Goal: Task Accomplishment & Management: Complete application form

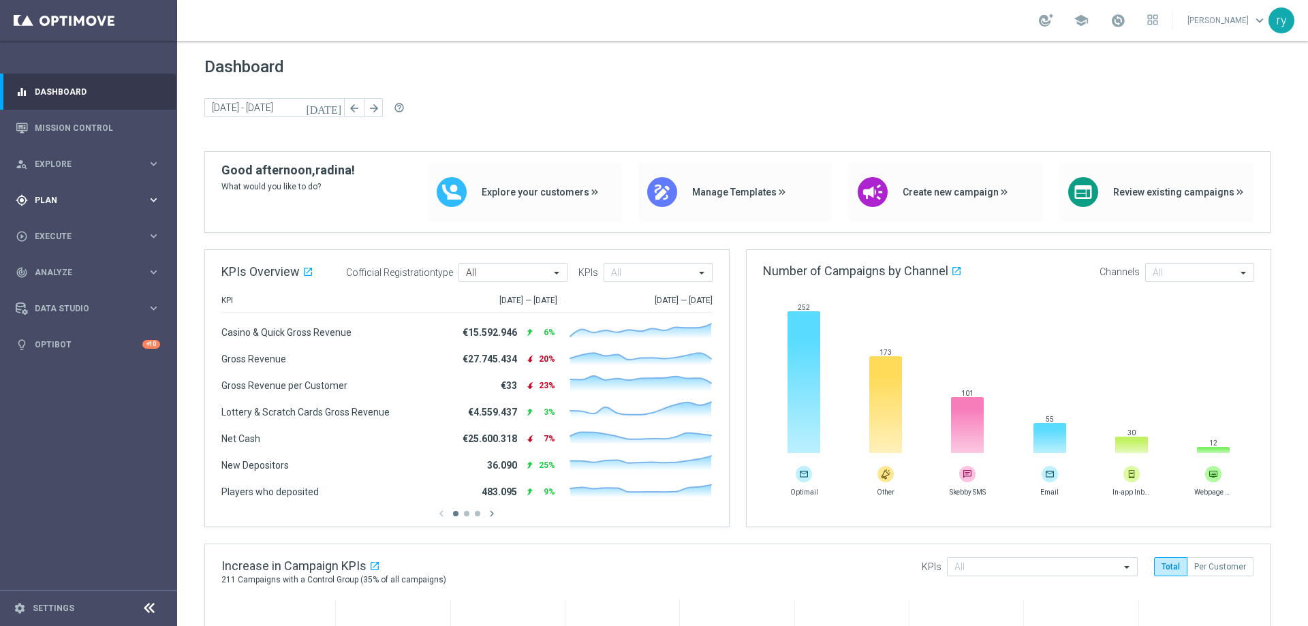
click at [48, 201] on span "Plan" at bounding box center [91, 200] width 112 height 8
click at [76, 229] on link "Target Groups" at bounding box center [88, 228] width 106 height 11
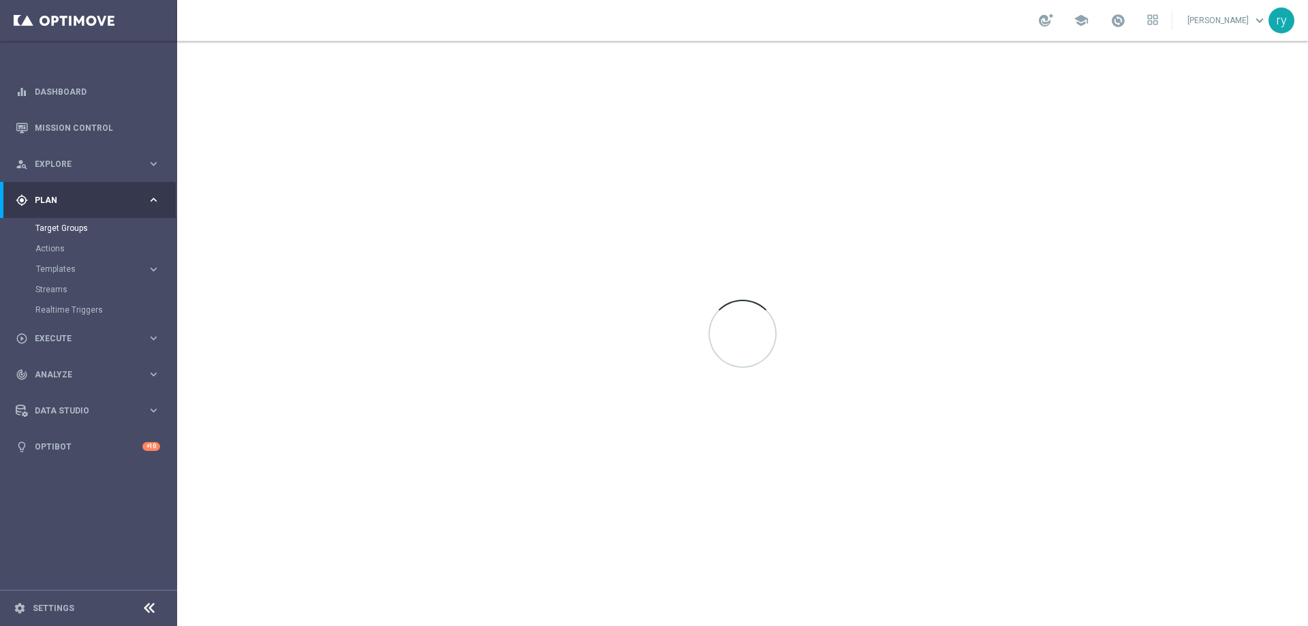
click at [79, 277] on accordion "Templates keyboard_arrow_right Optimail OptiMobile In-App OptiMobile Push Optip…" at bounding box center [105, 269] width 140 height 20
click at [79, 266] on span "Templates" at bounding box center [84, 269] width 97 height 8
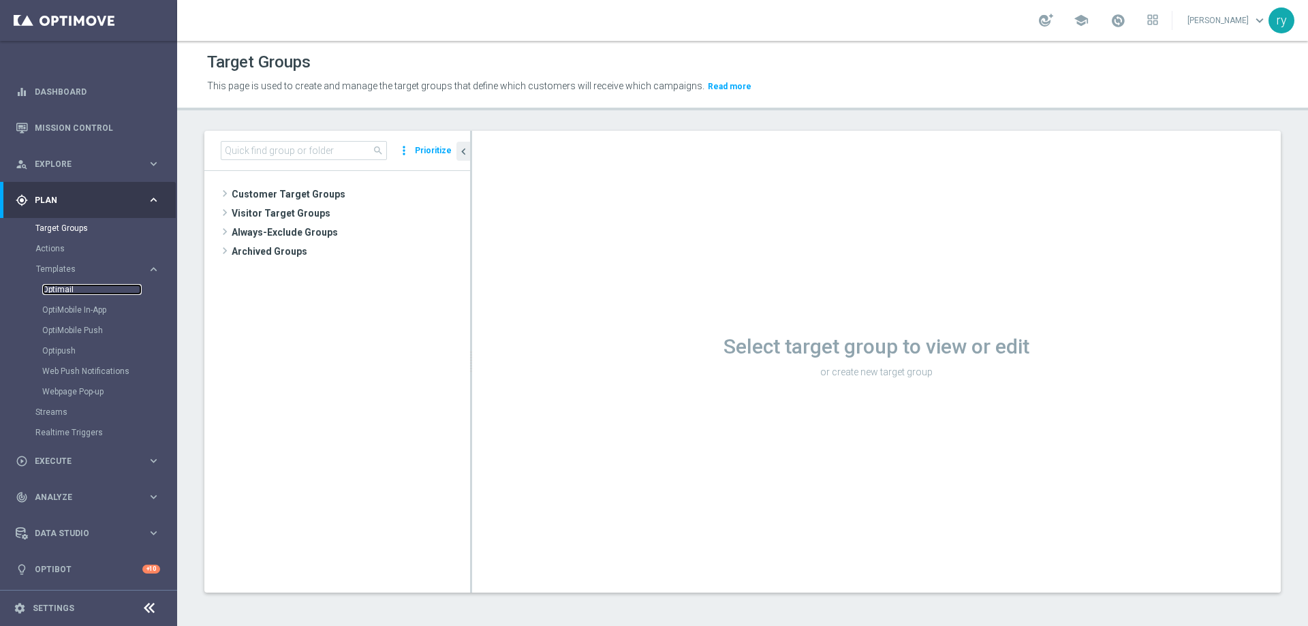
click at [74, 285] on link "Optimail" at bounding box center [91, 289] width 99 height 11
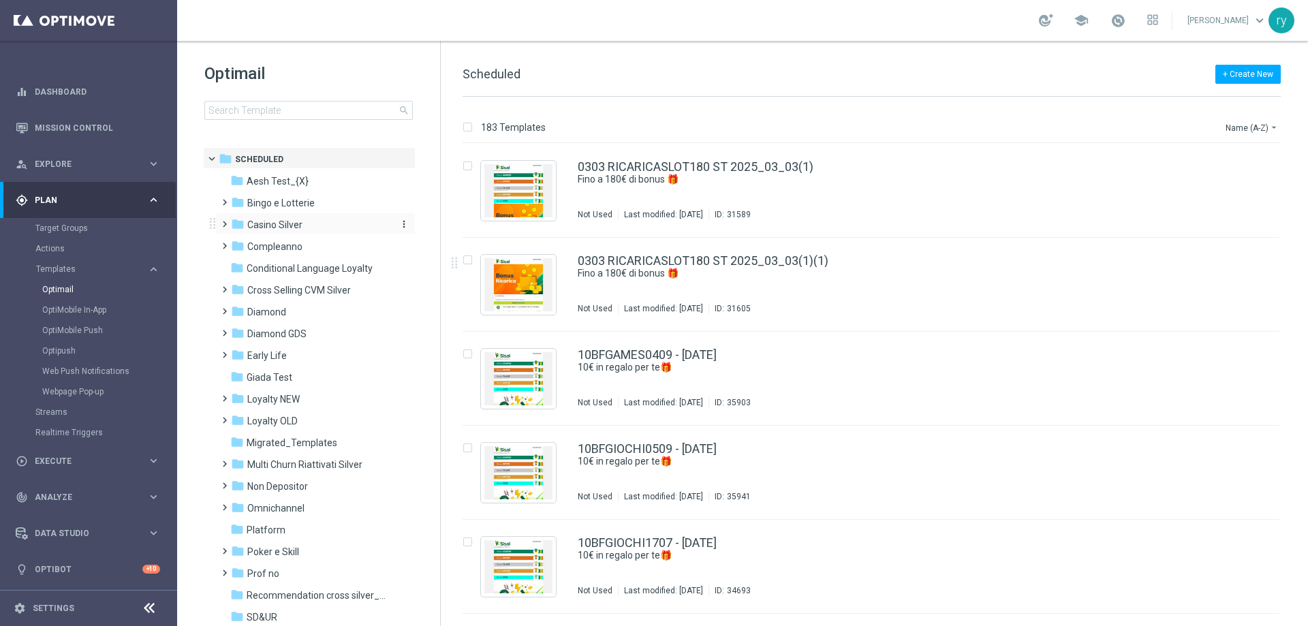
click at [290, 219] on span "Casino Silver" at bounding box center [274, 225] width 55 height 12
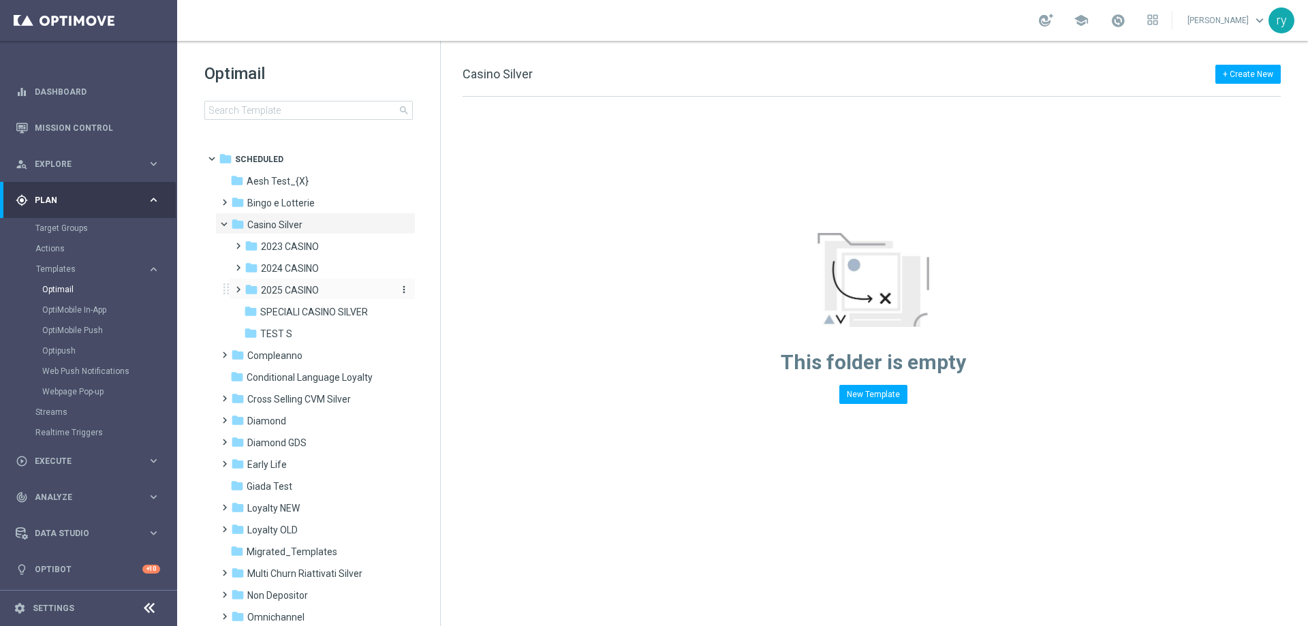
click at [288, 292] on span "2025 CASINO" at bounding box center [290, 290] width 58 height 12
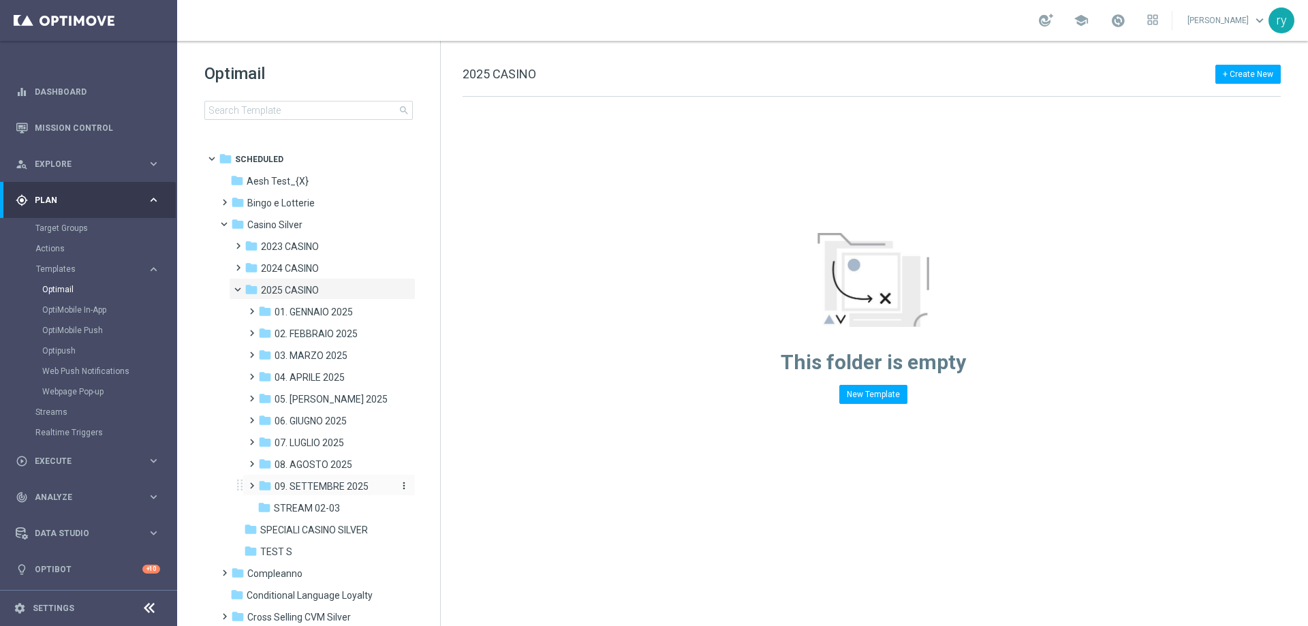
click at [313, 490] on span "09. SETTEMBRE 2025" at bounding box center [322, 486] width 94 height 12
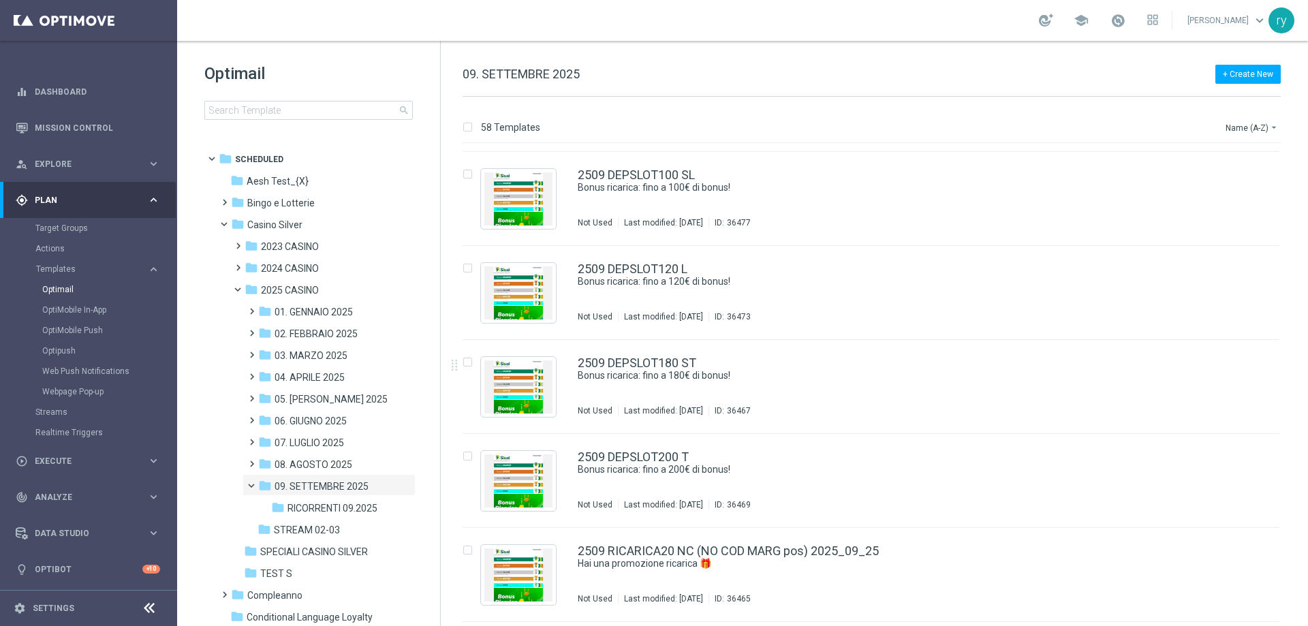
scroll to position [4970, 0]
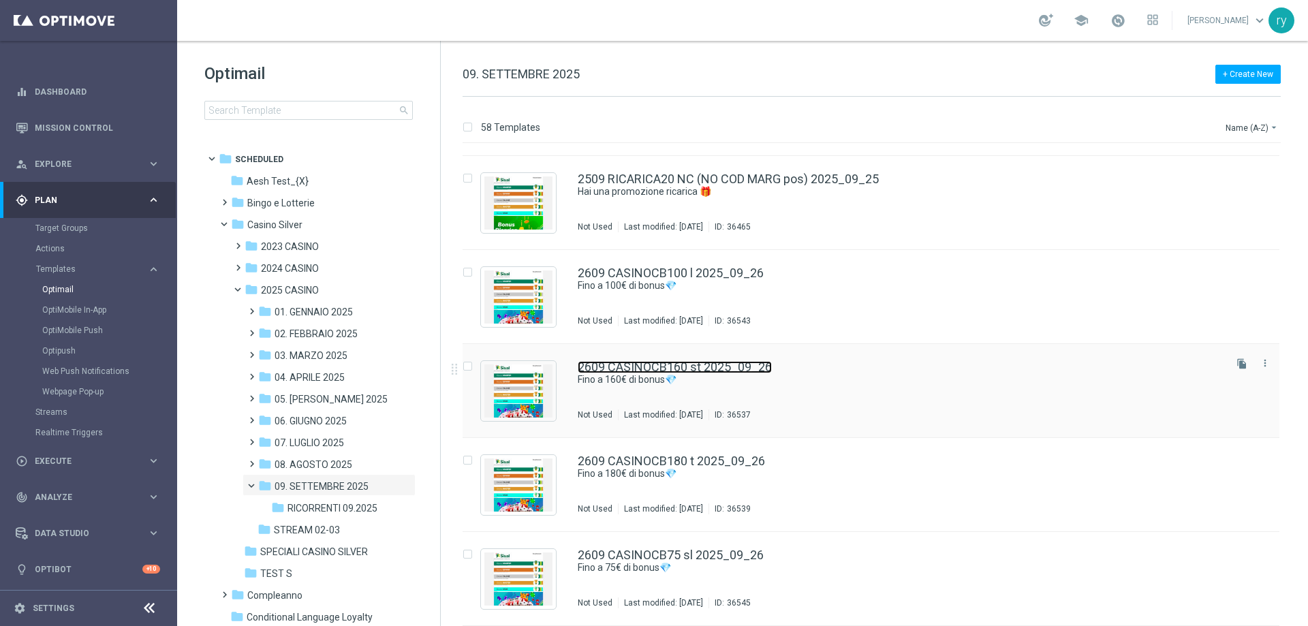
click at [715, 369] on link "2609 CASINOCB160 st 2025_09_26" at bounding box center [675, 367] width 194 height 12
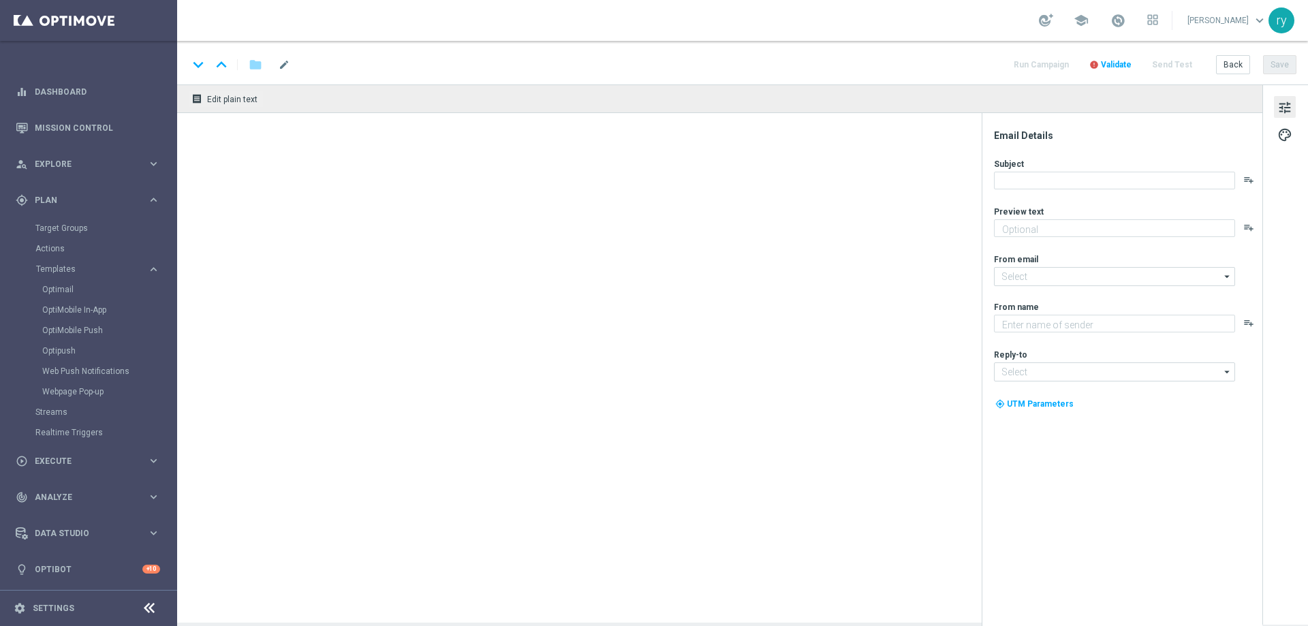
type textarea "Scopri la promozione che ti abbiamo riservato"
type textarea "Sisal"
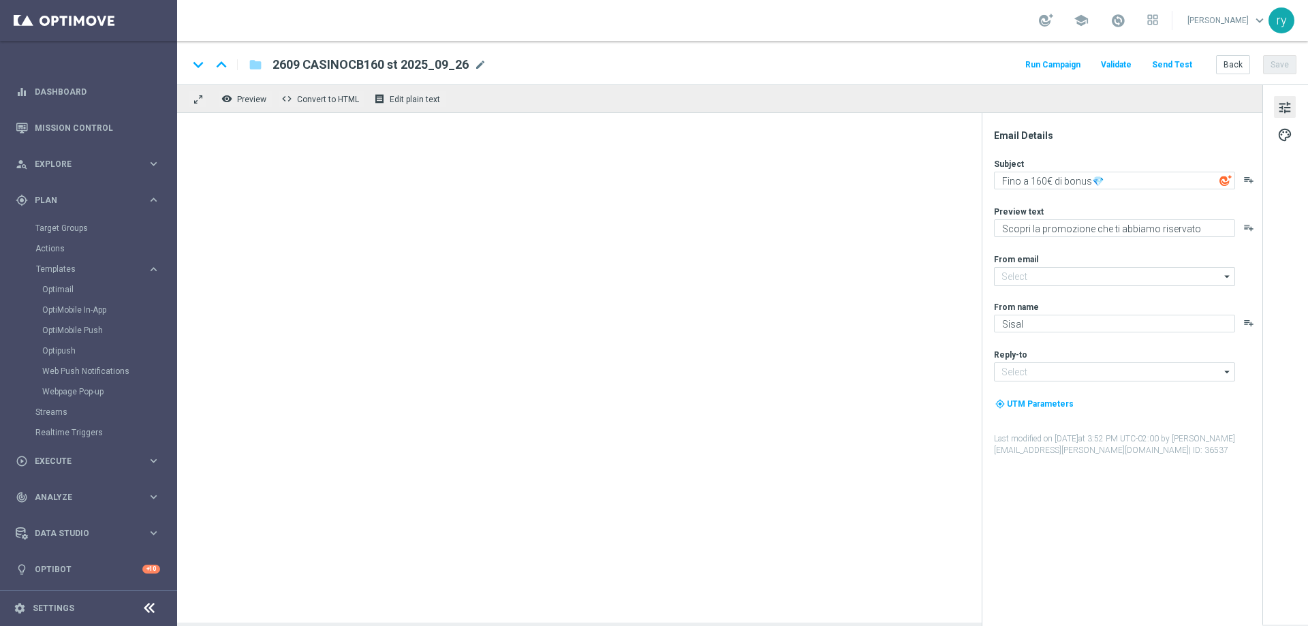
type input "newsletter@comunicazioni.sisal.it"
type input "info@sisal.it"
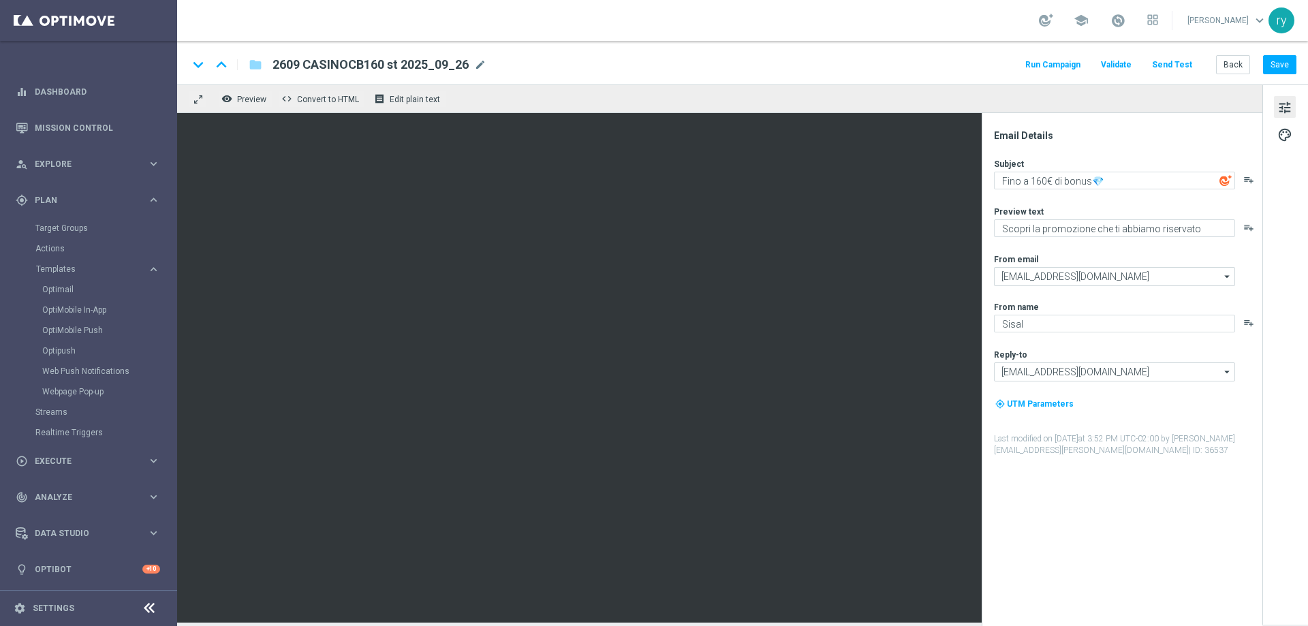
click at [1046, 70] on button "Run Campaign" at bounding box center [1052, 65] width 59 height 18
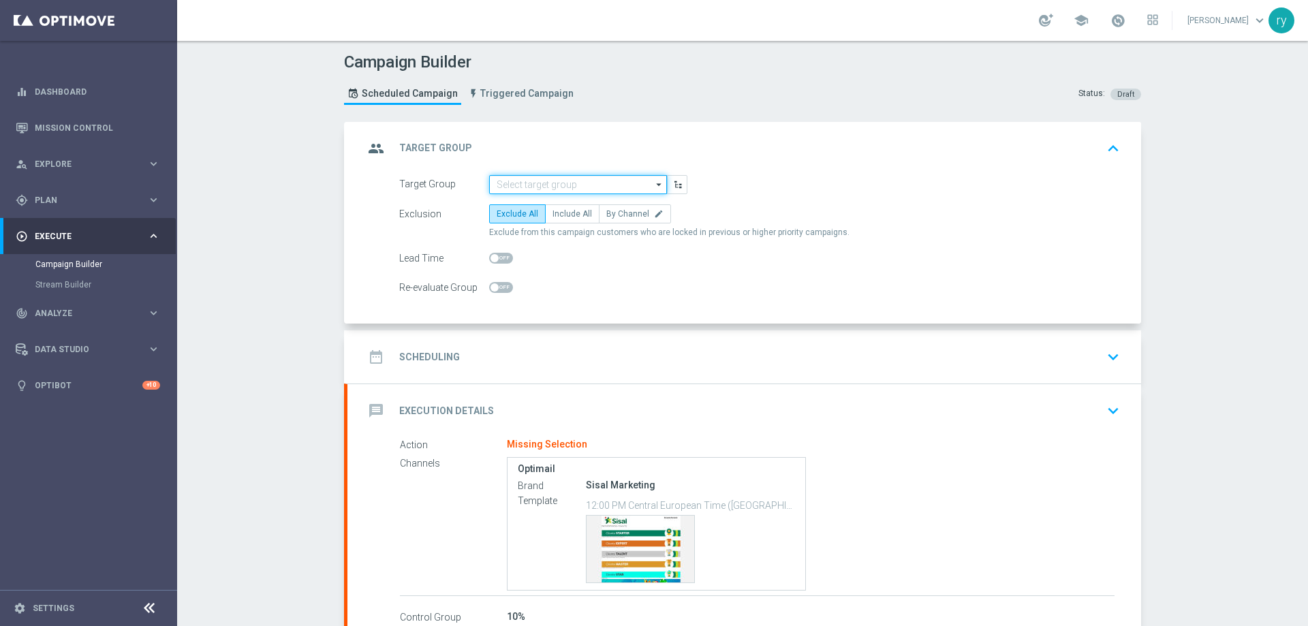
click at [536, 178] on input at bounding box center [578, 184] width 178 height 19
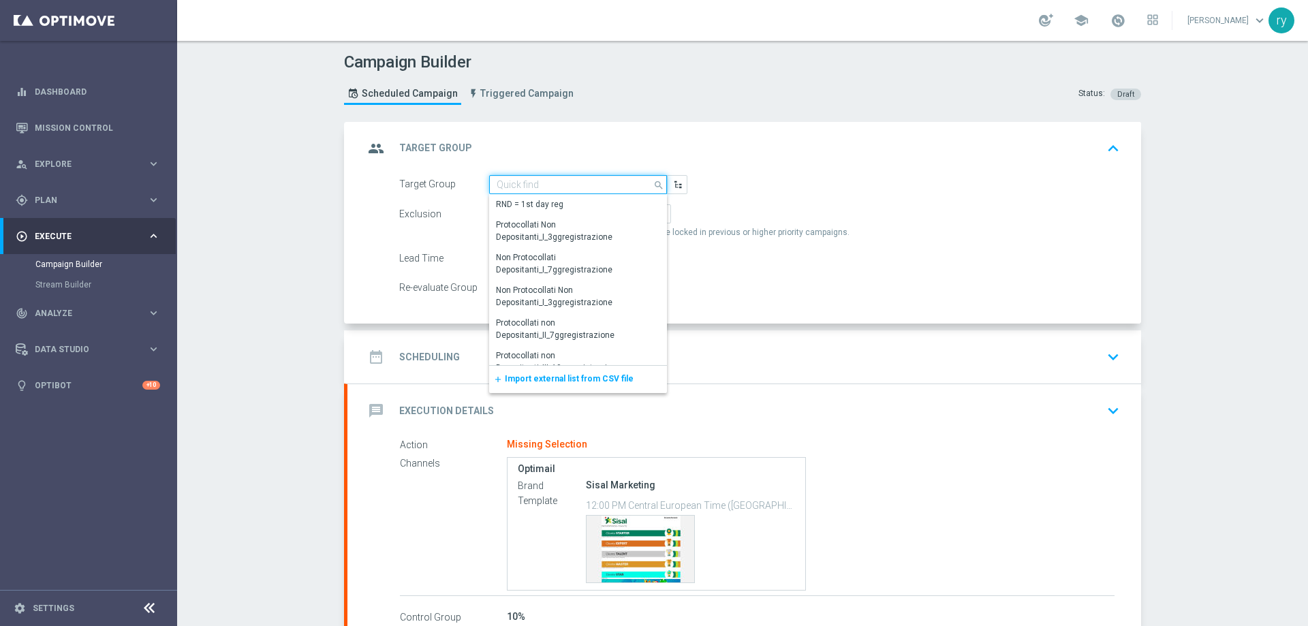
paste input "SUPER TOP Active Casinò Silver MARG POS"
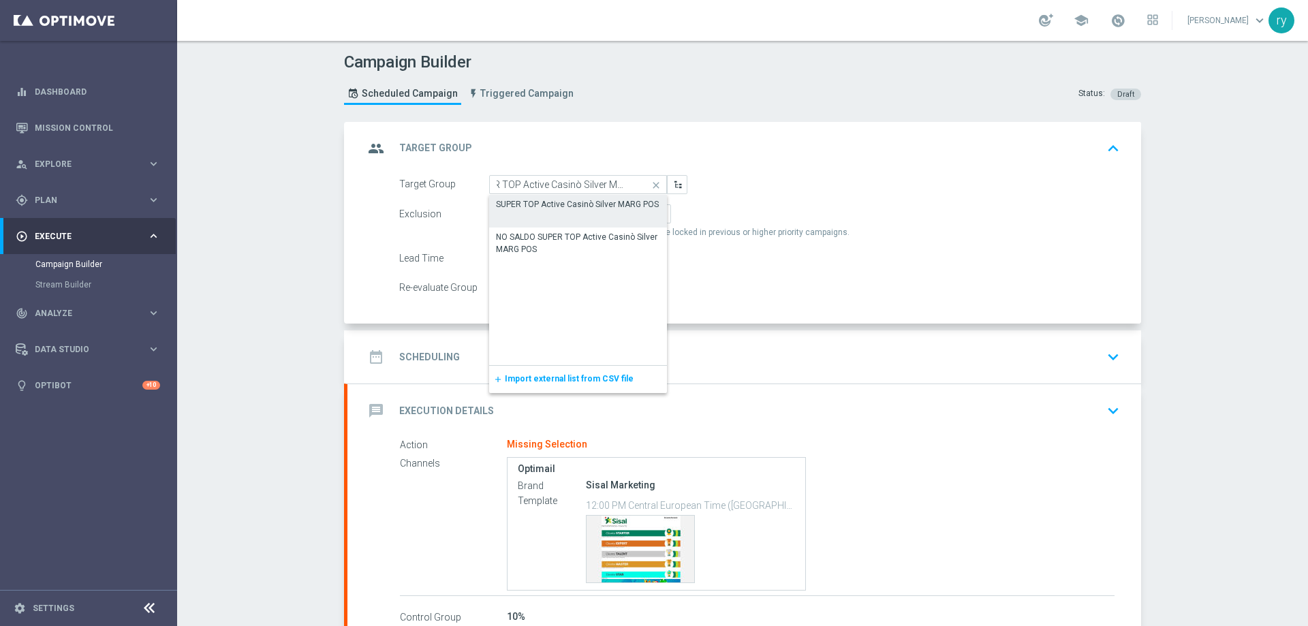
click at [545, 201] on div "SUPER TOP Active Casinò Silver MARG POS" at bounding box center [577, 204] width 163 height 12
type input "SUPER TOP Active Casinò Silver MARG POS"
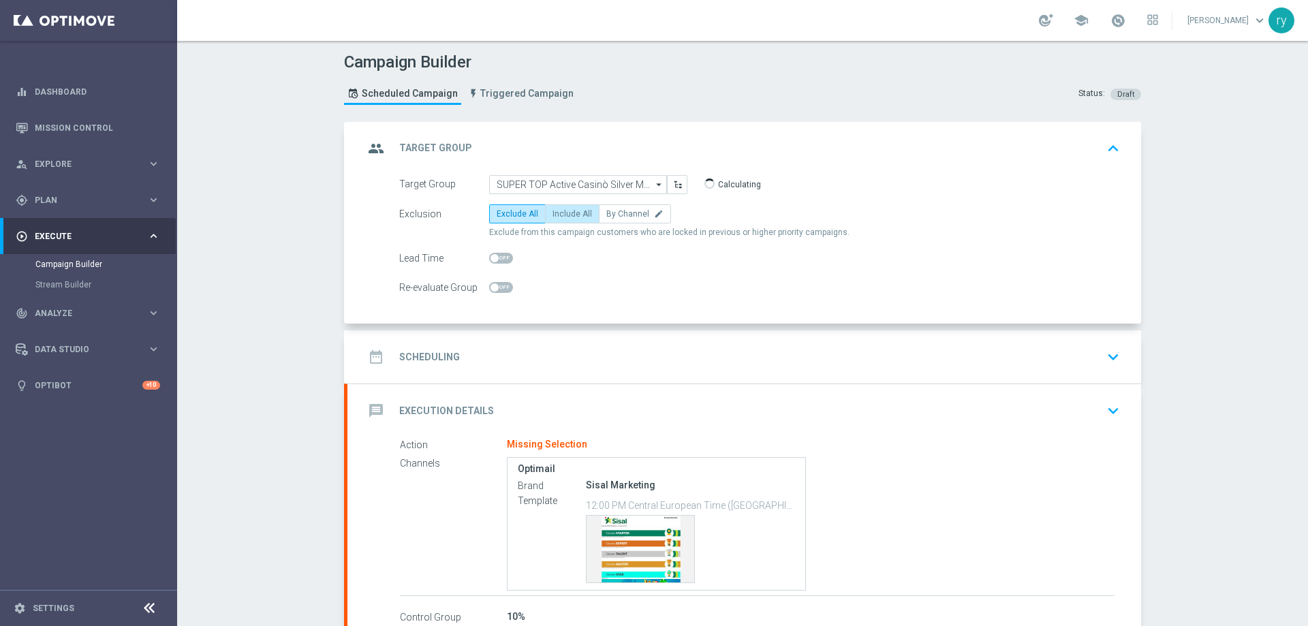
click at [555, 219] on label "Include All" at bounding box center [572, 213] width 54 height 19
click at [555, 219] on input "Include All" at bounding box center [556, 216] width 9 height 9
radio input "true"
click at [546, 365] on div "date_range Scheduling keyboard_arrow_down" at bounding box center [744, 357] width 761 height 26
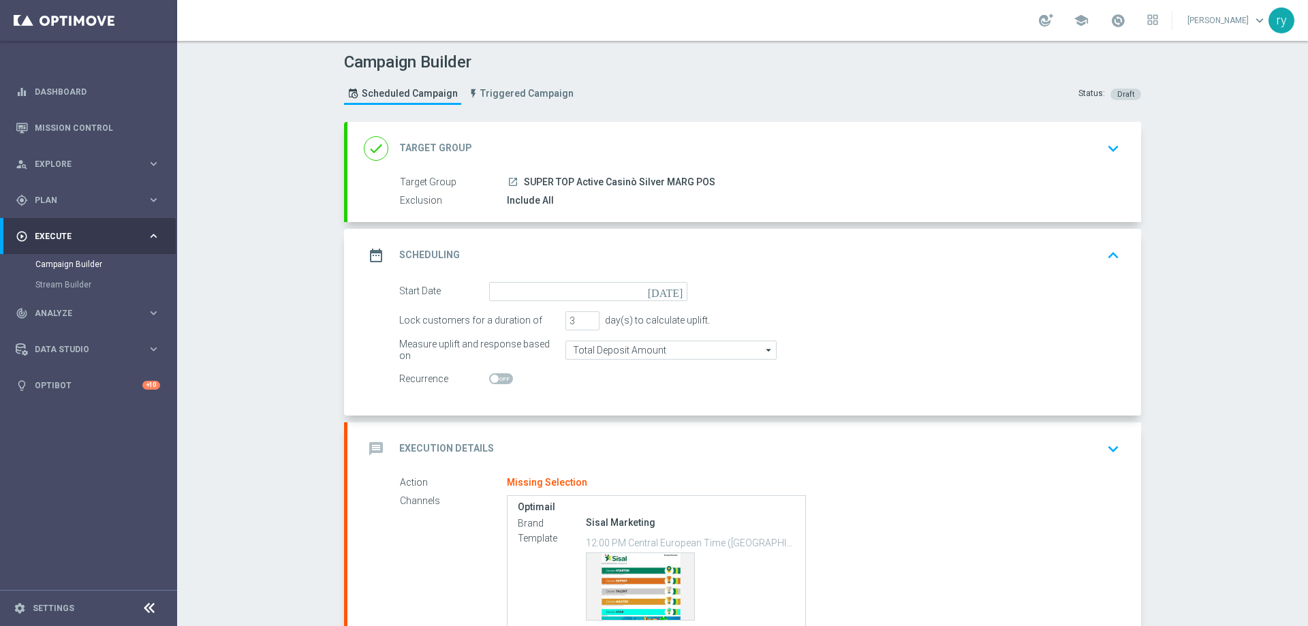
click at [678, 287] on icon "today" at bounding box center [668, 289] width 40 height 15
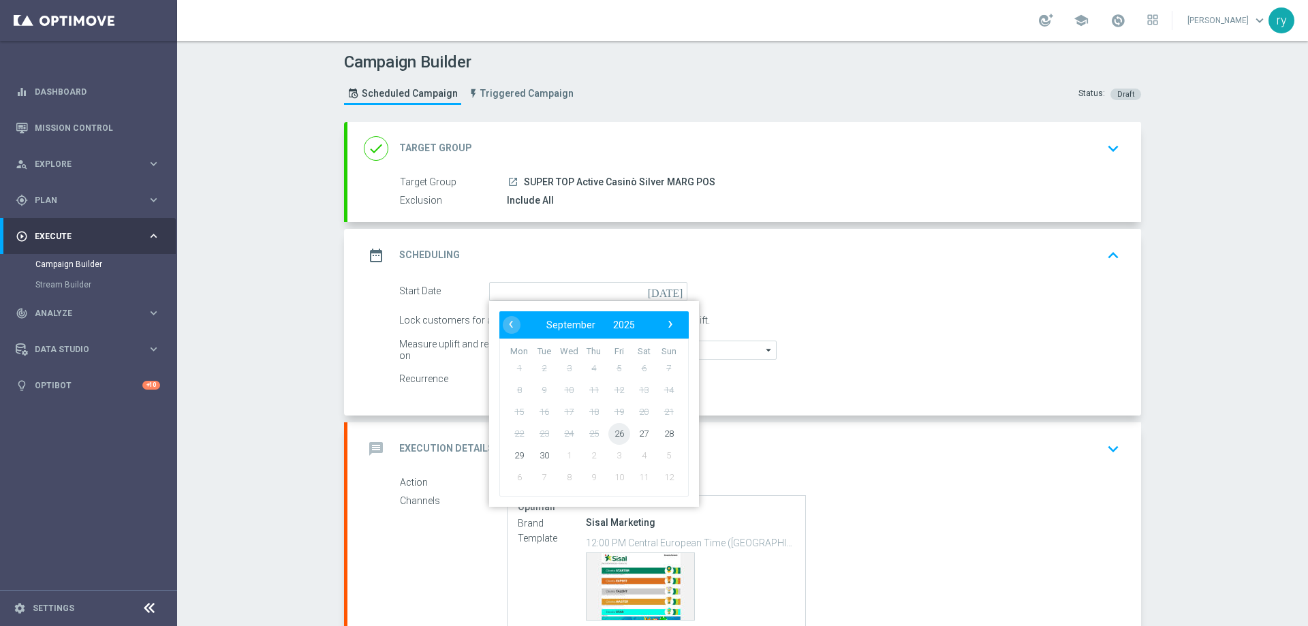
click at [616, 432] on span "26" at bounding box center [619, 433] width 22 height 22
type input "26 Sep 2025"
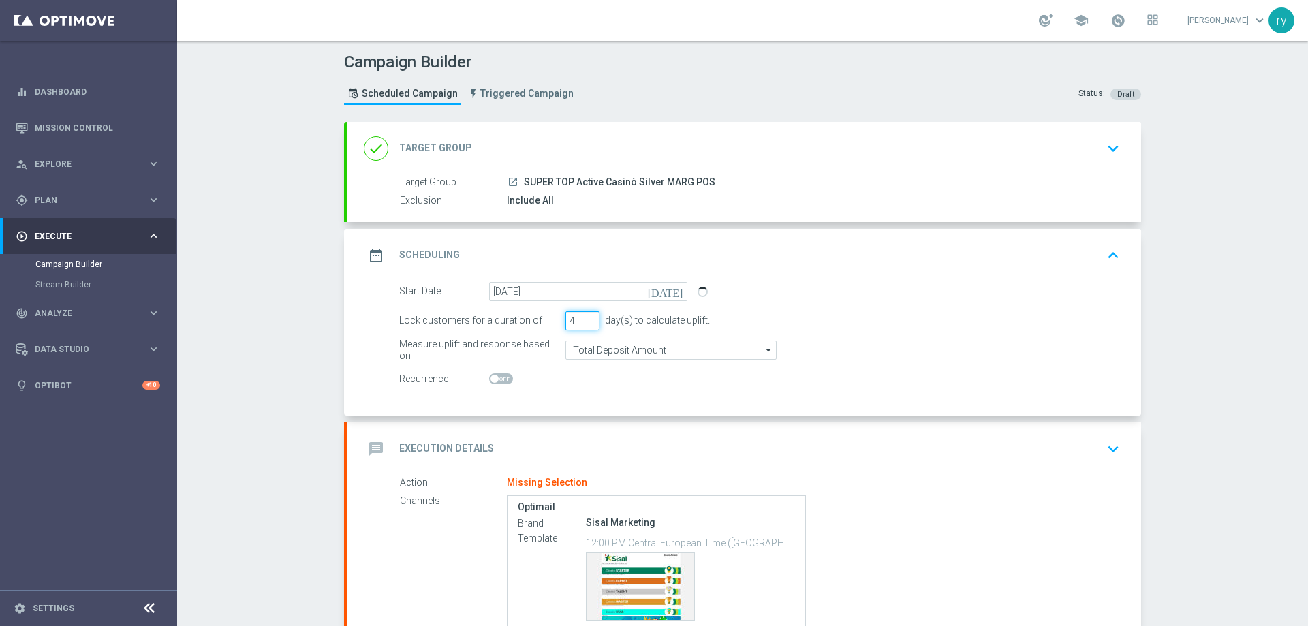
click at [589, 315] on input "4" at bounding box center [582, 320] width 34 height 19
type input "5"
click at [589, 315] on input "5" at bounding box center [582, 320] width 34 height 19
click at [585, 351] on input "Total Deposit Amount" at bounding box center [670, 350] width 211 height 19
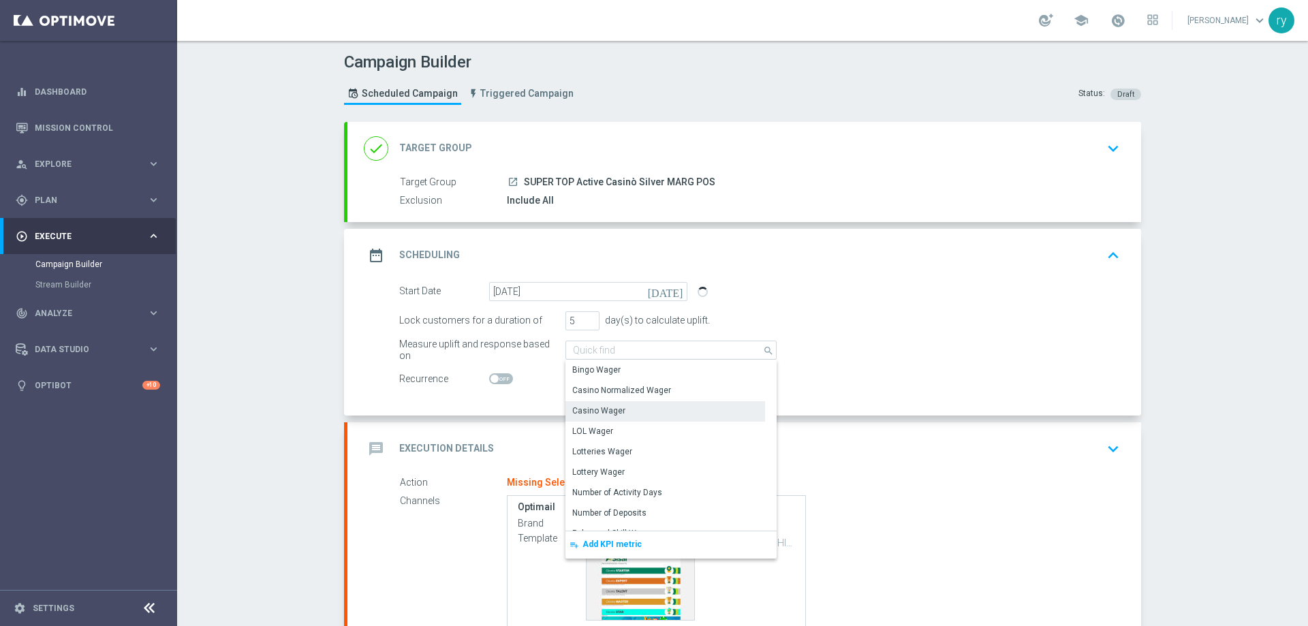
click at [593, 405] on div "Casino Wager" at bounding box center [598, 411] width 53 height 12
type input "Casino Wager"
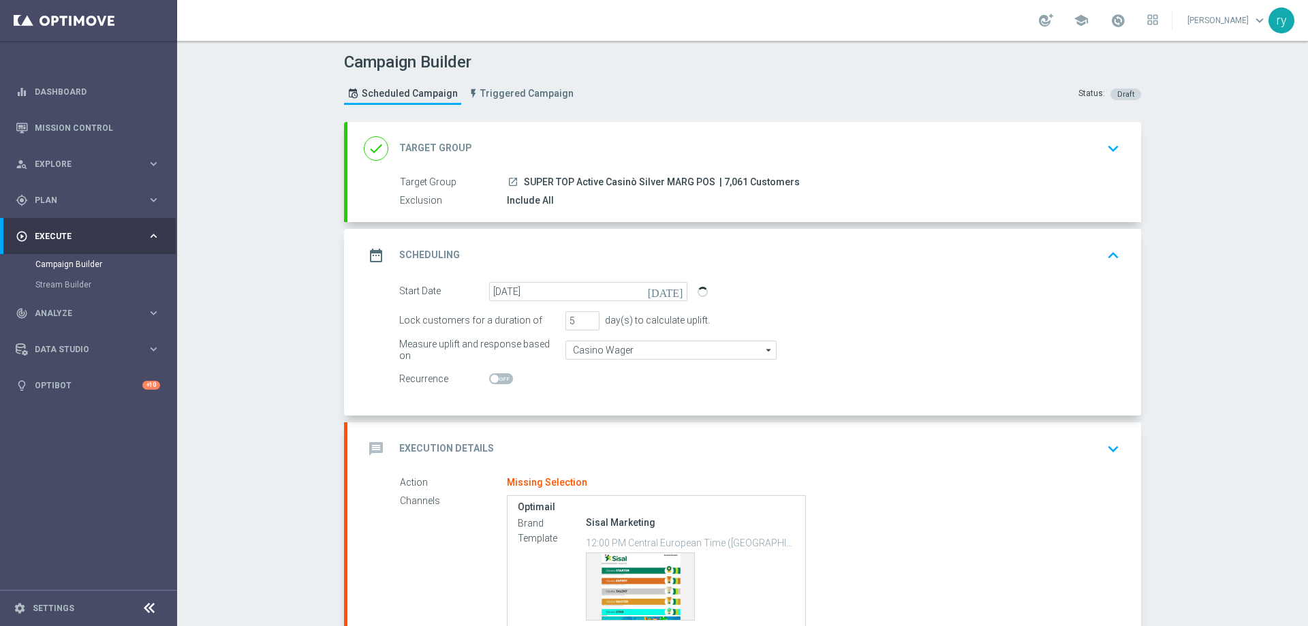
click at [595, 388] on div at bounding box center [588, 379] width 198 height 19
click at [577, 437] on div "message Execution Details keyboard_arrow_down" at bounding box center [744, 449] width 761 height 26
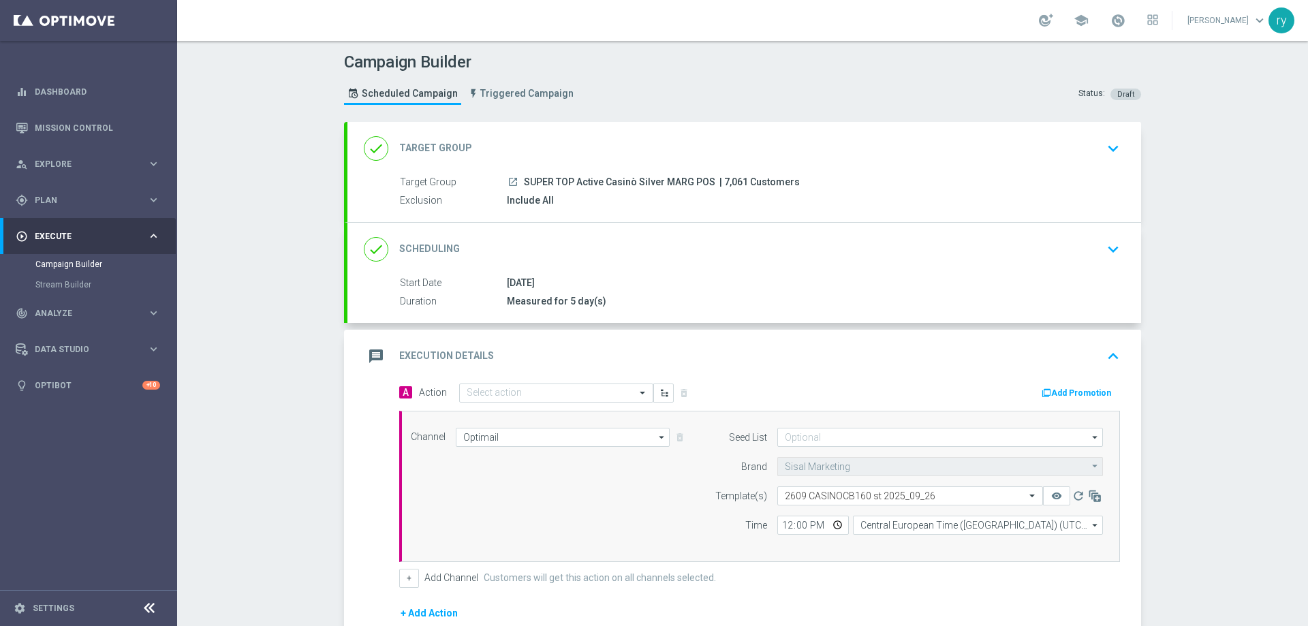
click at [1078, 389] on button "Add Promotion" at bounding box center [1078, 393] width 76 height 15
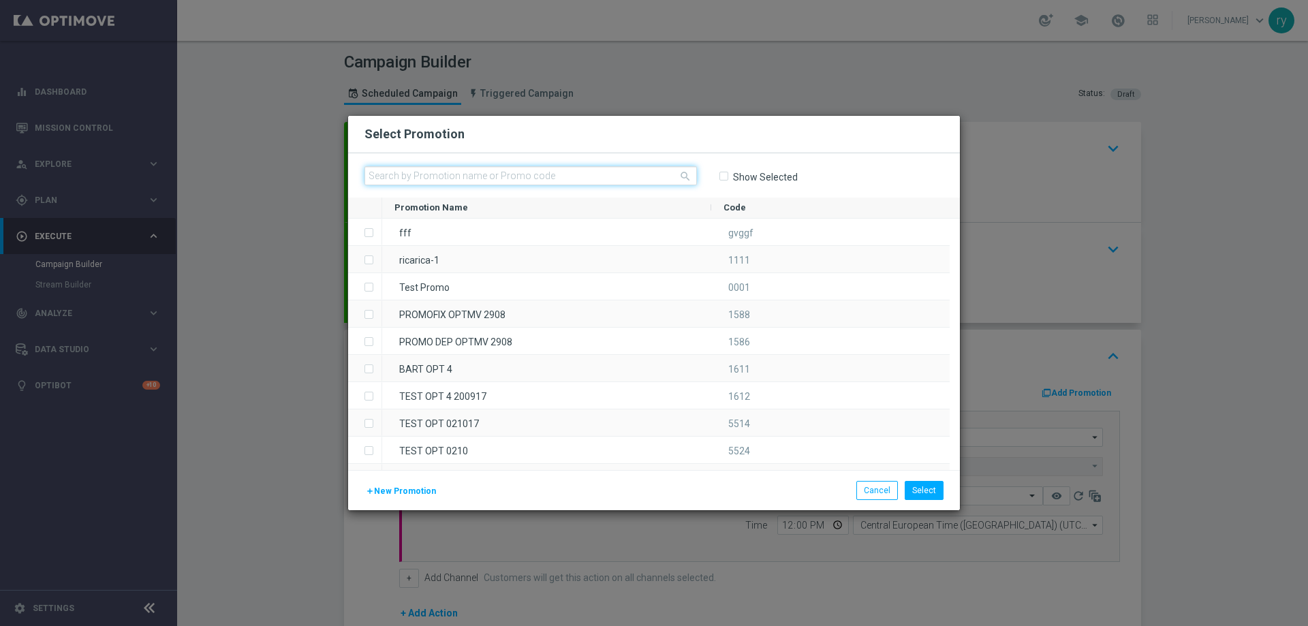
click at [417, 185] on input "text" at bounding box center [530, 175] width 332 height 19
paste input "335535"
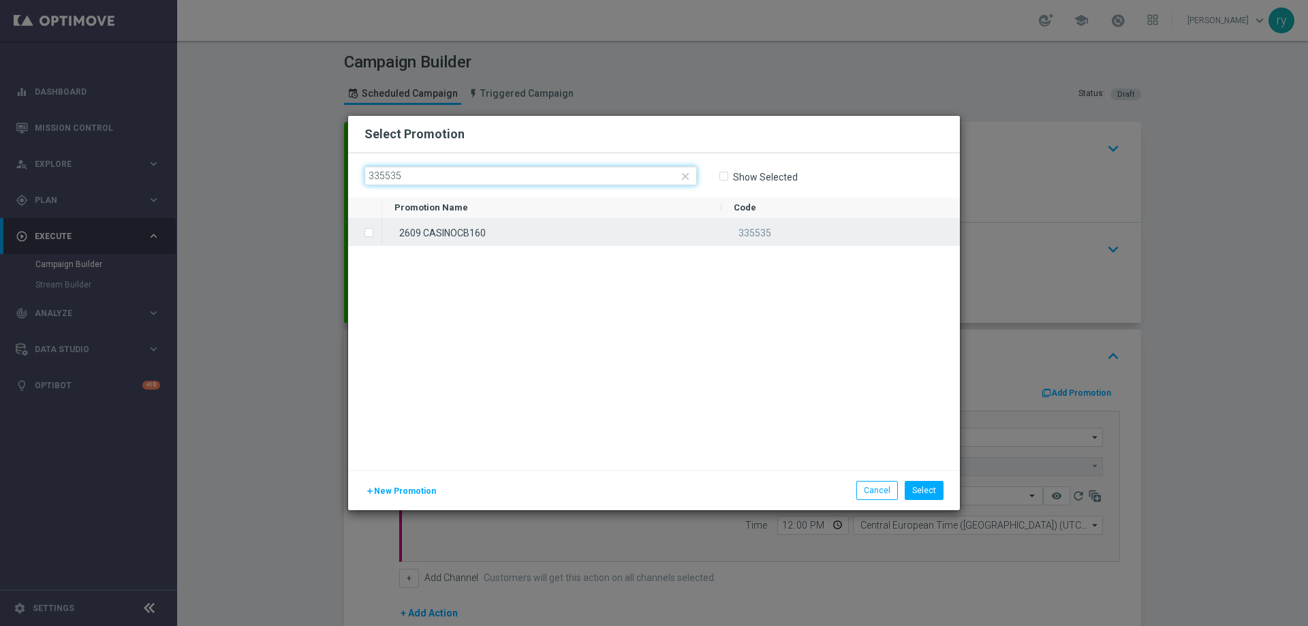
type input "335535"
click at [487, 245] on div "2609 CASINOCB160" at bounding box center [551, 232] width 339 height 27
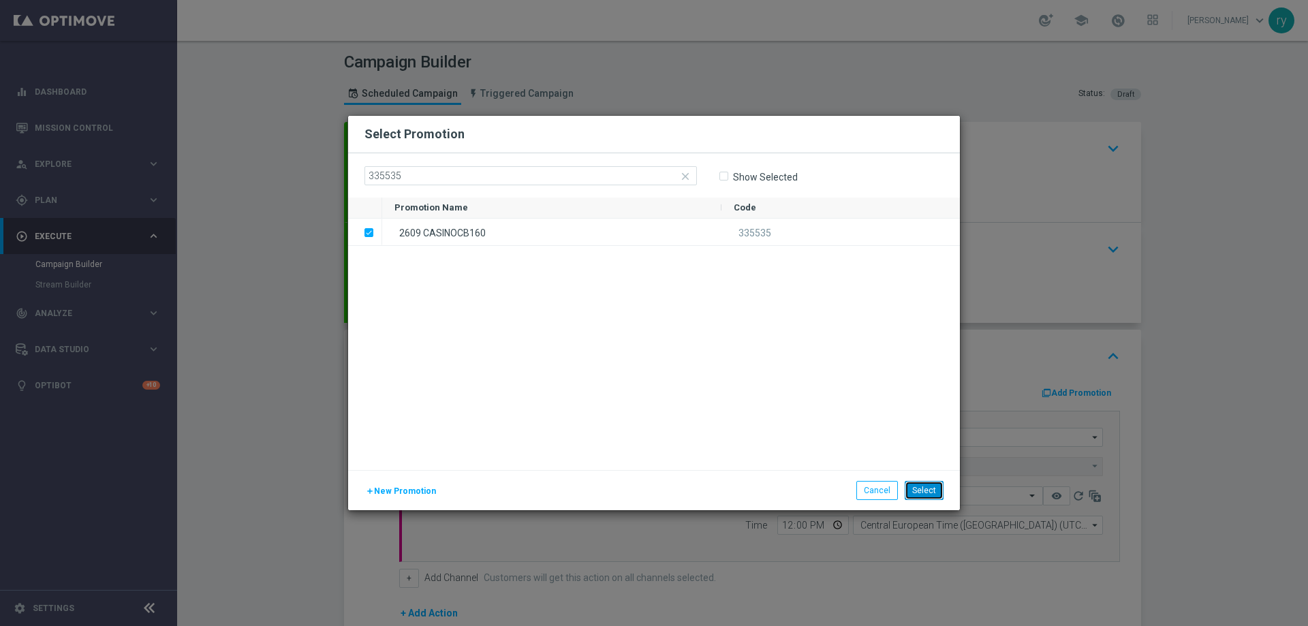
click at [937, 493] on button "Select" at bounding box center [924, 490] width 39 height 19
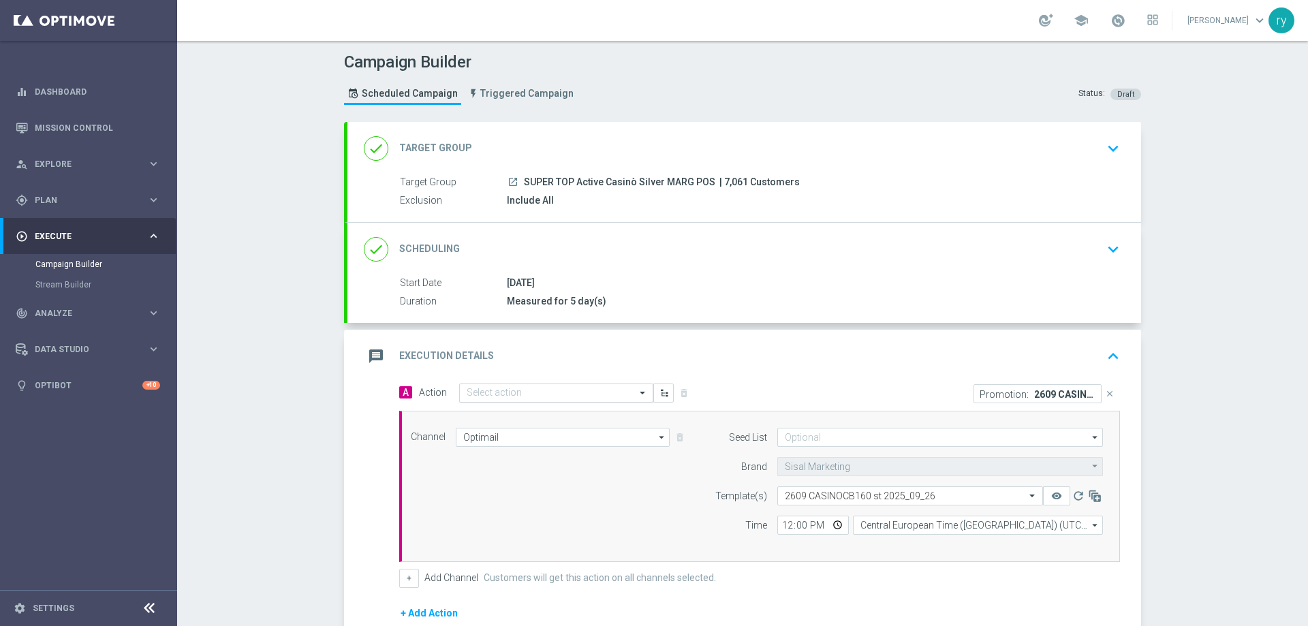
click at [539, 385] on div "Select action" at bounding box center [556, 393] width 194 height 19
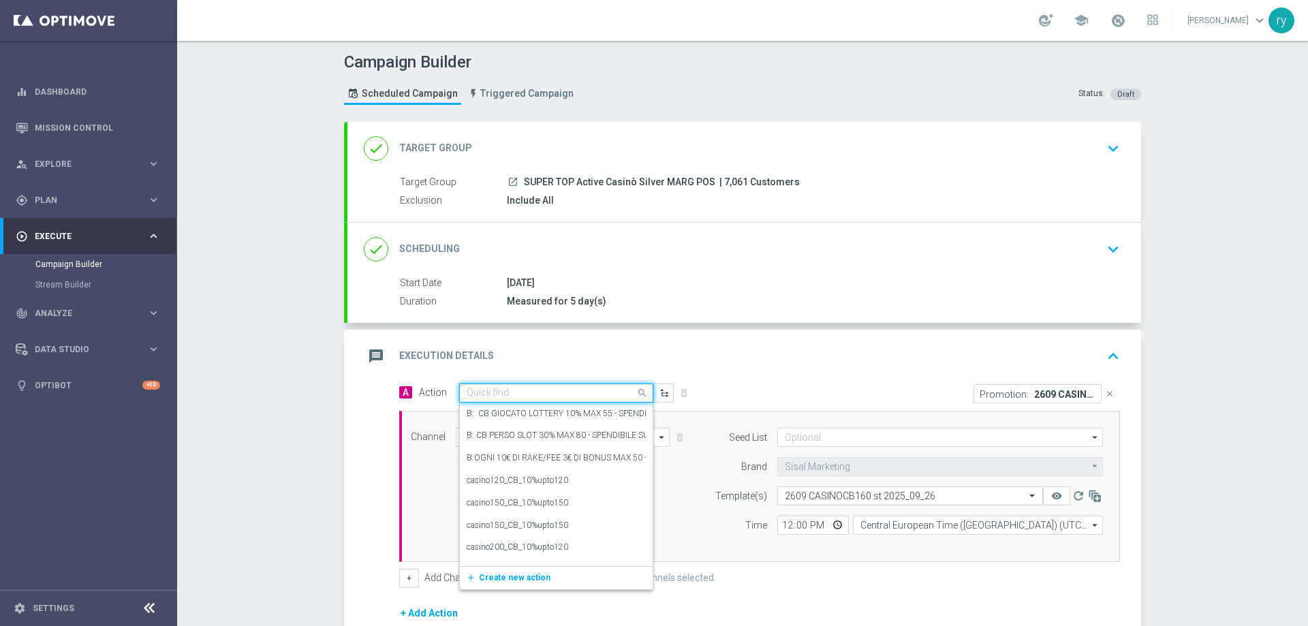
paste input "casino200_CB_10%upto160"
type input "casino200_CB_10%upto160"
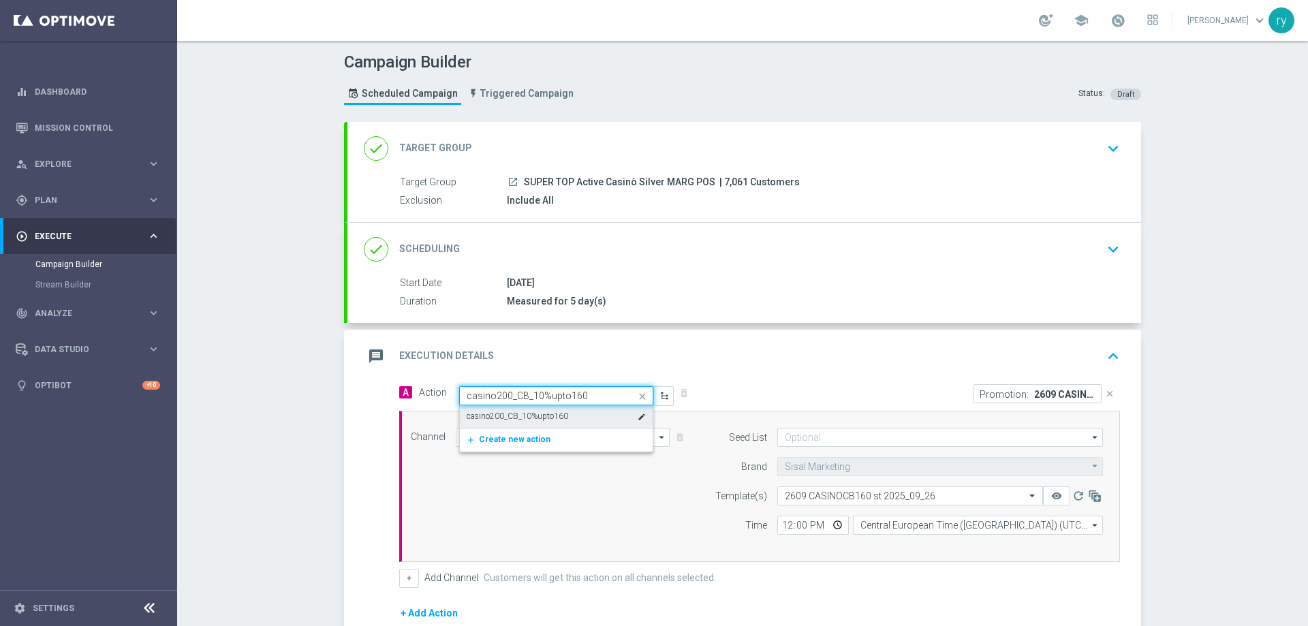
click at [543, 416] on label "casino200_CB_10%upto160" at bounding box center [517, 417] width 101 height 12
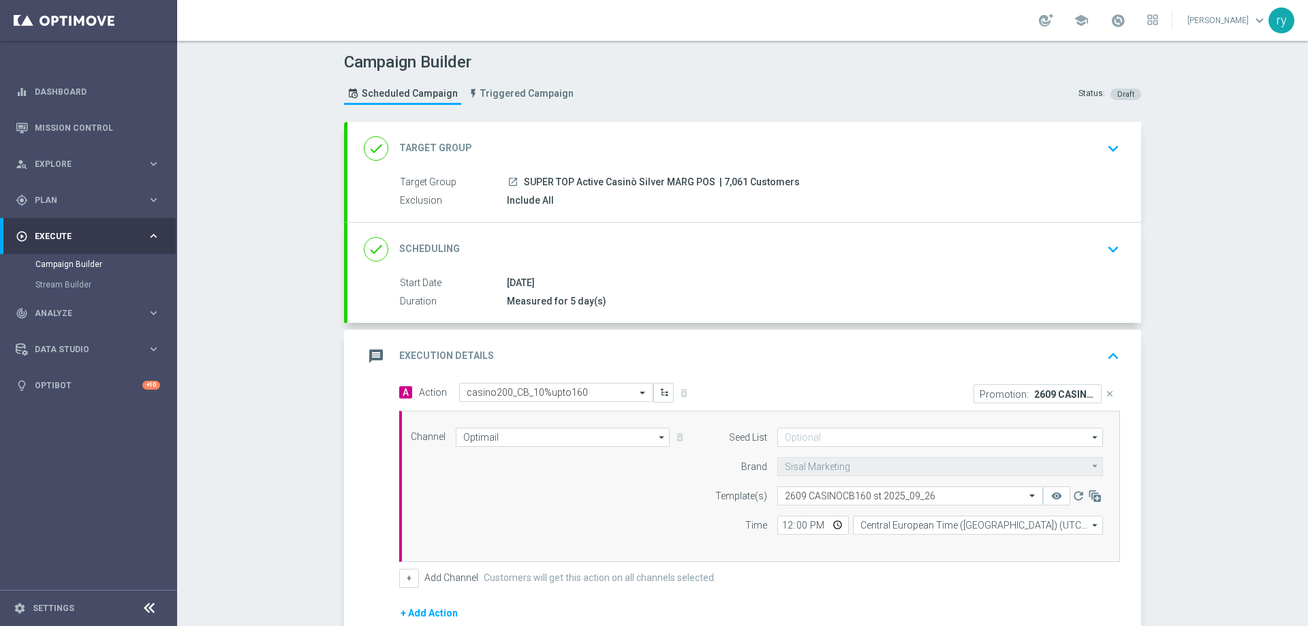
click at [727, 393] on div "A Action Select action casino200_CB_10%upto160 delete_forever" at bounding box center [574, 393] width 371 height 20
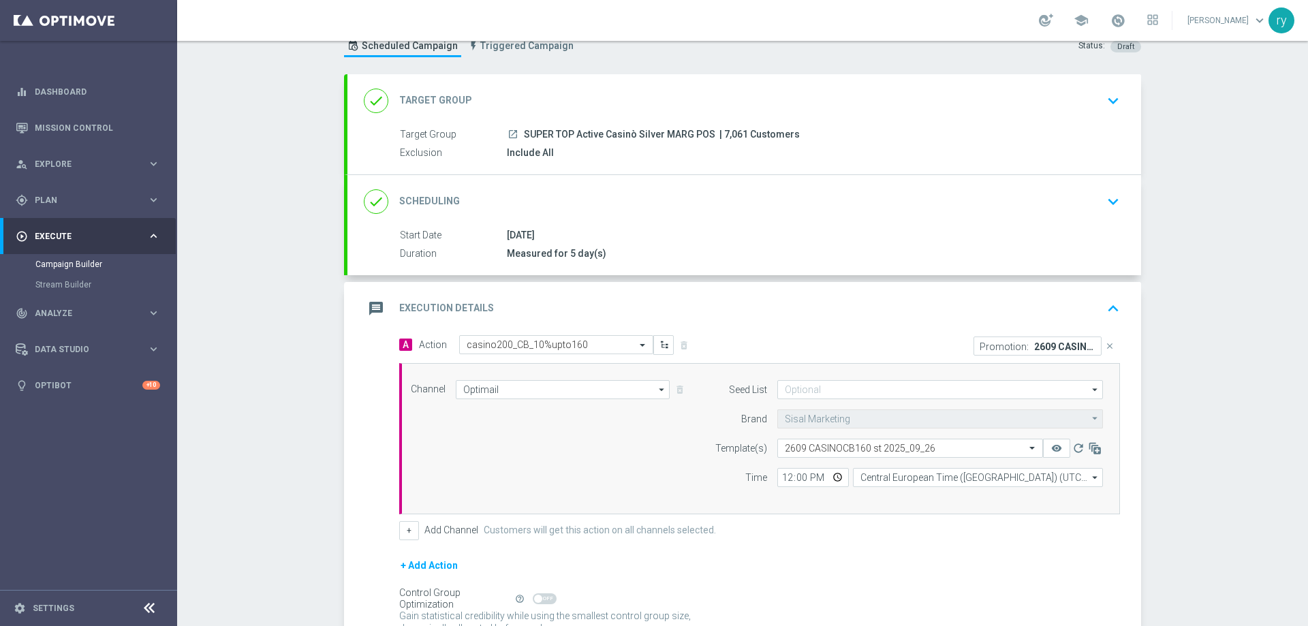
scroll to position [68, 0]
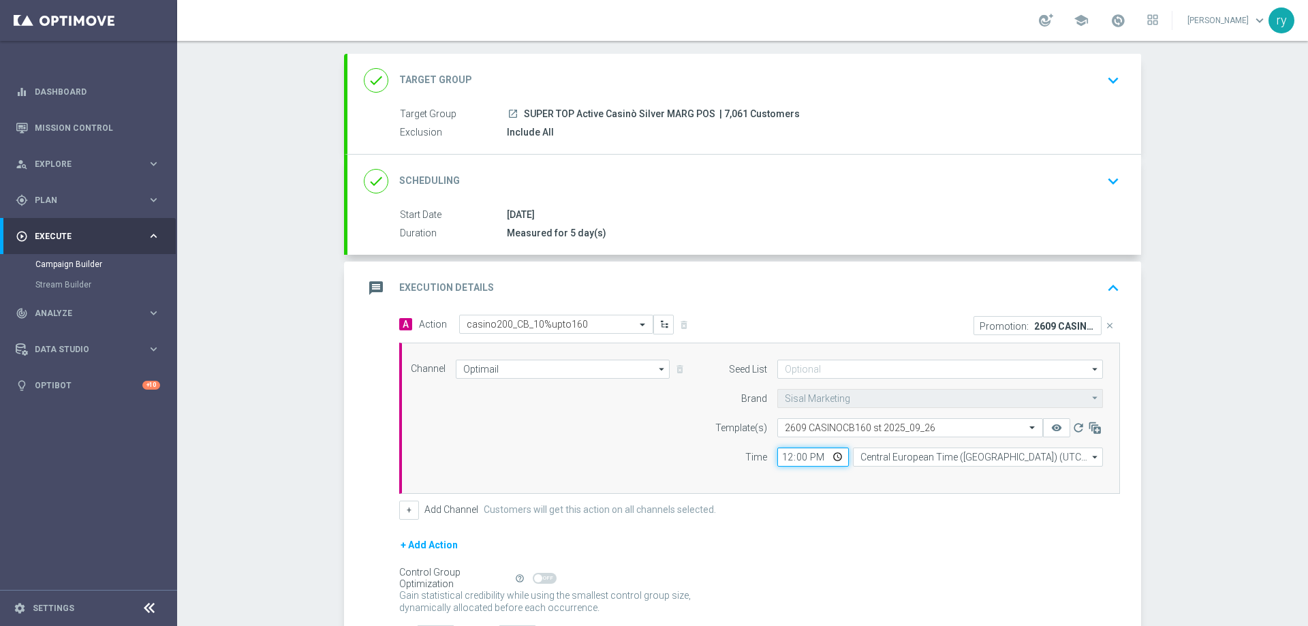
click at [783, 460] on input "12:00" at bounding box center [813, 457] width 72 height 19
type input "18:00"
click at [793, 472] on div "Seed List arrow_drop_down Drag here to set row groups Drag here to set column l…" at bounding box center [906, 418] width 416 height 117
click at [409, 507] on button "+" at bounding box center [409, 510] width 20 height 19
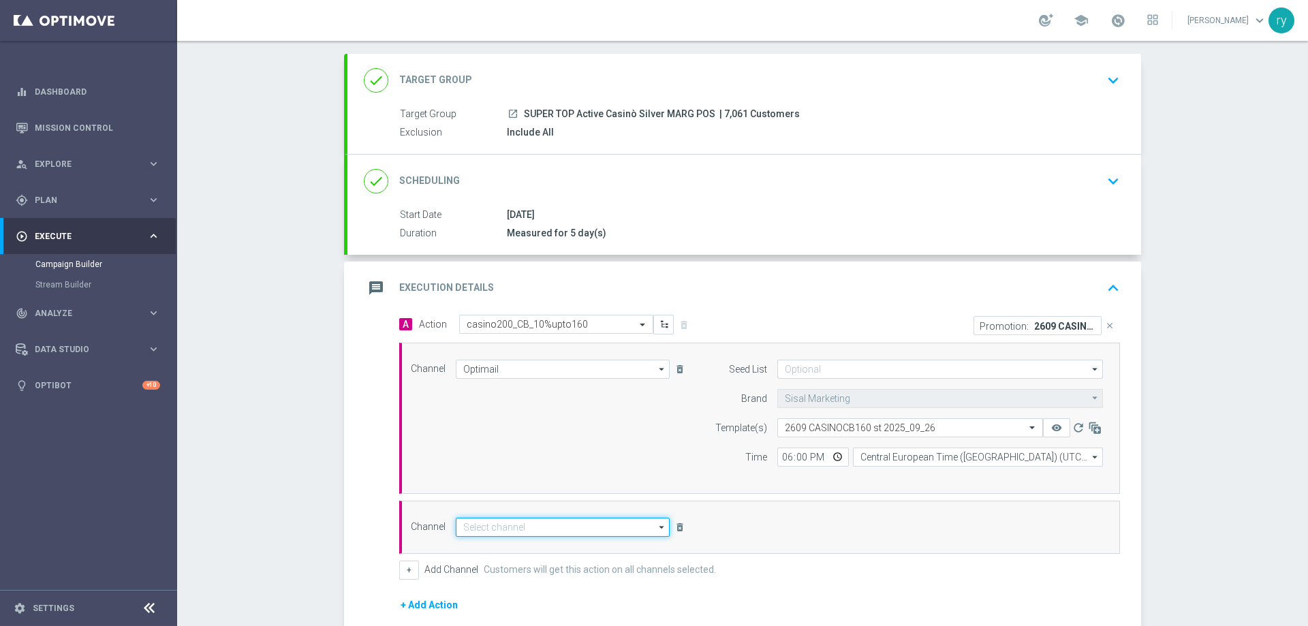
click at [488, 521] on input at bounding box center [563, 527] width 214 height 19
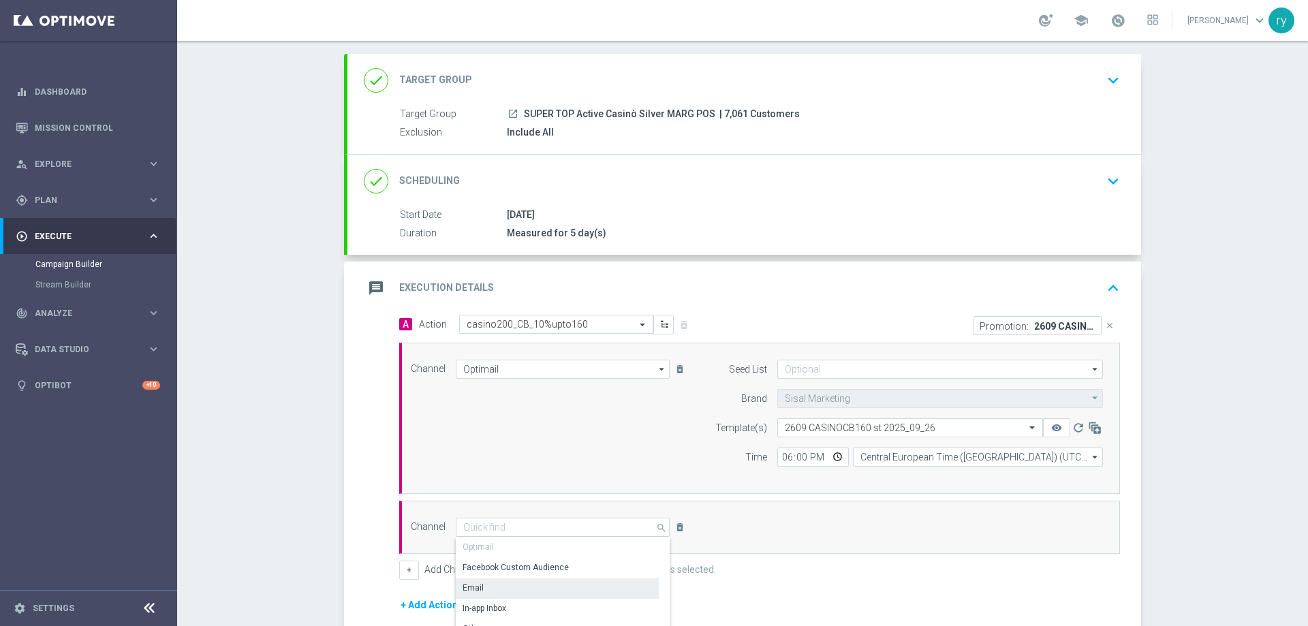
click at [495, 593] on div "Email" at bounding box center [557, 587] width 203 height 19
type input "Email"
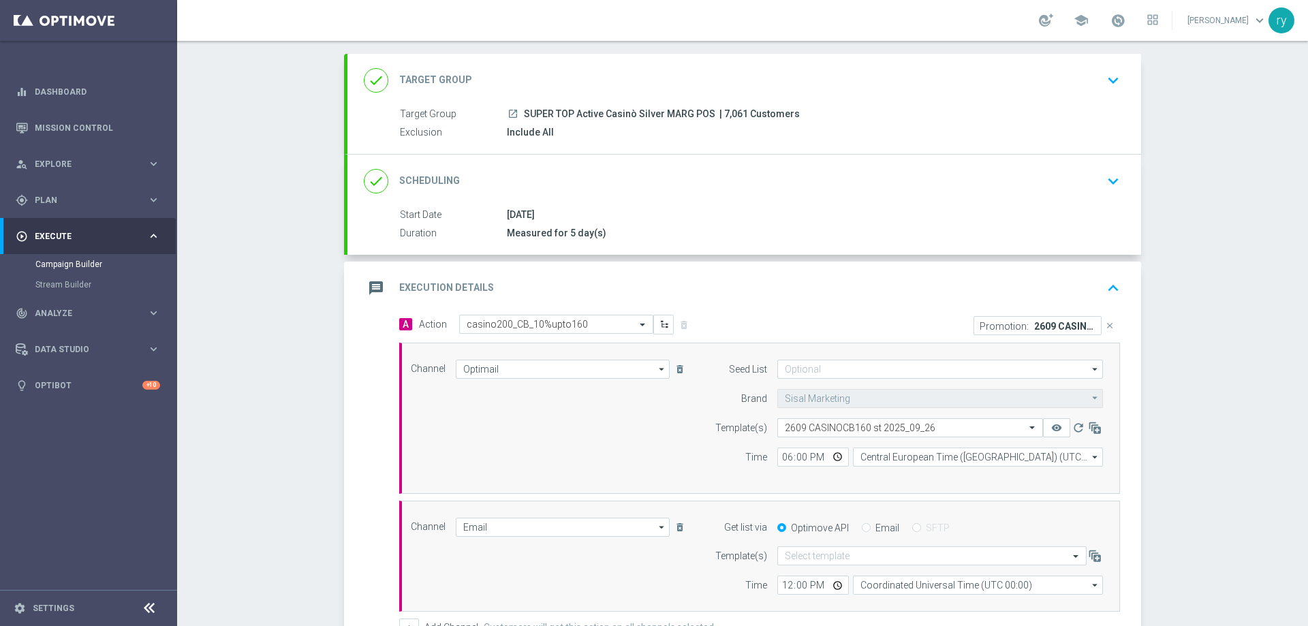
click at [854, 533] on div "Optimove API Email SFTP" at bounding box center [940, 528] width 346 height 12
click at [862, 531] on input "Email" at bounding box center [866, 529] width 9 height 9
radio input "true"
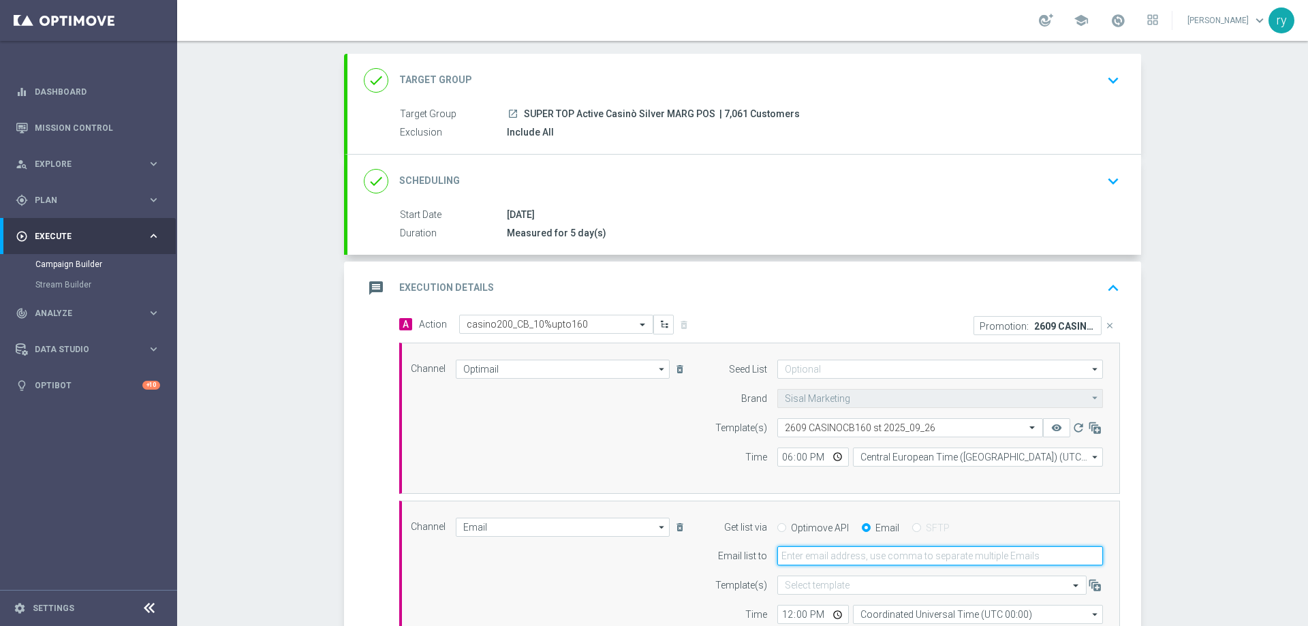
click at [851, 557] on input "email" at bounding box center [940, 555] width 326 height 19
type input "radina.yordanova@sisal.it"
click at [678, 580] on div "Channel Email Email arrow_drop_down Drag here to set row groups Drag here to se…" at bounding box center [757, 571] width 713 height 107
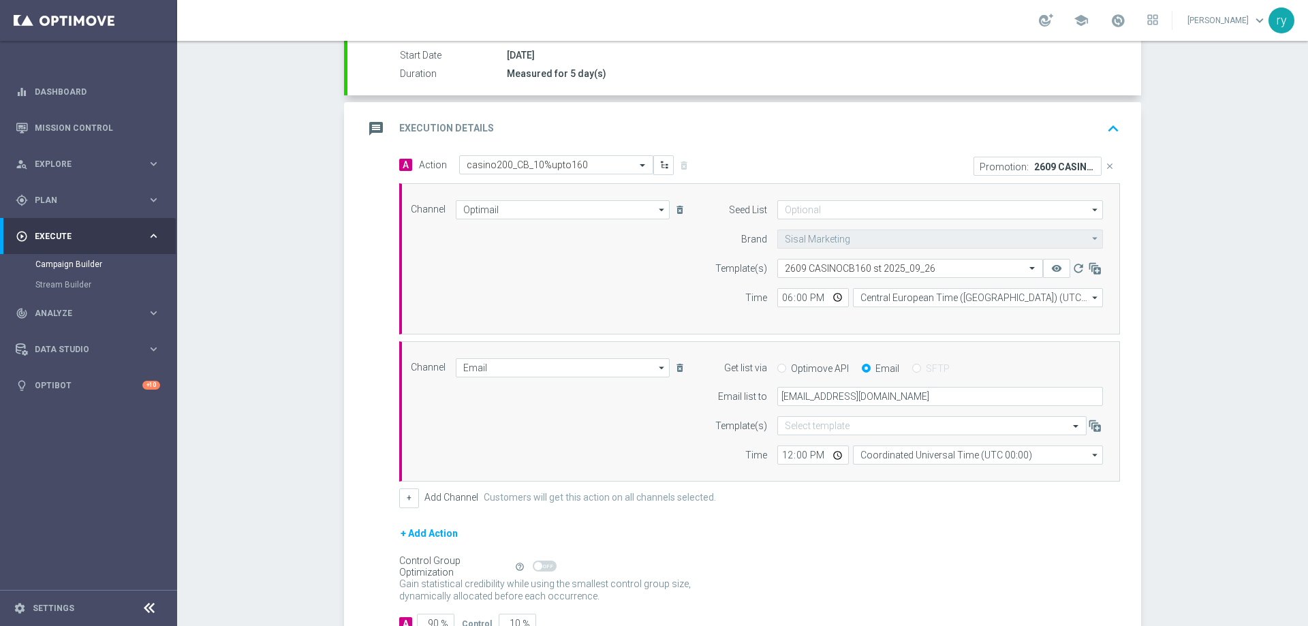
scroll to position [325, 0]
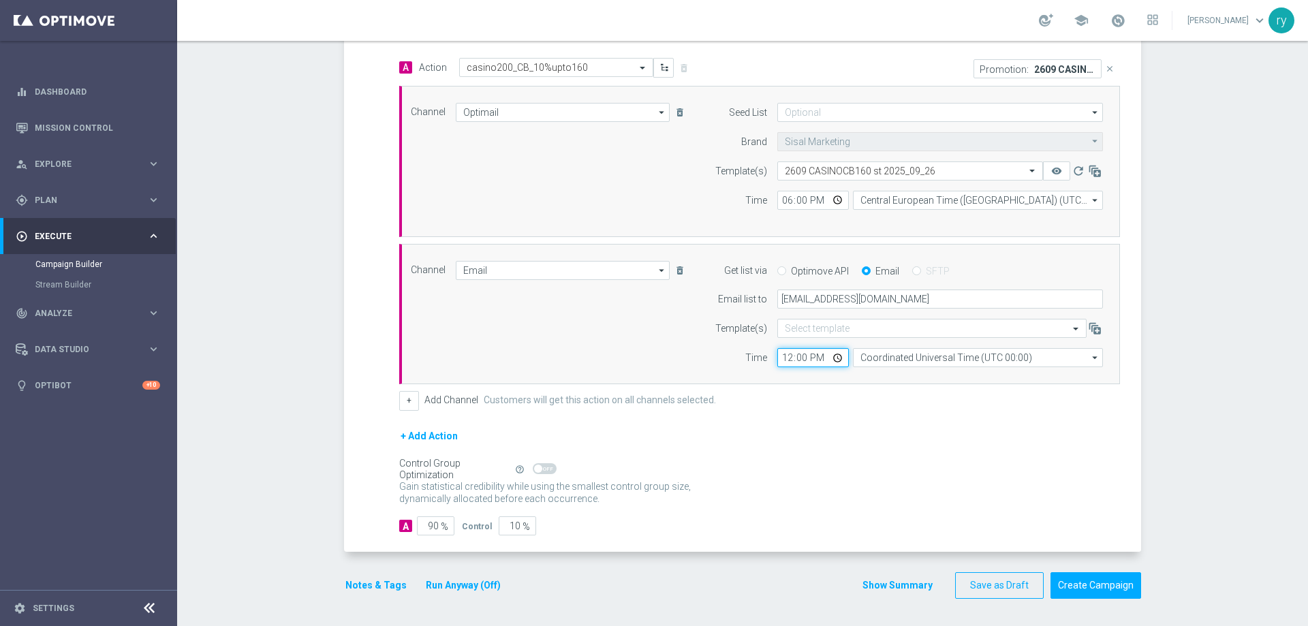
click at [782, 359] on input "12:00" at bounding box center [813, 357] width 72 height 19
type input "18:00"
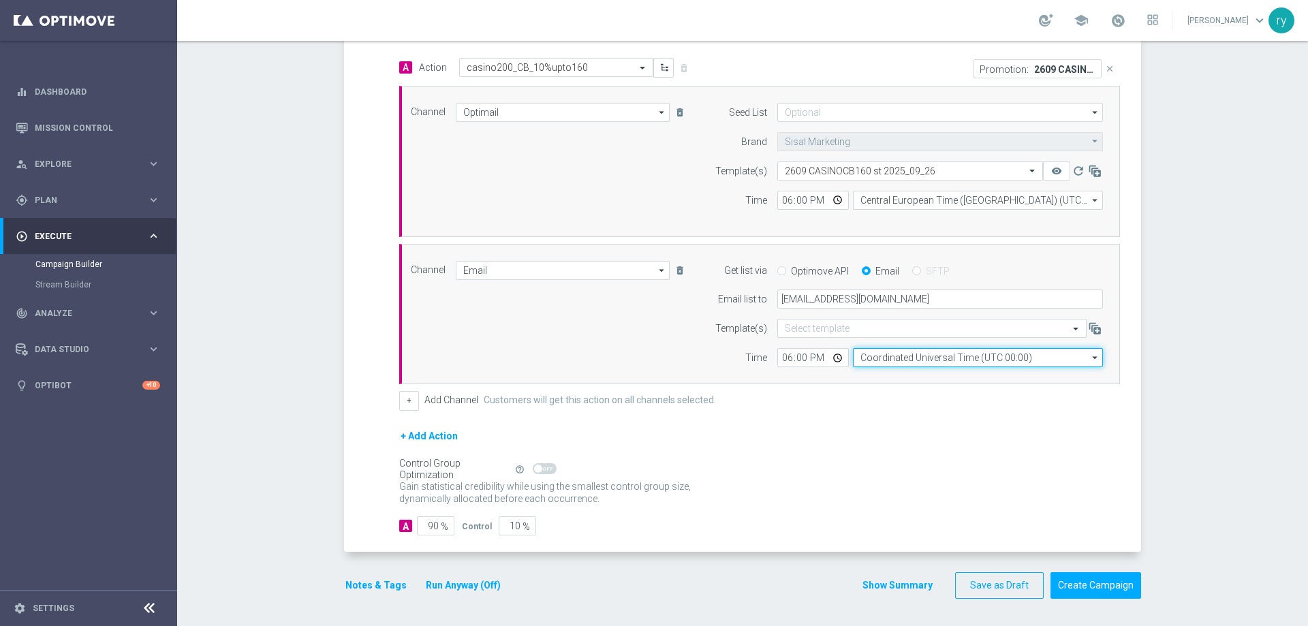
click at [867, 355] on input "Coordinated Universal Time (UTC 00:00)" at bounding box center [978, 357] width 250 height 19
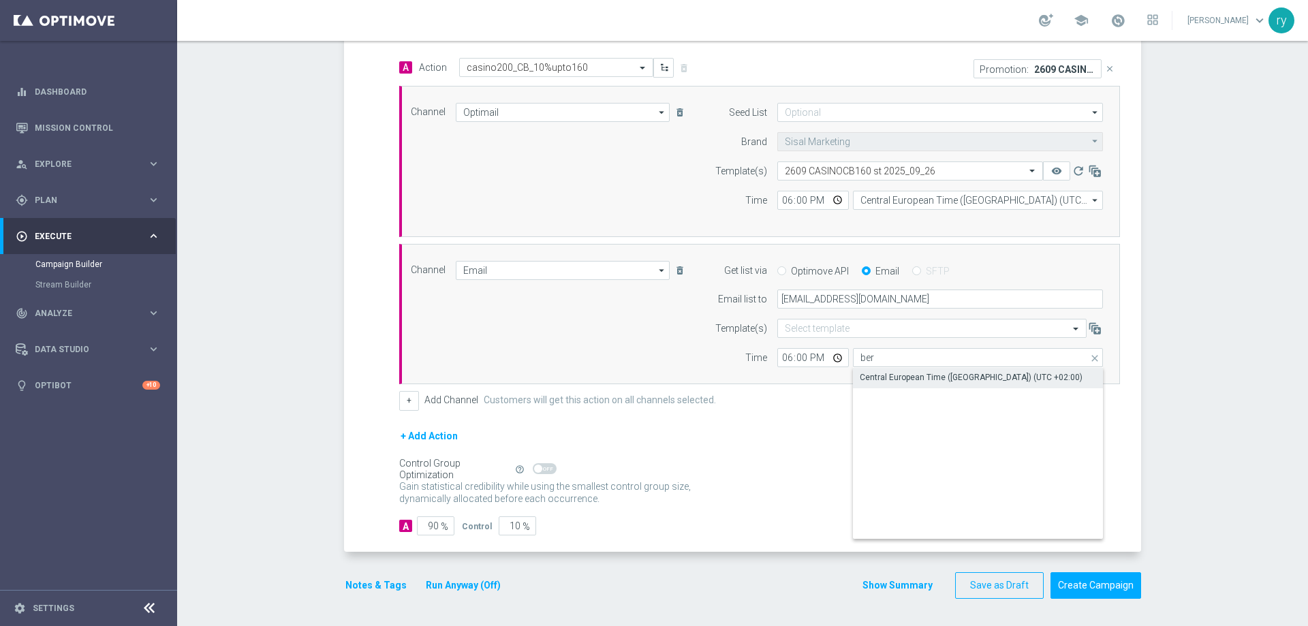
click at [884, 371] on div "Central European Time (Berlin) (UTC +02:00)" at bounding box center [978, 377] width 250 height 19
type input "Central European Time (Berlin) (UTC +02:00)"
click at [855, 378] on div "Channel Email Email arrow_drop_down Drag here to set row groups Drag here to se…" at bounding box center [759, 314] width 721 height 141
click at [368, 584] on button "Notes & Tags" at bounding box center [376, 585] width 64 height 17
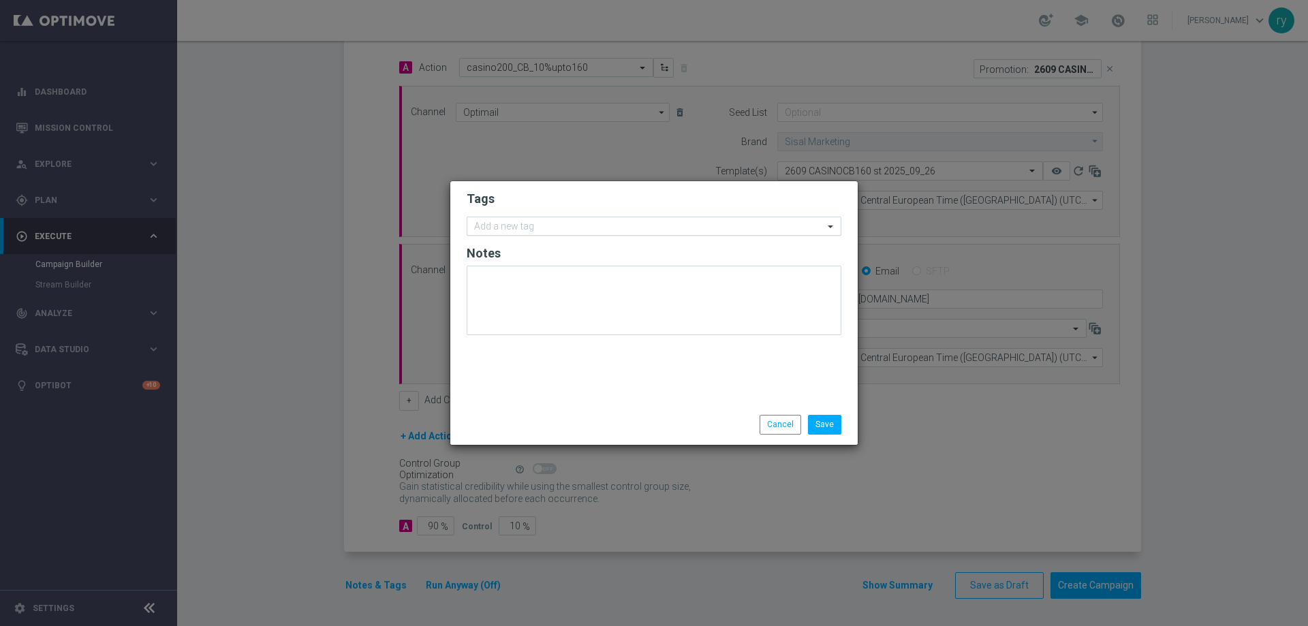
click at [563, 230] on input "text" at bounding box center [648, 227] width 349 height 12
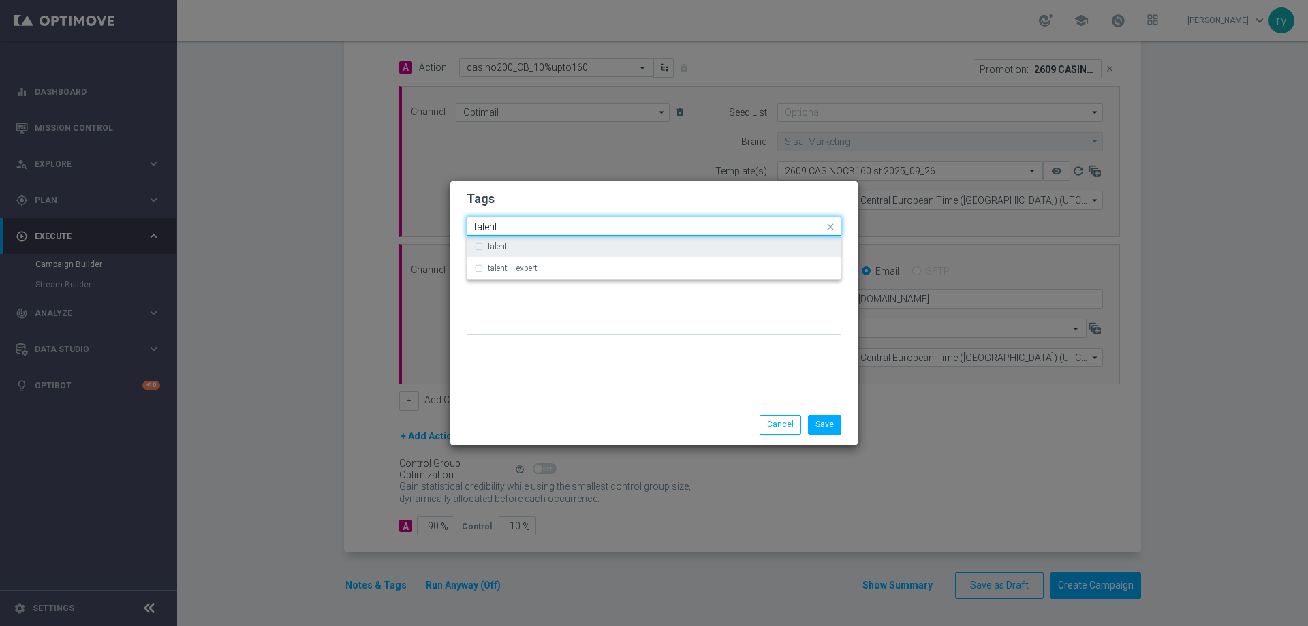
click at [520, 241] on div "talent" at bounding box center [654, 247] width 360 height 22
type input "talent"
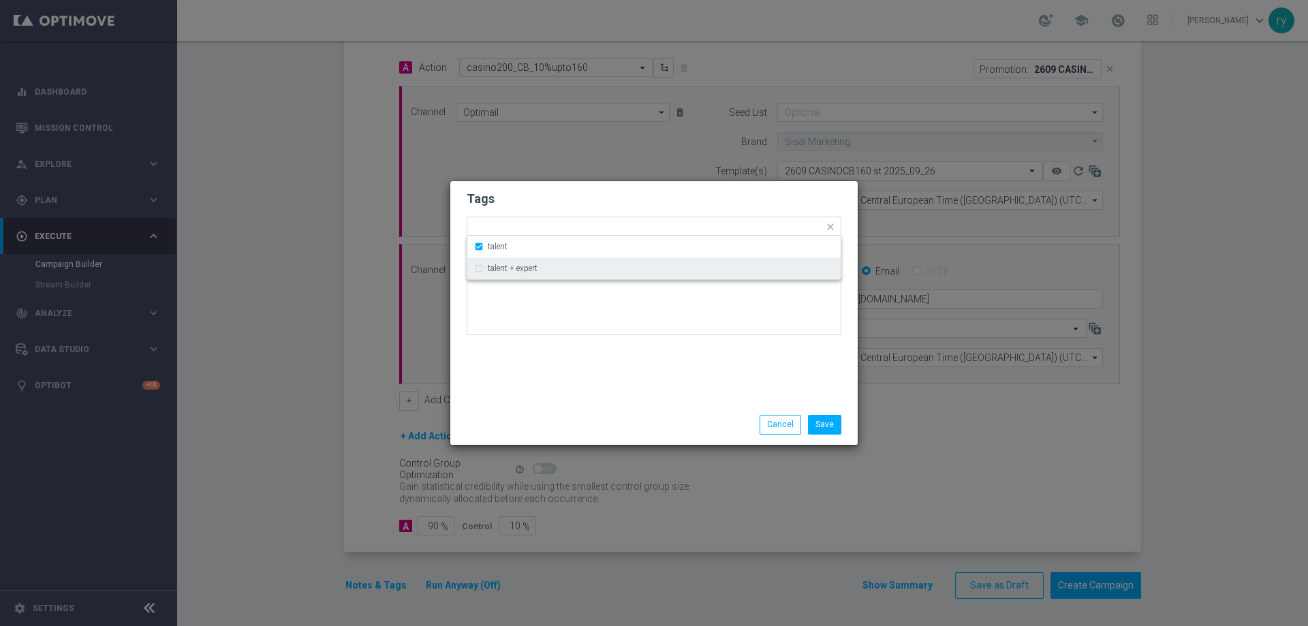
click at [549, 375] on div "Tags Quick find × talent talent talent + expert Notes" at bounding box center [653, 292] width 407 height 223
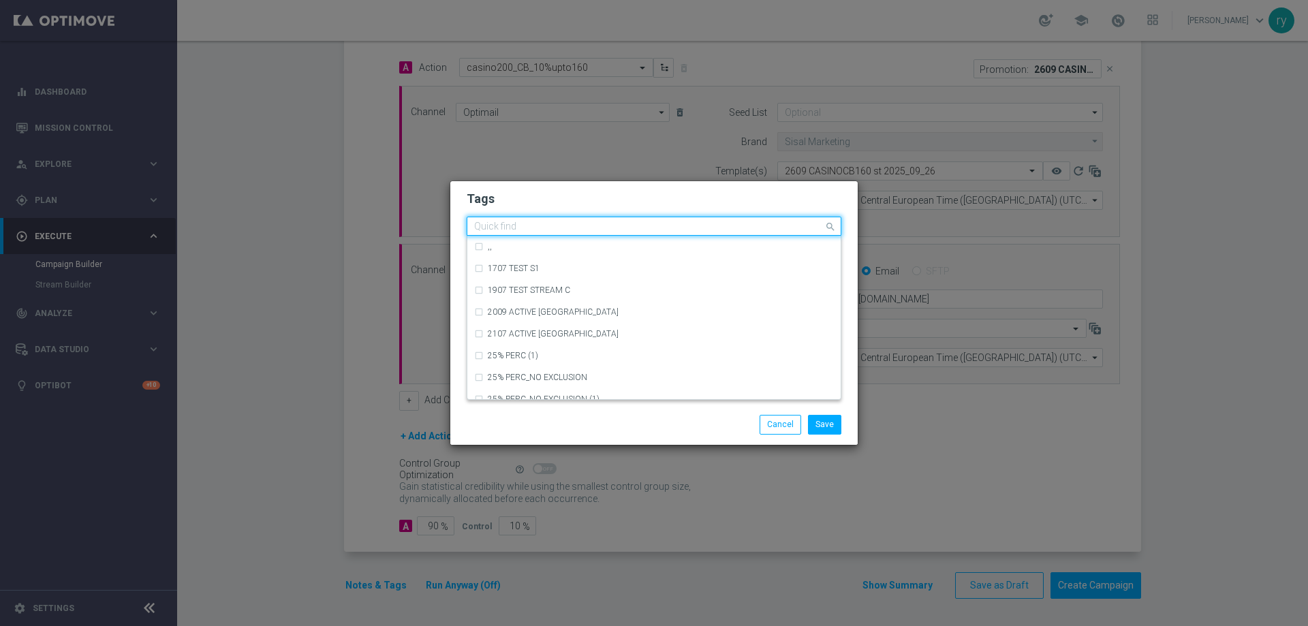
click at [583, 225] on input "text" at bounding box center [648, 227] width 349 height 12
click at [555, 305] on div "cb perso" at bounding box center [654, 312] width 360 height 22
type input "cb per"
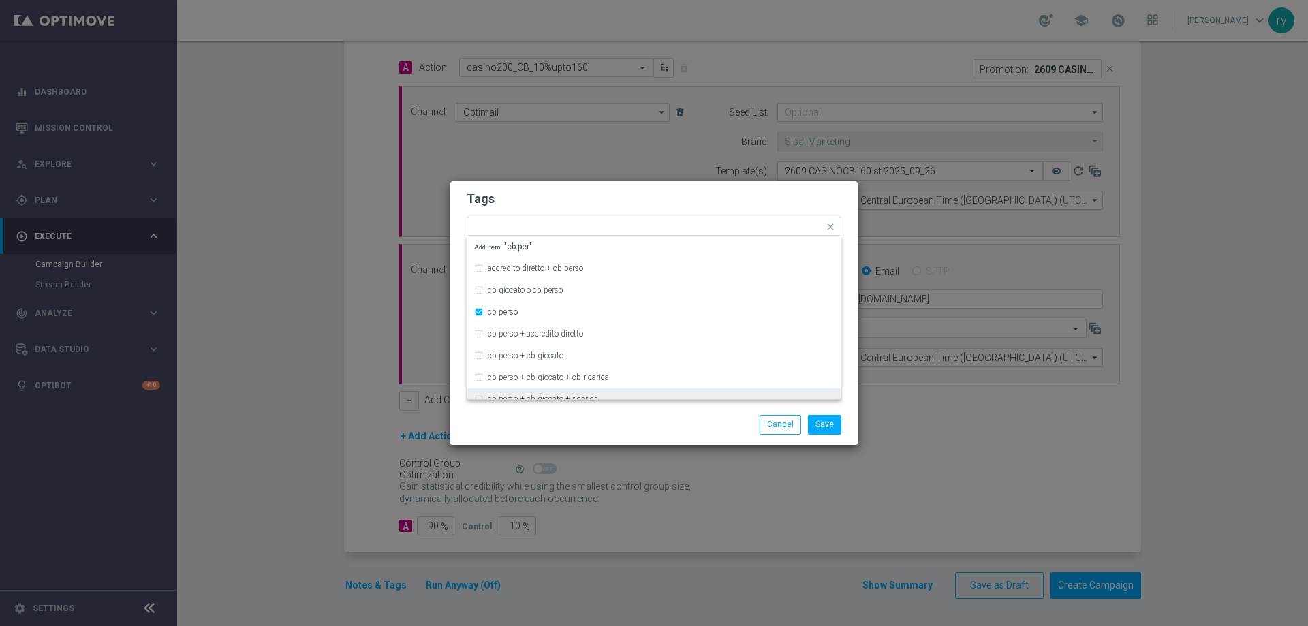
click at [527, 416] on div at bounding box center [521, 415] width 131 height 1
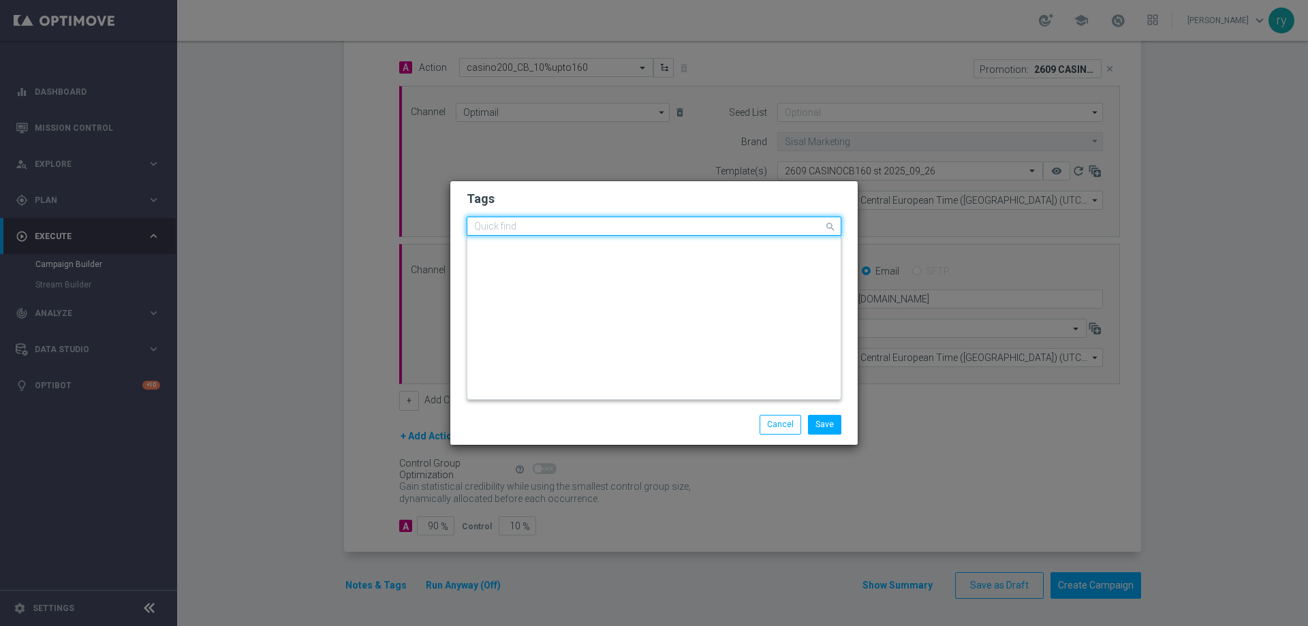
click at [601, 230] on input "text" at bounding box center [648, 227] width 349 height 12
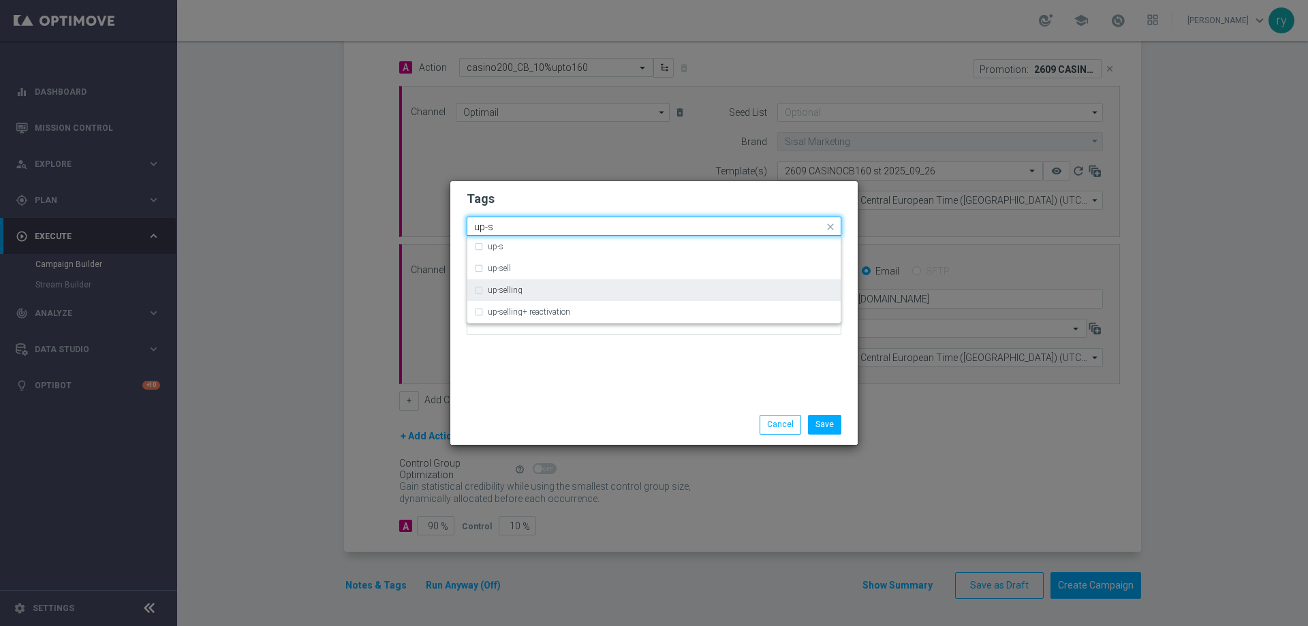
click at [495, 294] on label "up-selling" at bounding box center [505, 290] width 35 height 8
type input "up-s"
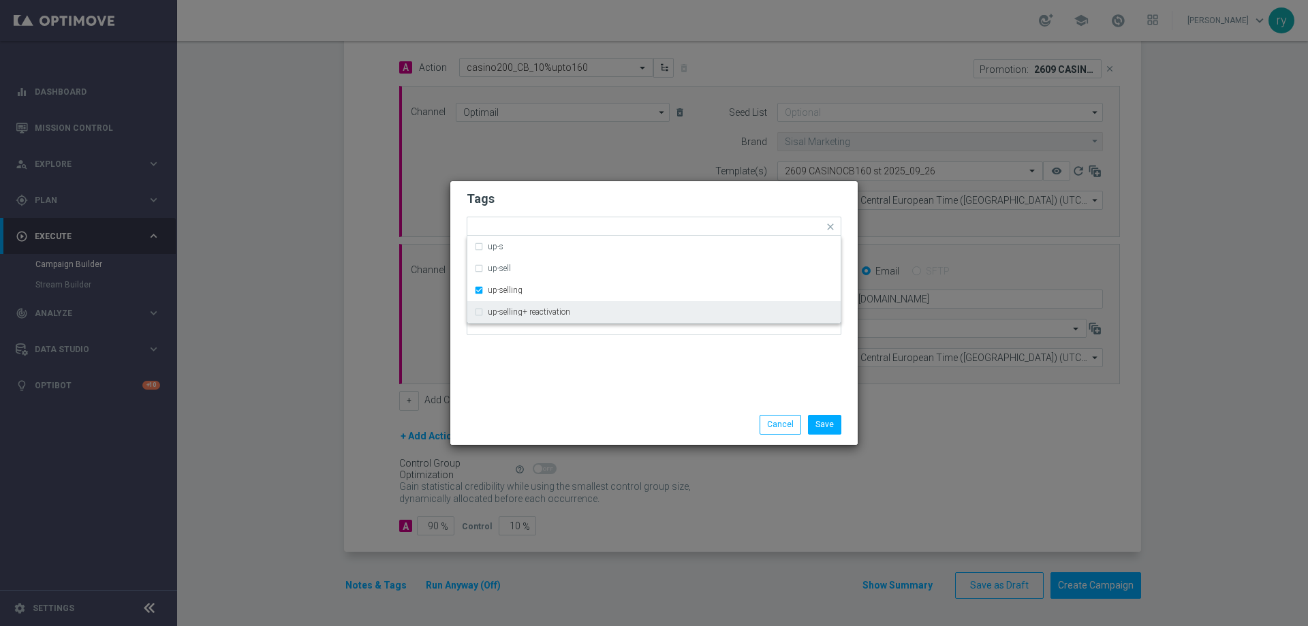
click at [550, 368] on div "Tags Quick find × talent × cb perso × up-selling up-s up-sell up-selling up-sel…" at bounding box center [653, 292] width 407 height 223
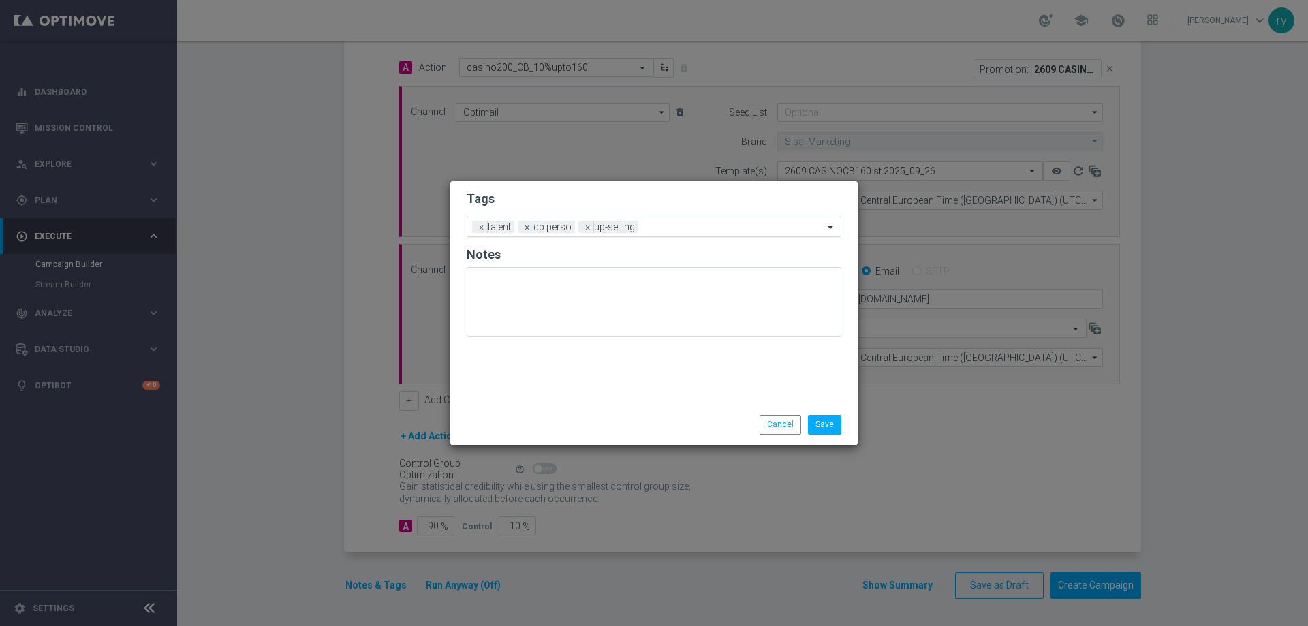
click at [666, 224] on input "text" at bounding box center [734, 228] width 180 height 12
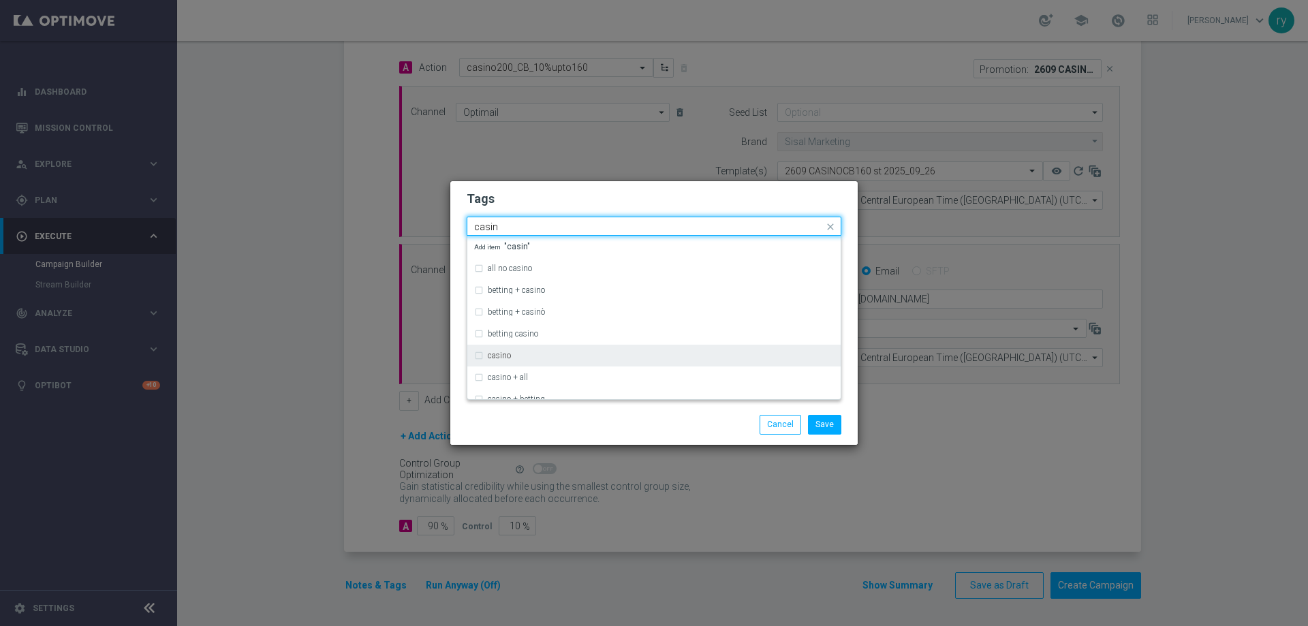
click at [557, 349] on div "casino" at bounding box center [654, 356] width 360 height 22
type input "casin"
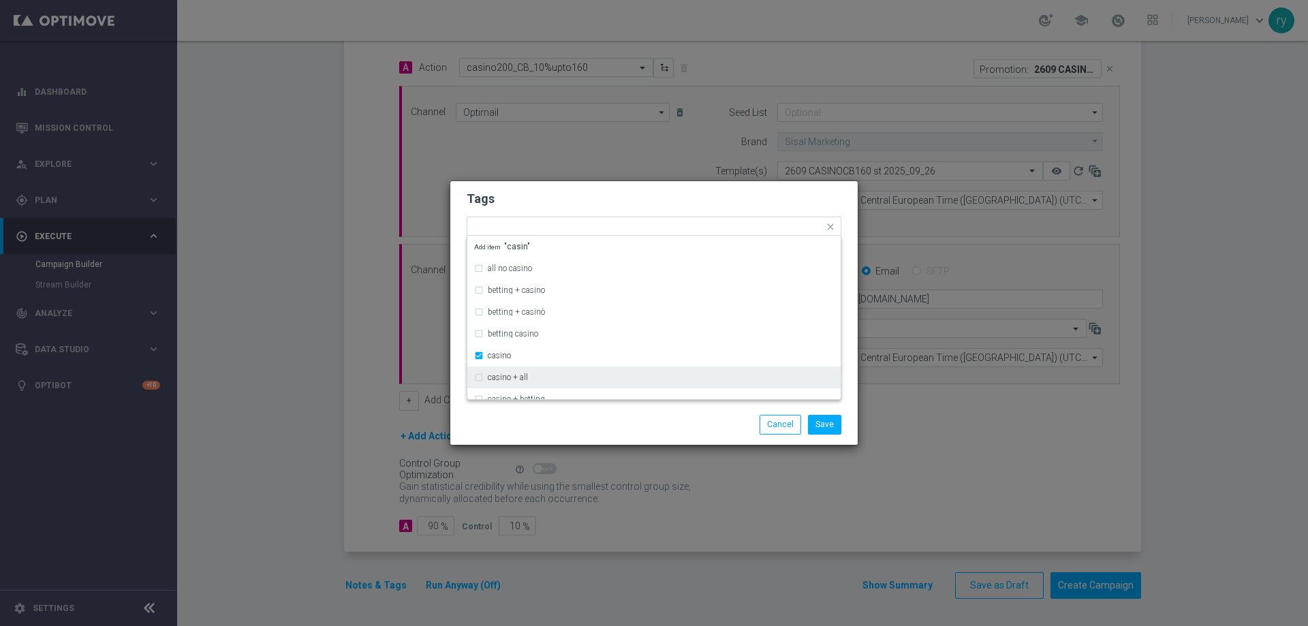
click at [556, 405] on div "Save Cancel" at bounding box center [653, 425] width 407 height 40
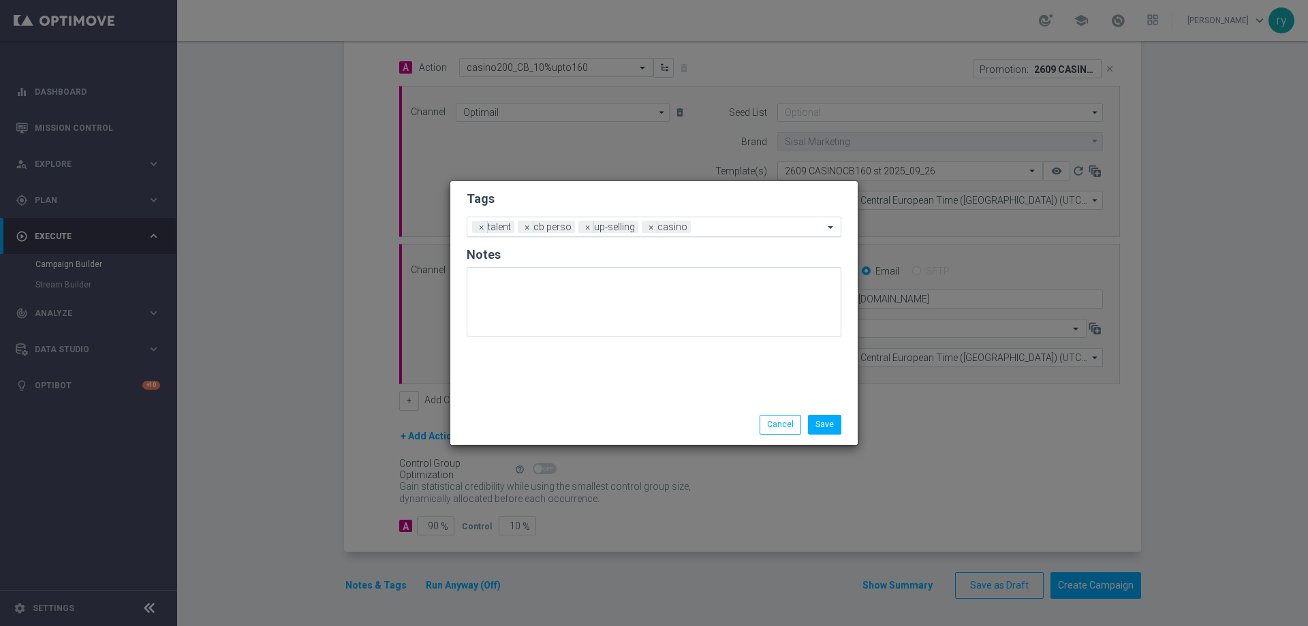
click at [738, 223] on input "text" at bounding box center [759, 228] width 127 height 12
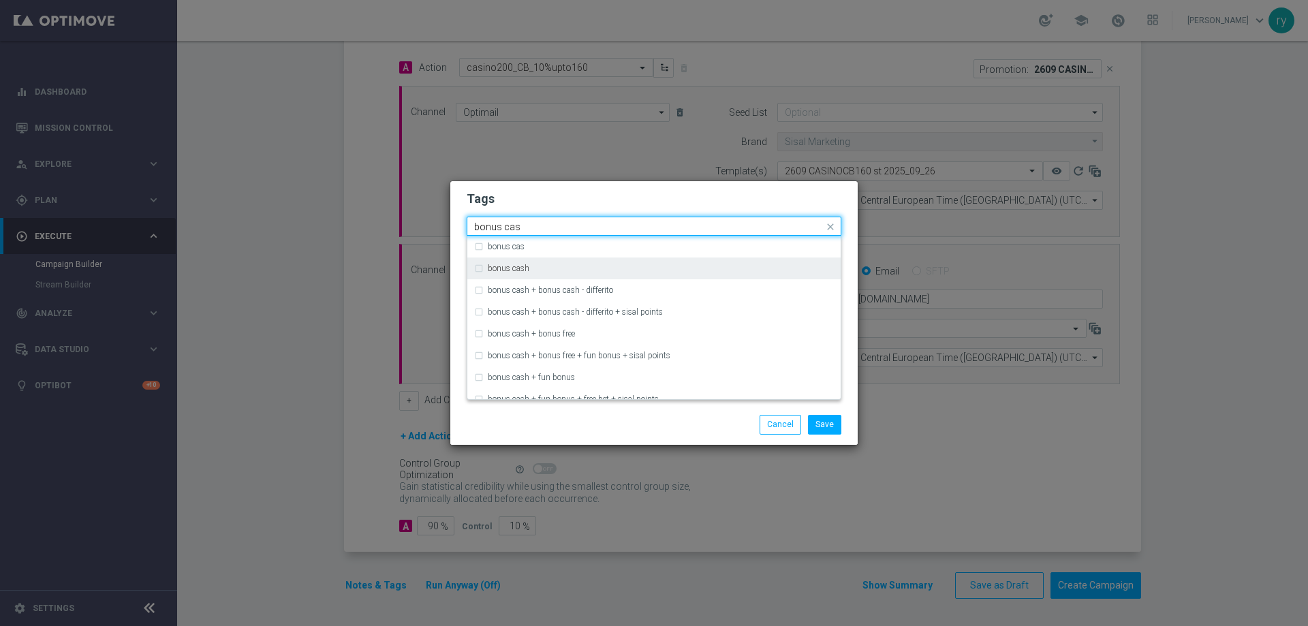
click at [548, 268] on div "bonus cash" at bounding box center [661, 268] width 346 height 8
type input "bonus cas"
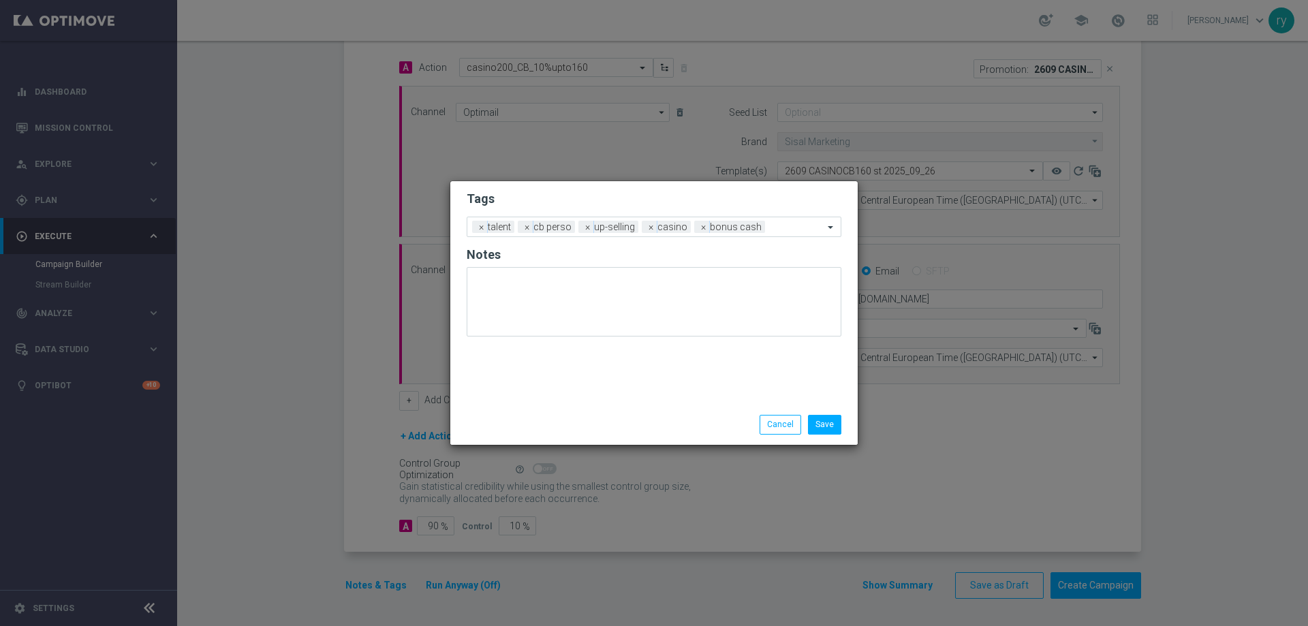
click at [638, 413] on div "Save Cancel" at bounding box center [653, 425] width 407 height 40
click at [829, 425] on button "Save" at bounding box center [824, 424] width 33 height 19
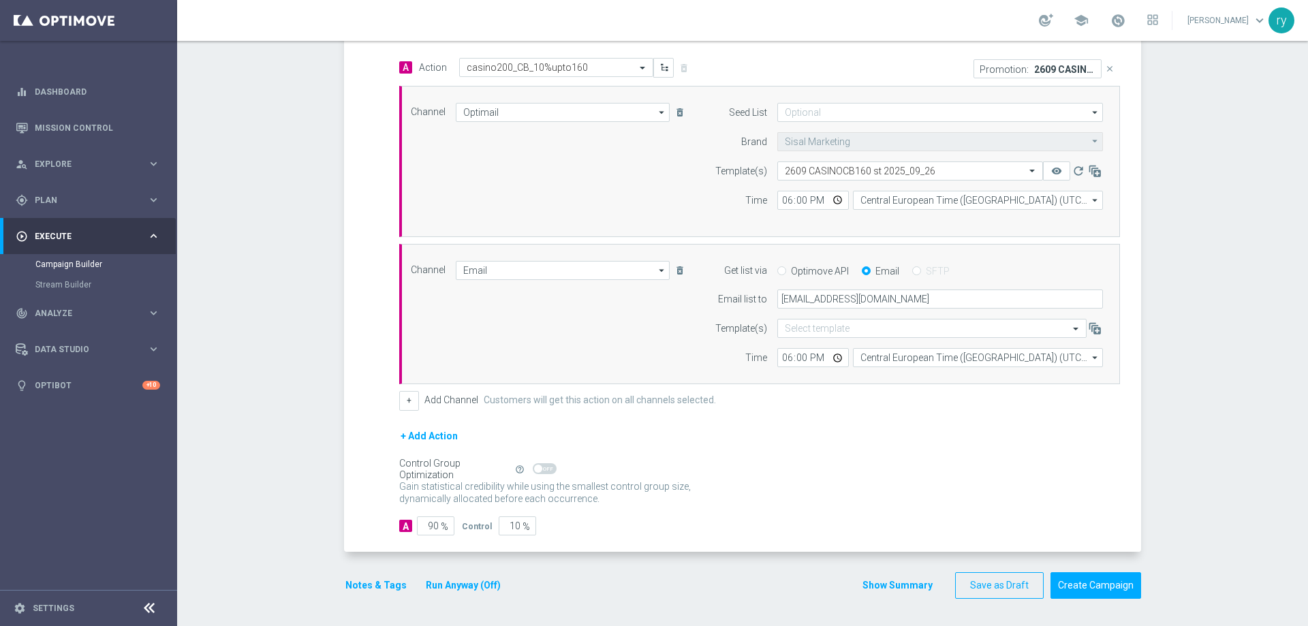
click at [871, 584] on button "Show Summary" at bounding box center [898, 586] width 72 height 16
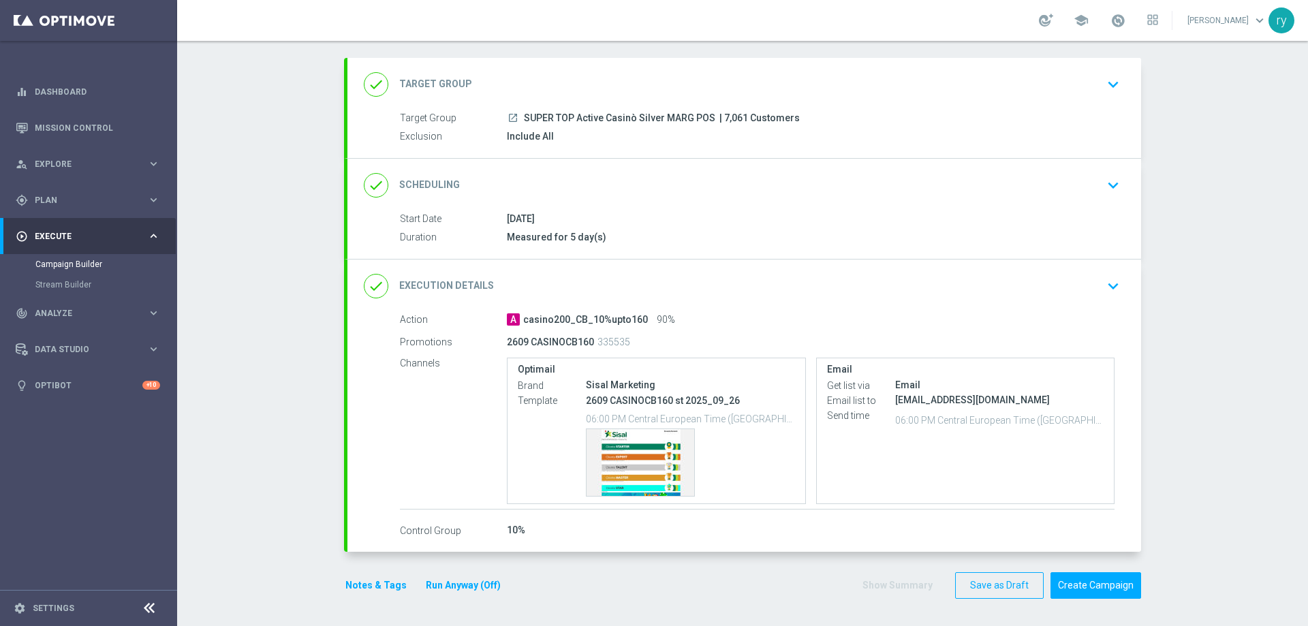
scroll to position [64, 0]
click at [377, 585] on button "Notes & Tags" at bounding box center [376, 585] width 64 height 17
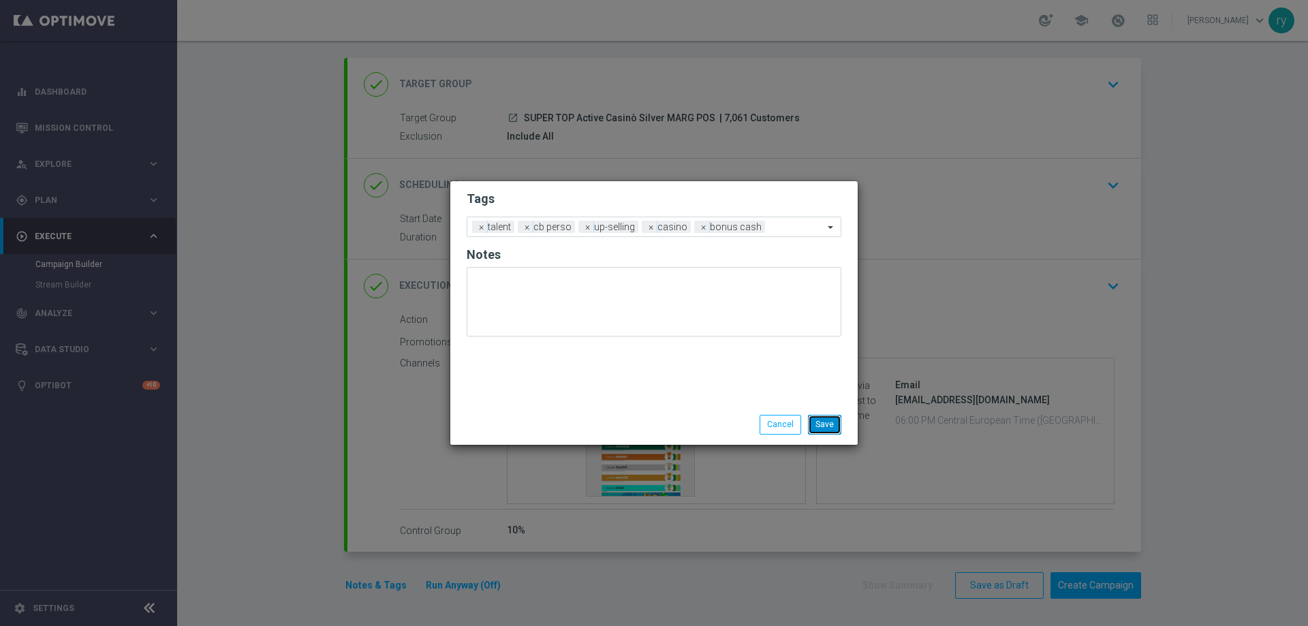
click at [833, 431] on button "Save" at bounding box center [824, 424] width 33 height 19
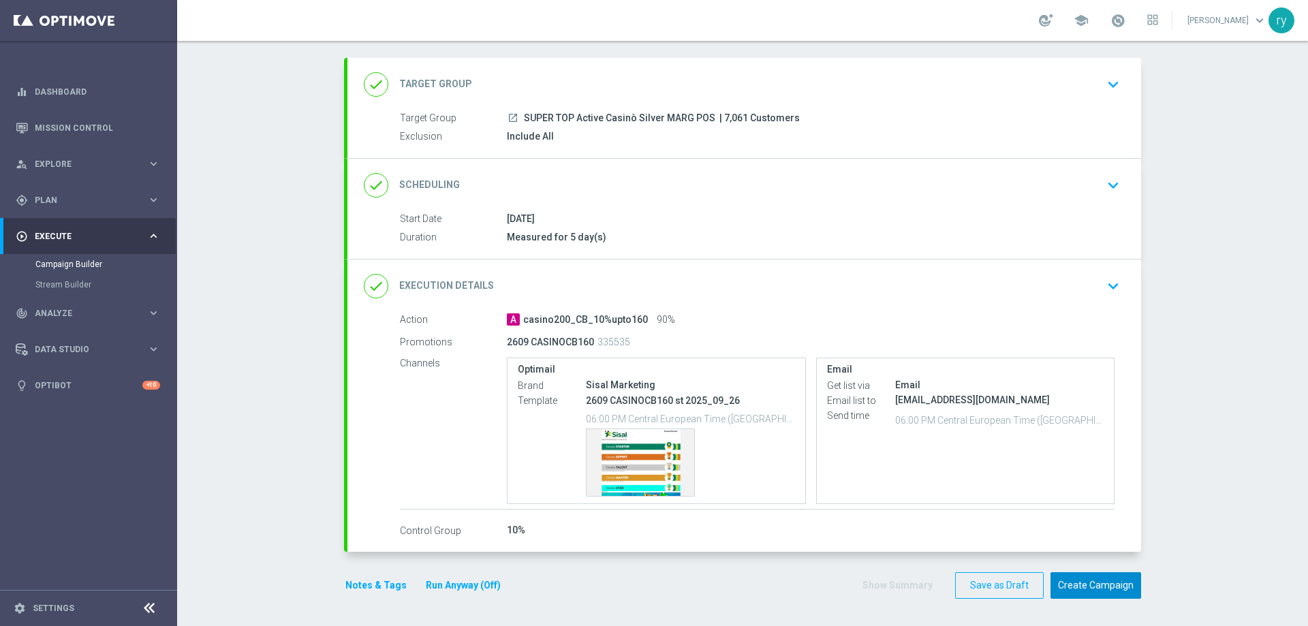
click at [1103, 585] on button "Create Campaign" at bounding box center [1095, 585] width 91 height 27
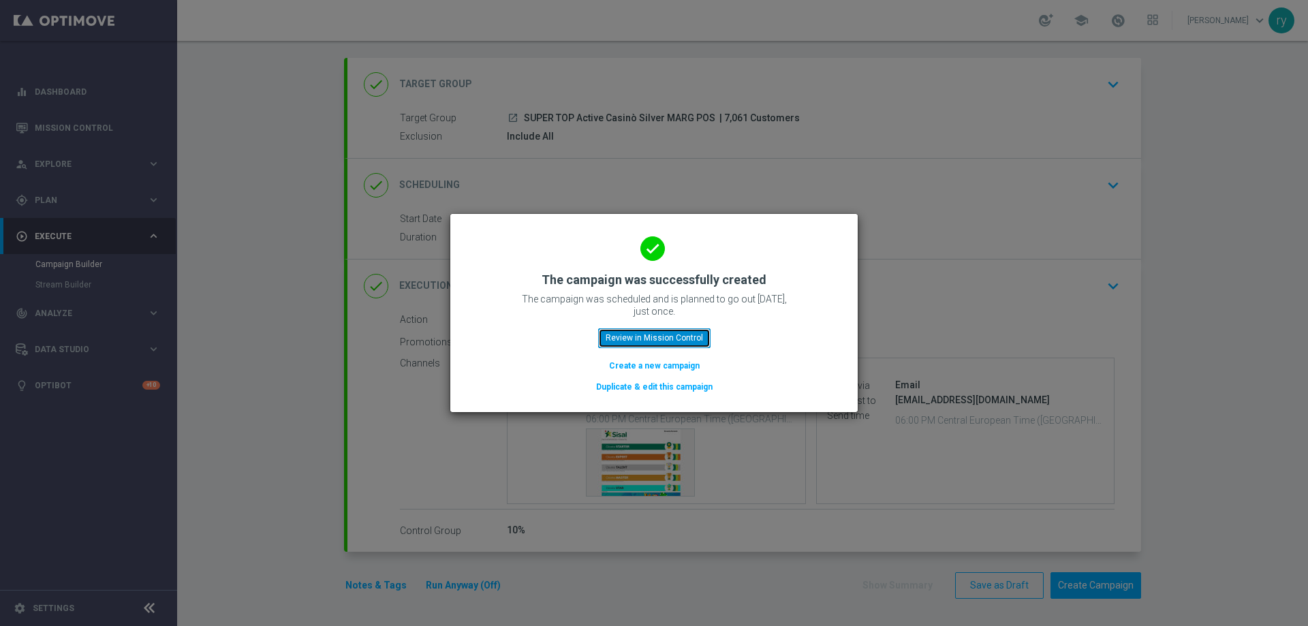
click at [676, 342] on button "Review in Mission Control" at bounding box center [654, 337] width 112 height 19
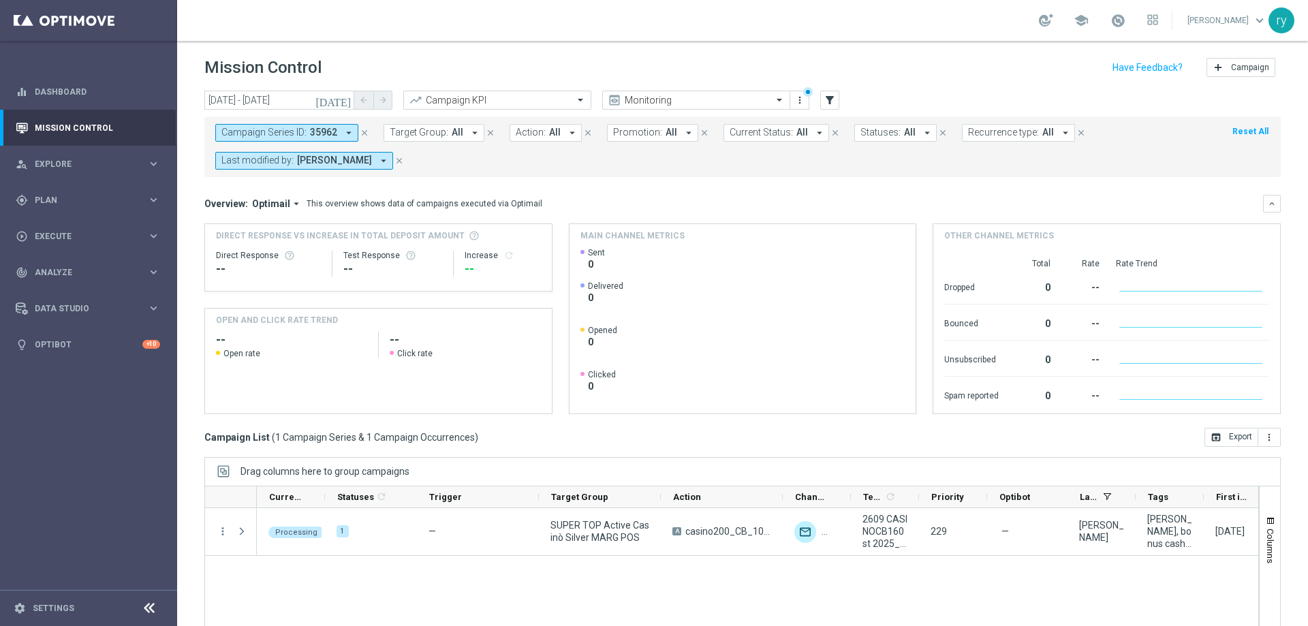
click at [350, 127] on icon "arrow_drop_down" at bounding box center [349, 133] width 12 height 12
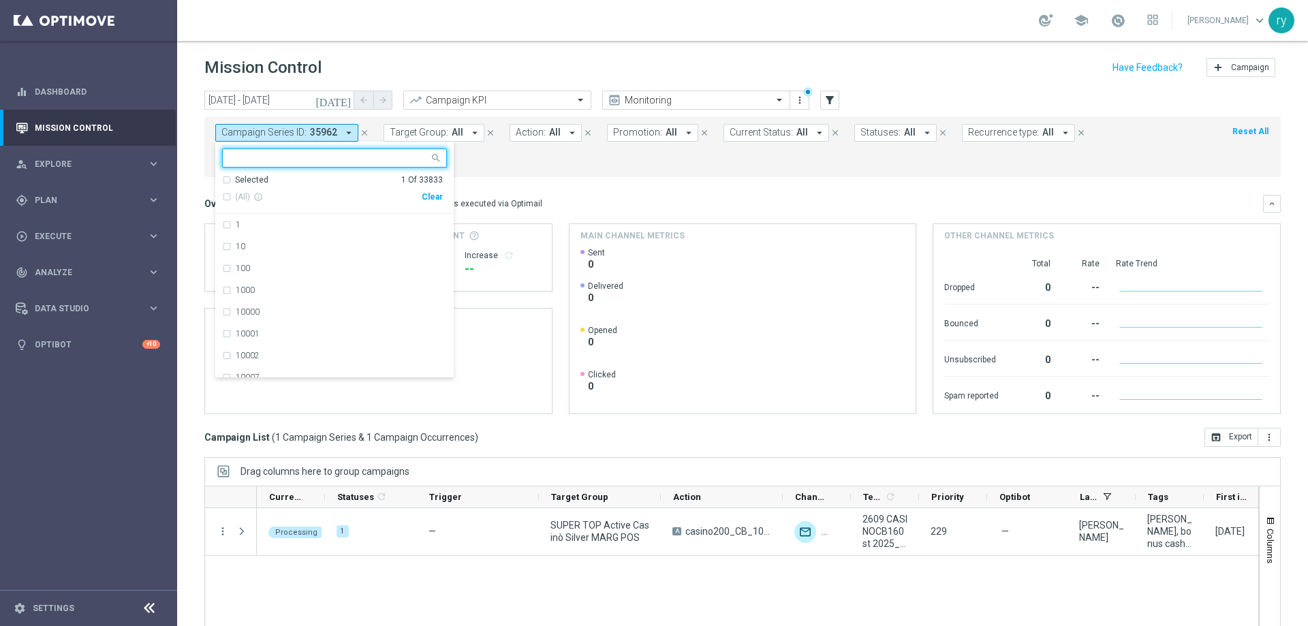
click at [0, 0] on div "Clear" at bounding box center [0, 0] width 0 height 0
click at [105, 200] on span "Plan" at bounding box center [91, 200] width 112 height 8
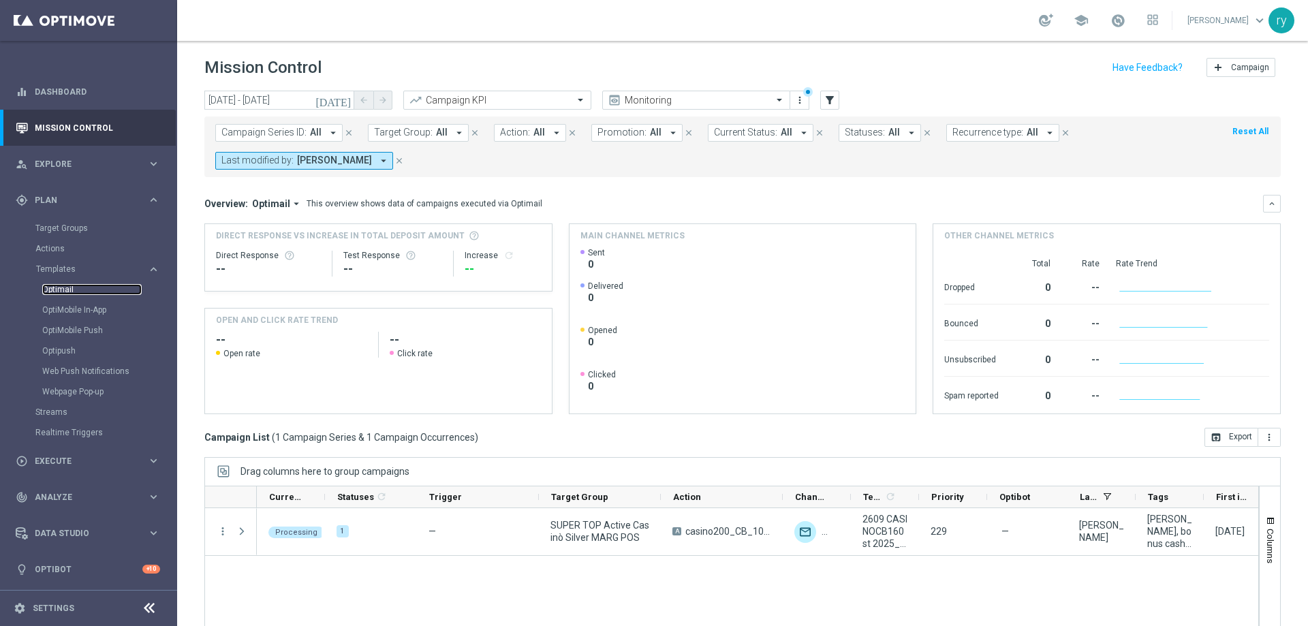
click at [55, 288] on link "Optimail" at bounding box center [91, 289] width 99 height 11
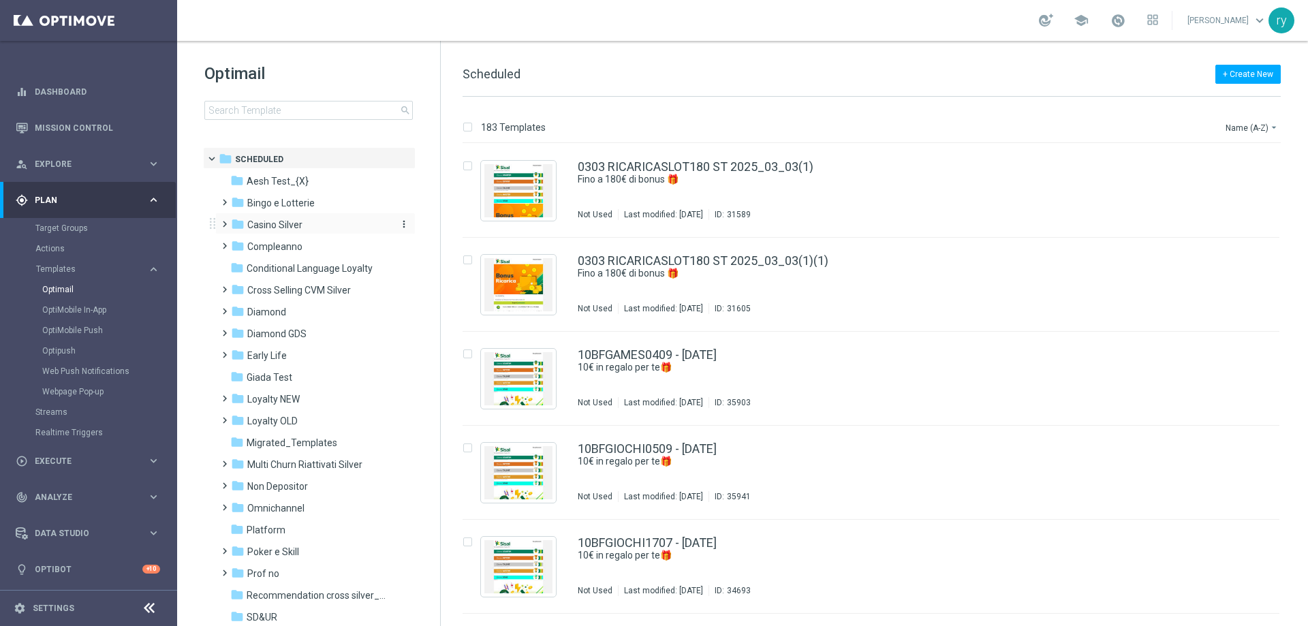
click at [285, 228] on span "Casino Silver" at bounding box center [274, 225] width 55 height 12
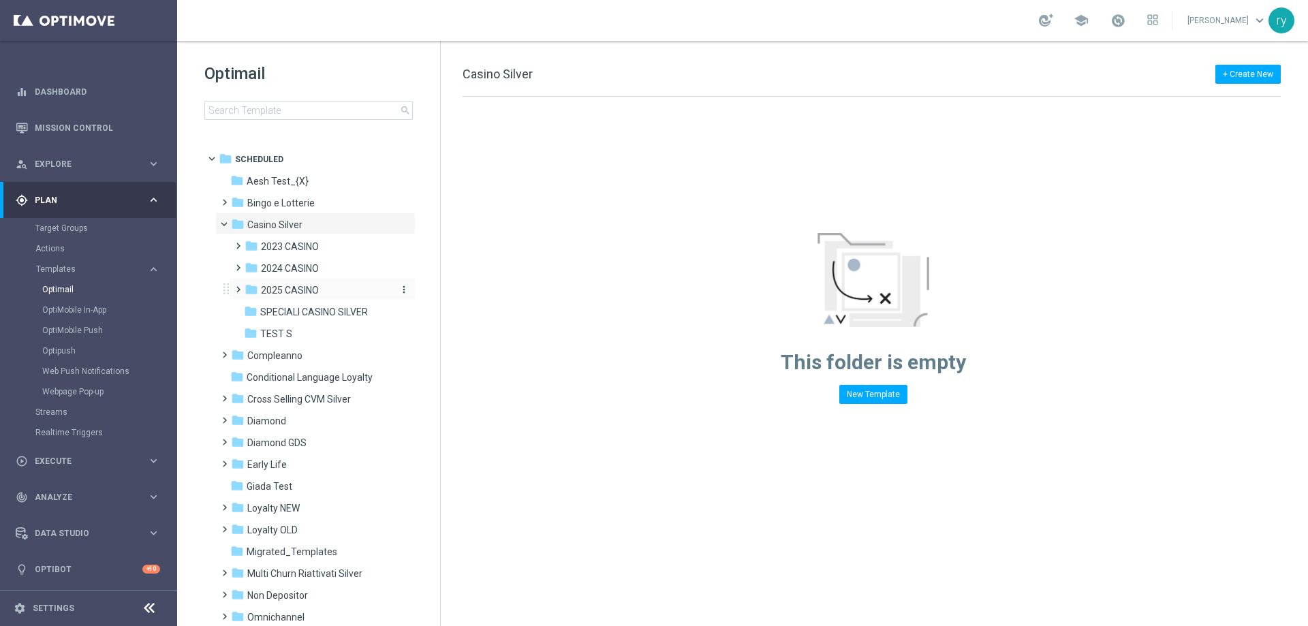
click at [296, 289] on span "2025 CASINO" at bounding box center [290, 290] width 58 height 12
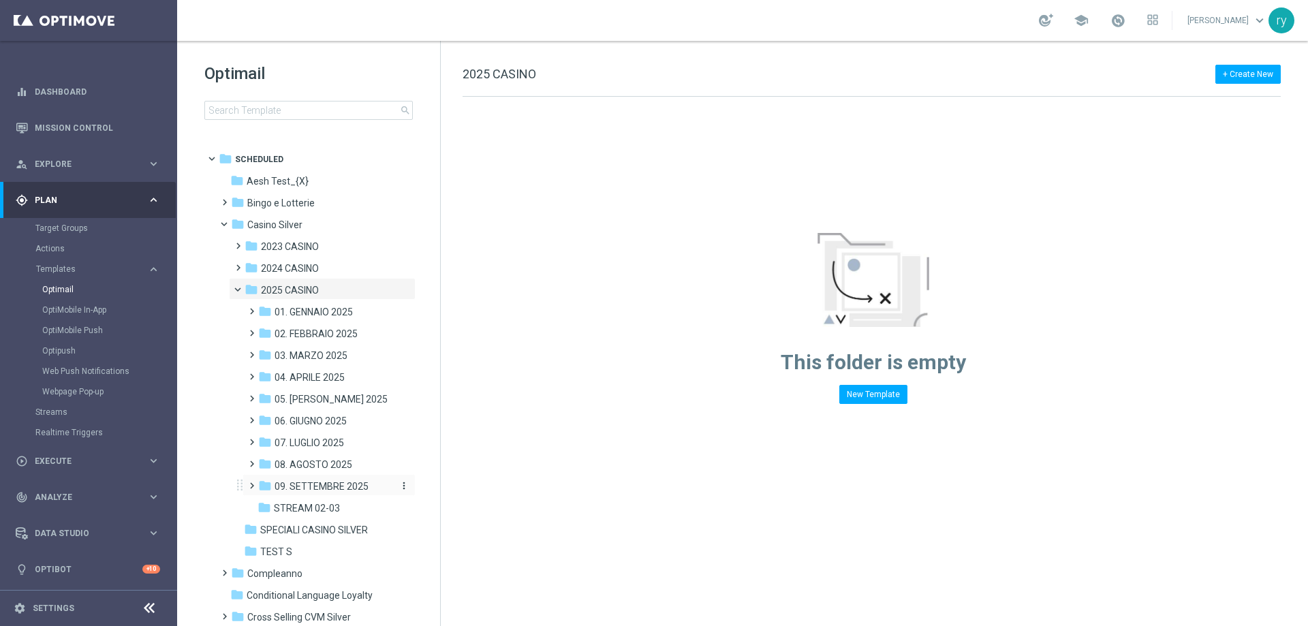
click at [317, 480] on span "09. SETTEMBRE 2025" at bounding box center [322, 486] width 94 height 12
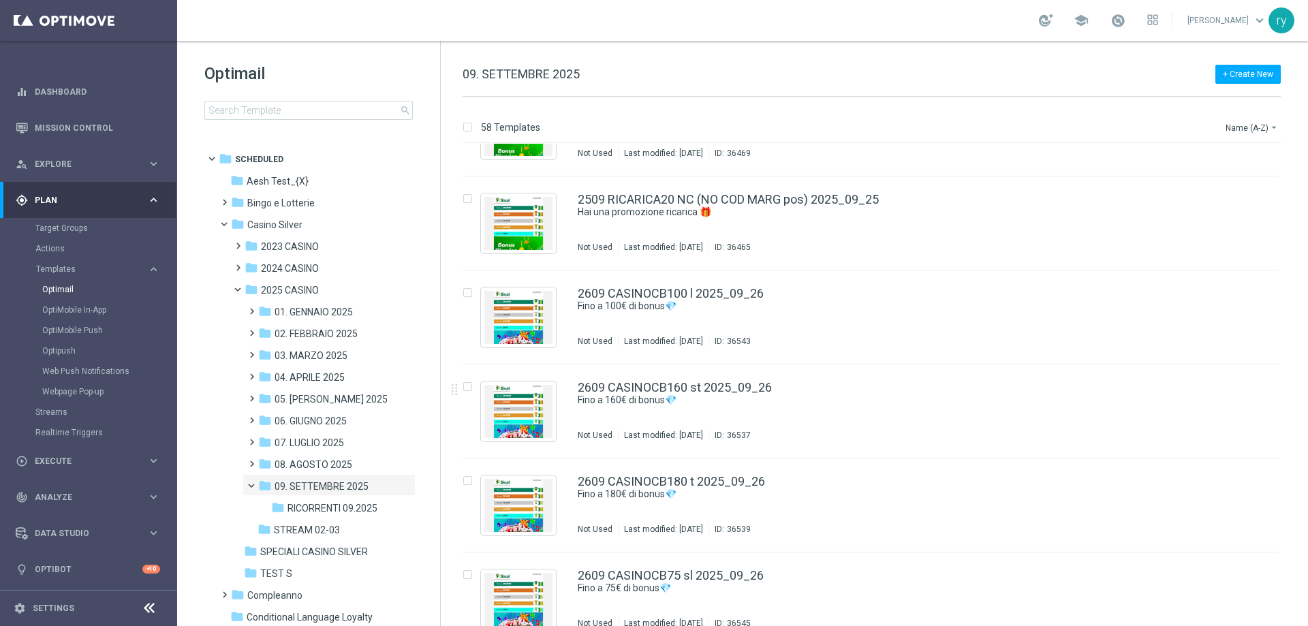
scroll to position [4970, 0]
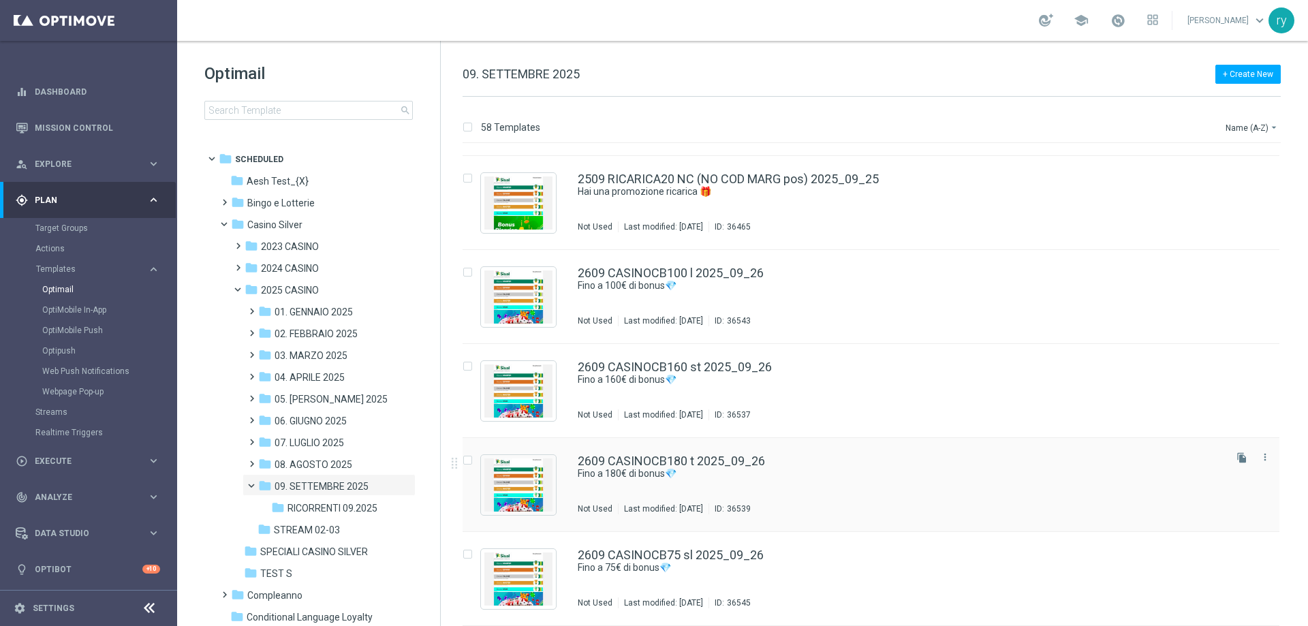
click at [708, 452] on div "2609 CASINOCB180 t 2025_09_26 Fino a 180€ di bonus💎 Not Used Last modified: Fri…" at bounding box center [871, 485] width 817 height 94
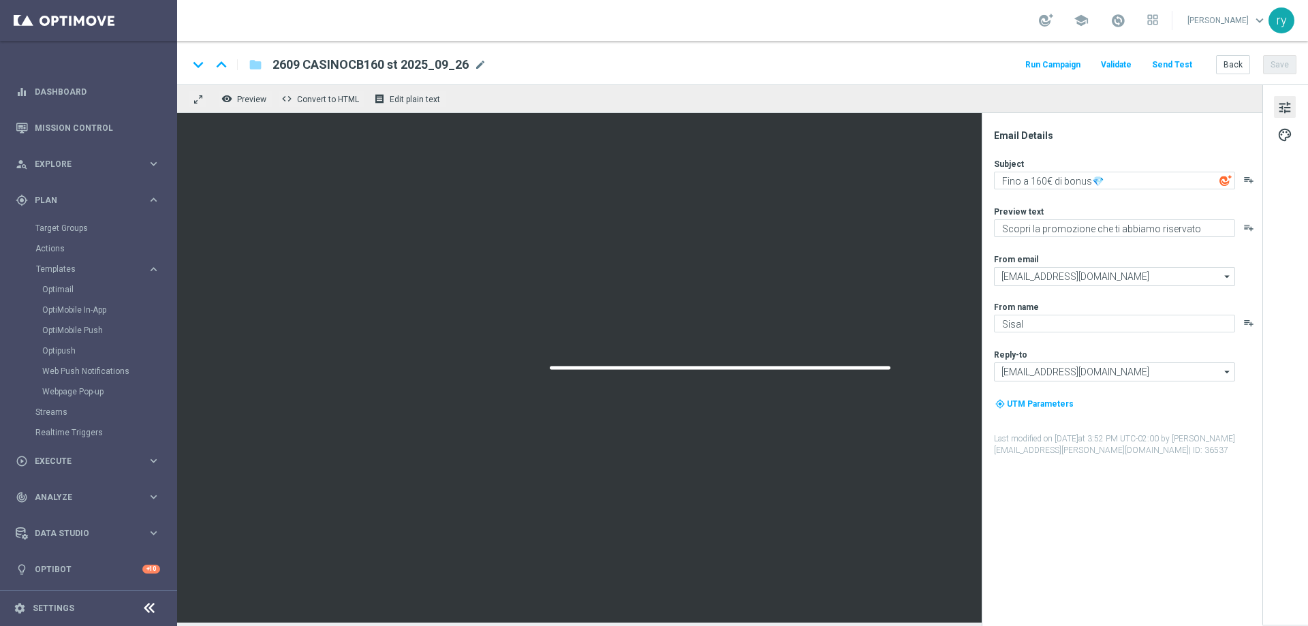
click at [1059, 64] on button "Run Campaign" at bounding box center [1052, 65] width 59 height 18
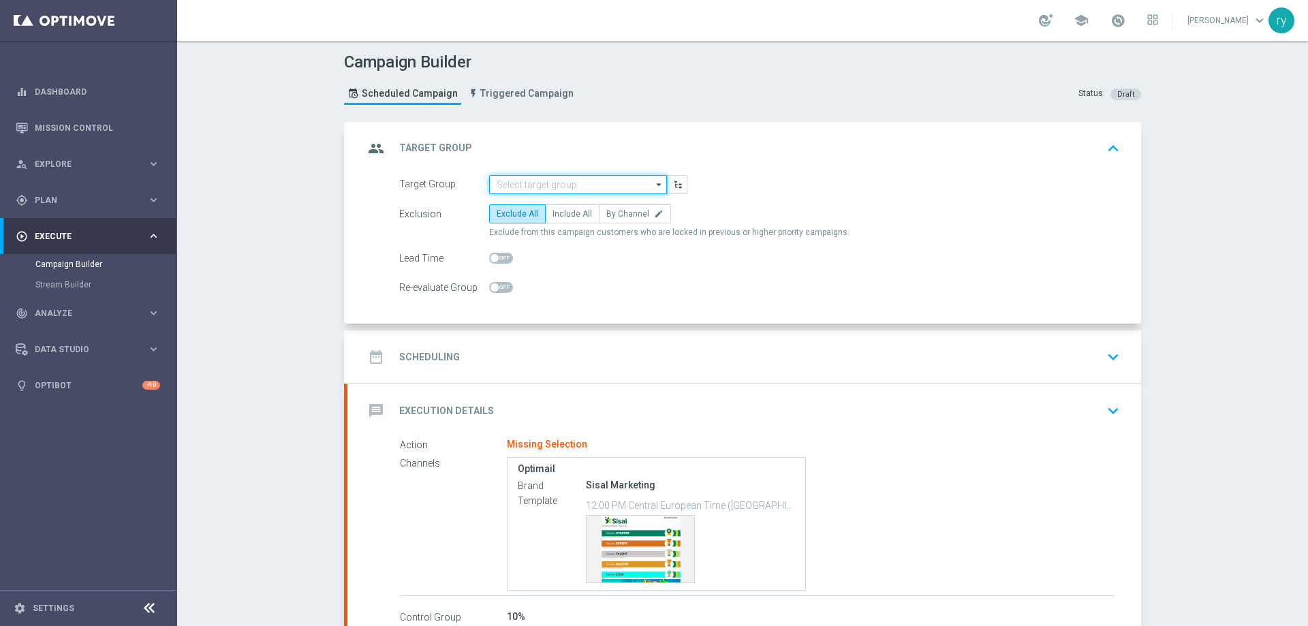
click at [524, 181] on input at bounding box center [578, 184] width 178 height 19
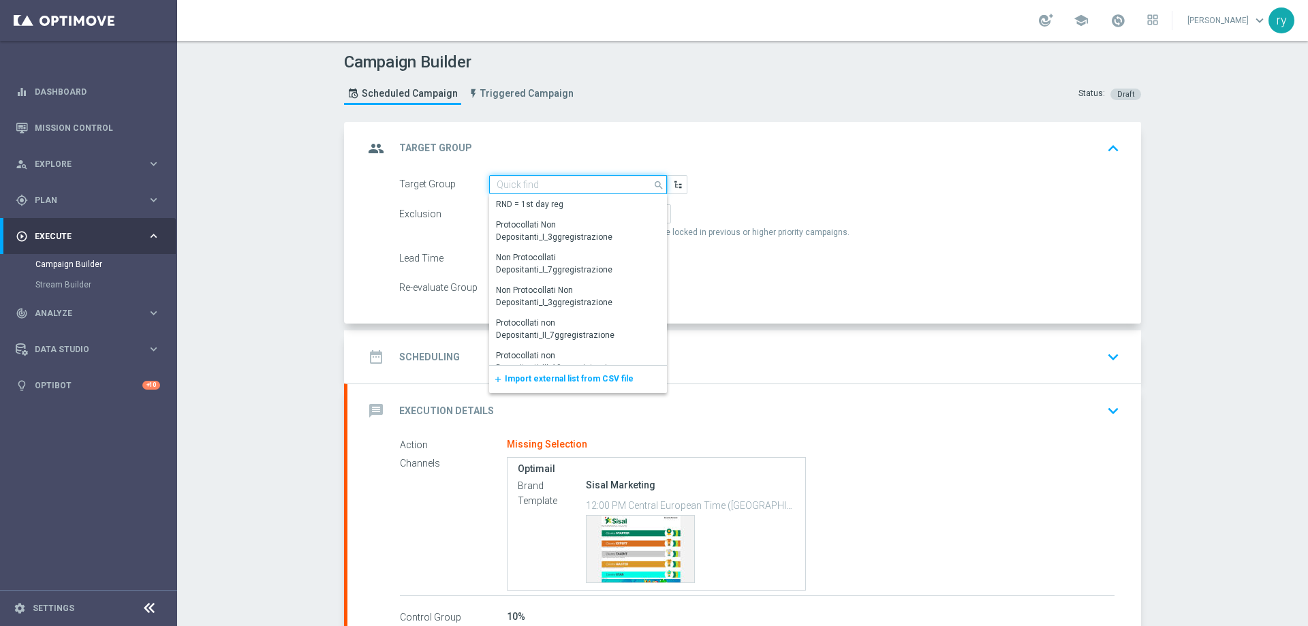
paste input "TOP Active Casinò Silver MARG POS"
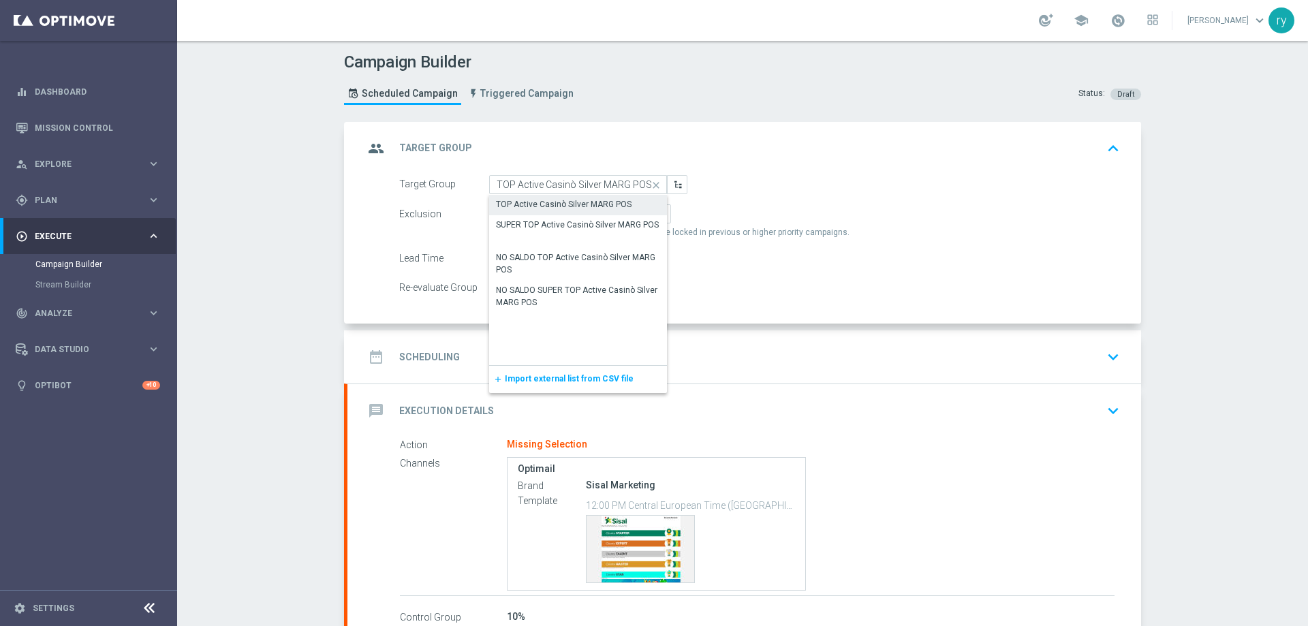
click at [529, 201] on div "TOP Active Casinò Silver MARG POS" at bounding box center [564, 204] width 136 height 12
type input "TOP Active Casinò Silver MARG POS"
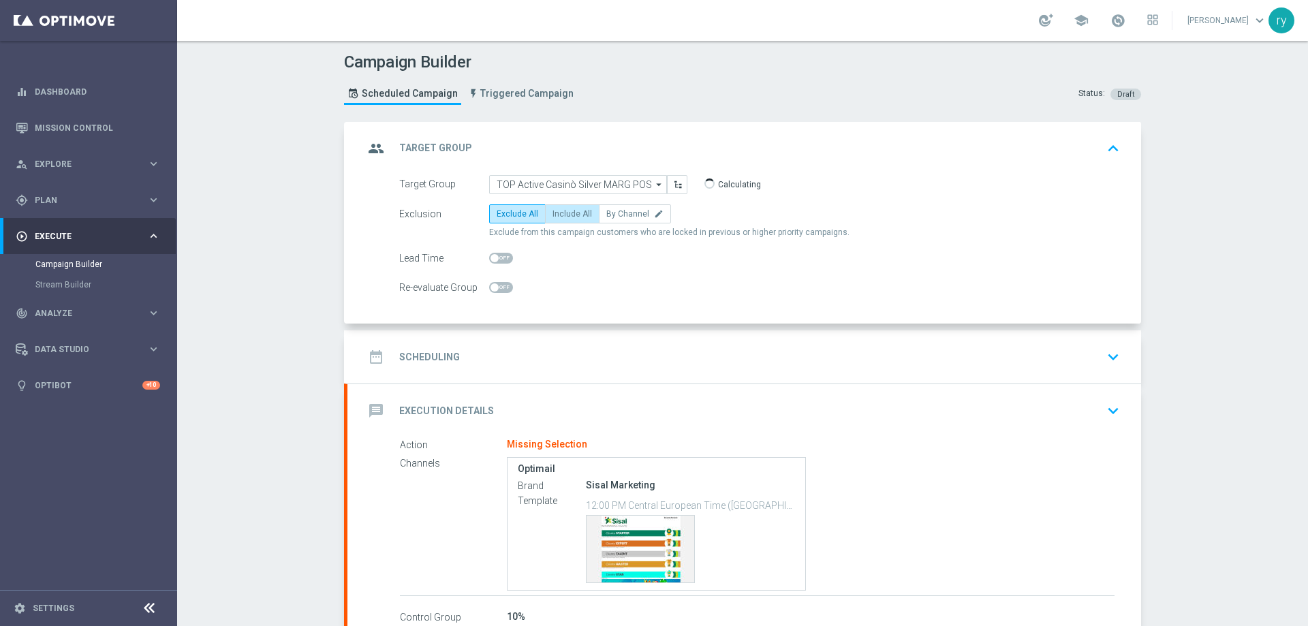
click at [574, 209] on span "Include All" at bounding box center [572, 214] width 40 height 10
click at [561, 212] on input "Include All" at bounding box center [556, 216] width 9 height 9
radio input "true"
click at [543, 361] on div "date_range Scheduling keyboard_arrow_down" at bounding box center [744, 357] width 761 height 26
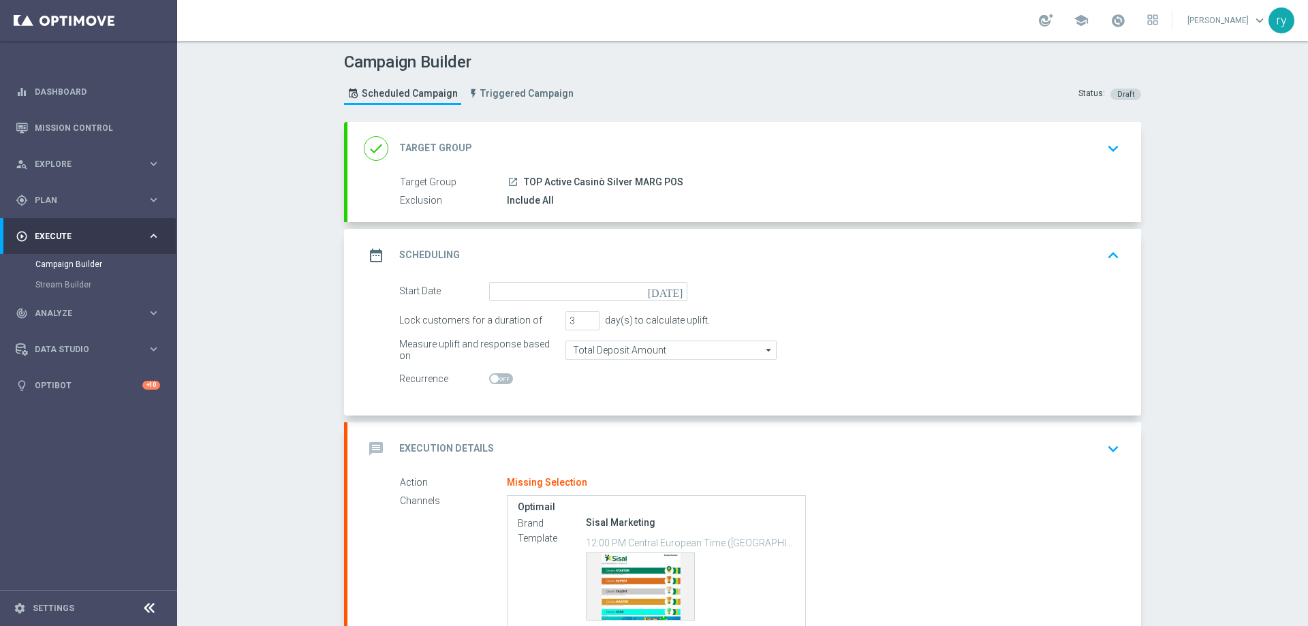
click at [669, 294] on icon "[DATE]" at bounding box center [668, 289] width 40 height 15
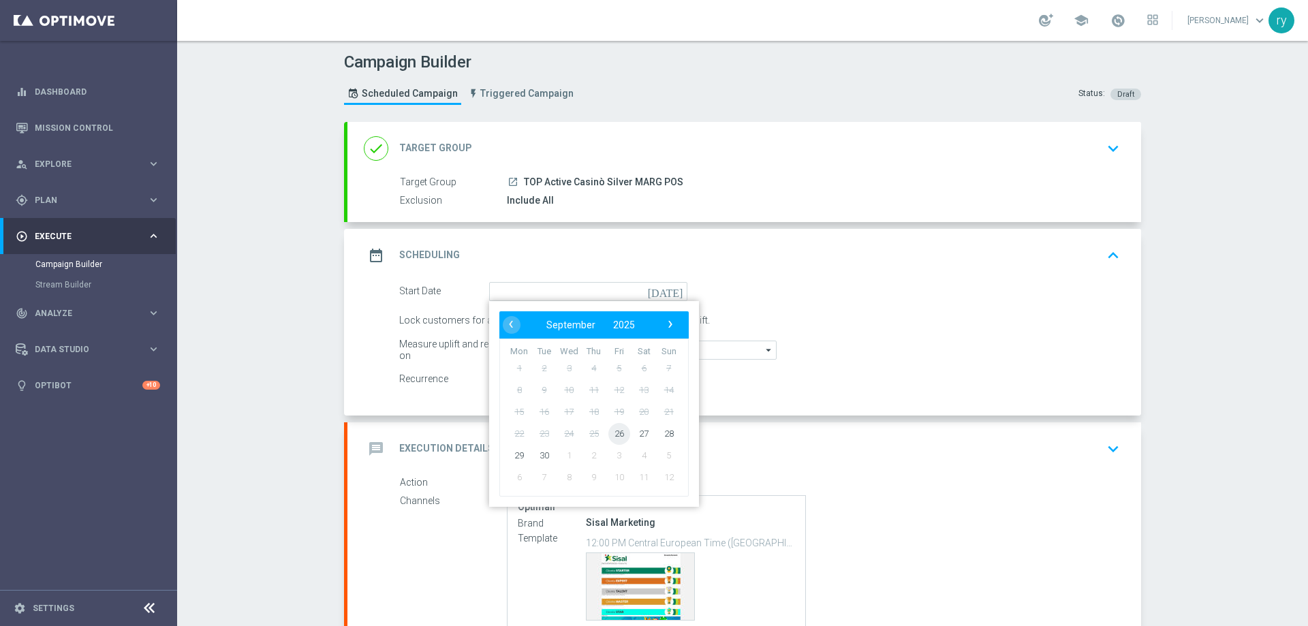
click at [612, 431] on span "26" at bounding box center [619, 433] width 22 height 22
type input "26 Sep 2025"
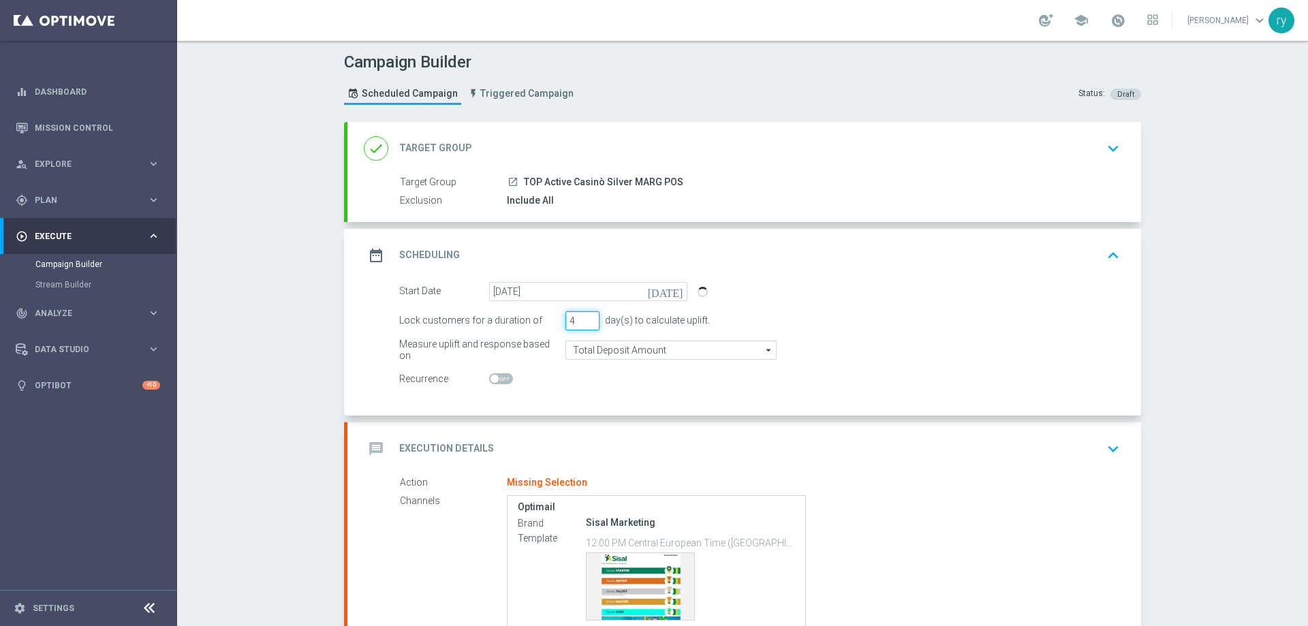
click at [587, 317] on input "4" at bounding box center [582, 320] width 34 height 19
type input "5"
click at [587, 317] on input "5" at bounding box center [582, 320] width 34 height 19
click at [589, 360] on form "Start Date 26 Sep 2025 today Lock customers for a duration of 5 day(s) to calcu…" at bounding box center [759, 335] width 721 height 107
click at [589, 355] on input "Total Deposit Amount" at bounding box center [670, 350] width 211 height 19
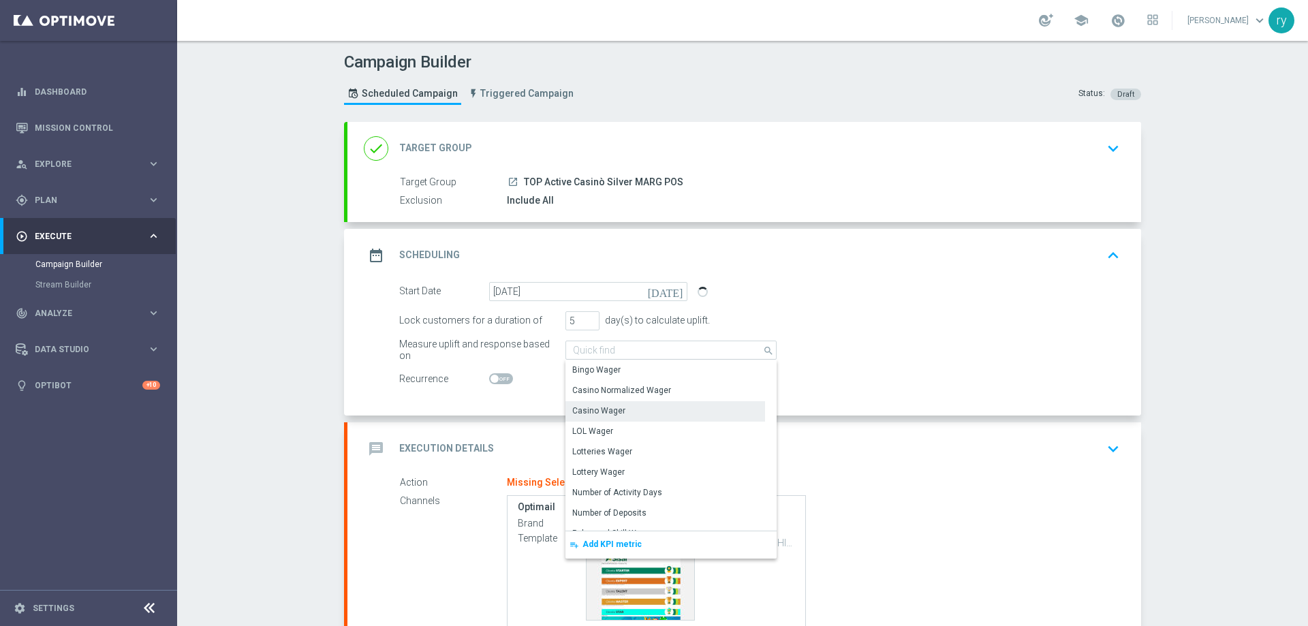
click at [598, 411] on div "Casino Wager" at bounding box center [598, 411] width 53 height 12
type input "Casino Wager"
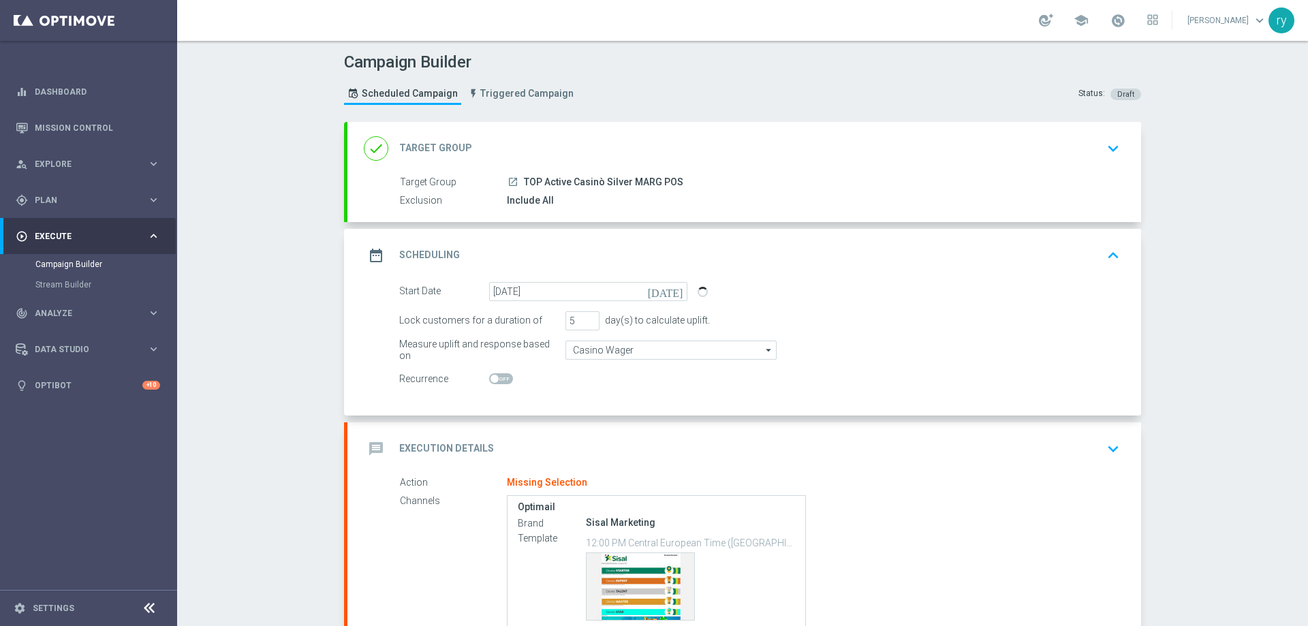
click at [565, 395] on div "Start Date 26 Sep 2025 today Lock customers for a duration of 5 day(s) to calcu…" at bounding box center [744, 349] width 794 height 134
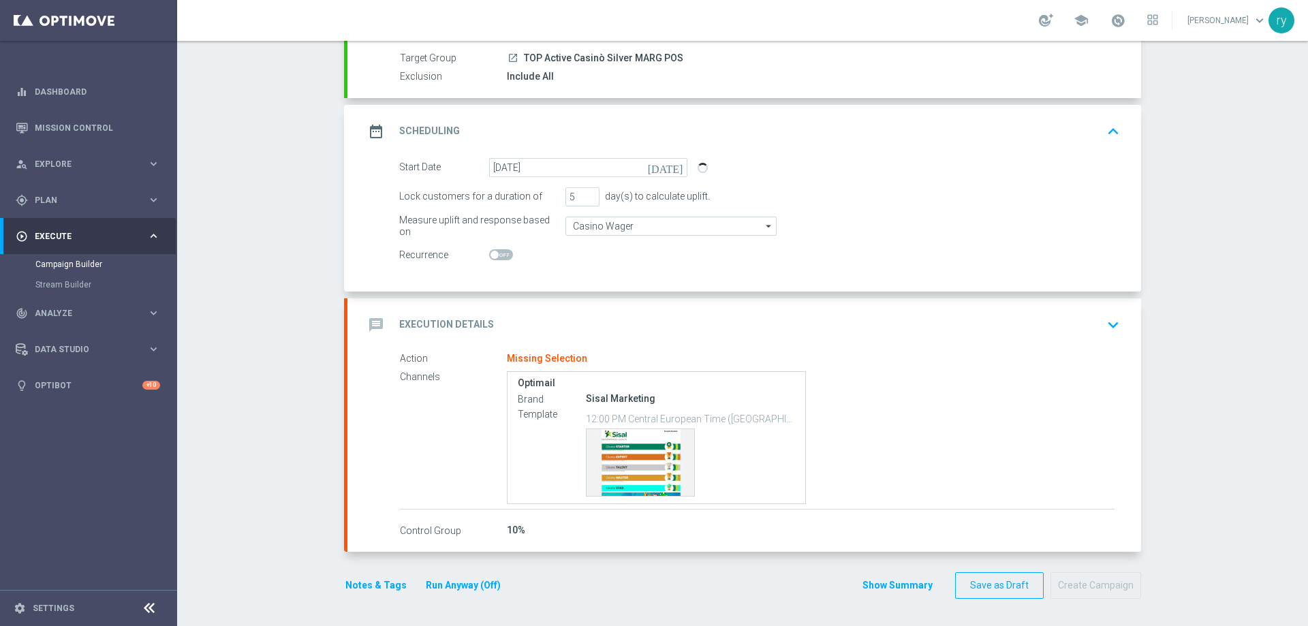
click at [591, 329] on div "message Execution Details keyboard_arrow_down" at bounding box center [744, 325] width 761 height 26
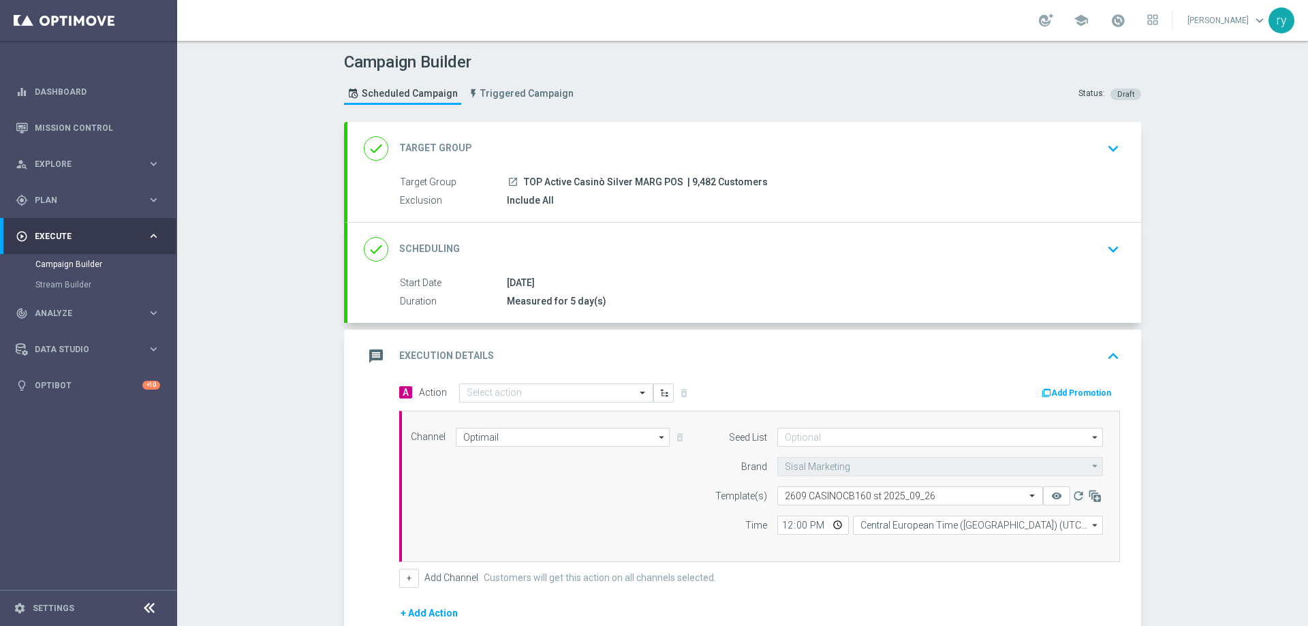
click at [1087, 392] on button "Add Promotion" at bounding box center [1078, 393] width 76 height 15
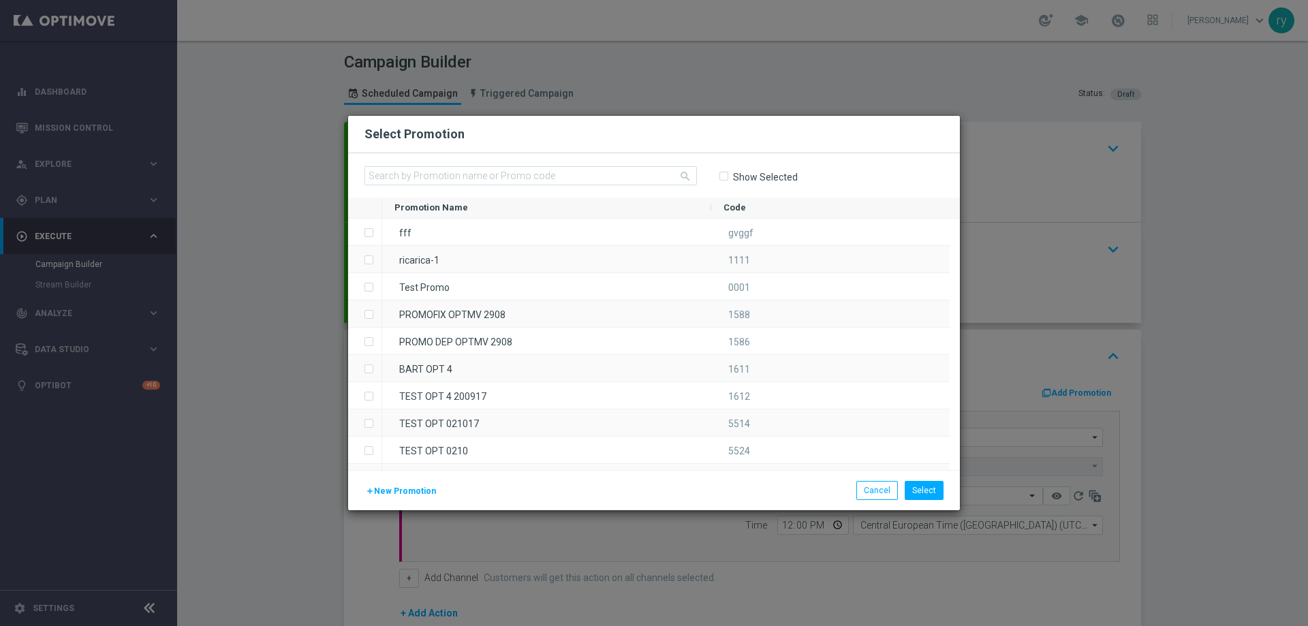
click at [398, 161] on div "search Show Selected" at bounding box center [654, 175] width 612 height 44
click at [399, 174] on input "text" at bounding box center [530, 175] width 332 height 19
paste input "335536"
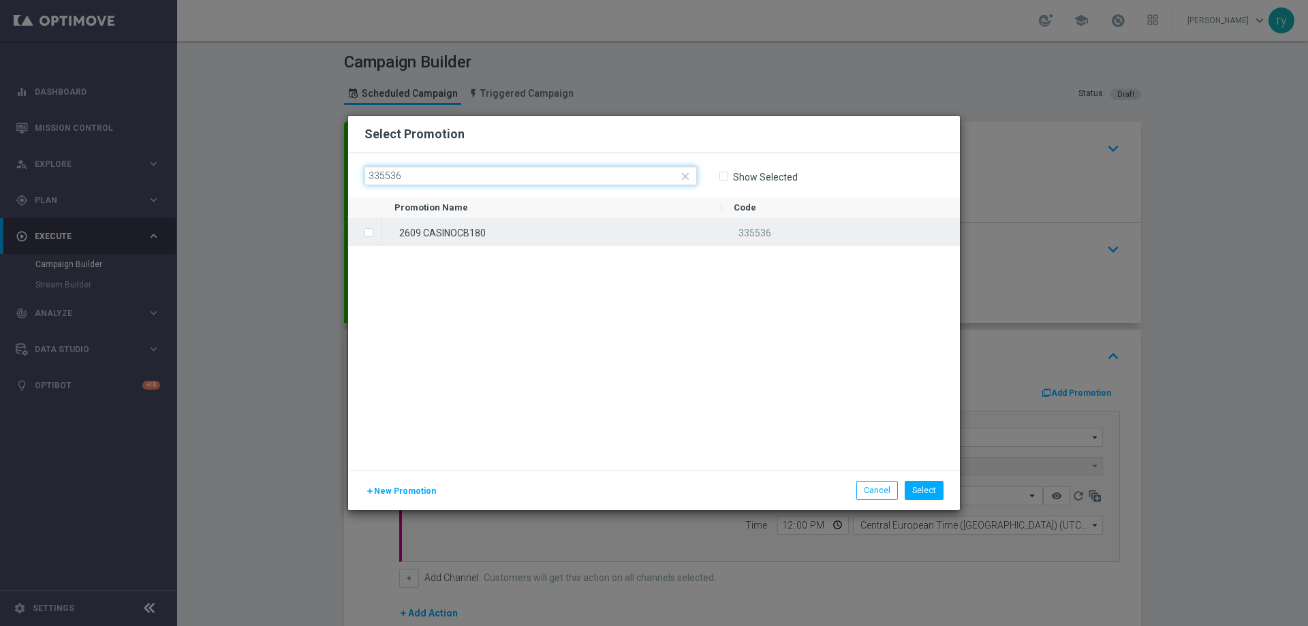
type input "335536"
click at [446, 227] on div "2609 CASINOCB180" at bounding box center [551, 232] width 339 height 27
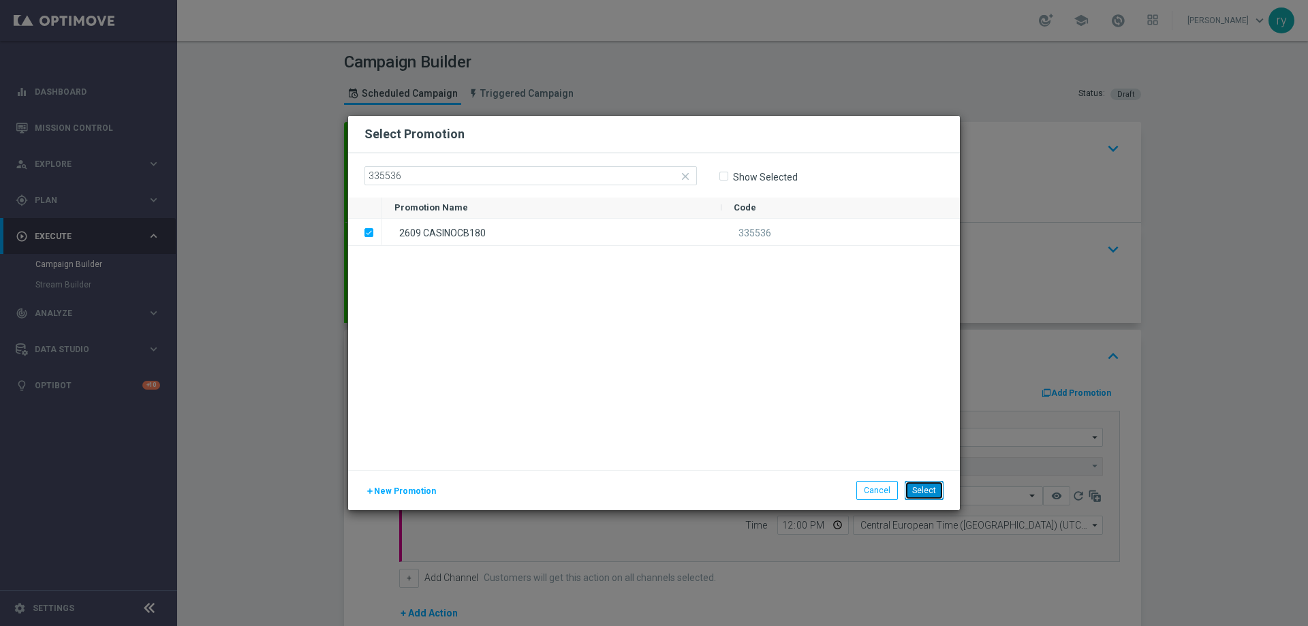
click at [922, 486] on button "Select" at bounding box center [924, 490] width 39 height 19
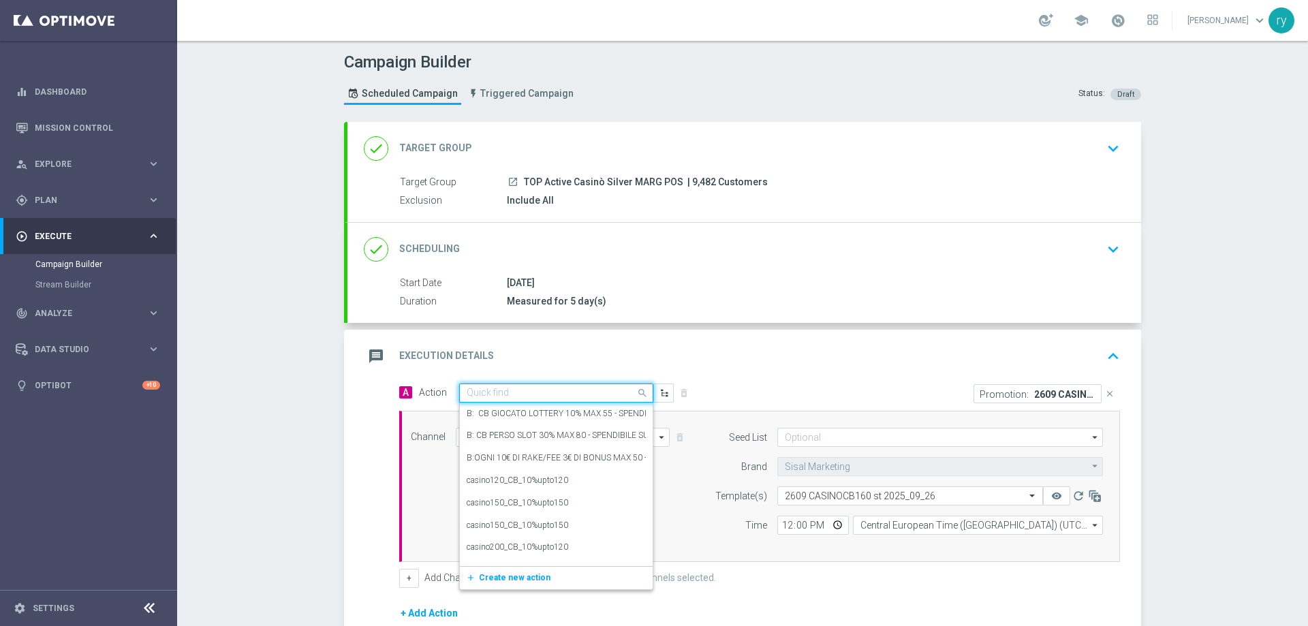
click at [530, 385] on div "Quick find" at bounding box center [556, 393] width 194 height 19
paste input "casino60_CB_20%upto180"
type input "casino60_CB_20%upto180"
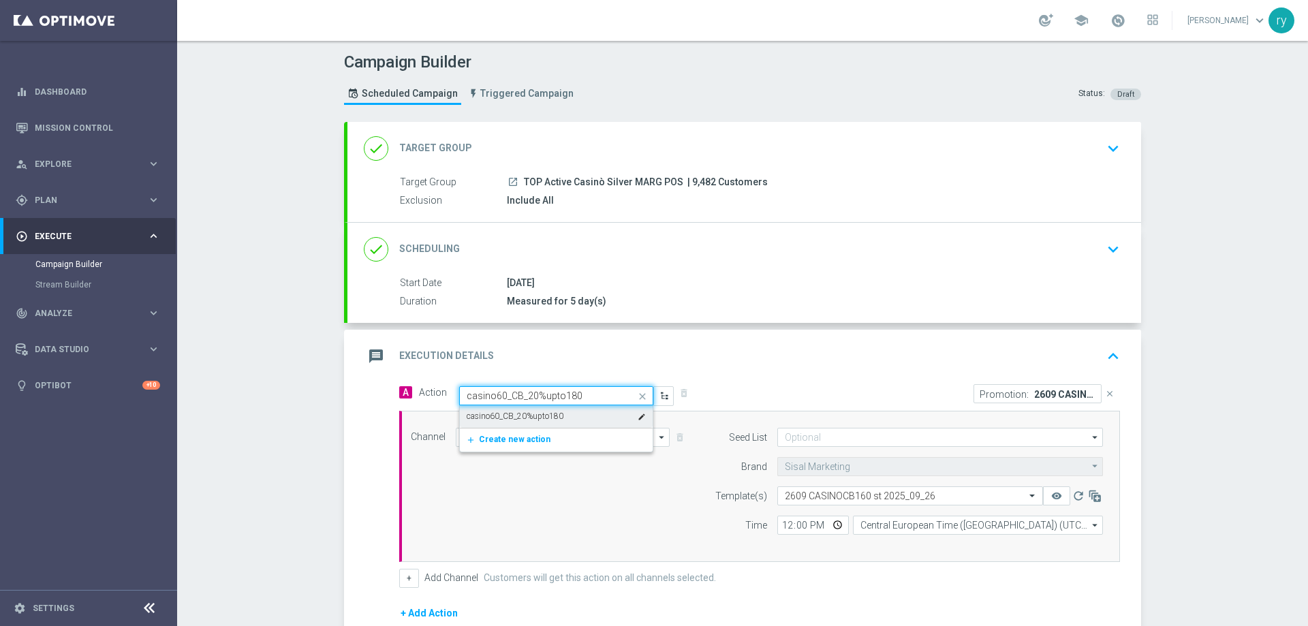
click at [547, 418] on label "casino60_CB_20%upto180" at bounding box center [515, 417] width 97 height 12
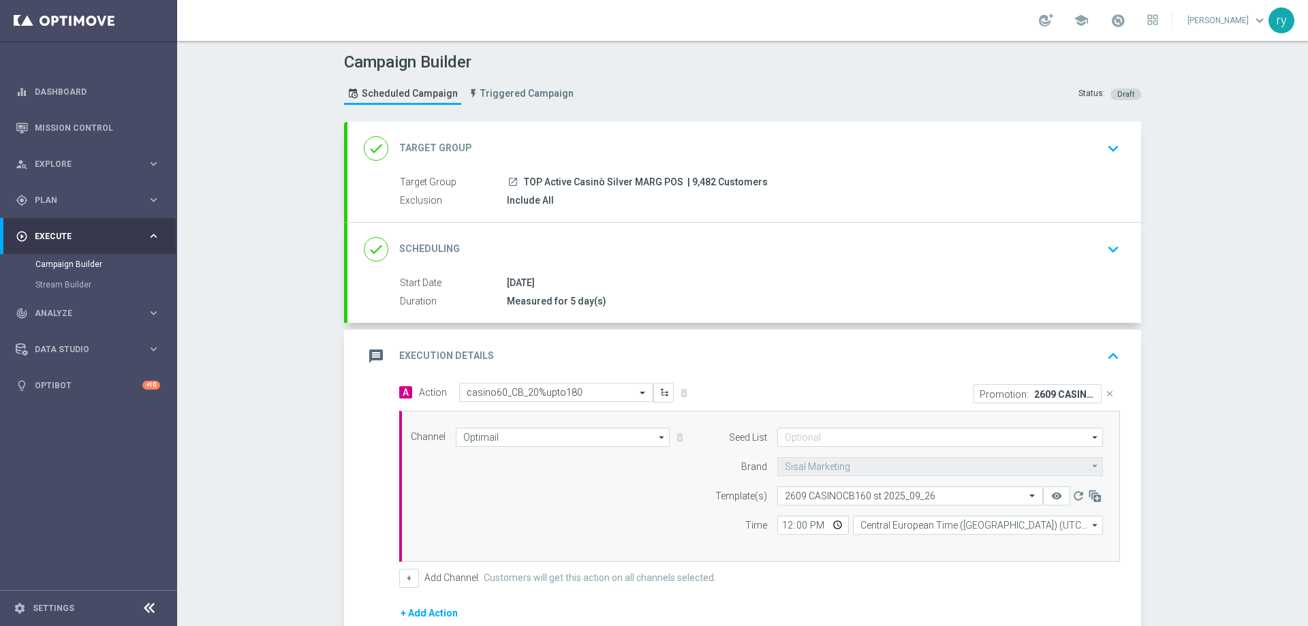
click at [749, 379] on div "message Execution Details keyboard_arrow_up" at bounding box center [744, 356] width 794 height 53
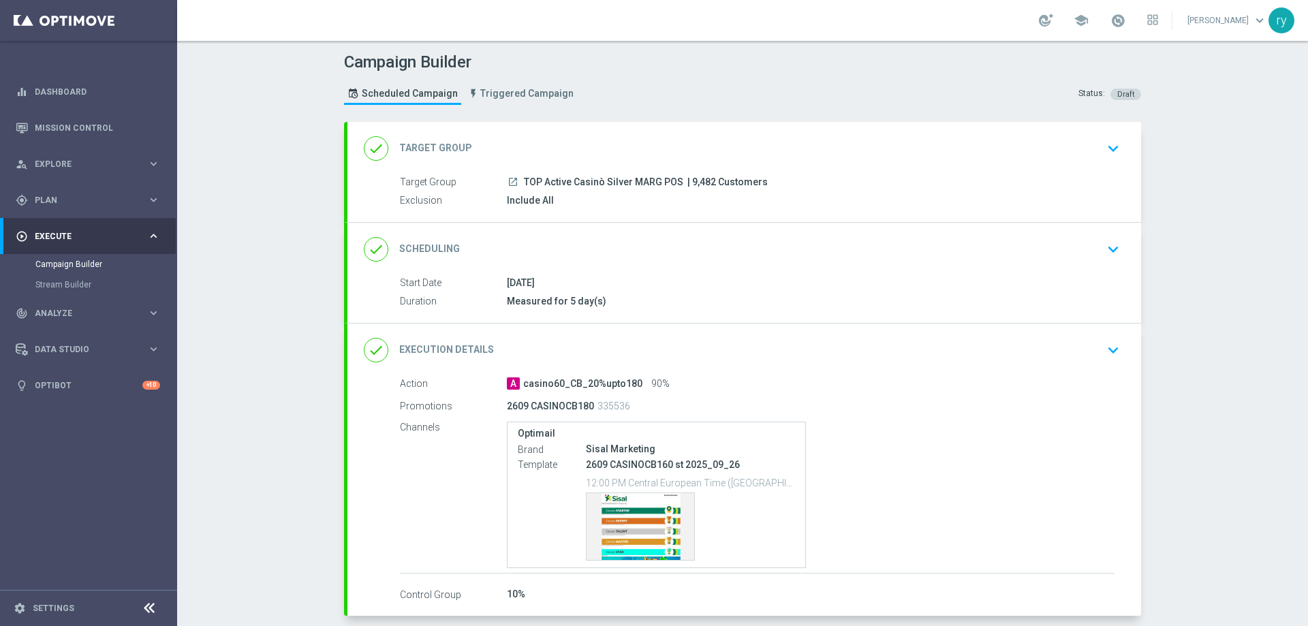
click at [708, 381] on div "A casino60_CB_20%upto180 90%" at bounding box center [811, 384] width 608 height 14
click at [663, 369] on div "done Execution Details keyboard_arrow_down" at bounding box center [744, 350] width 794 height 53
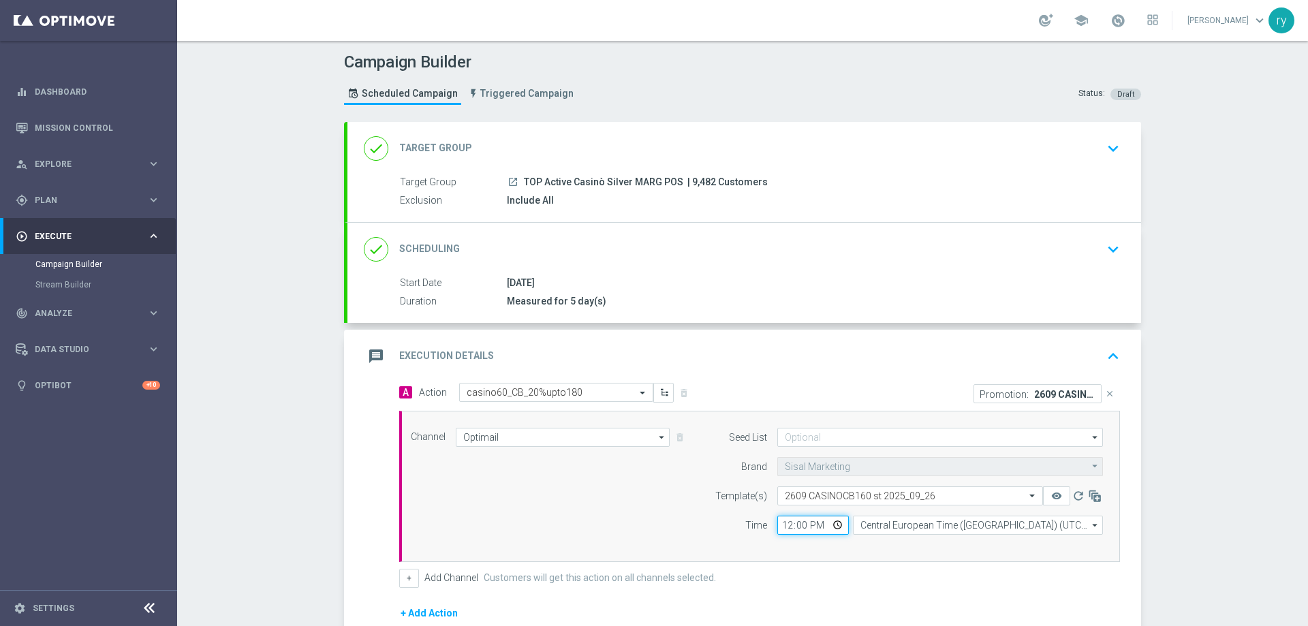
click at [781, 527] on input "12:00" at bounding box center [813, 525] width 72 height 19
type input "18:00"
click at [627, 513] on div "Channel Optimail Optimail arrow_drop_down Drag here to set row groups Drag here…" at bounding box center [757, 486] width 713 height 117
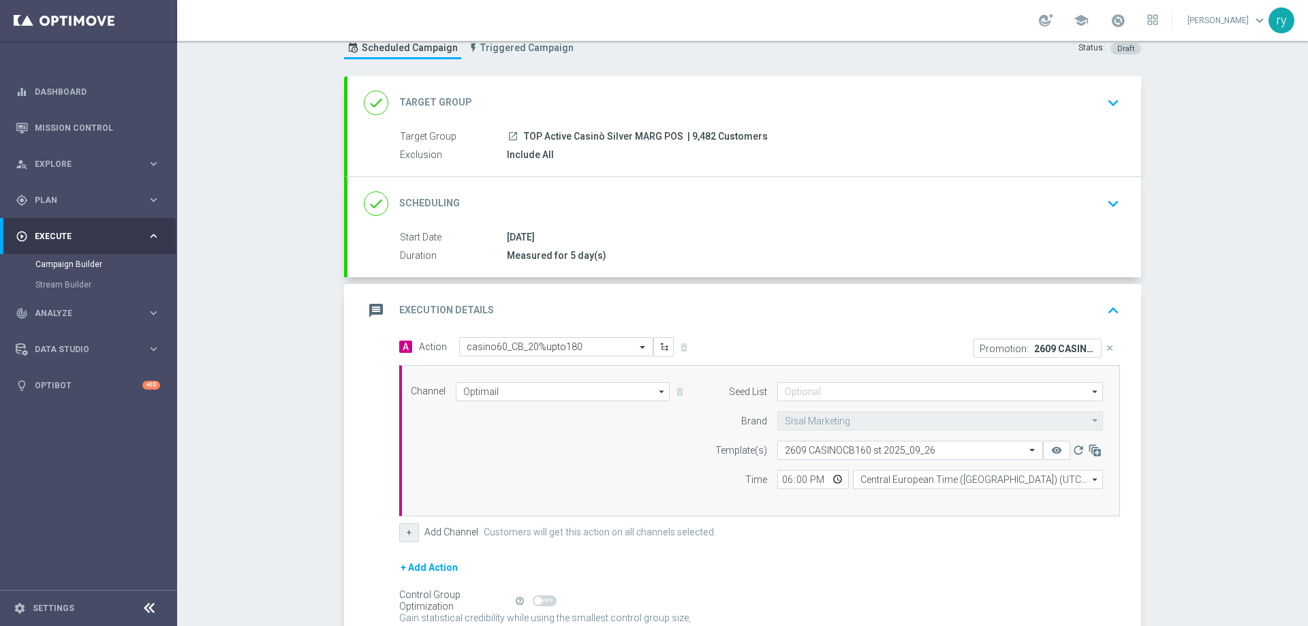
scroll to position [68, 0]
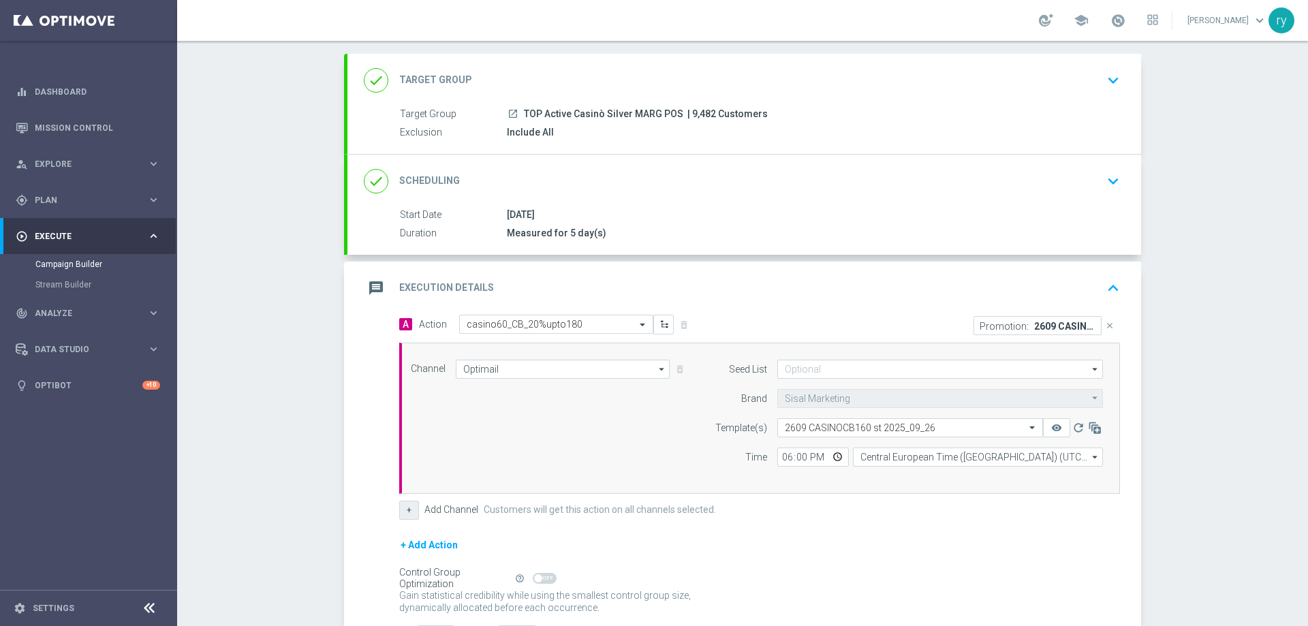
click at [406, 505] on button "+" at bounding box center [409, 510] width 20 height 19
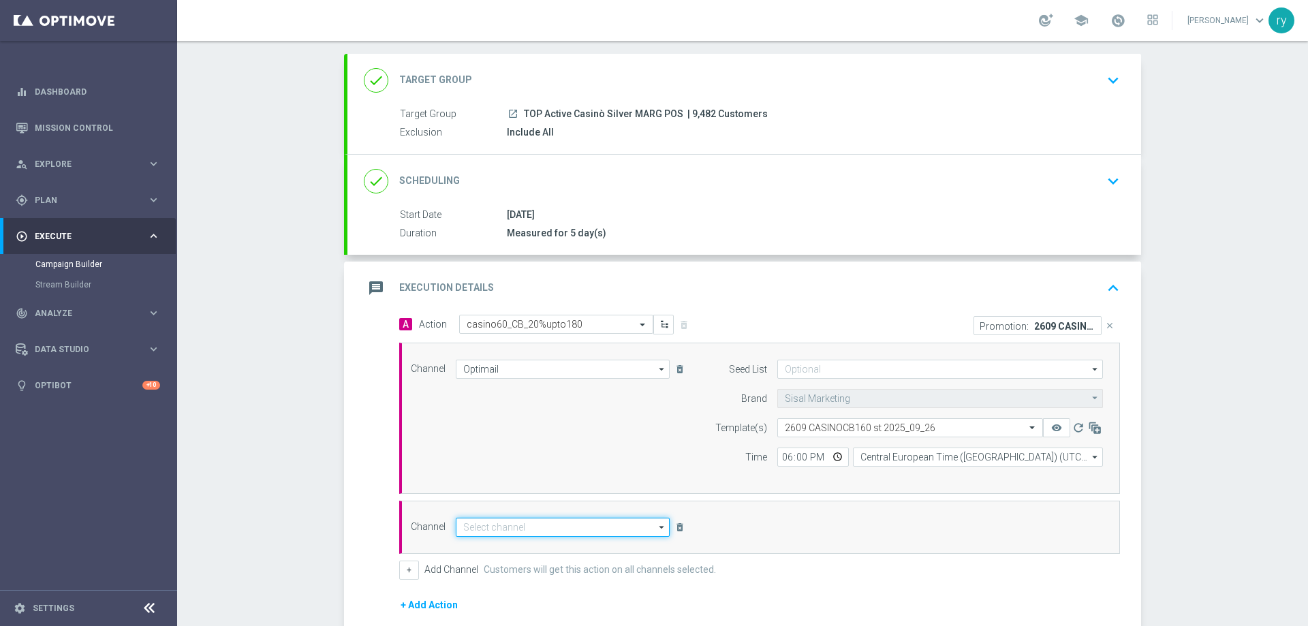
click at [485, 533] on input at bounding box center [563, 527] width 214 height 19
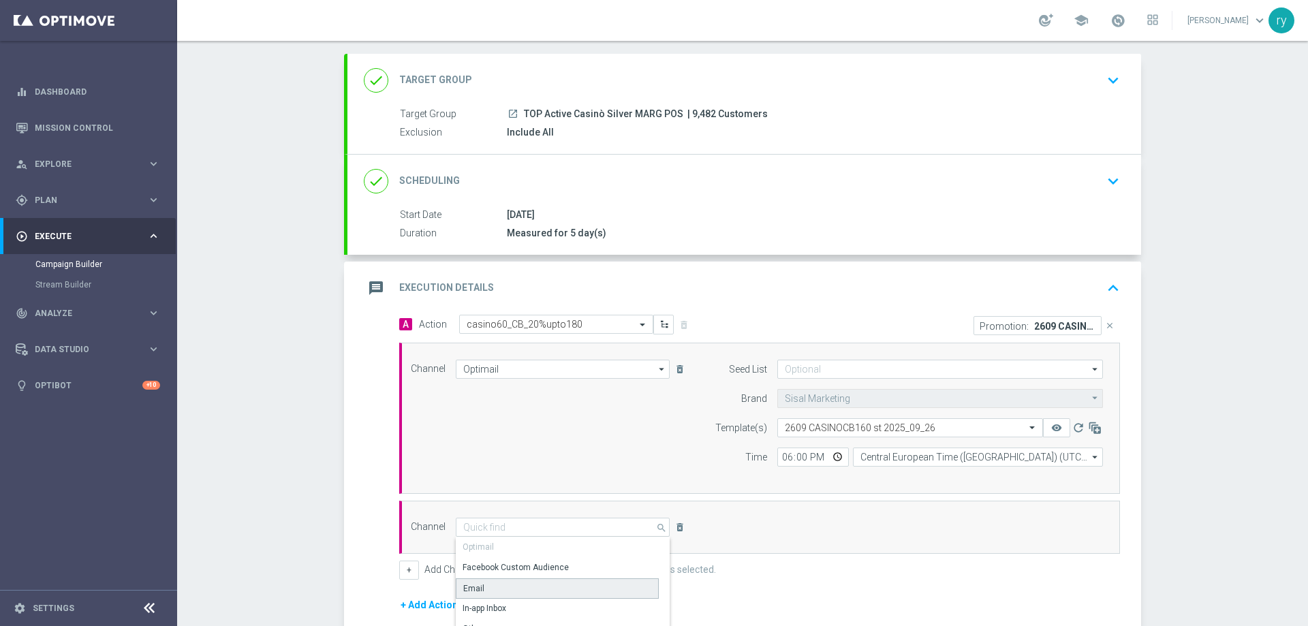
click at [485, 585] on div "Email" at bounding box center [557, 588] width 203 height 20
type input "Email"
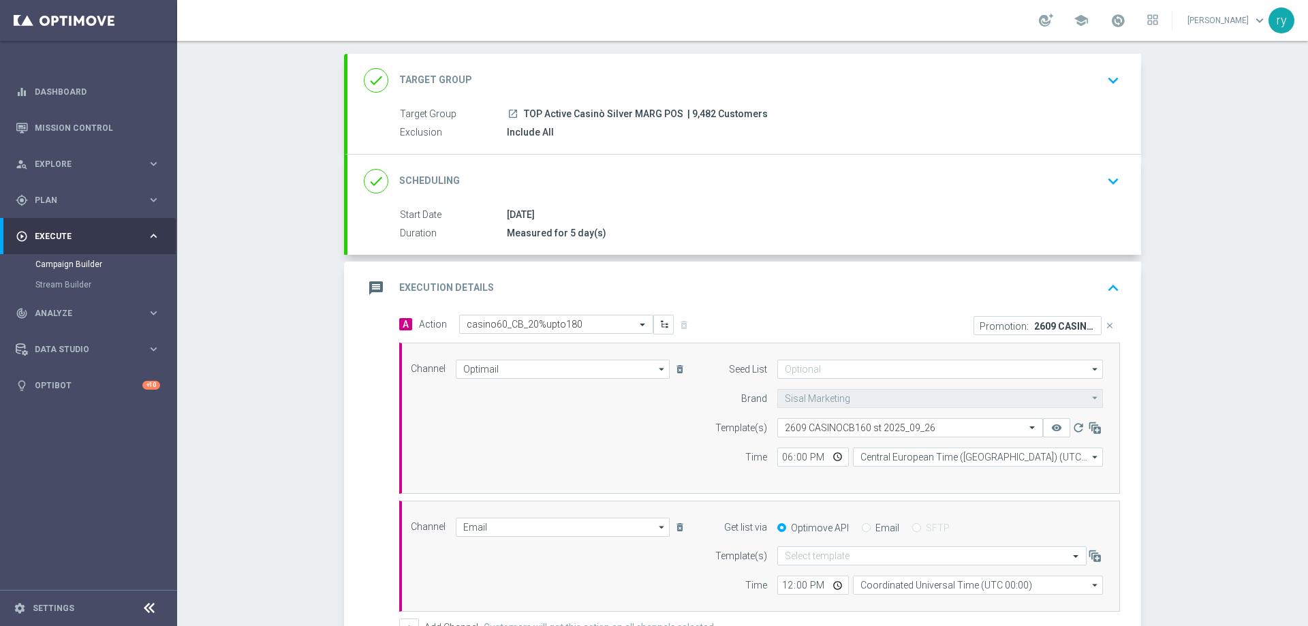
click at [865, 526] on div "Email" at bounding box center [880, 528] width 37 height 12
click at [862, 529] on input "Email" at bounding box center [866, 529] width 9 height 9
radio input "true"
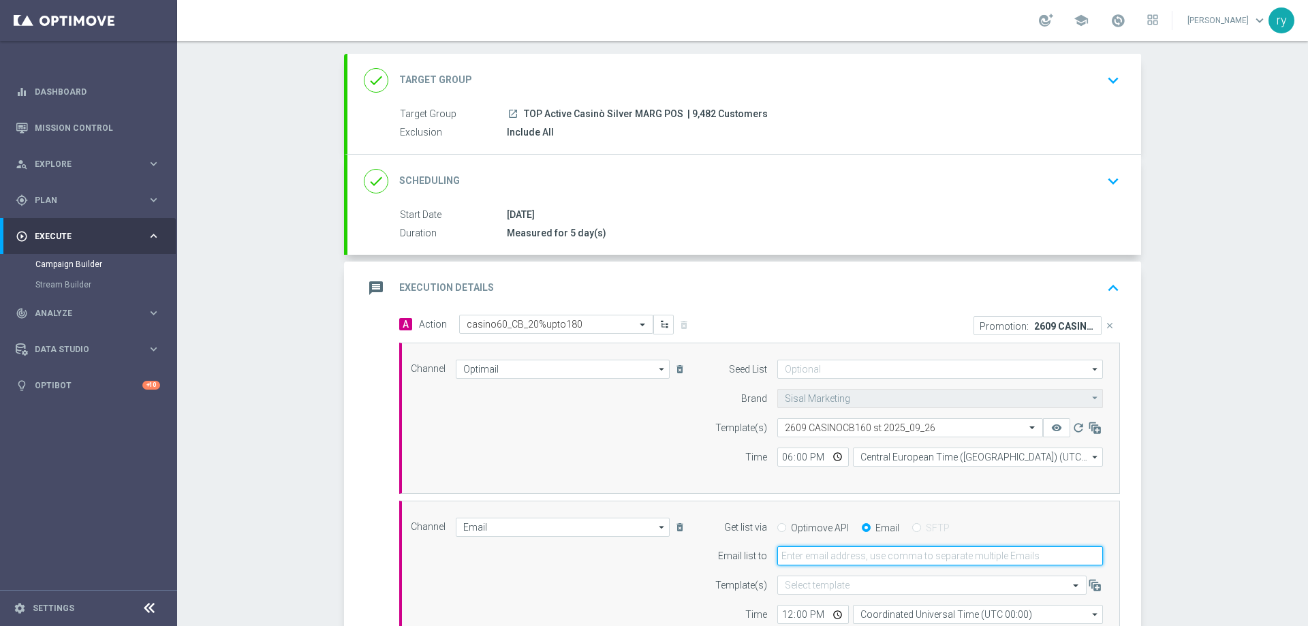
click at [858, 552] on input "email" at bounding box center [940, 555] width 326 height 19
type input "radina.yordanova@sisal.it"
click at [704, 564] on div "Email list to" at bounding box center [732, 555] width 69 height 19
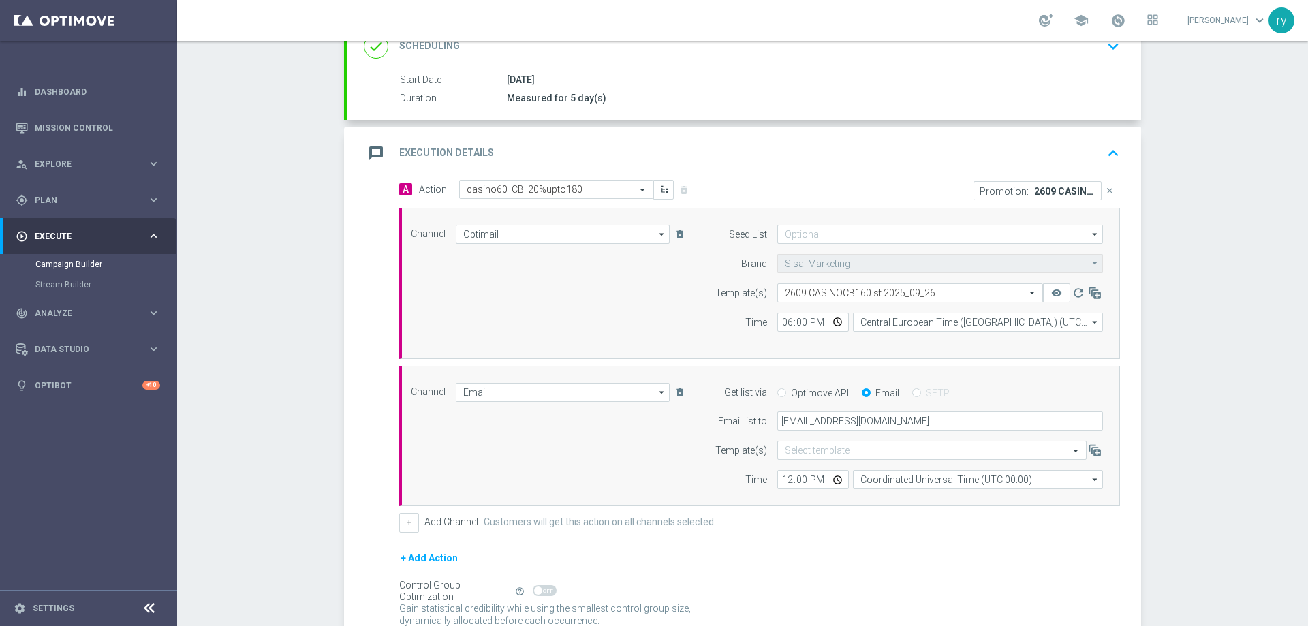
scroll to position [204, 0]
click at [785, 481] on input "12:00" at bounding box center [813, 478] width 72 height 19
type input "18:00"
click at [935, 477] on input "Coordinated Universal Time (UTC 00:00)" at bounding box center [978, 478] width 250 height 19
click at [933, 490] on div "Central European Time (Berlin) (UTC +02:00)" at bounding box center [978, 498] width 250 height 20
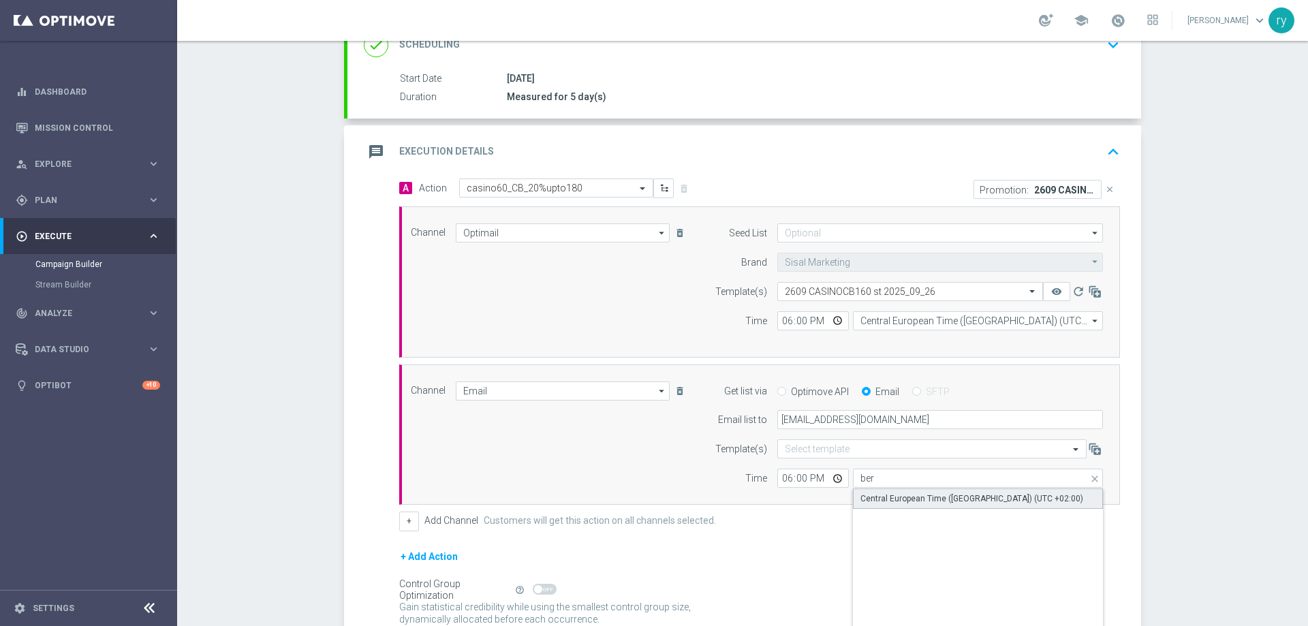
type input "Central European Time (Berlin) (UTC +02:00)"
click at [679, 447] on div "Channel Email Email arrow_drop_down Drag here to set row groups Drag here to se…" at bounding box center [757, 434] width 713 height 107
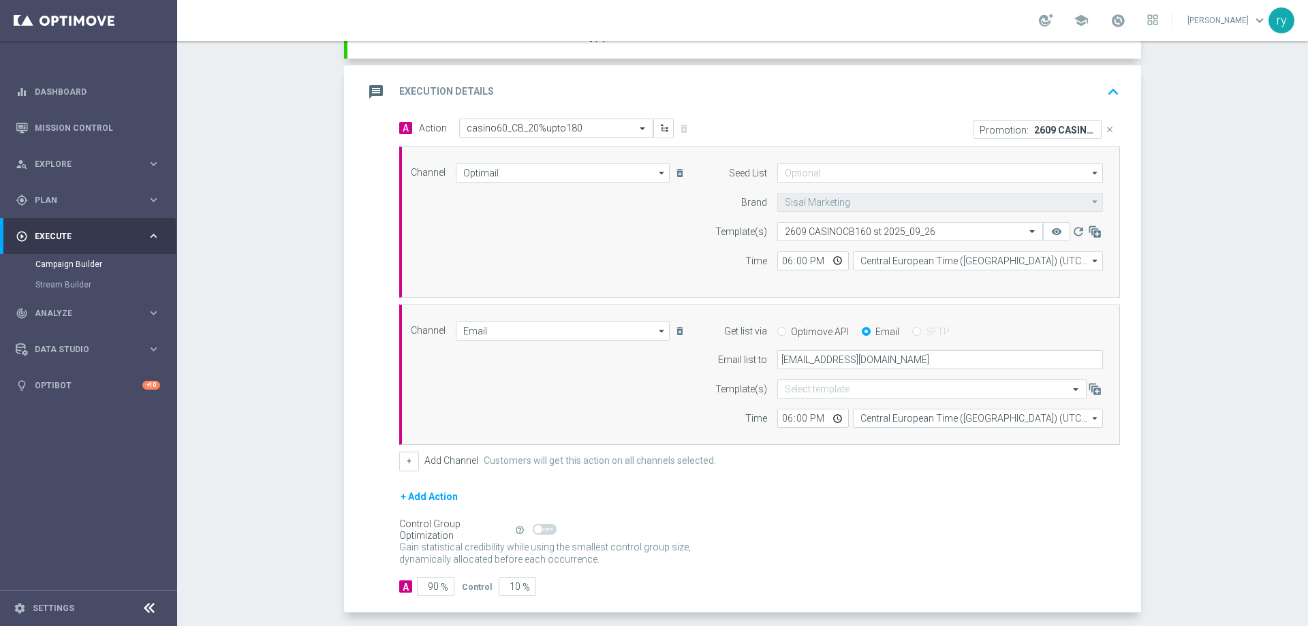
scroll to position [325, 0]
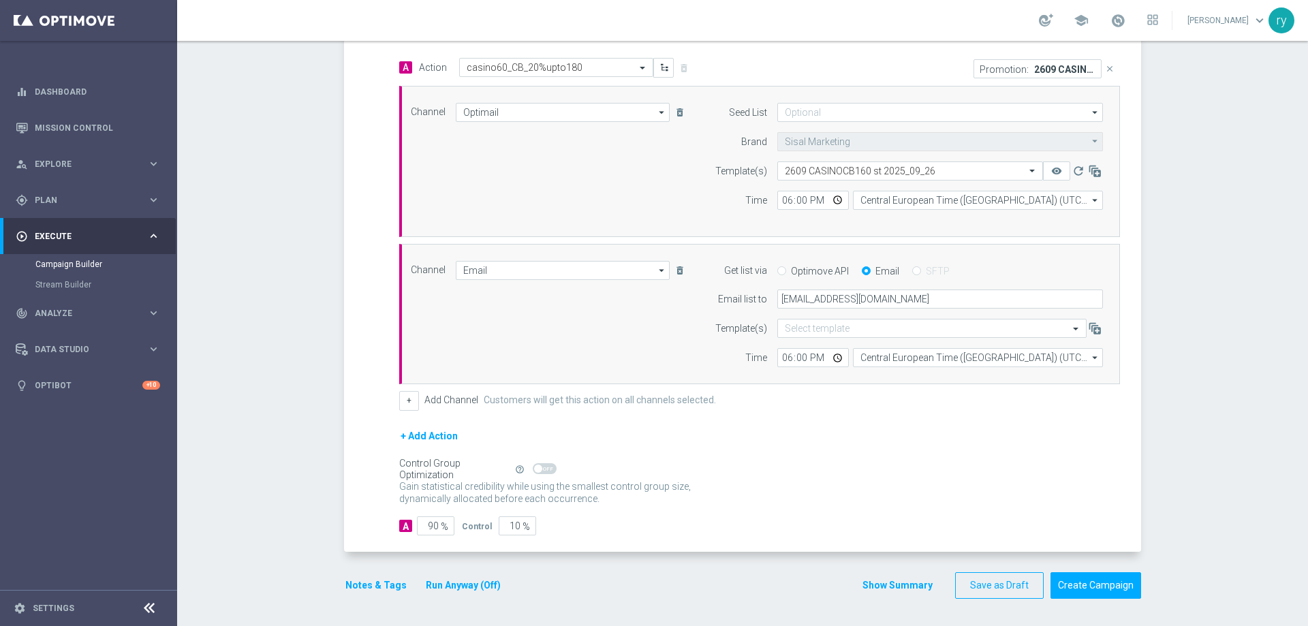
click at [357, 584] on button "Notes & Tags" at bounding box center [376, 585] width 64 height 17
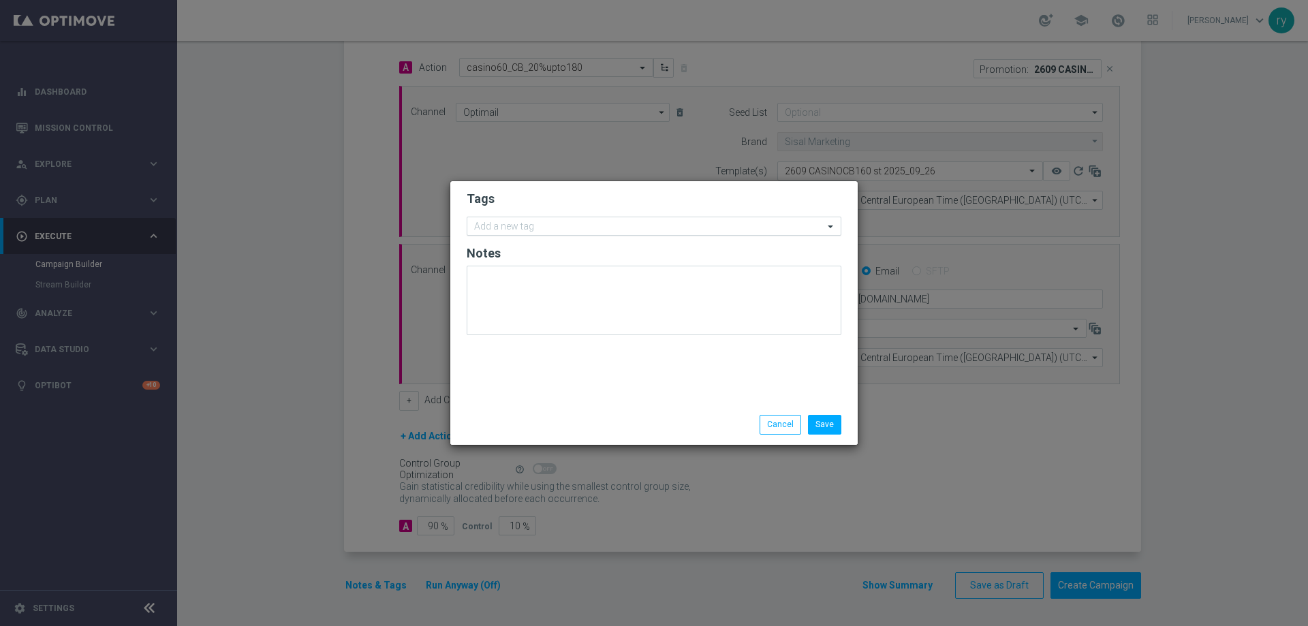
click at [520, 229] on input "text" at bounding box center [648, 227] width 349 height 12
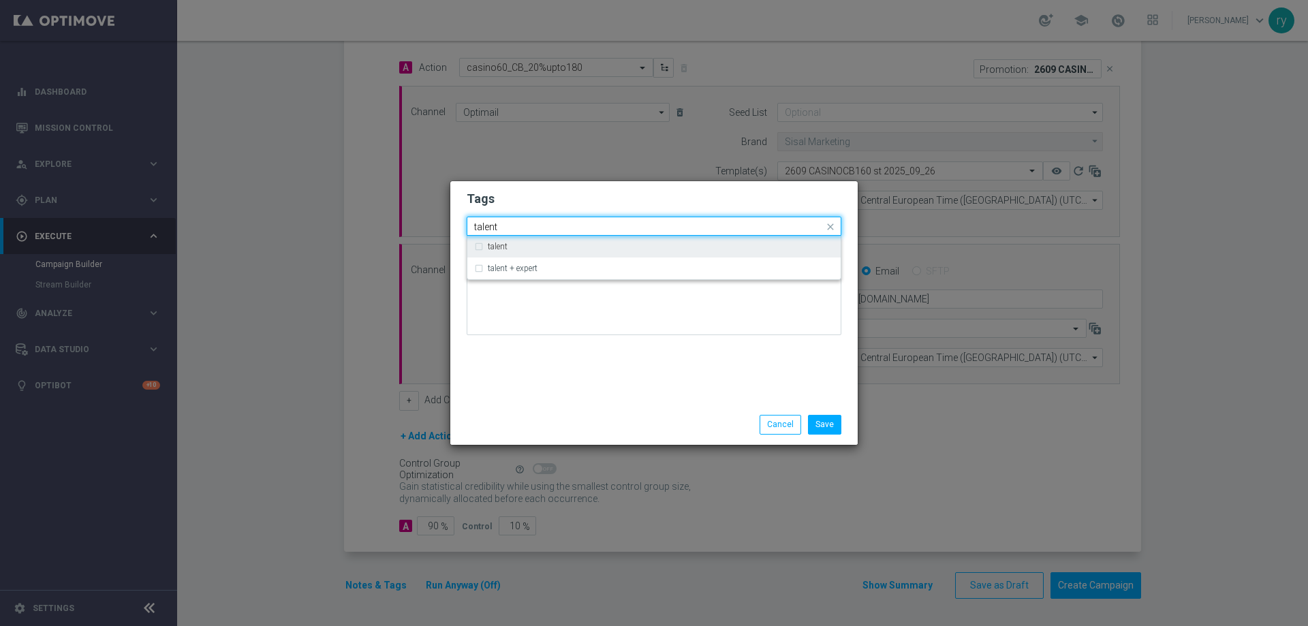
click at [520, 252] on div "talent" at bounding box center [654, 247] width 360 height 22
type input "talent"
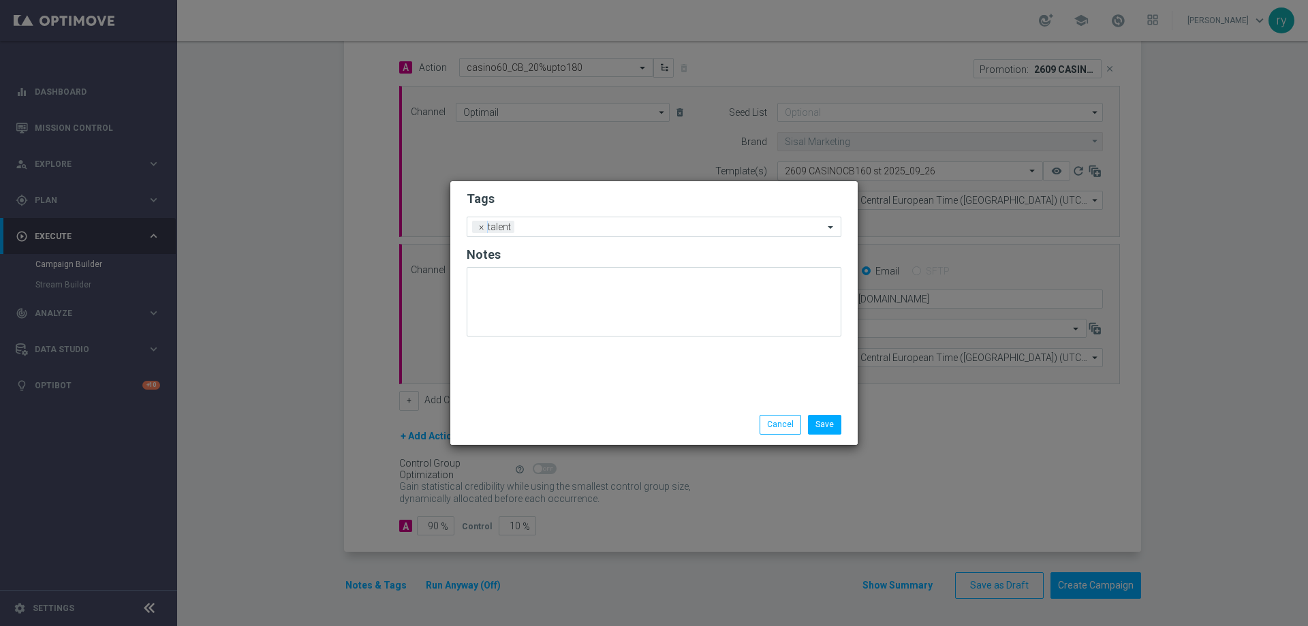
click at [592, 381] on div "Tags Add a new tag × talent Notes" at bounding box center [653, 292] width 407 height 223
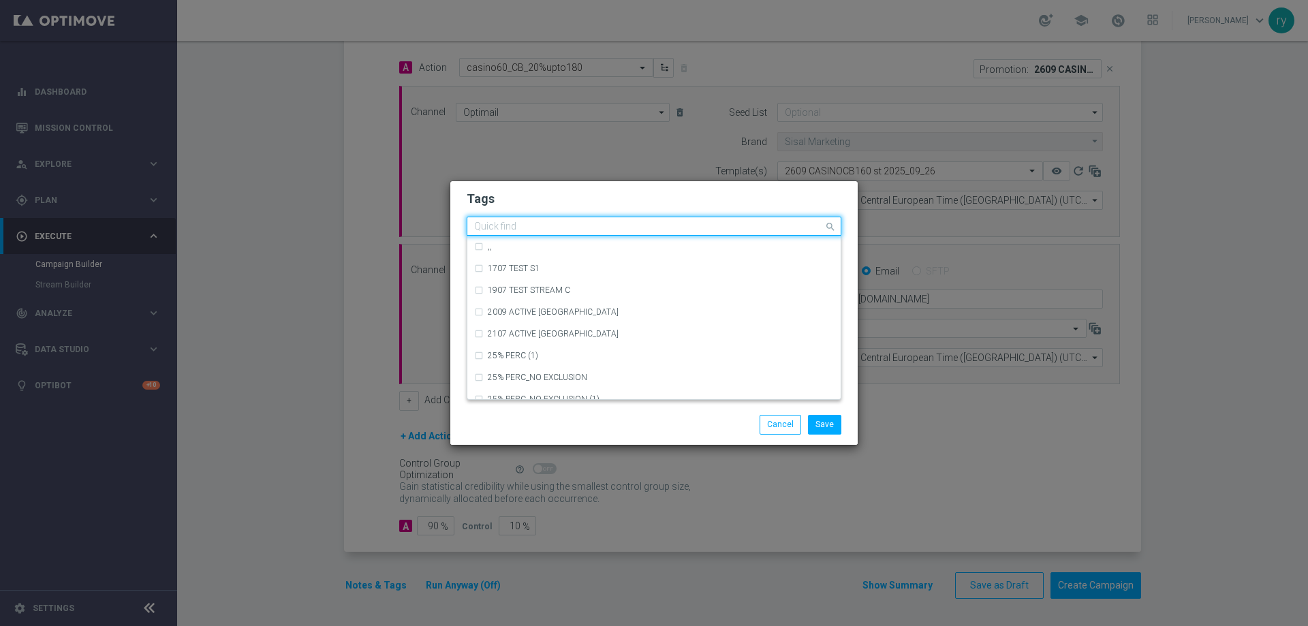
click at [568, 231] on input "text" at bounding box center [648, 227] width 349 height 12
click at [493, 311] on label "cb perso" at bounding box center [503, 312] width 30 height 8
type input "cb per"
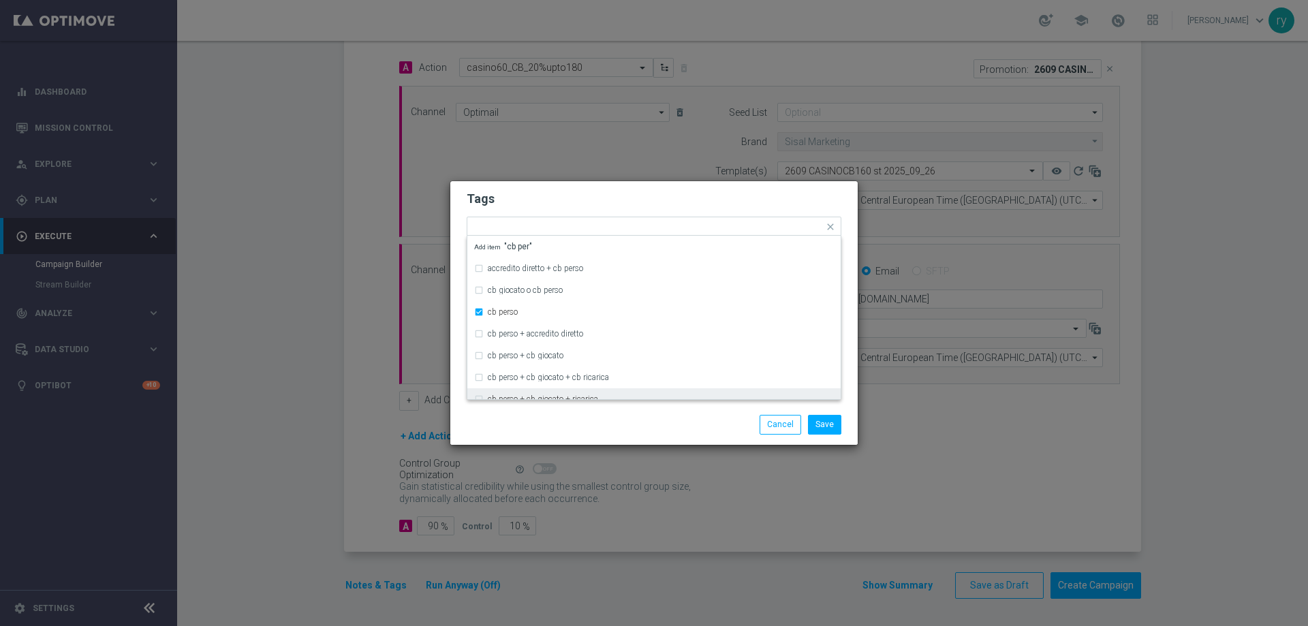
click at [519, 415] on div at bounding box center [521, 415] width 131 height 1
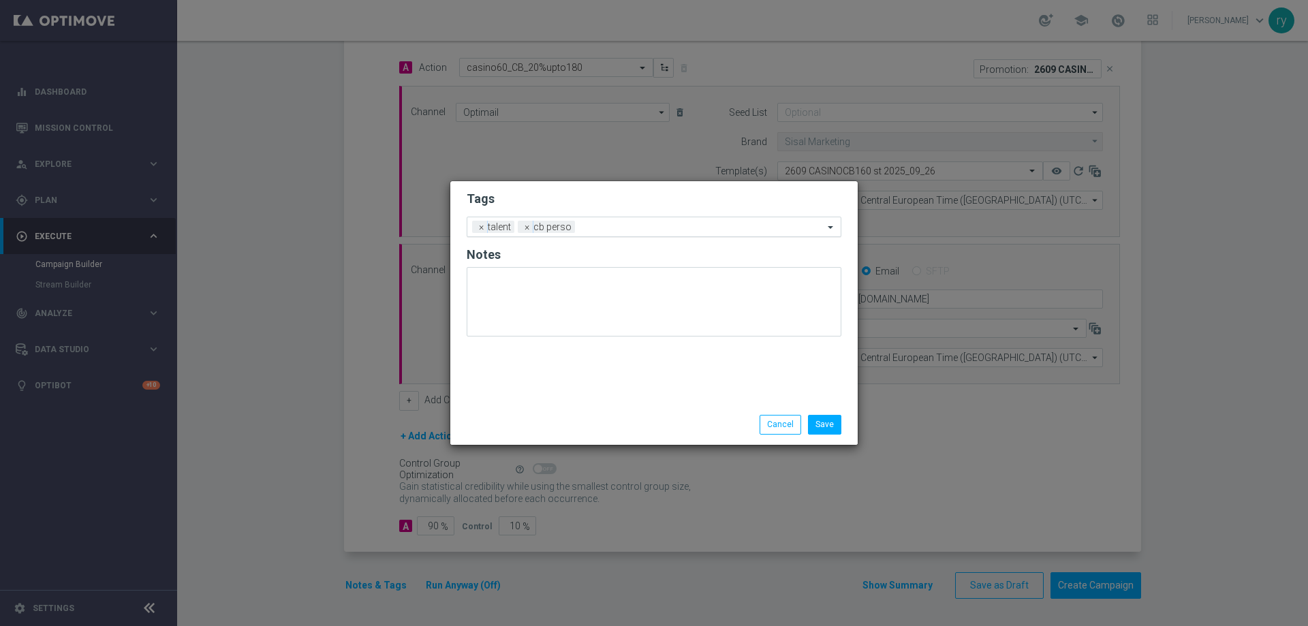
click at [608, 228] on input "text" at bounding box center [701, 228] width 243 height 12
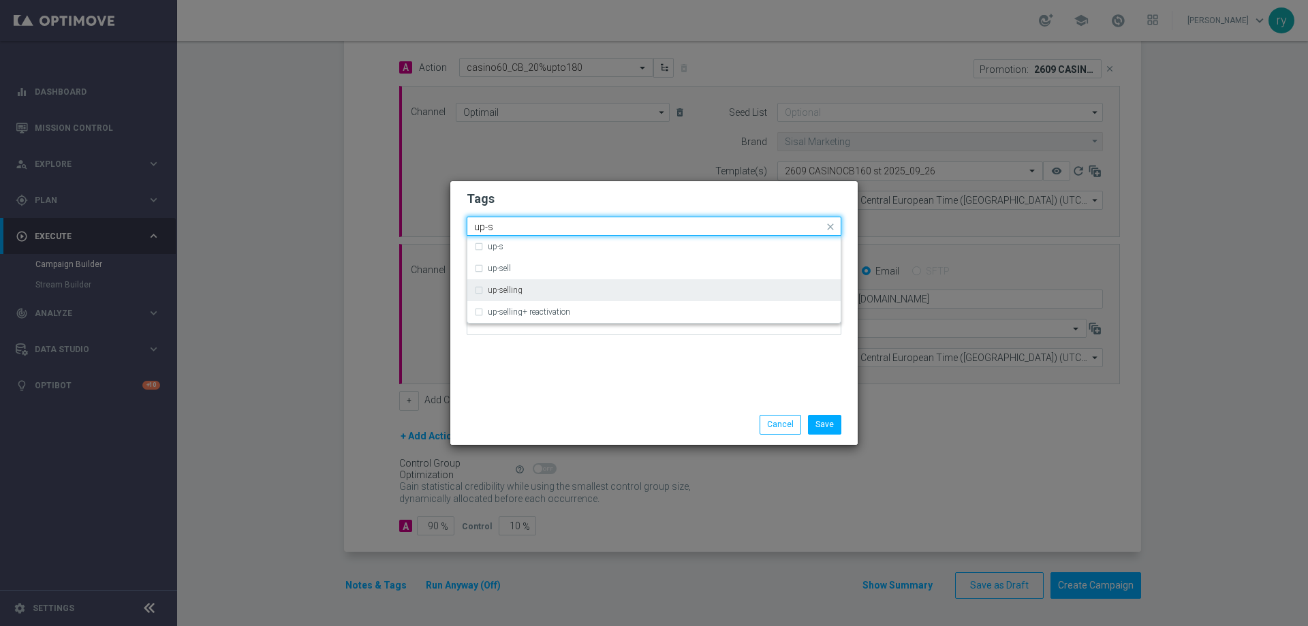
click at [563, 297] on div "up-selling" at bounding box center [654, 290] width 360 height 22
type input "up-s"
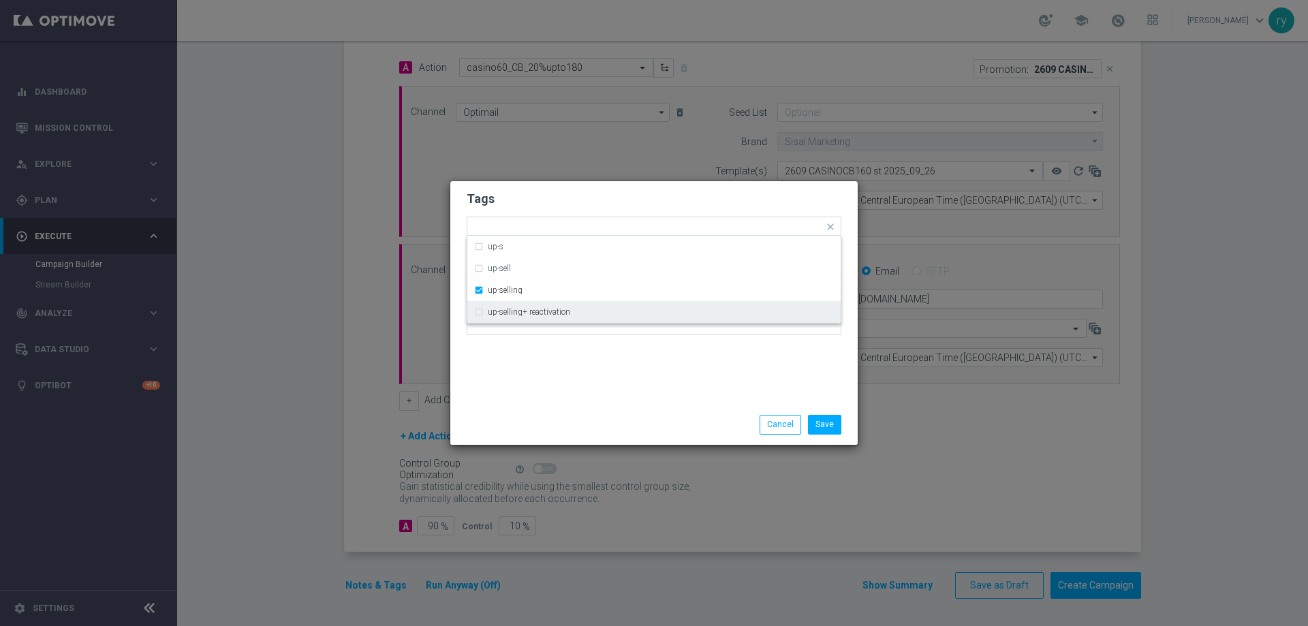
click at [569, 356] on div "Tags Quick find × talent × cb perso × up-selling up-s up-sell up-selling up-sel…" at bounding box center [653, 292] width 407 height 223
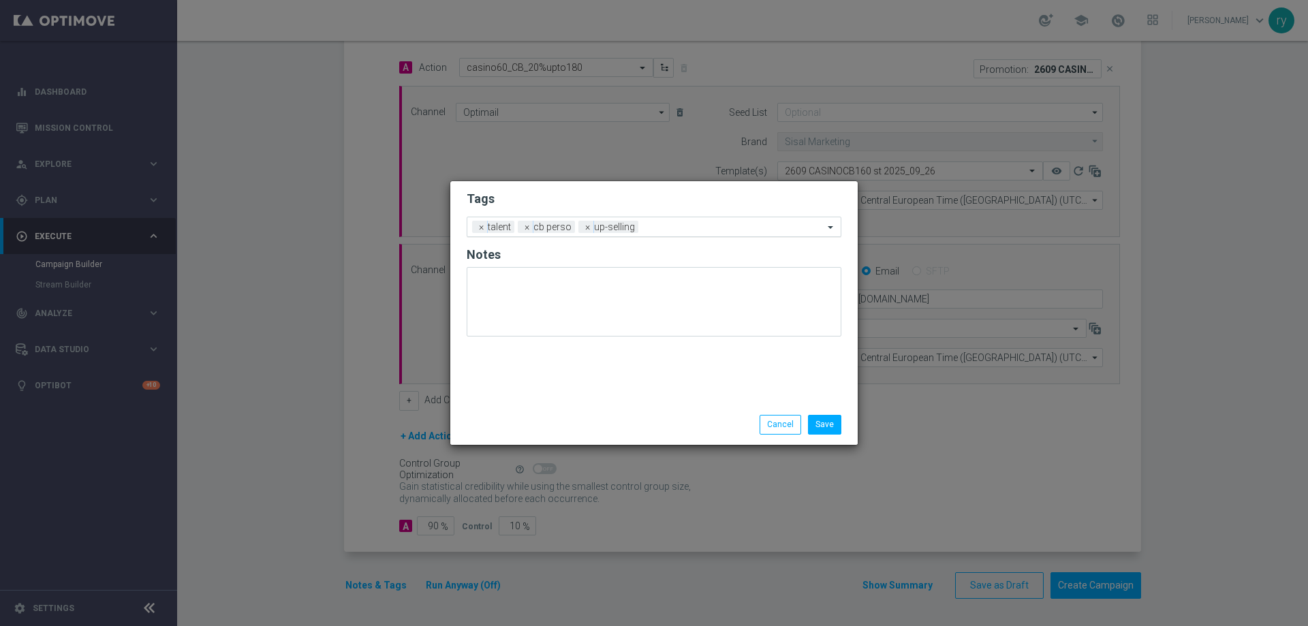
click at [644, 229] on input "text" at bounding box center [734, 228] width 180 height 12
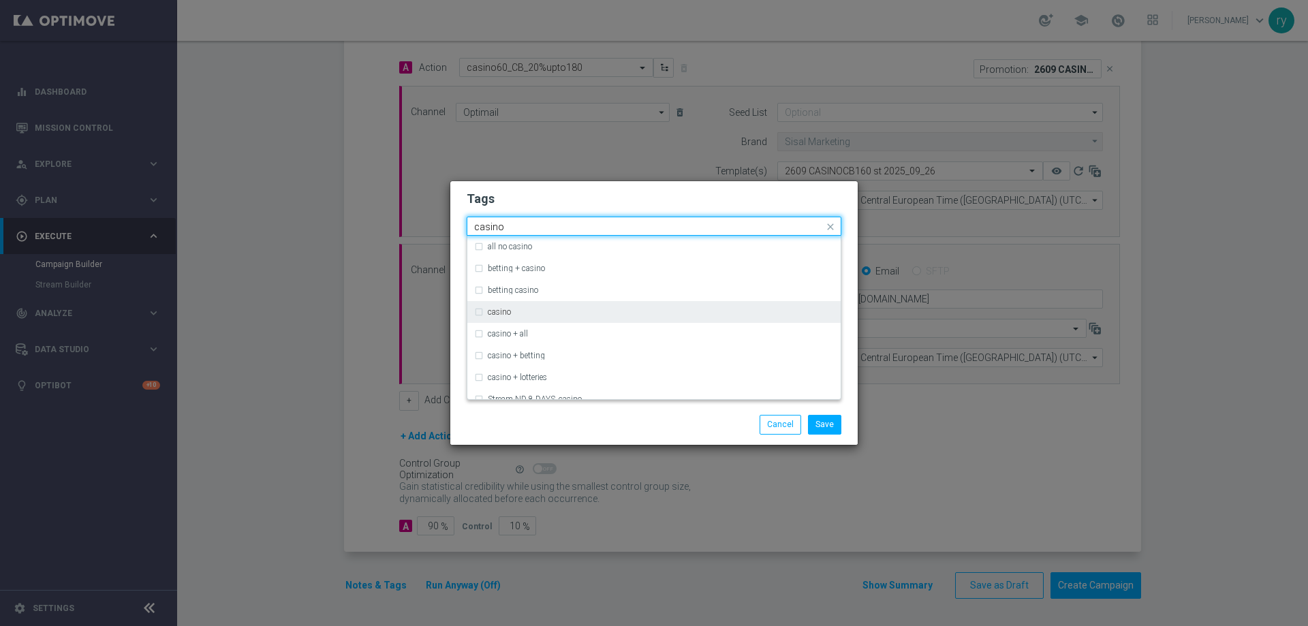
click at [550, 311] on div "casino" at bounding box center [661, 312] width 346 height 8
type input "casino"
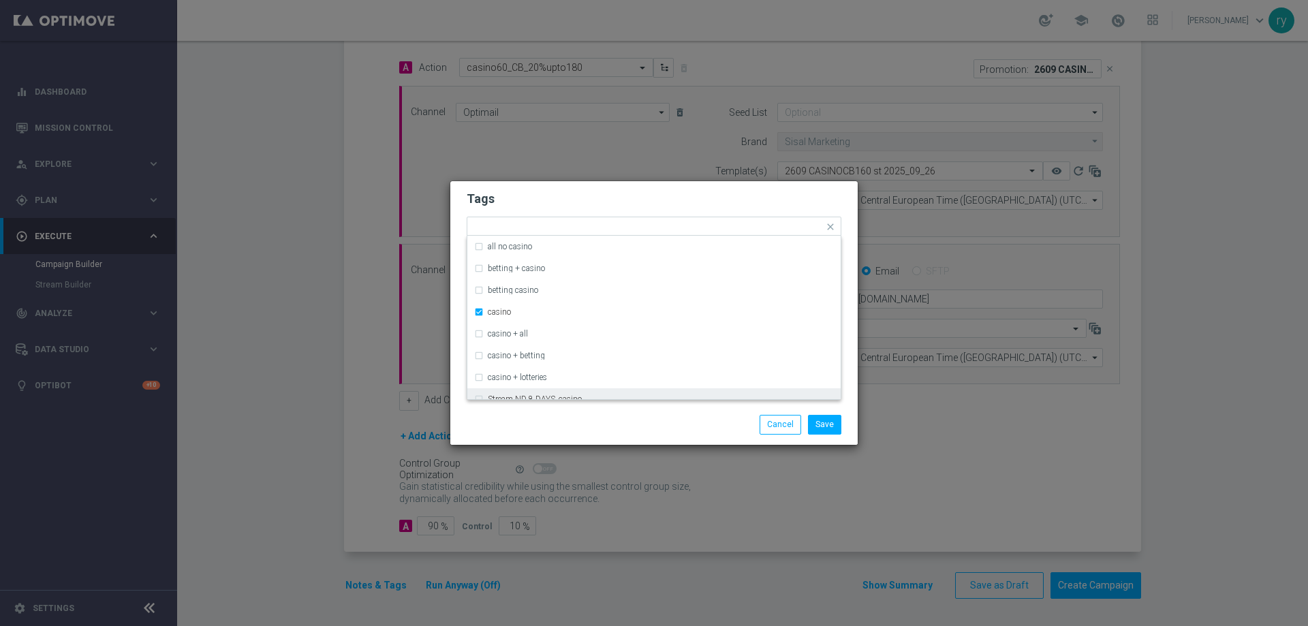
click at [581, 416] on div at bounding box center [521, 415] width 131 height 1
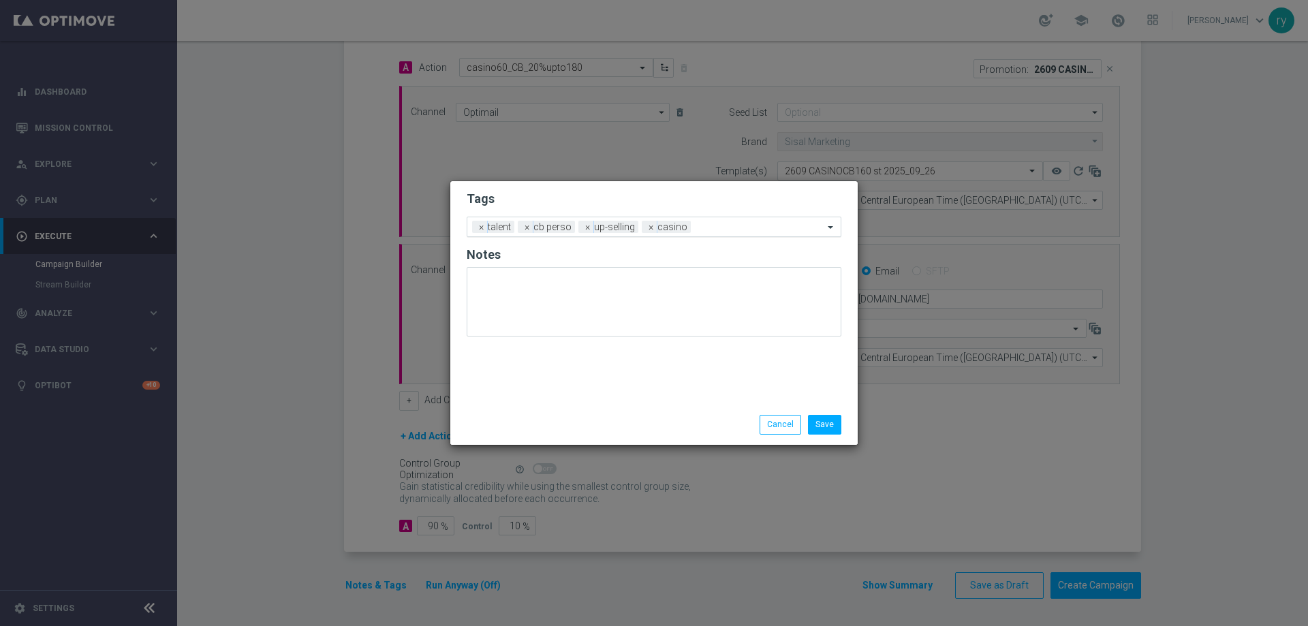
click at [756, 226] on input "text" at bounding box center [759, 228] width 127 height 12
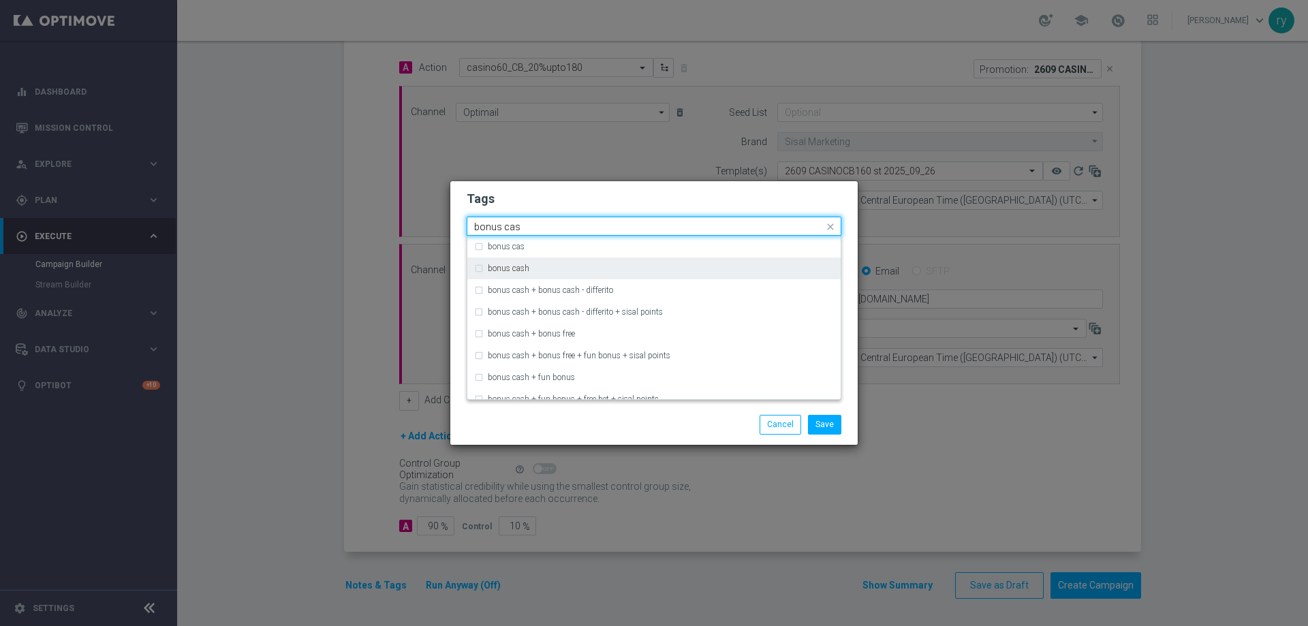
click at [550, 275] on div "bonus cash" at bounding box center [654, 268] width 360 height 22
type input "bonus cas"
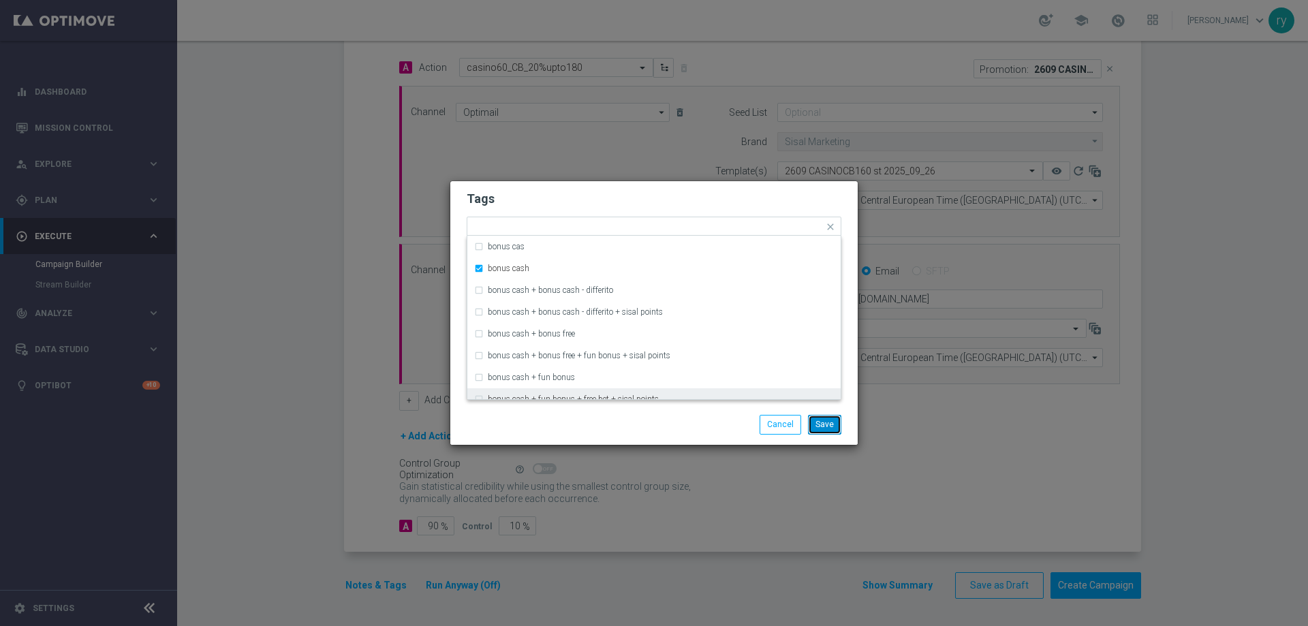
click at [824, 422] on button "Save" at bounding box center [824, 424] width 33 height 19
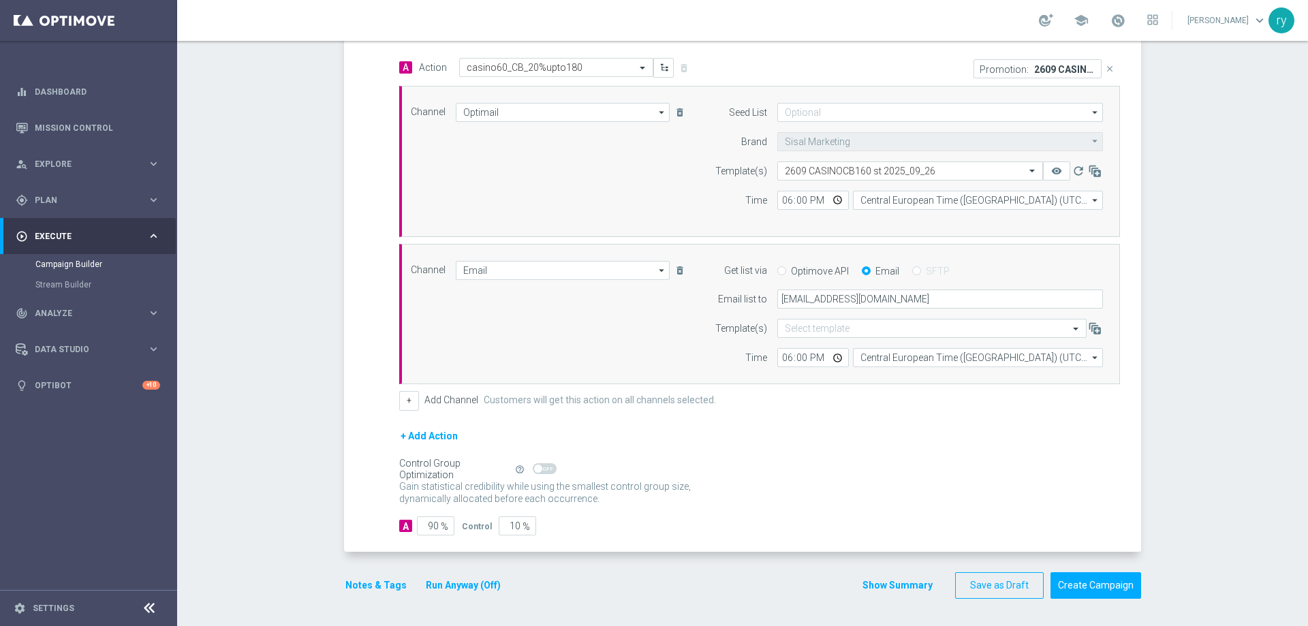
click at [783, 526] on div "A 90 % Control 10 %" at bounding box center [759, 525] width 721 height 19
click at [898, 587] on button "Show Summary" at bounding box center [898, 586] width 72 height 16
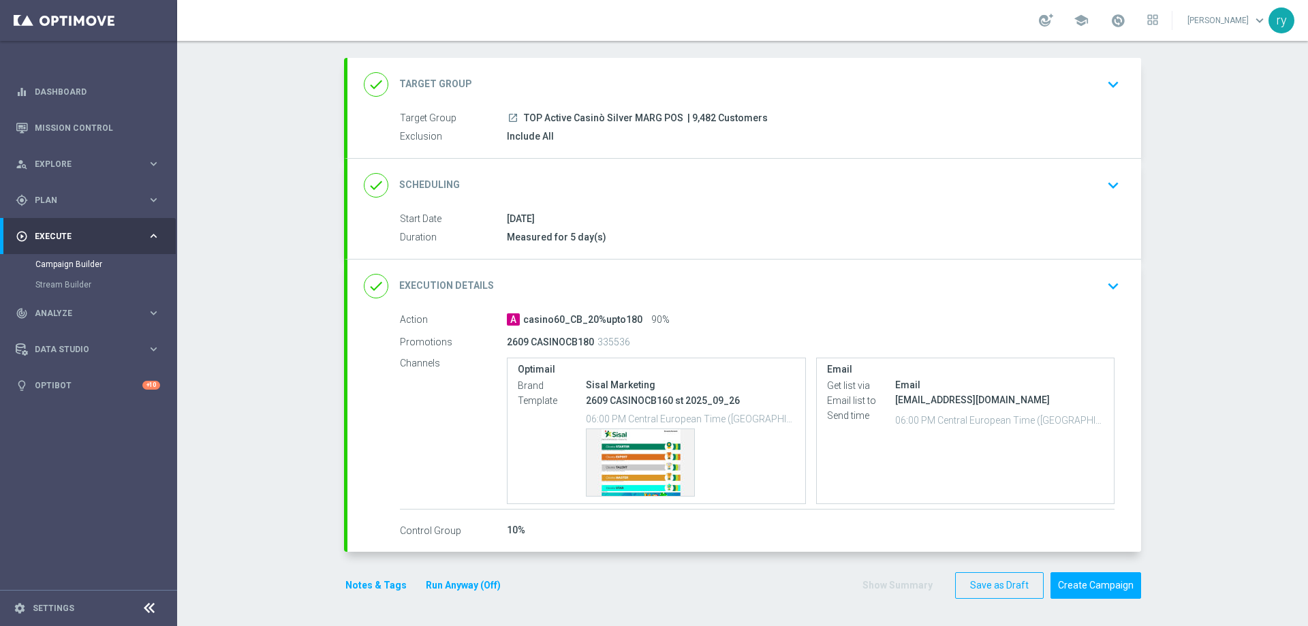
scroll to position [64, 0]
click at [375, 582] on button "Notes & Tags" at bounding box center [376, 585] width 64 height 17
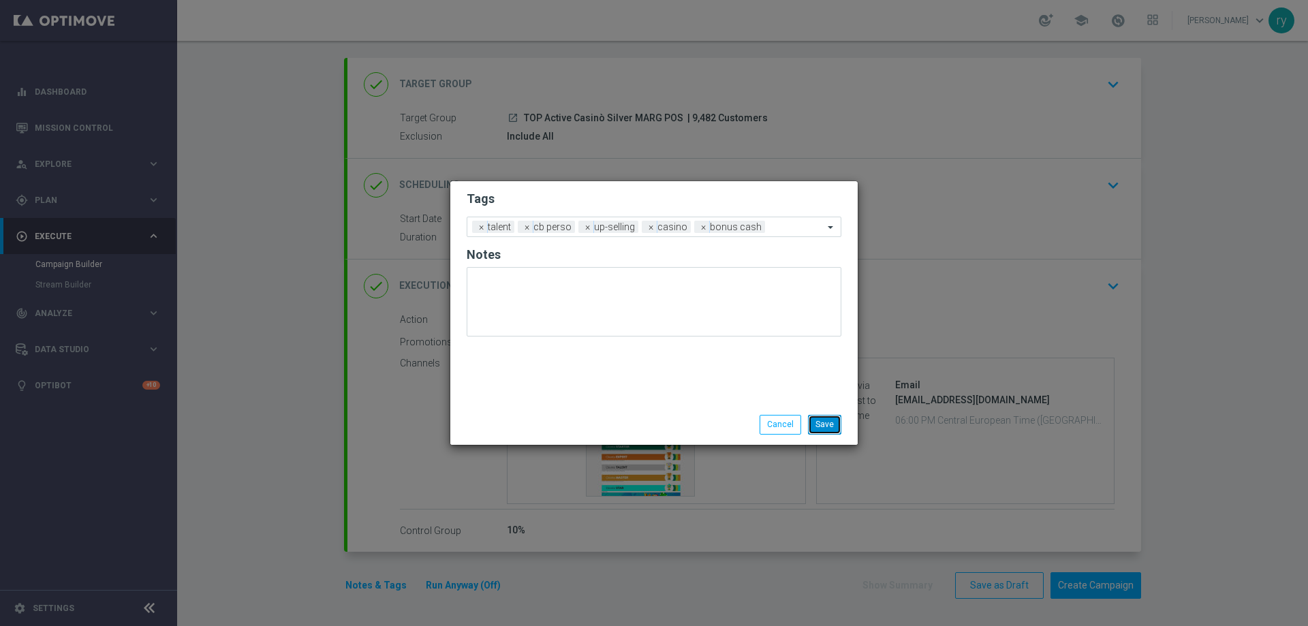
click at [827, 422] on button "Save" at bounding box center [824, 424] width 33 height 19
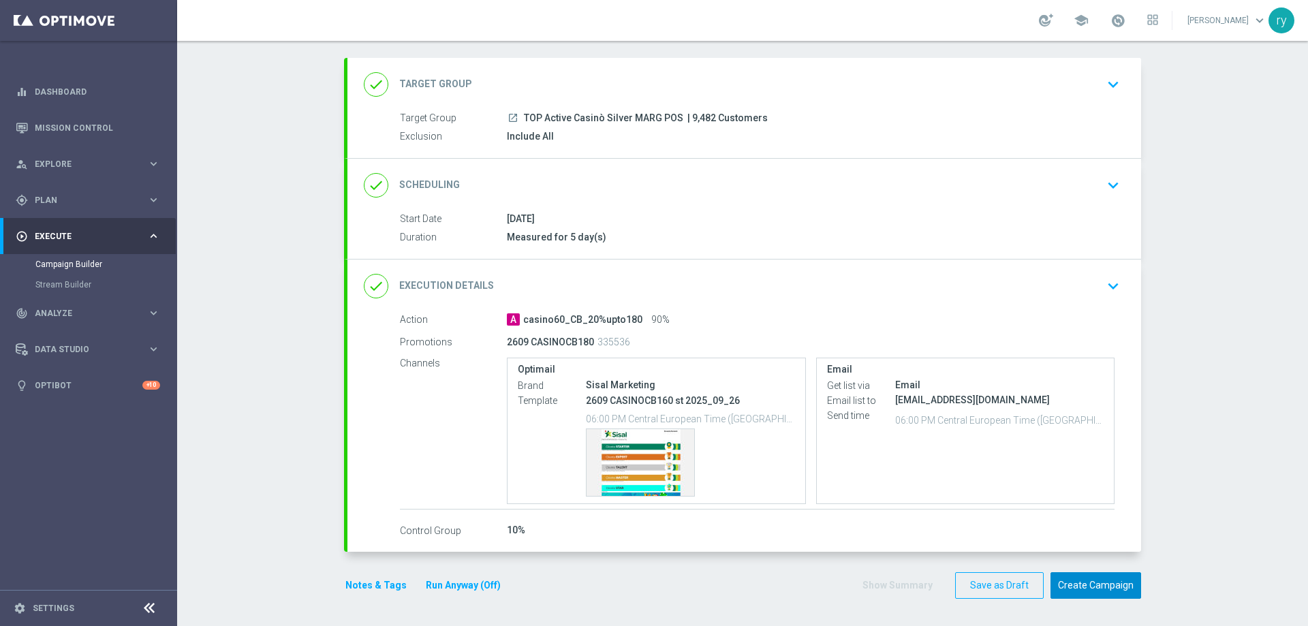
click at [1097, 580] on button "Create Campaign" at bounding box center [1095, 585] width 91 height 27
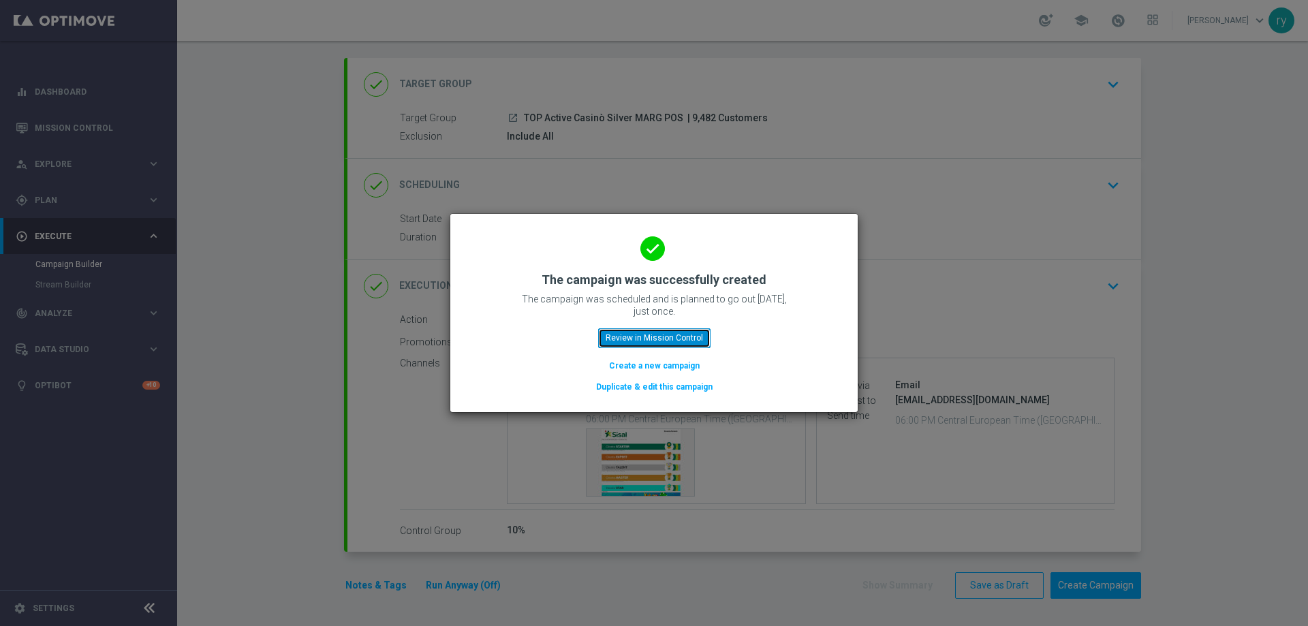
click at [669, 332] on button "Review in Mission Control" at bounding box center [654, 337] width 112 height 19
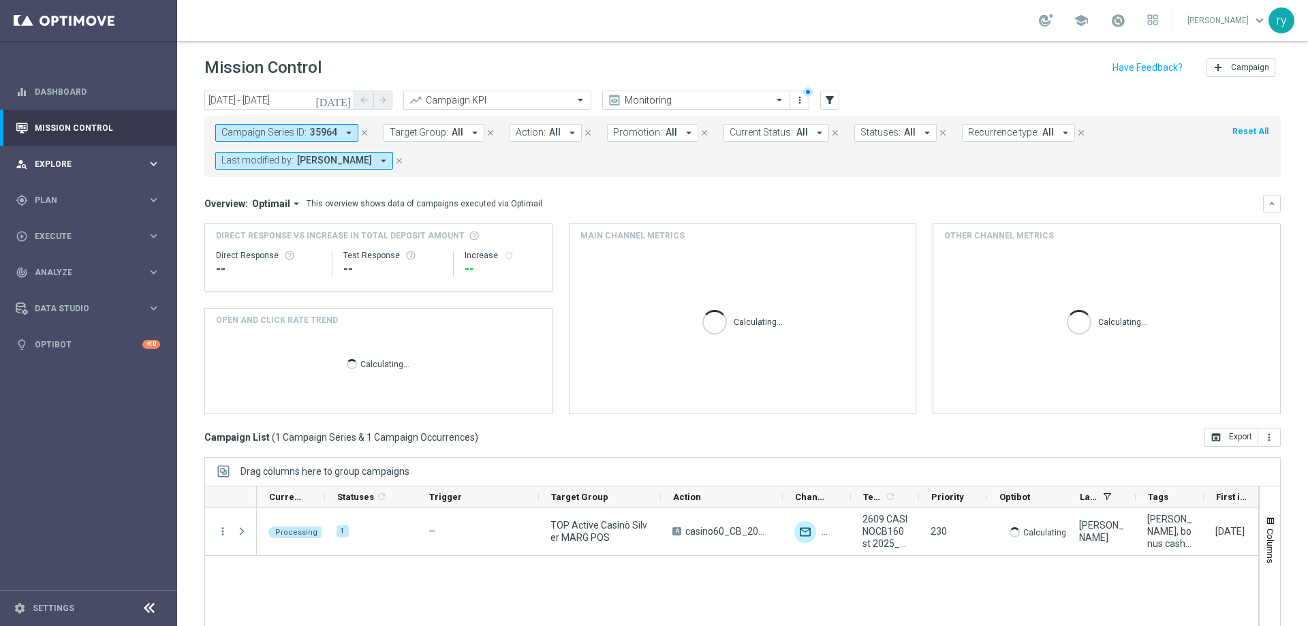
click at [129, 181] on div "person_search Explore keyboard_arrow_right" at bounding box center [88, 164] width 176 height 36
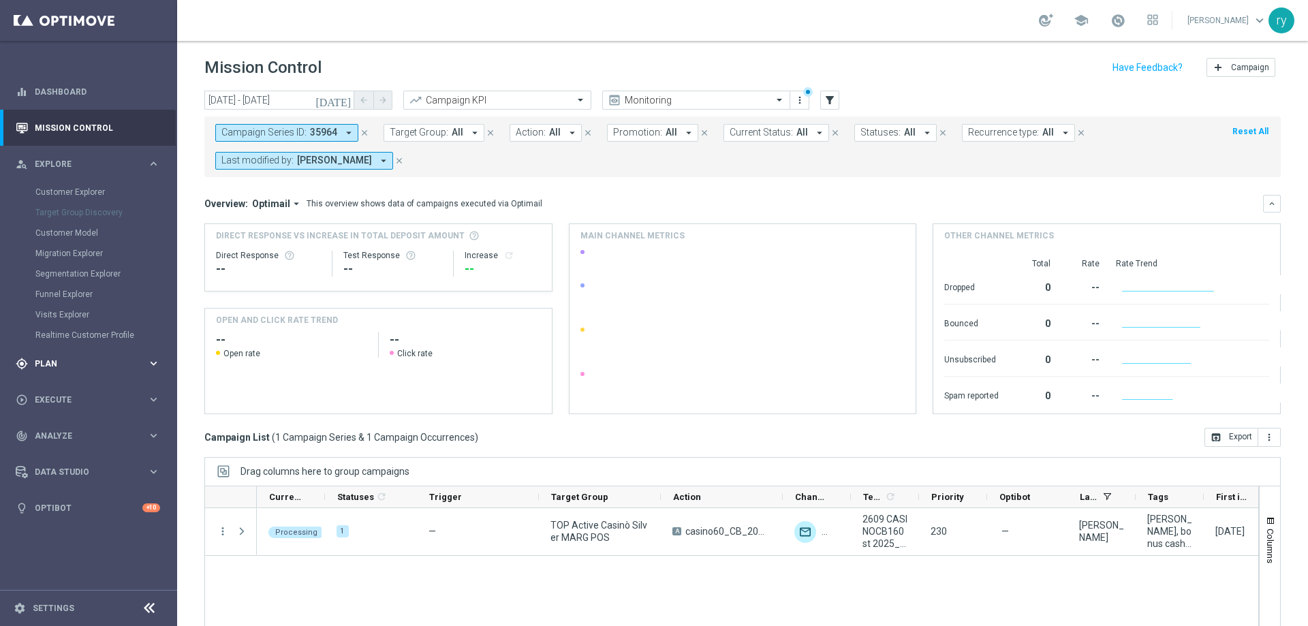
click at [131, 198] on div "Customer Explorer" at bounding box center [105, 192] width 140 height 20
click at [149, 163] on icon "keyboard_arrow_right" at bounding box center [153, 163] width 13 height 13
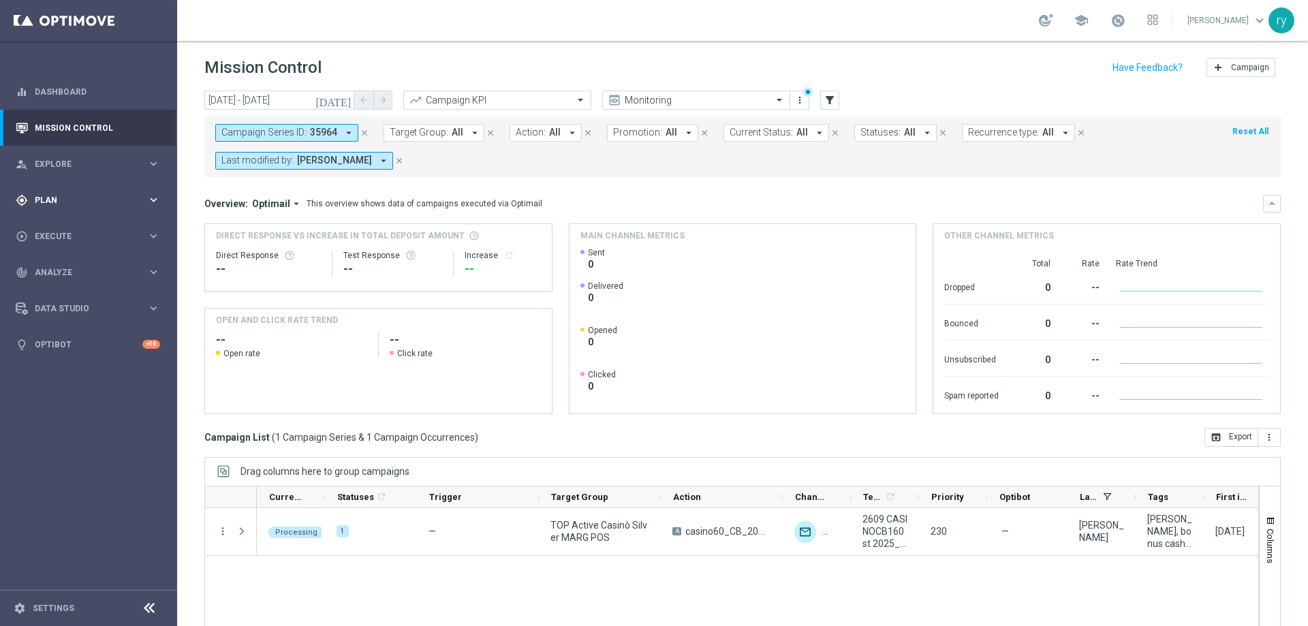
click at [131, 208] on div "gps_fixed Plan keyboard_arrow_right" at bounding box center [88, 200] width 176 height 36
click at [61, 286] on link "Optimail" at bounding box center [91, 289] width 99 height 11
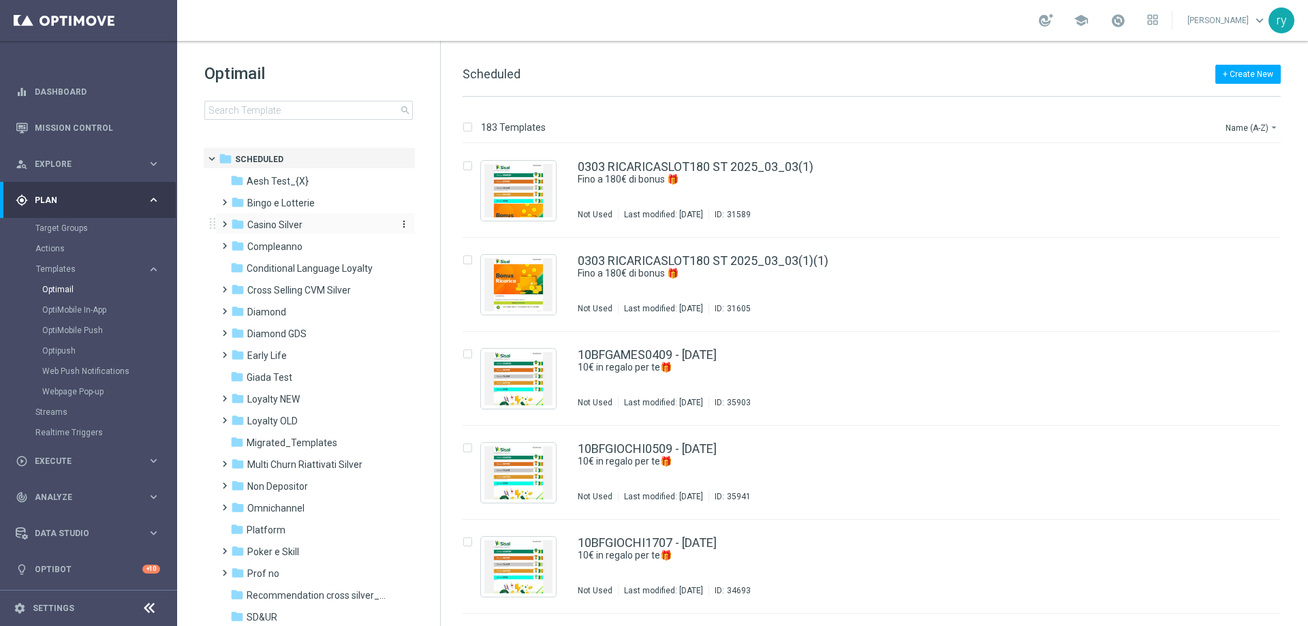
click at [292, 225] on span "Casino Silver" at bounding box center [274, 225] width 55 height 12
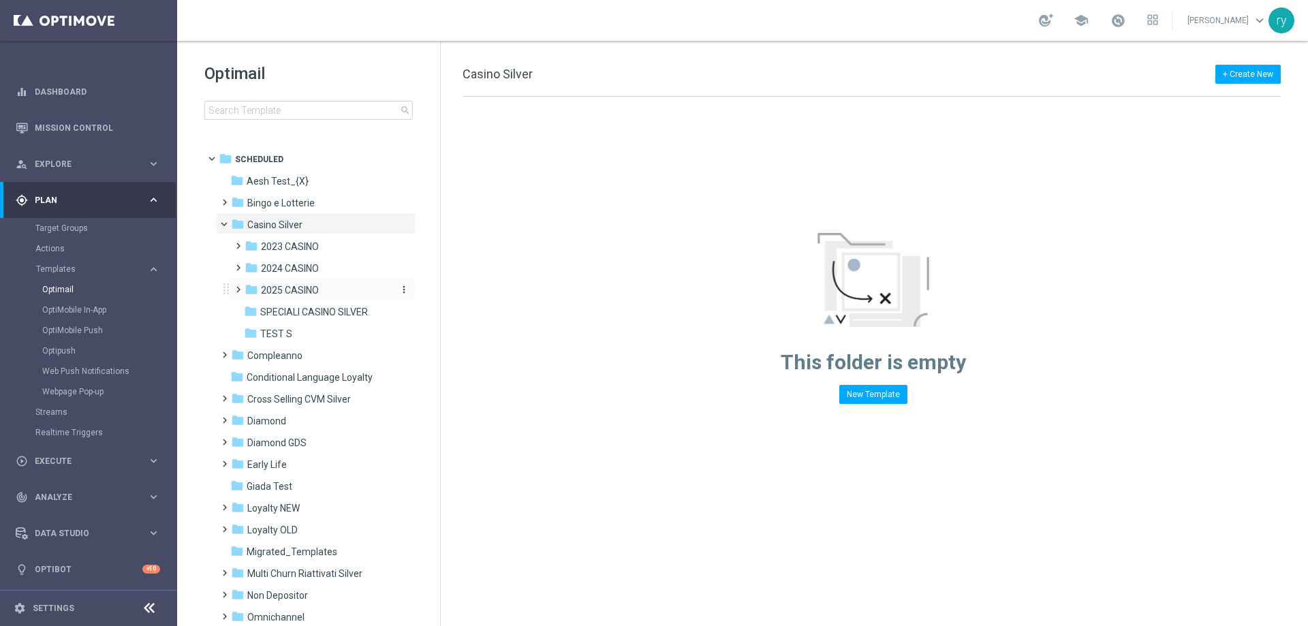
click at [293, 286] on span "2025 CASINO" at bounding box center [290, 290] width 58 height 12
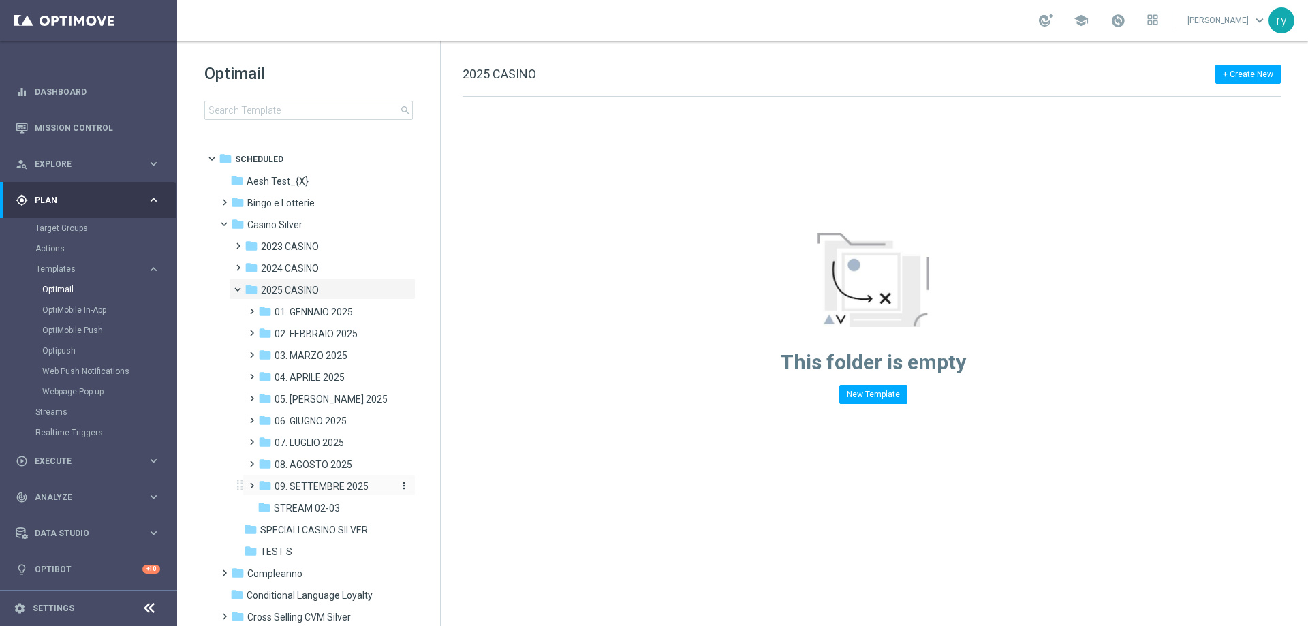
click at [311, 482] on span "09. SETTEMBRE 2025" at bounding box center [322, 486] width 94 height 12
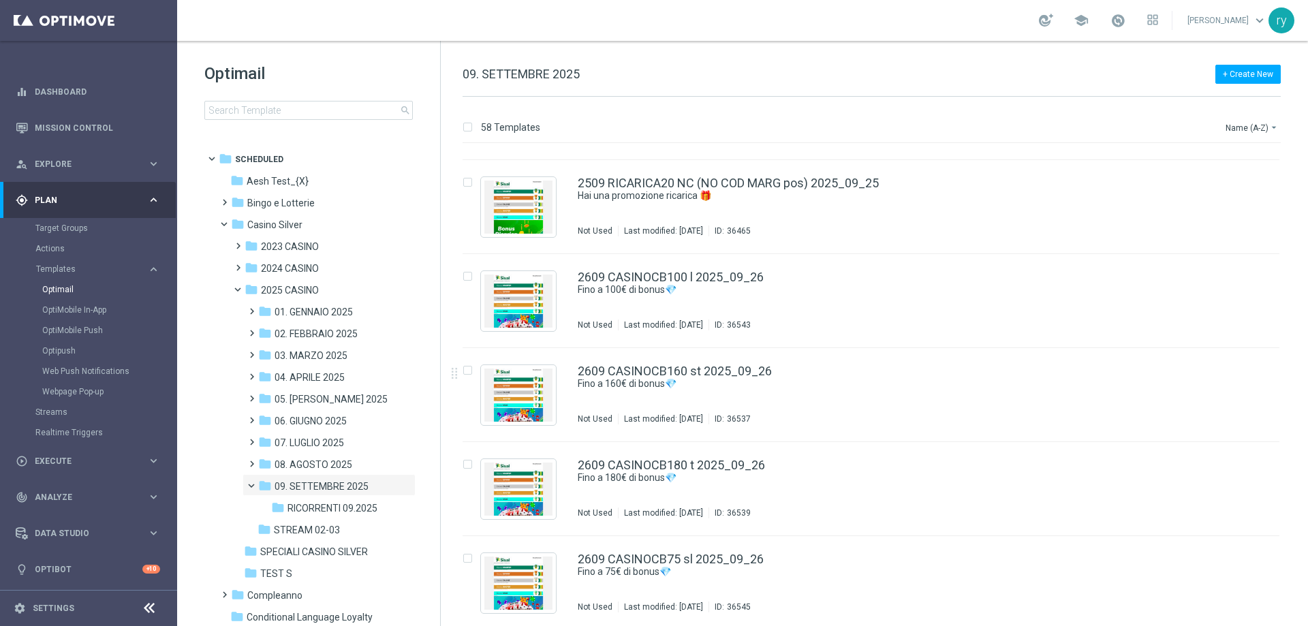
scroll to position [4970, 0]
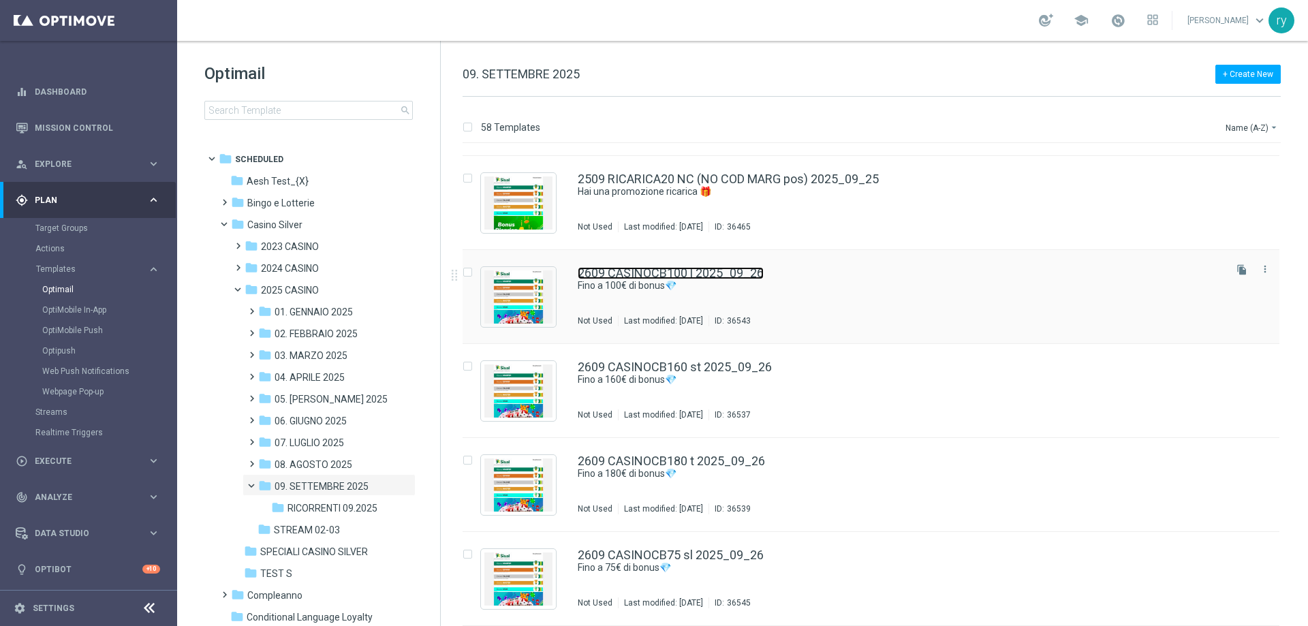
click at [702, 270] on link "2609 CASINOCB100 l 2025_09_26" at bounding box center [671, 273] width 186 height 12
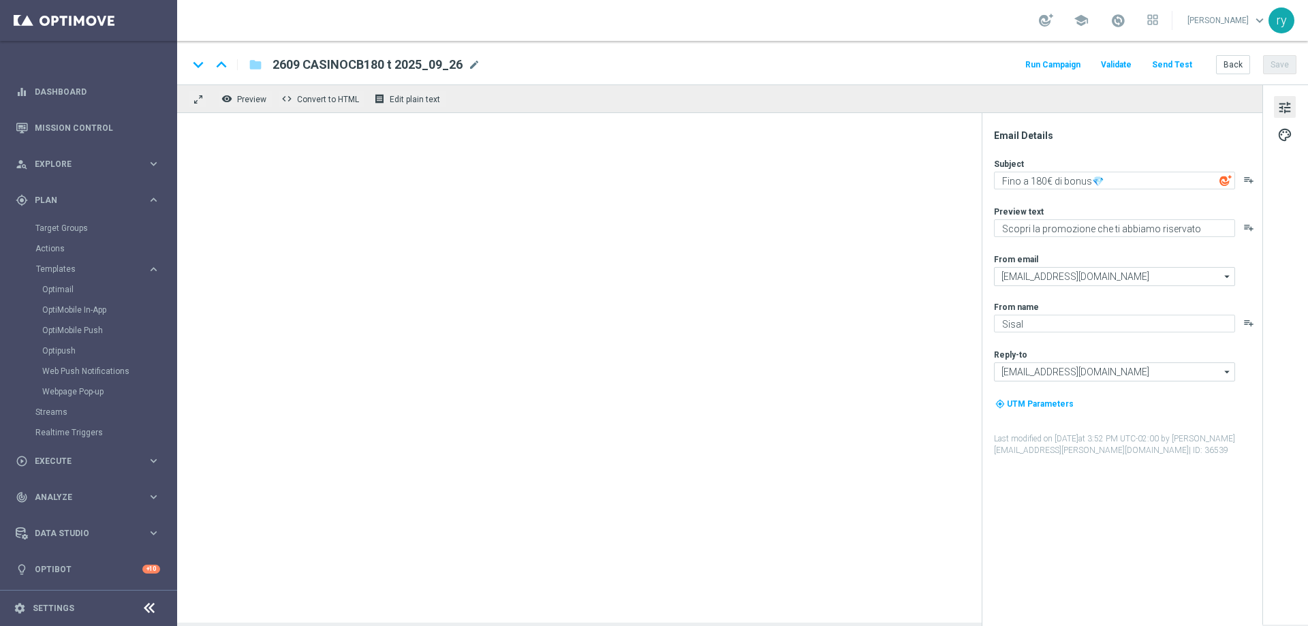
type textarea "Fino a 100€ di bonus💎"
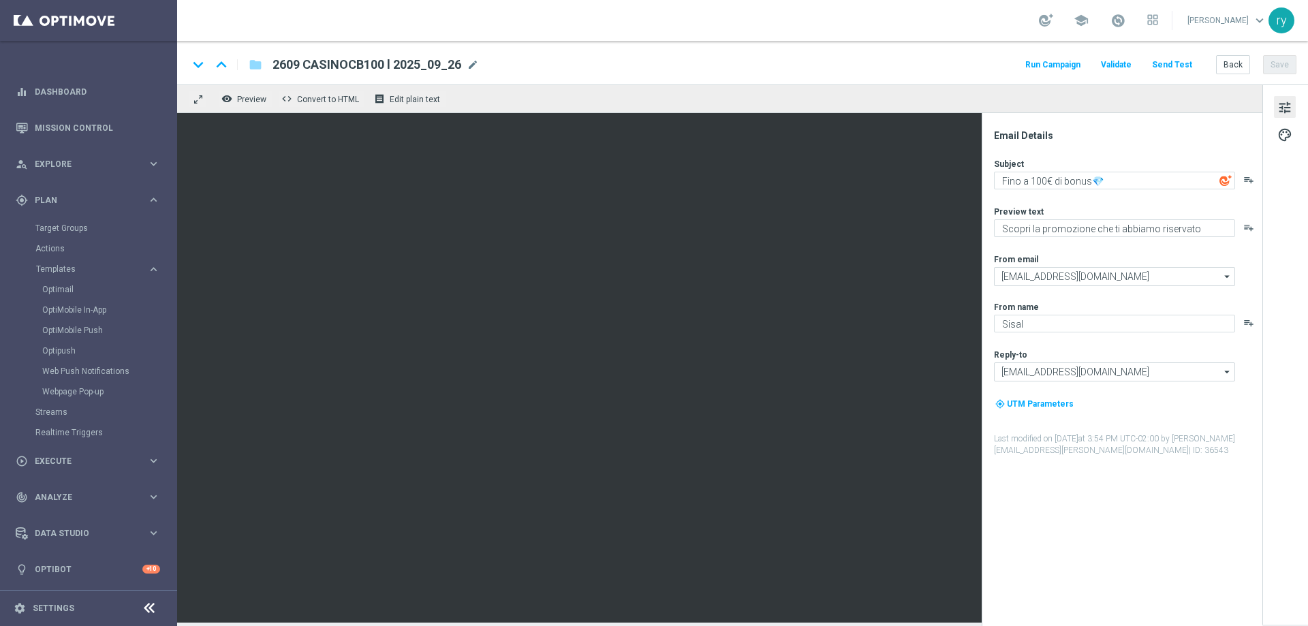
click at [1069, 63] on button "Run Campaign" at bounding box center [1052, 65] width 59 height 18
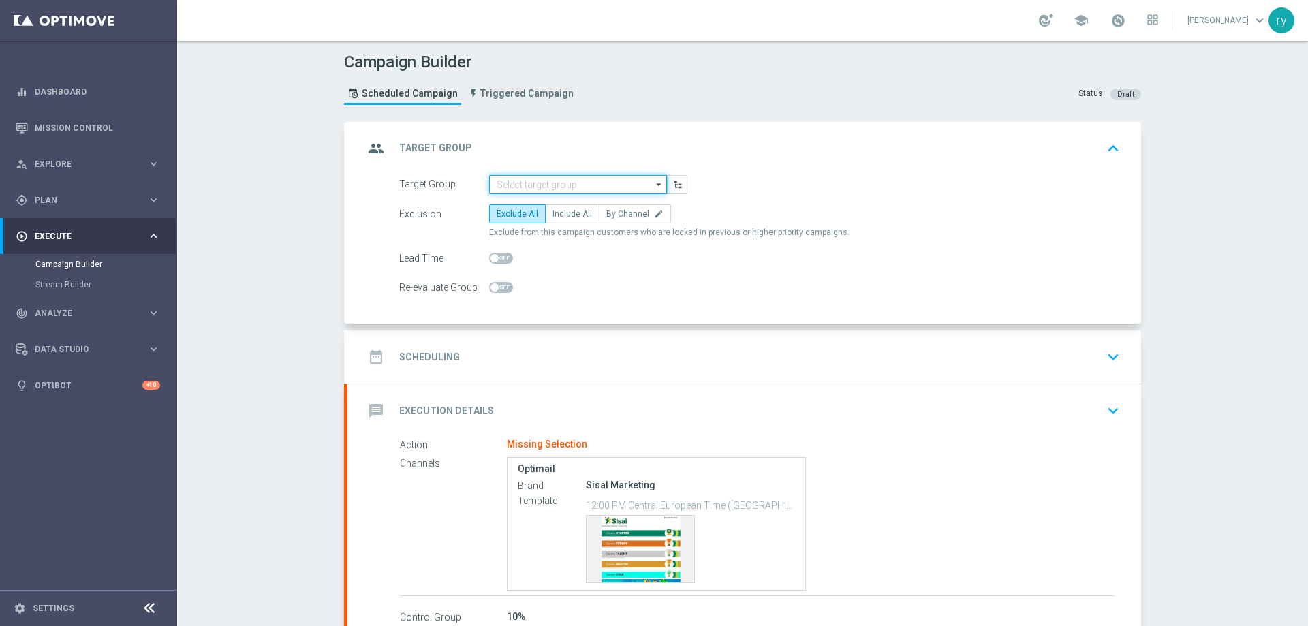
click at [503, 177] on input at bounding box center [578, 184] width 178 height 19
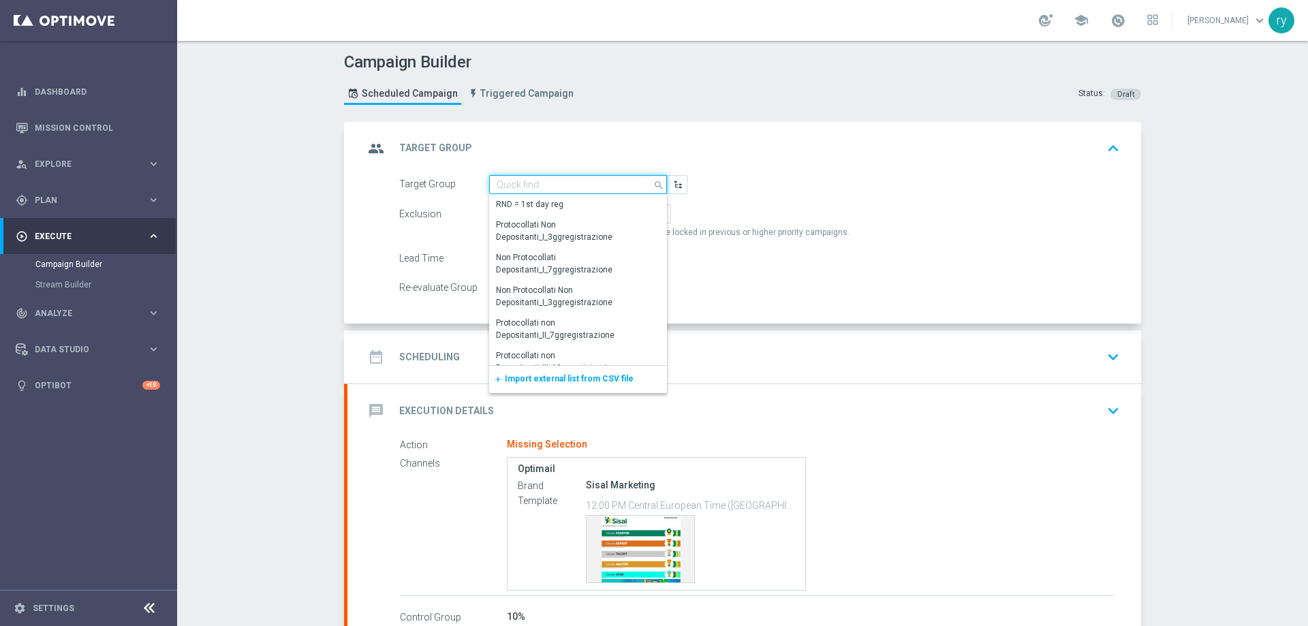
paste input "LOW Active Casinò Silver MARG POS"
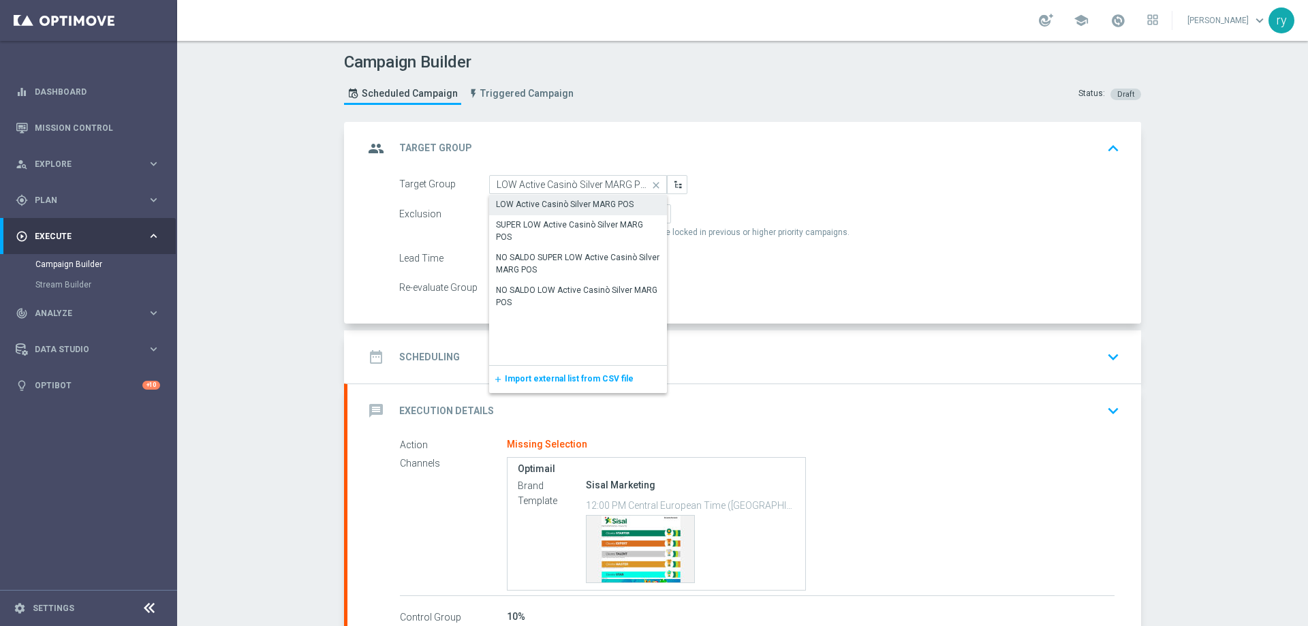
click at [524, 208] on div "LOW Active Casinò Silver MARG POS" at bounding box center [565, 204] width 138 height 12
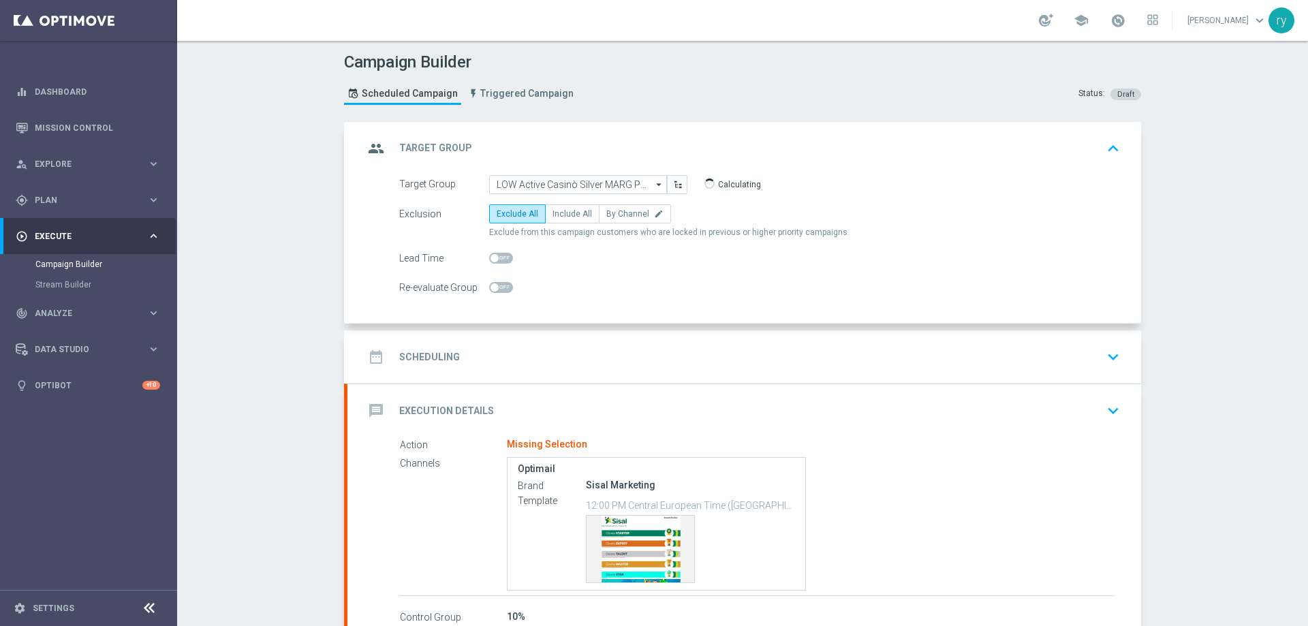
type input "LOW Active Casinò Silver MARG POS"
click at [557, 215] on span "Include All" at bounding box center [572, 214] width 40 height 10
click at [557, 215] on input "Include All" at bounding box center [556, 216] width 9 height 9
radio input "true"
click at [546, 357] on div "date_range Scheduling keyboard_arrow_down" at bounding box center [744, 357] width 761 height 26
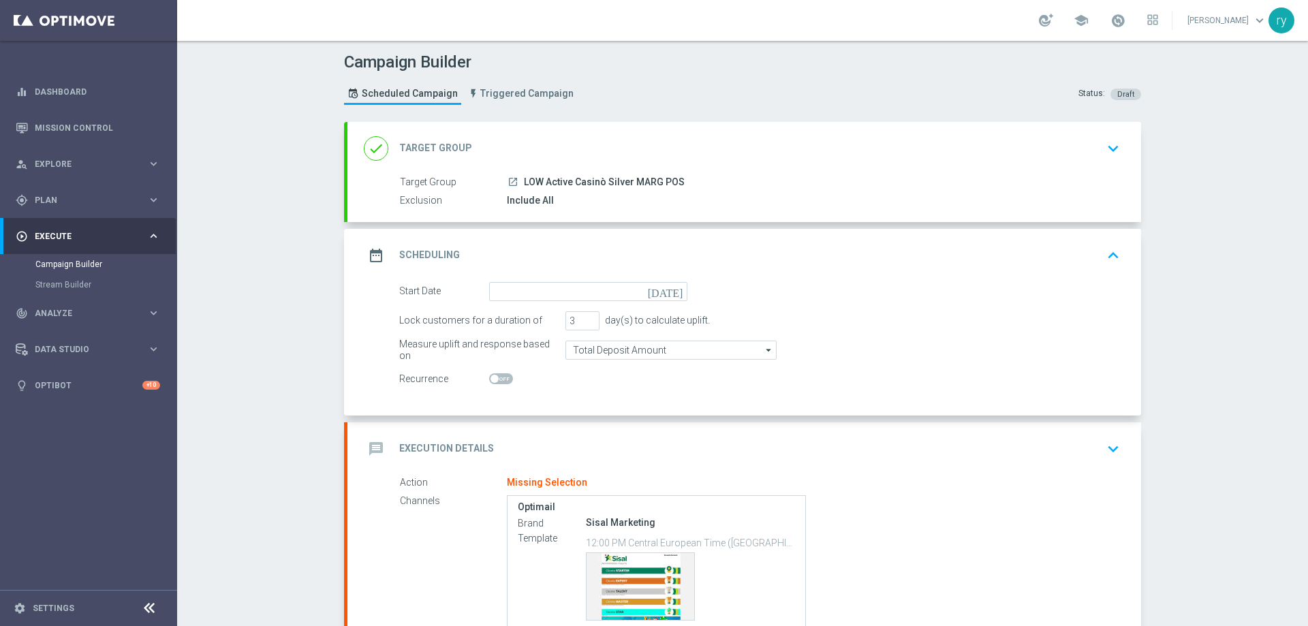
click at [670, 290] on icon "[DATE]" at bounding box center [668, 289] width 40 height 15
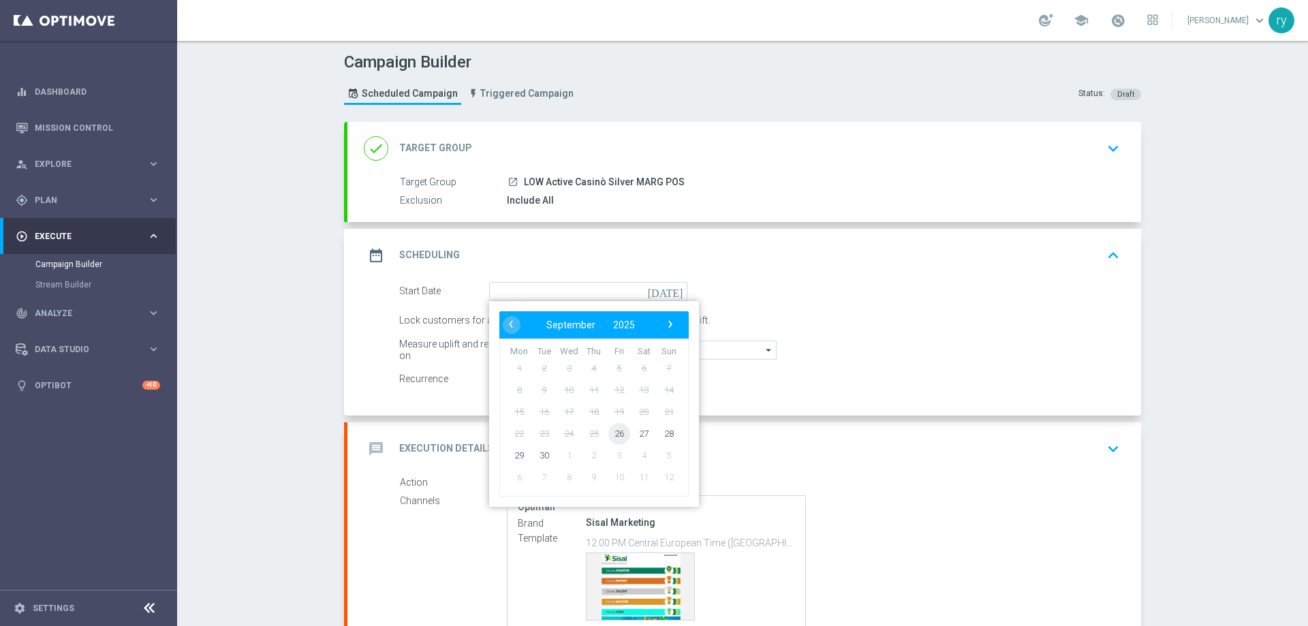
click at [612, 434] on span "26" at bounding box center [619, 433] width 22 height 22
type input "26 Sep 2025"
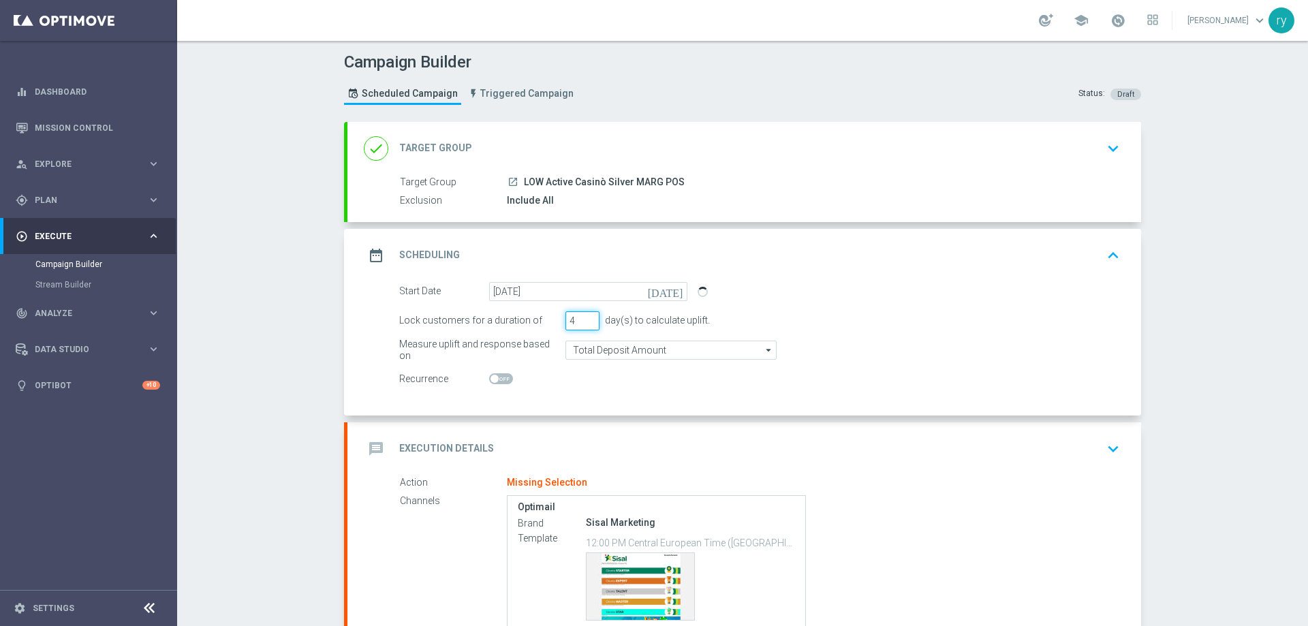
click at [589, 316] on input "4" at bounding box center [582, 320] width 34 height 19
type input "5"
click at [589, 316] on input "5" at bounding box center [582, 320] width 34 height 19
click at [589, 349] on input "Total Deposit Amount" at bounding box center [670, 350] width 211 height 19
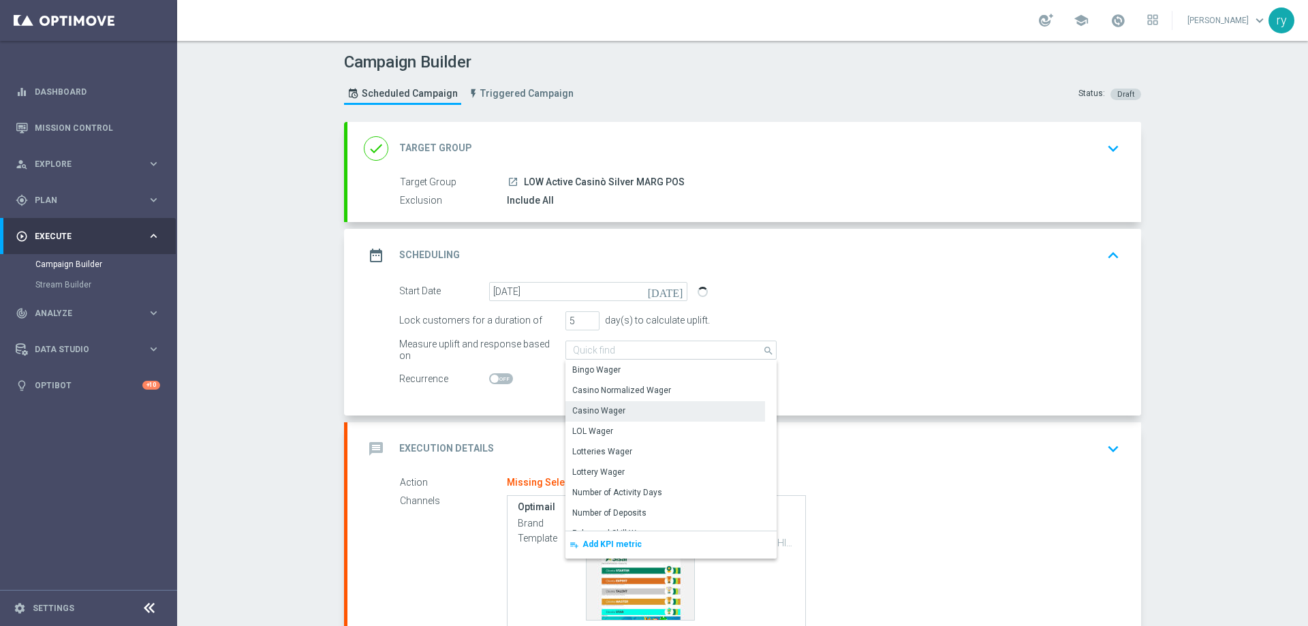
click at [602, 411] on div "Casino Wager" at bounding box center [598, 411] width 53 height 12
type input "Casino Wager"
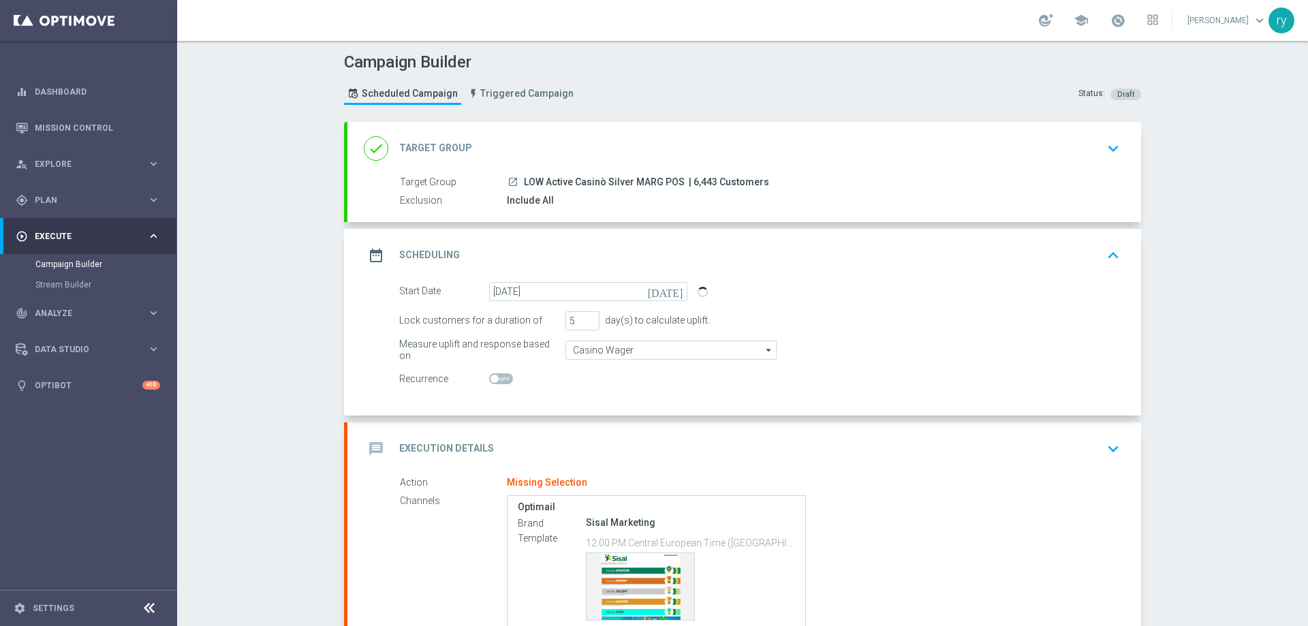
click at [581, 402] on div "Start Date 26 Sep 2025 today Lock customers for a duration of 5 day(s) to calcu…" at bounding box center [744, 349] width 794 height 134
click at [552, 436] on div "message Execution Details keyboard_arrow_down" at bounding box center [744, 449] width 761 height 26
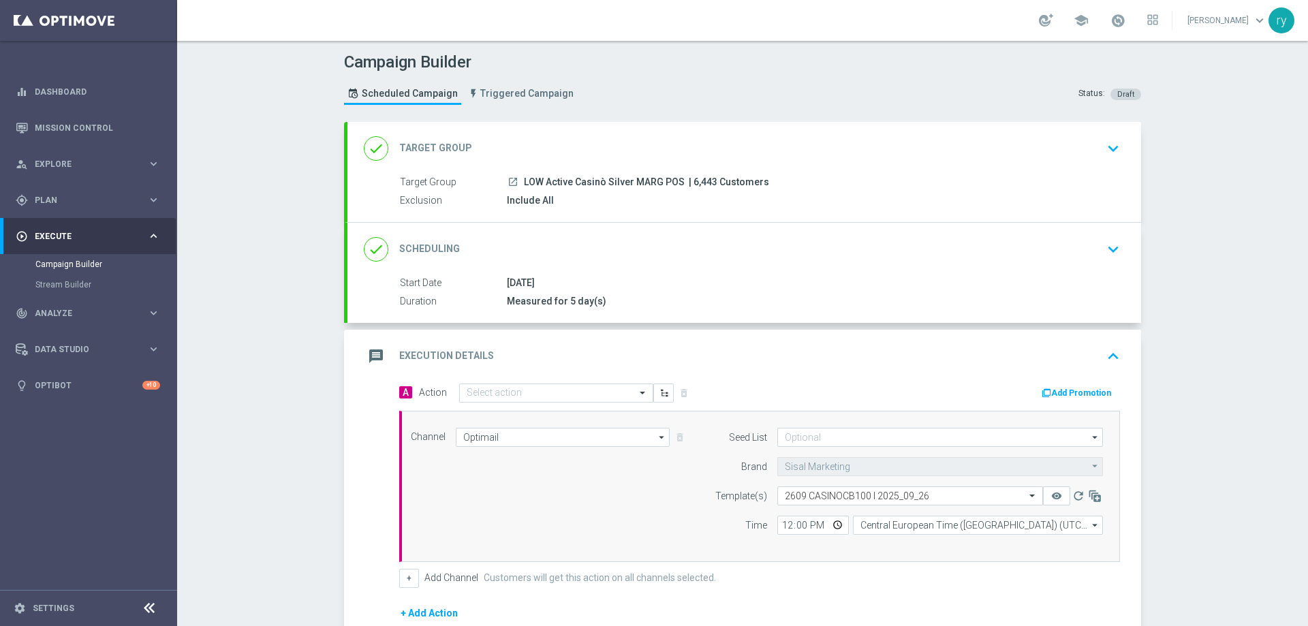
click at [1060, 396] on button "Add Promotion" at bounding box center [1078, 393] width 76 height 15
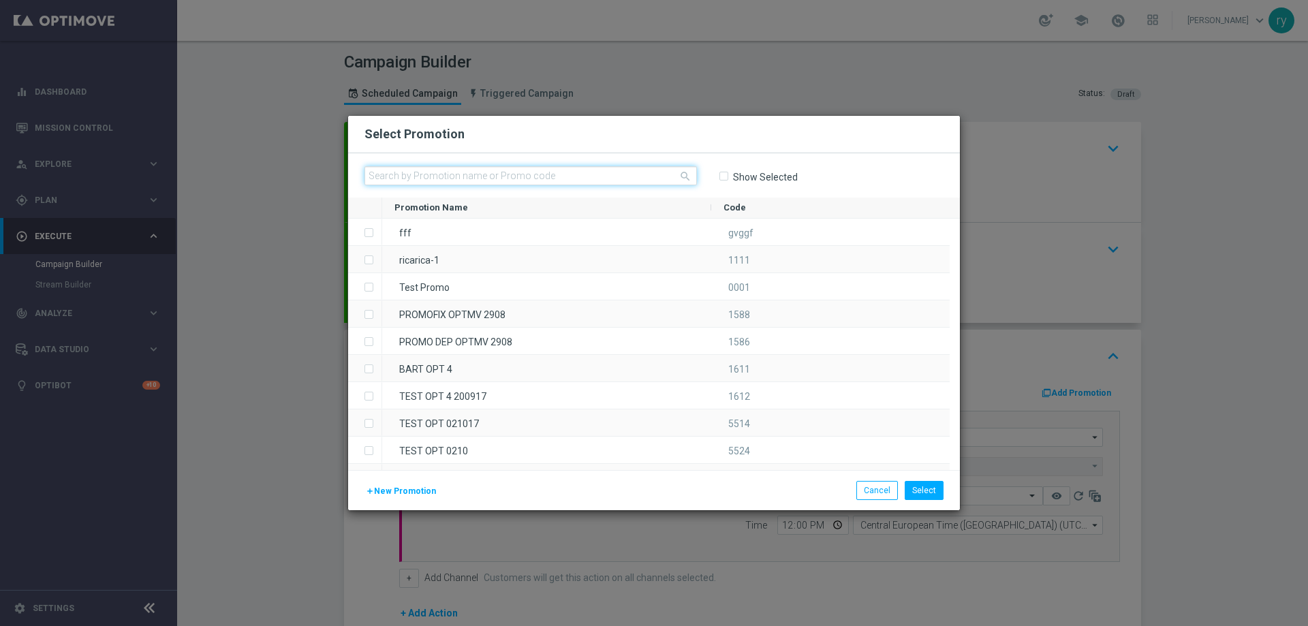
click at [463, 167] on input "text" at bounding box center [530, 175] width 332 height 19
paste input "335537"
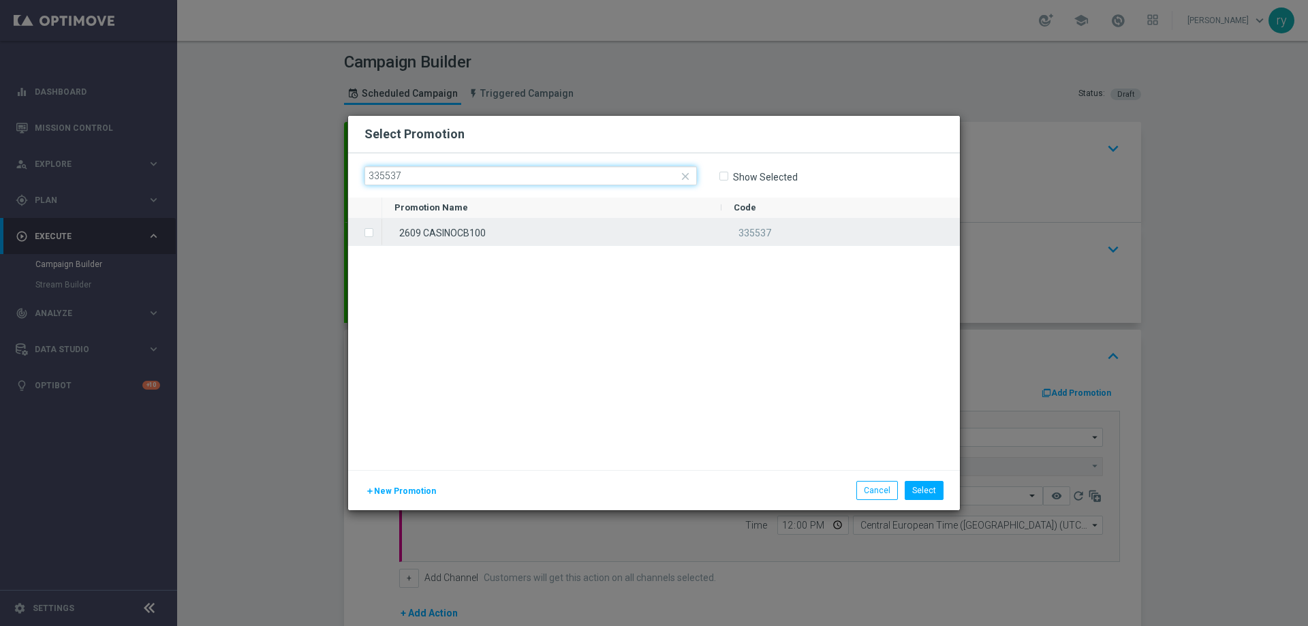
type input "335537"
click at [446, 238] on div "2609 CASINOCB100" at bounding box center [551, 232] width 339 height 27
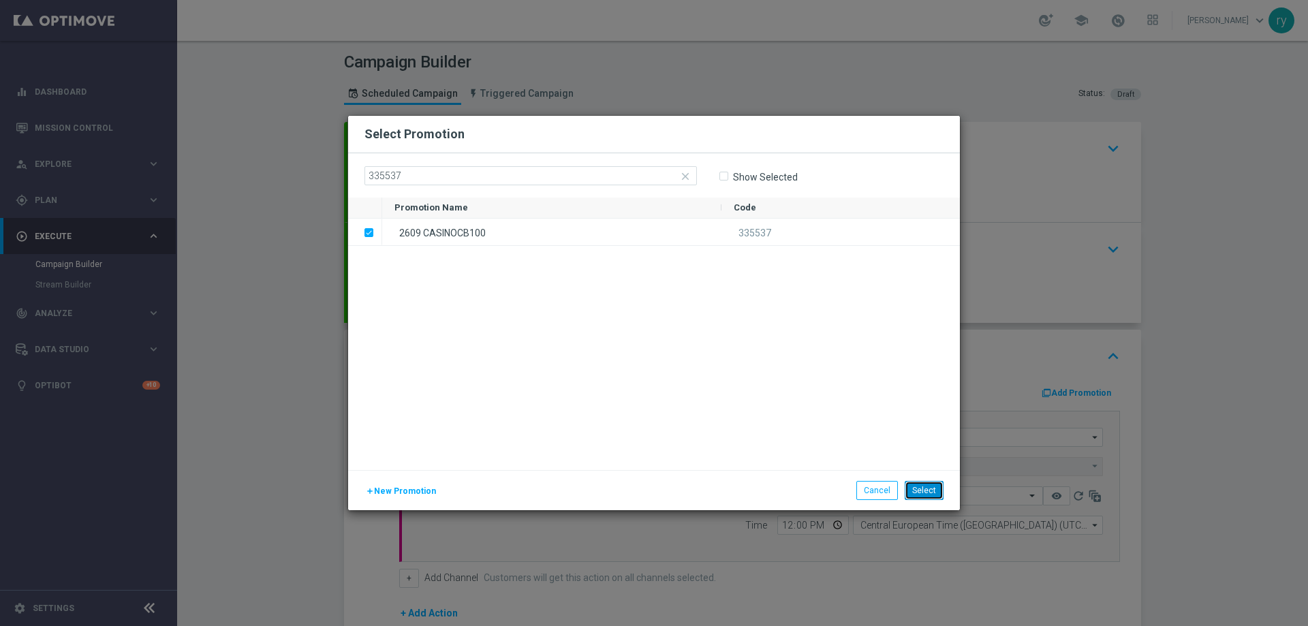
click at [924, 488] on button "Select" at bounding box center [924, 490] width 39 height 19
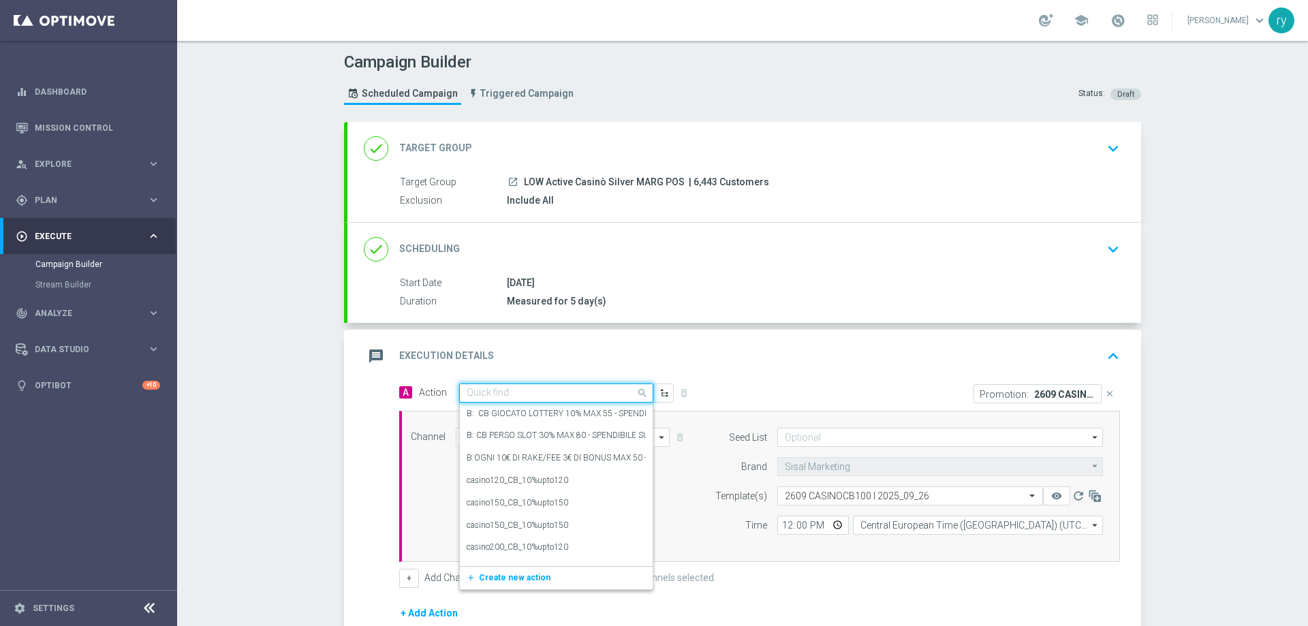
click at [529, 392] on input "text" at bounding box center [543, 394] width 152 height 12
paste input "casino25_CB_20%upto100"
type input "casino25_CB_20%upto100"
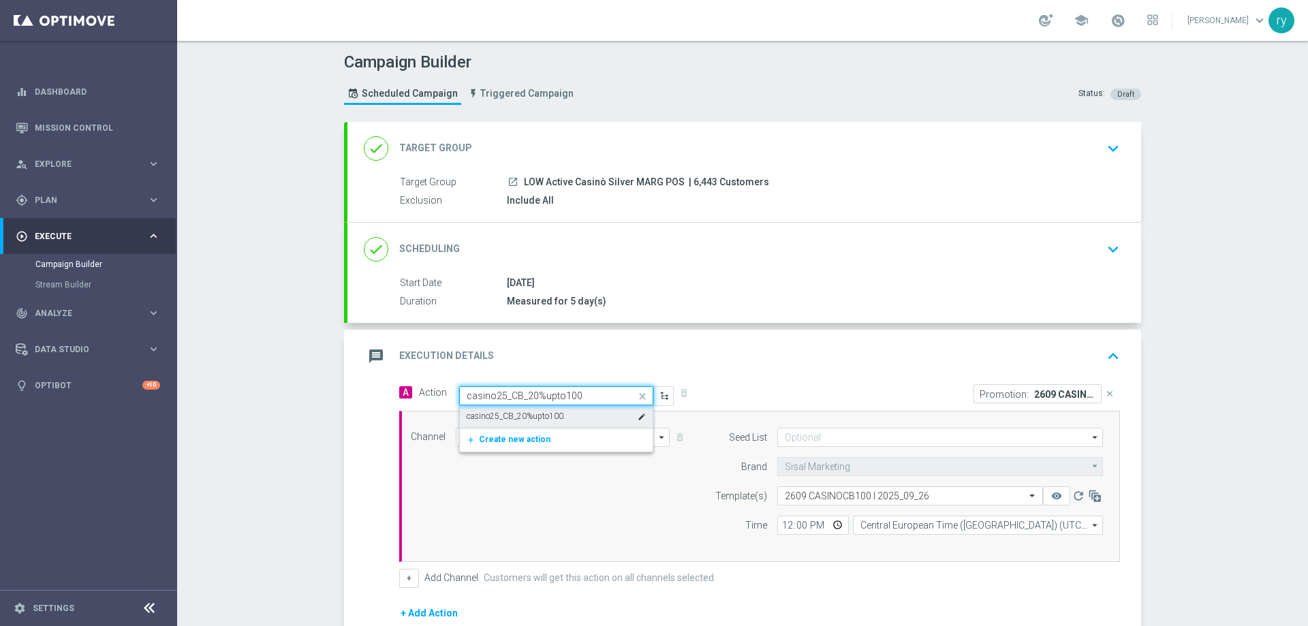
click at [531, 424] on div "casino25_CB_20%upto100. edit" at bounding box center [556, 416] width 179 height 22
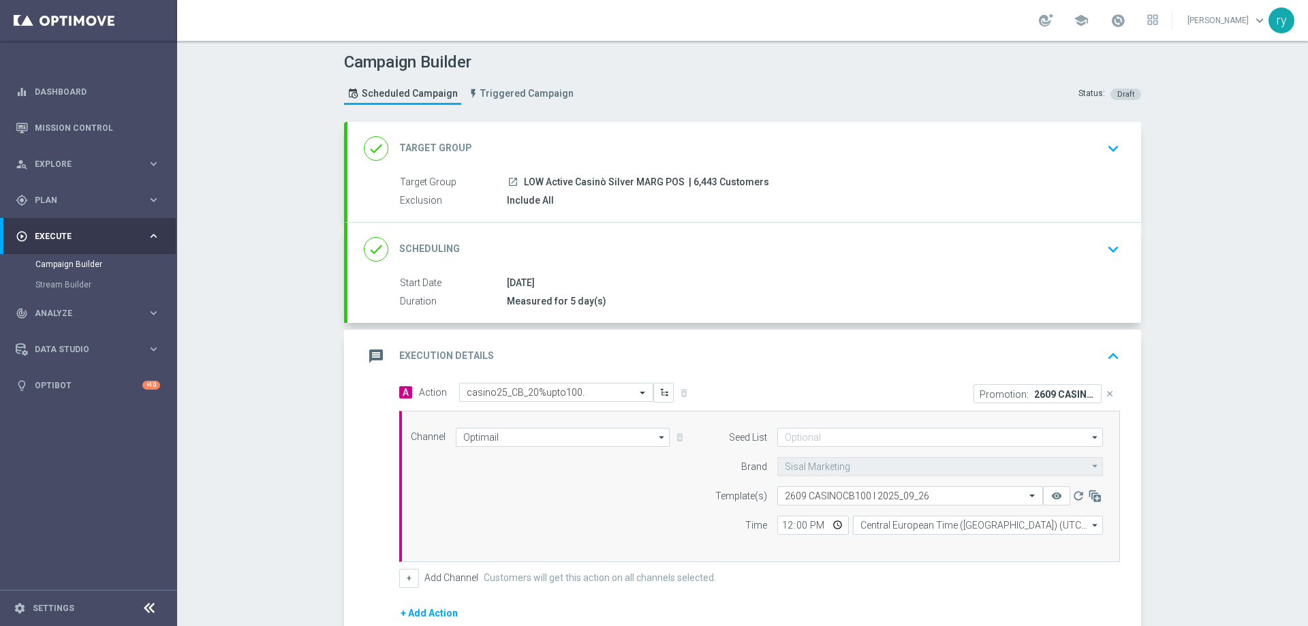
click at [370, 445] on div "A Action Select action casino25_CB_20%upto100. delete_forever Promotion: 2609 C…" at bounding box center [744, 556] width 794 height 347
click at [777, 525] on input "12:00" at bounding box center [813, 525] width 72 height 19
type input "18:00"
click at [405, 576] on button "+" at bounding box center [409, 578] width 20 height 19
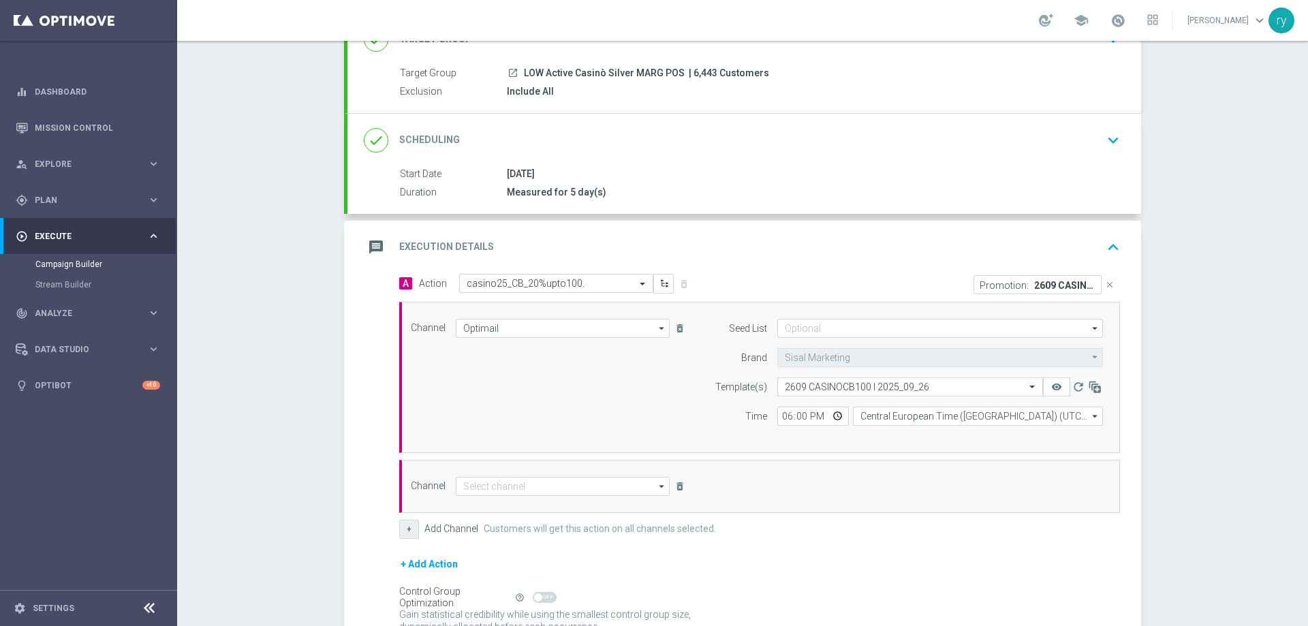
scroll to position [136, 0]
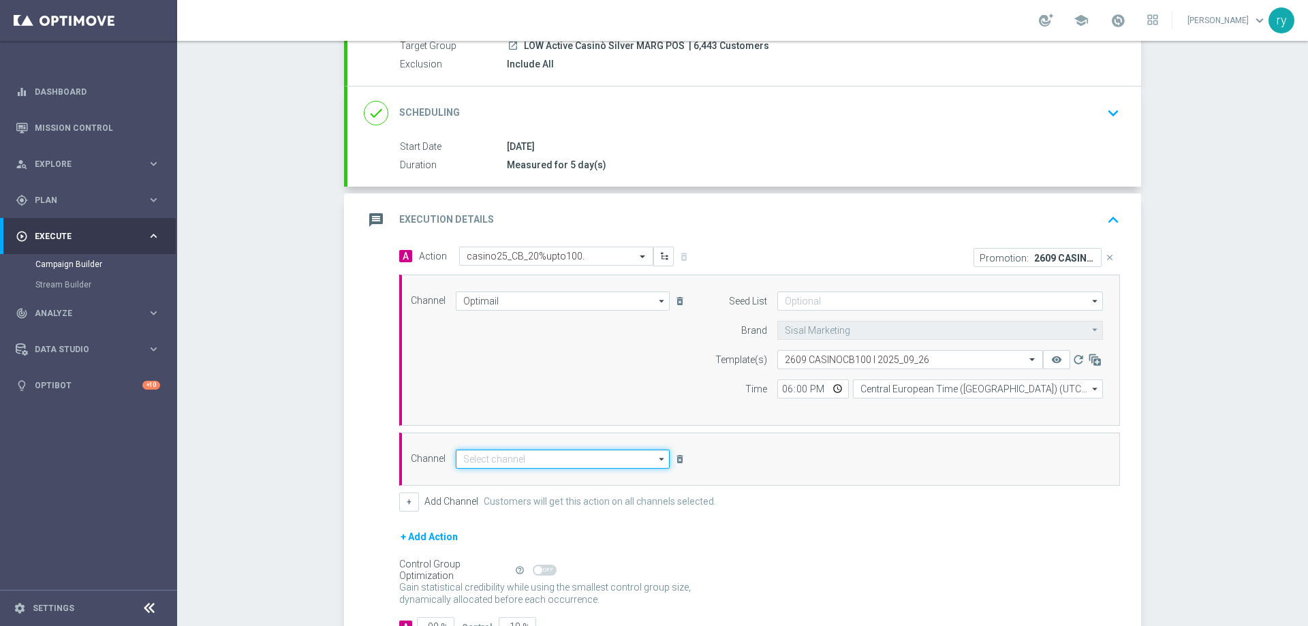
click at [465, 452] on input at bounding box center [563, 459] width 214 height 19
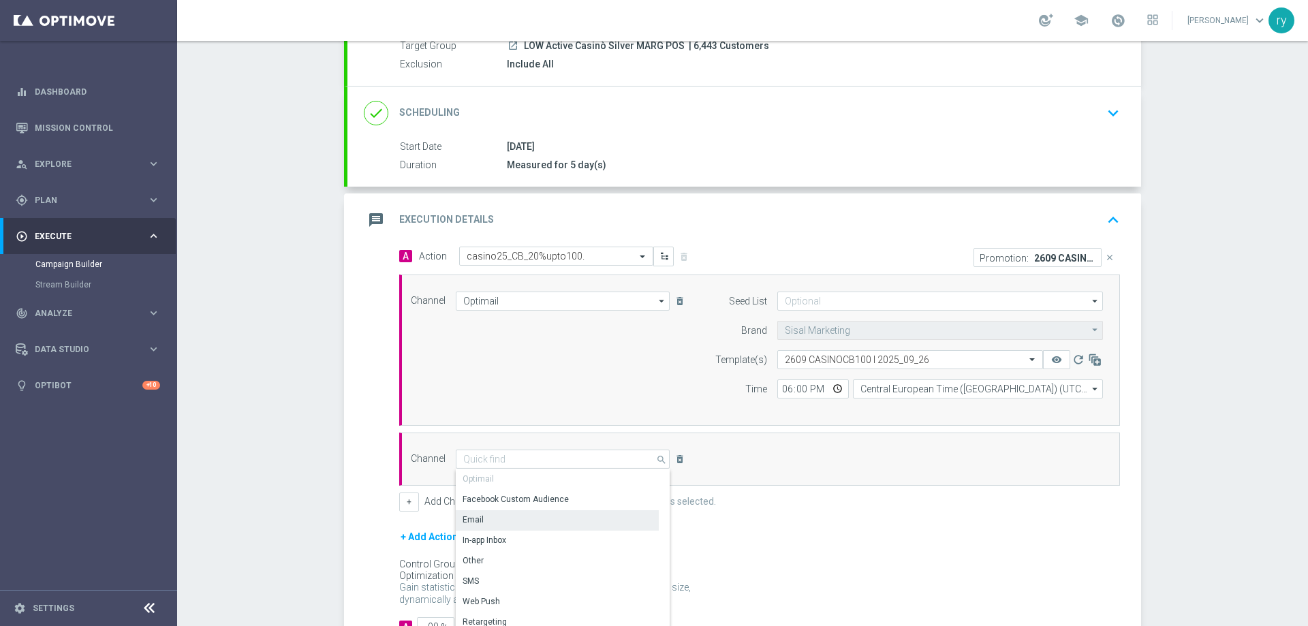
click at [494, 515] on div "Email" at bounding box center [557, 519] width 203 height 19
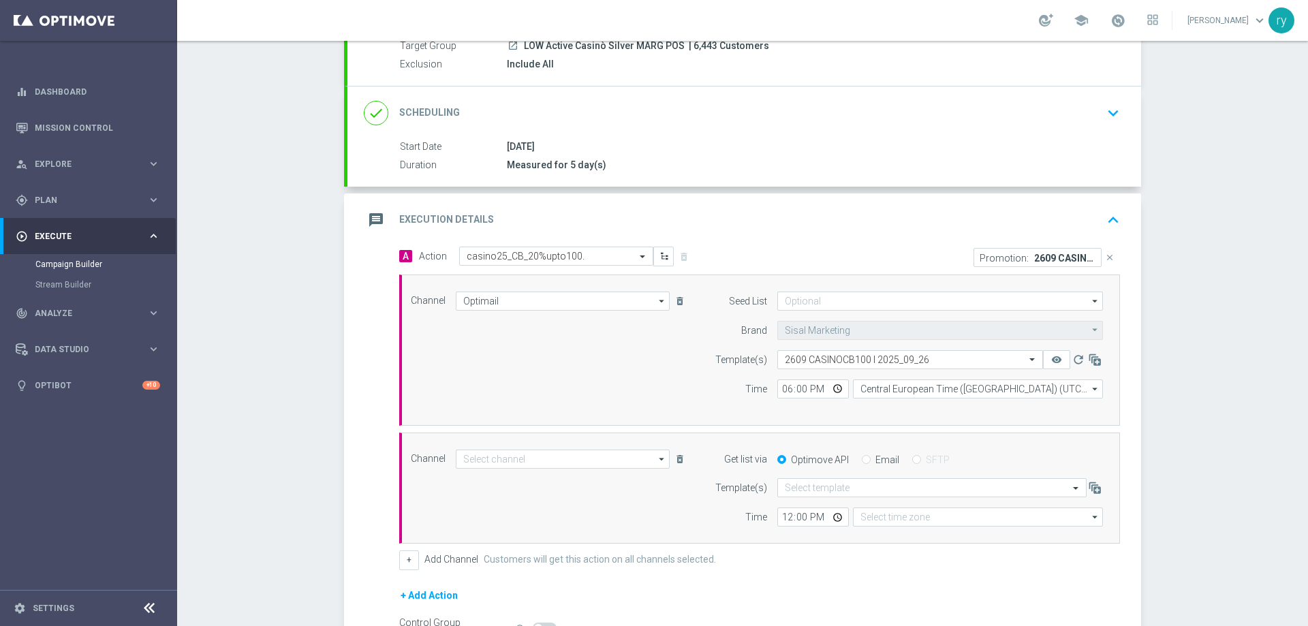
type input "Email"
type input "Coordinated Universal Time (UTC 00:00)"
click at [864, 462] on div "Email" at bounding box center [880, 460] width 37 height 12
click at [862, 460] on input "Email" at bounding box center [866, 460] width 9 height 9
radio input "true"
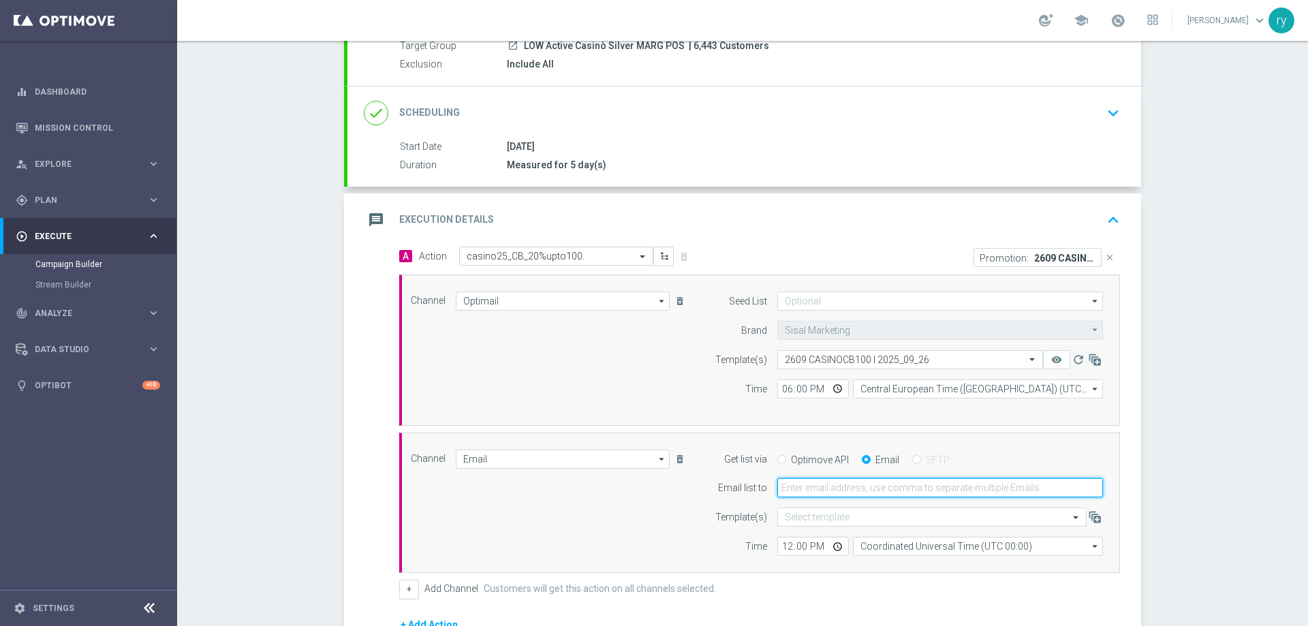
click at [851, 491] on input "email" at bounding box center [940, 487] width 326 height 19
type input "radina.yordanova@sisal.it"
click at [783, 547] on input "12:00" at bounding box center [813, 546] width 72 height 19
type input "18:00"
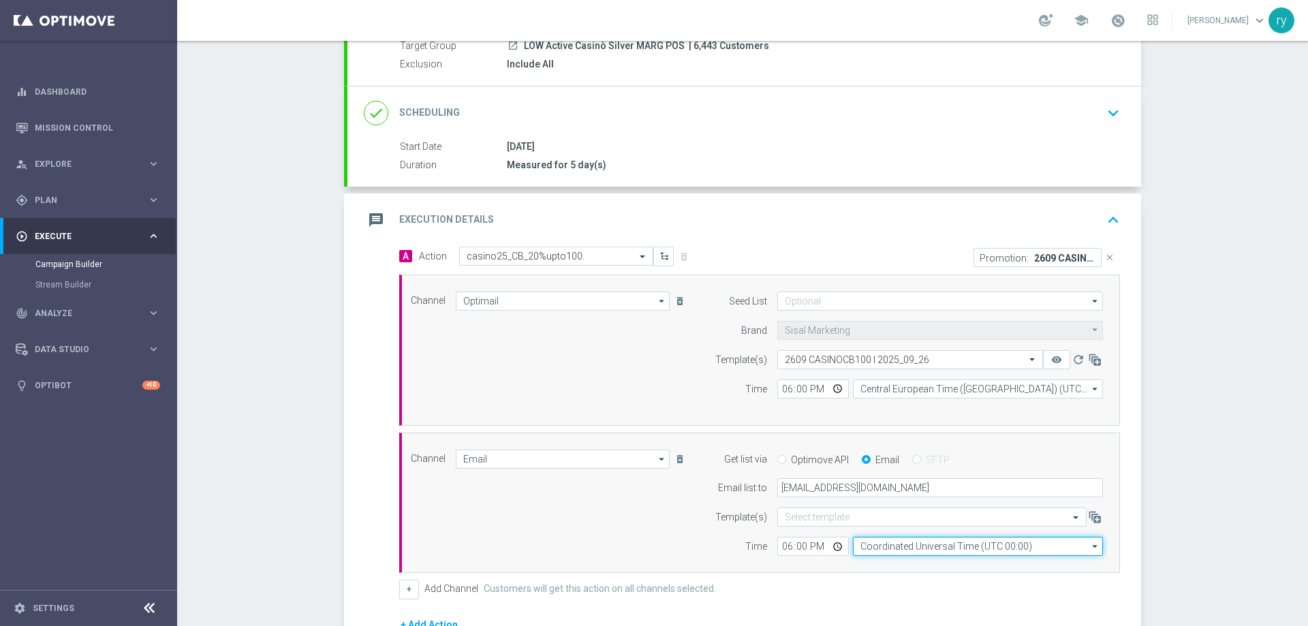
click at [864, 550] on input "Coordinated Universal Time (UTC 00:00)" at bounding box center [978, 546] width 250 height 19
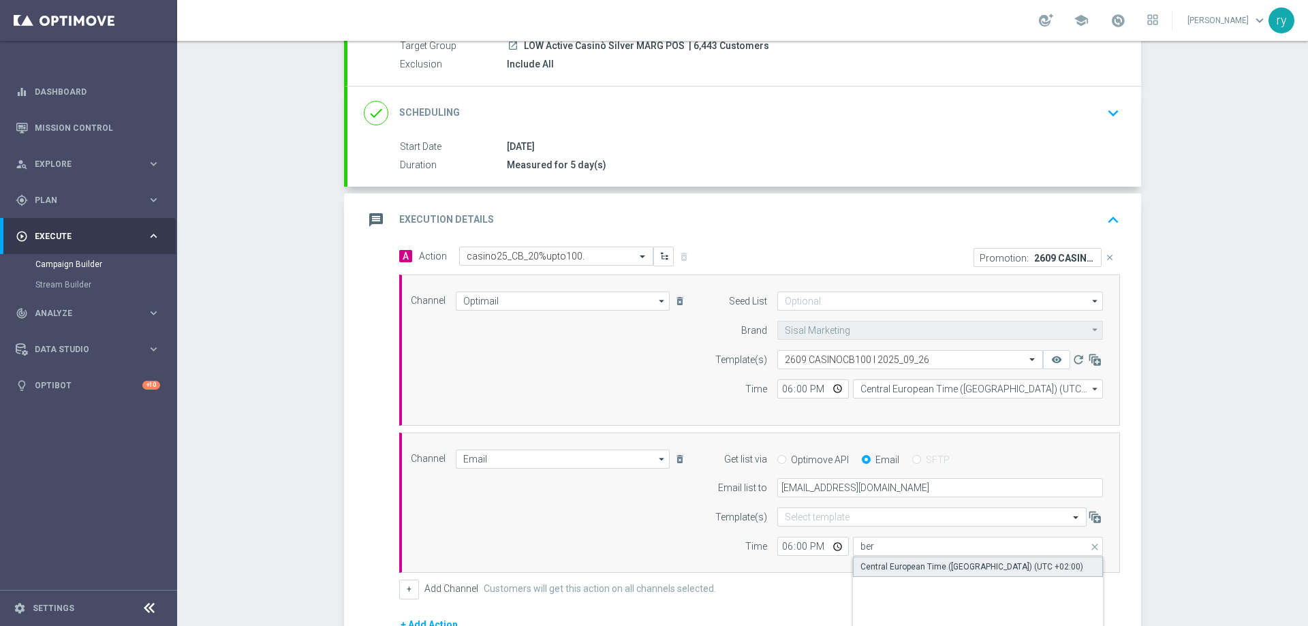
click at [880, 559] on div "Central European Time (Berlin) (UTC +02:00)" at bounding box center [978, 567] width 250 height 20
type input "Central European Time (Berlin) (UTC +02:00)"
click at [567, 542] on div "Channel Email Email arrow_drop_down Drag here to set row groups Drag here to se…" at bounding box center [757, 503] width 713 height 107
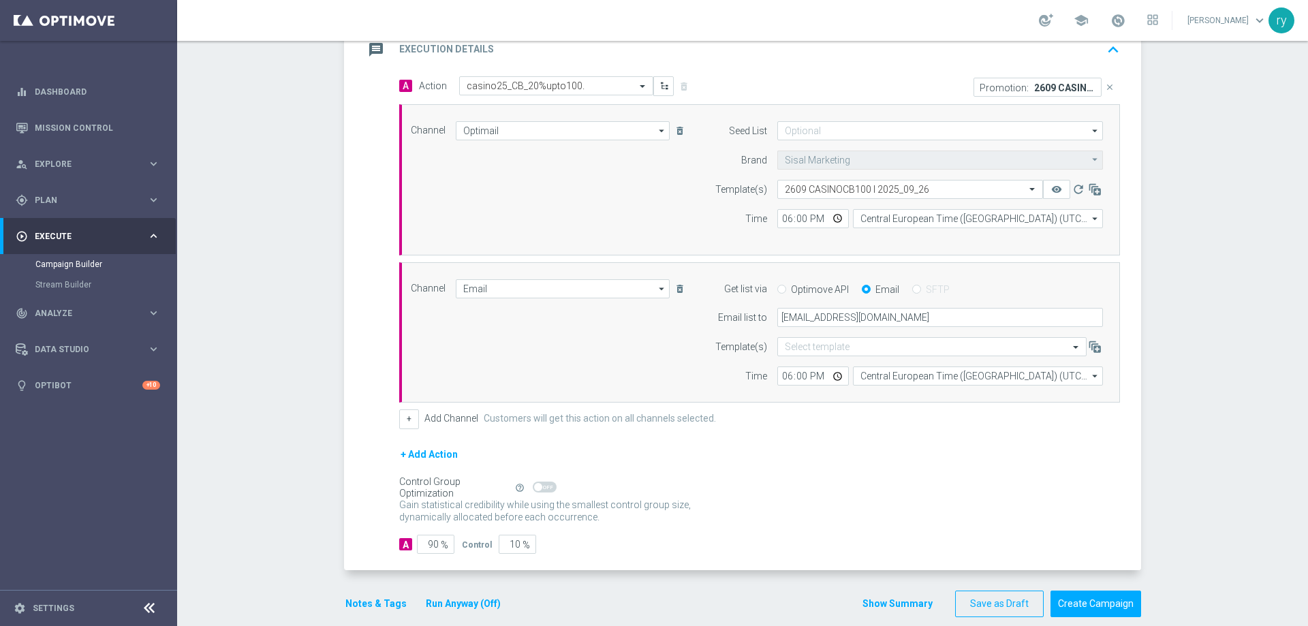
scroll to position [325, 0]
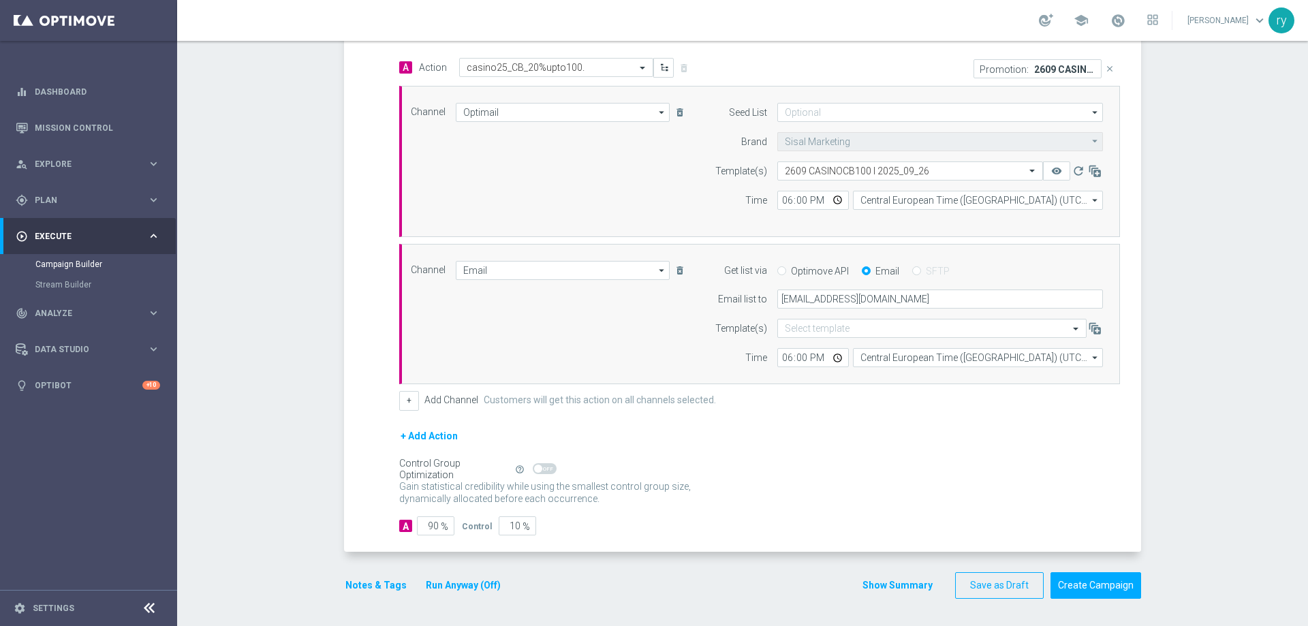
click at [352, 582] on button "Notes & Tags" at bounding box center [376, 585] width 64 height 17
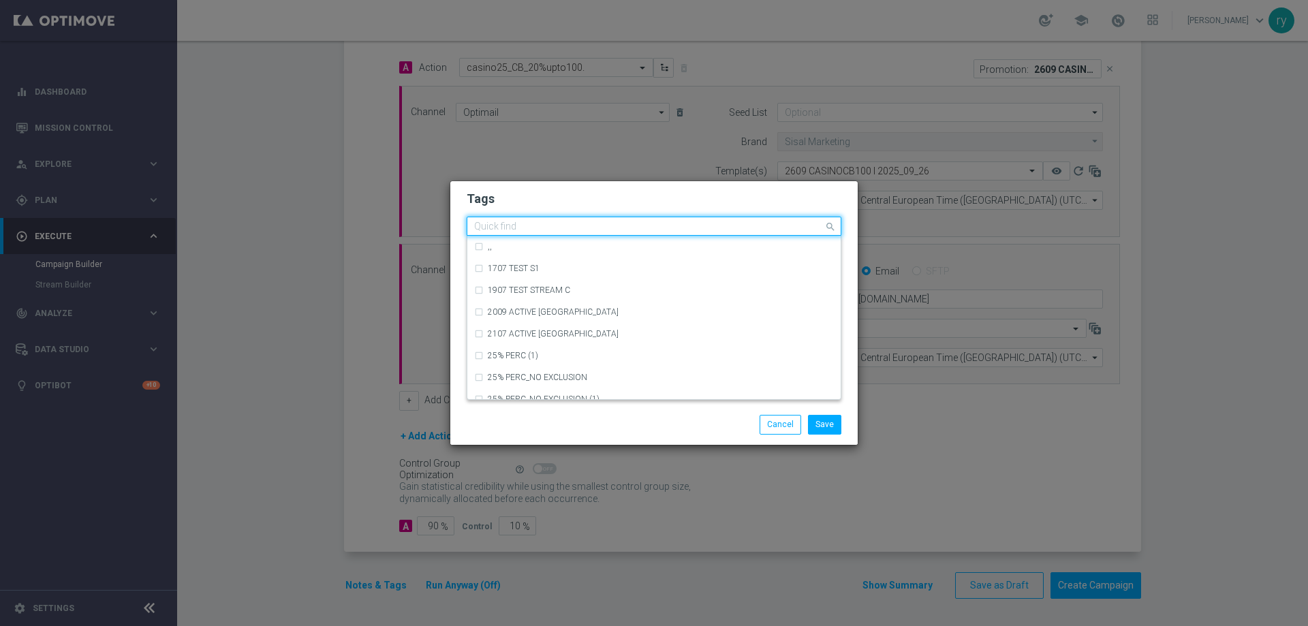
click at [608, 223] on input "text" at bounding box center [648, 227] width 349 height 12
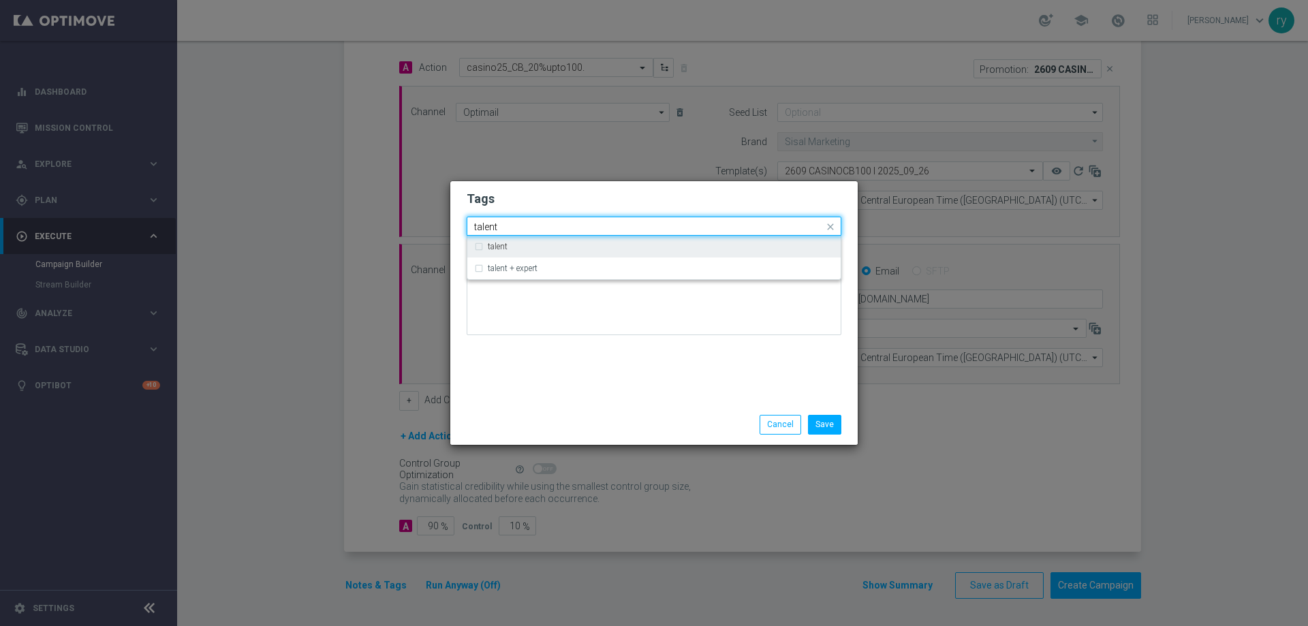
click at [554, 247] on div "talent" at bounding box center [661, 247] width 346 height 8
type input "talent"
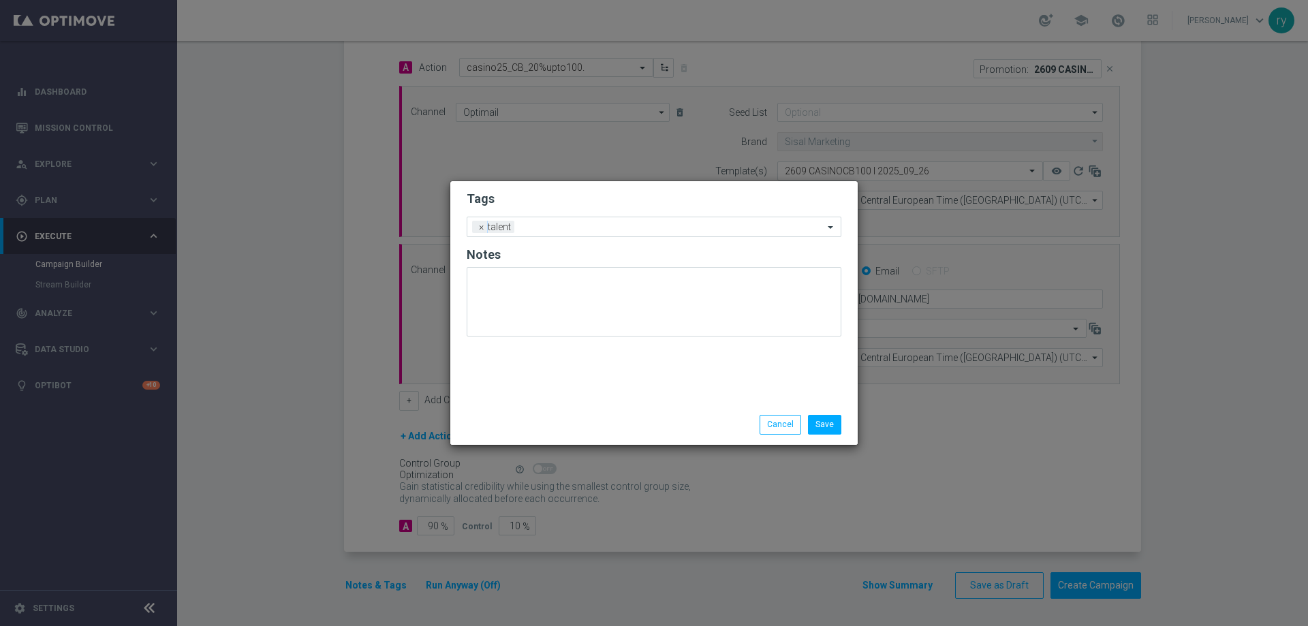
click at [559, 377] on div "Tags Add a new tag × talent Notes" at bounding box center [653, 292] width 407 height 223
click at [577, 231] on input "text" at bounding box center [672, 228] width 304 height 12
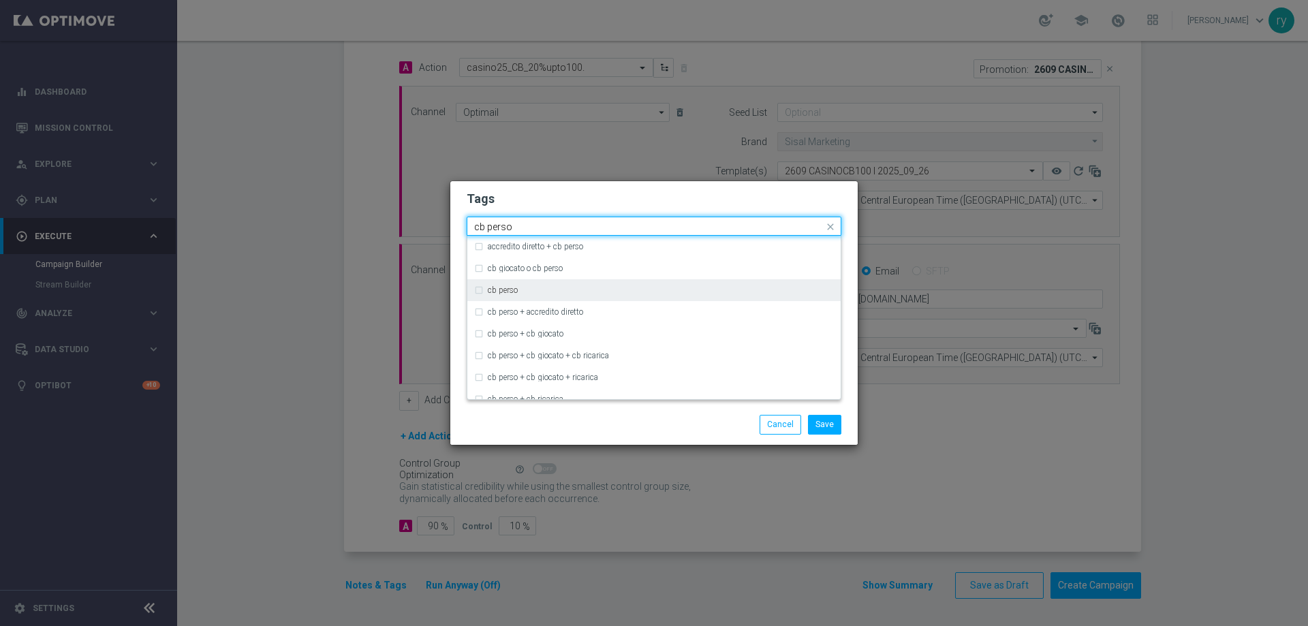
click at [497, 290] on label "cb perso" at bounding box center [503, 290] width 30 height 8
type input "cb perso"
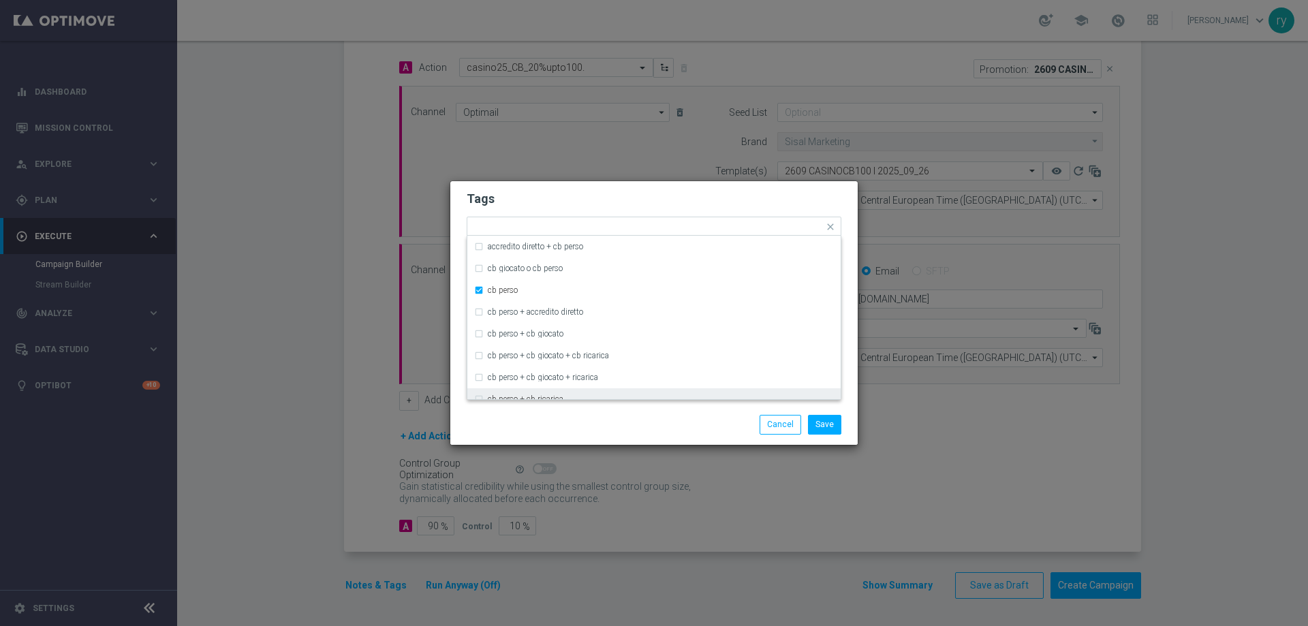
click at [582, 422] on div "Save Cancel" at bounding box center [653, 424] width 395 height 19
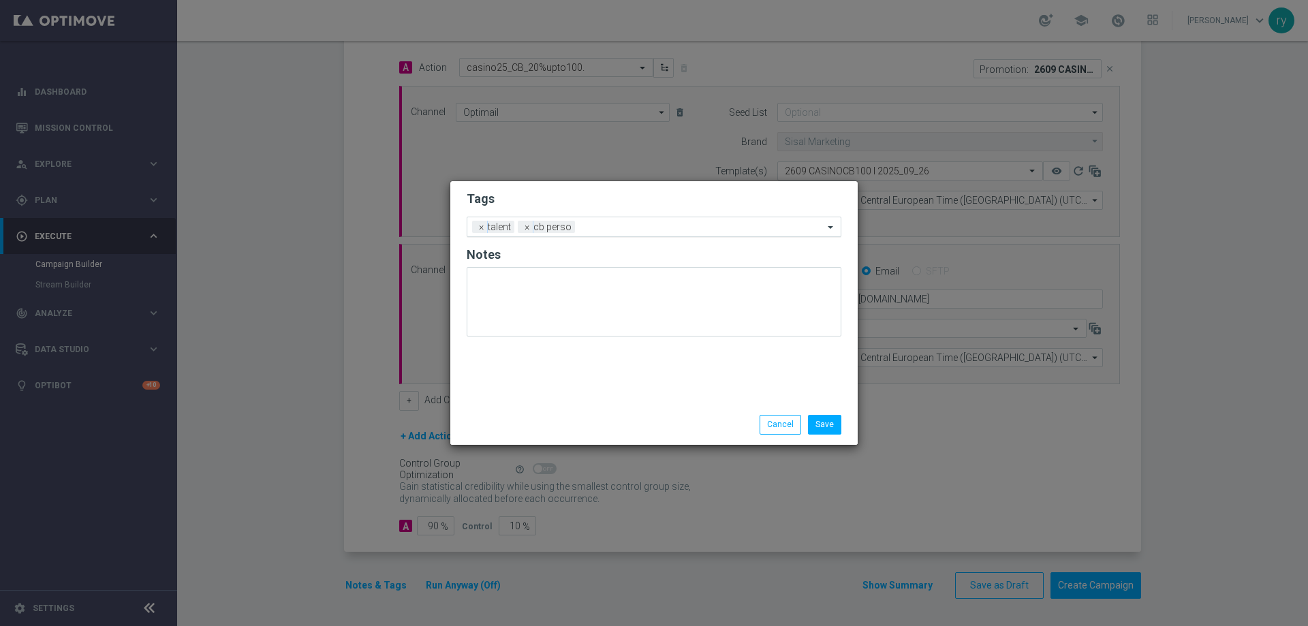
click at [610, 230] on input "text" at bounding box center [701, 228] width 243 height 12
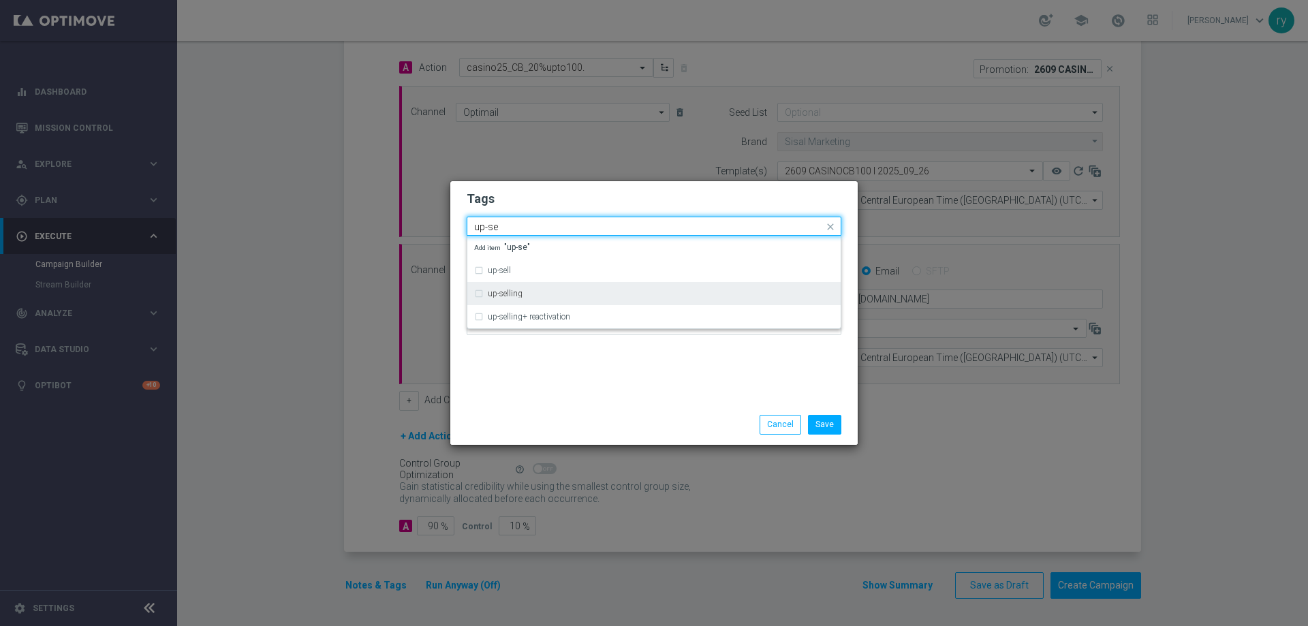
click at [565, 291] on div "up-selling" at bounding box center [661, 294] width 346 height 8
type input "up-se"
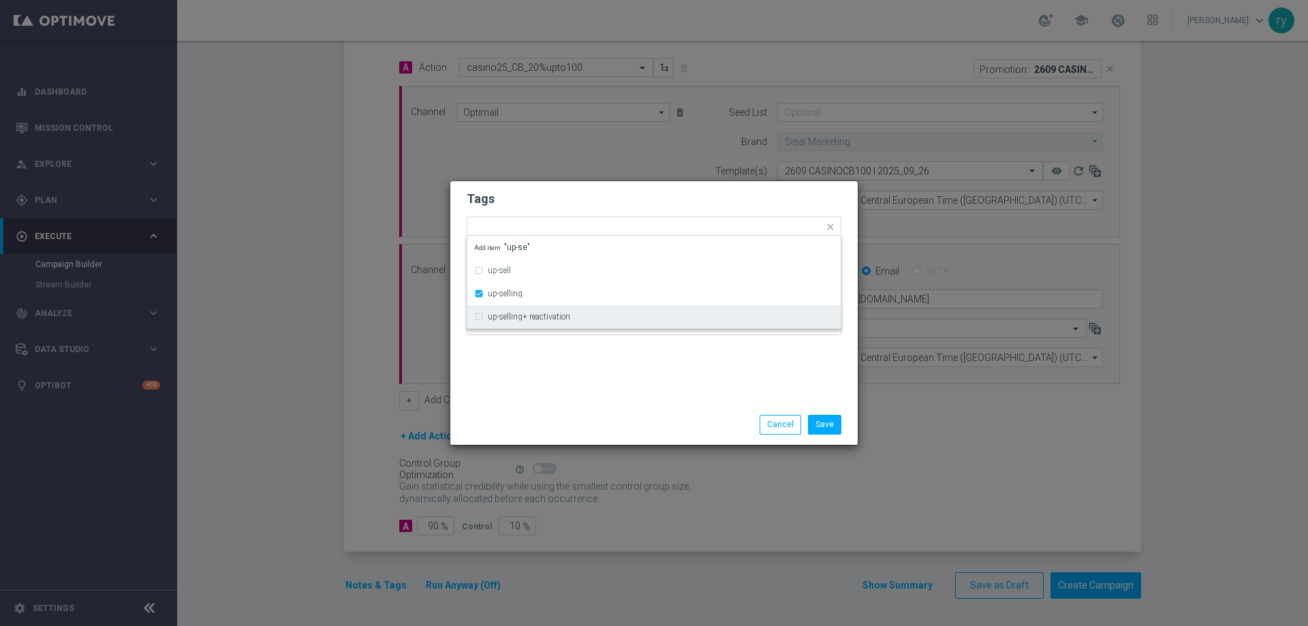
click at [581, 373] on div "Tags Quick find × talent × cb perso × up-selling up-sell up-selling up-selling+…" at bounding box center [653, 292] width 407 height 223
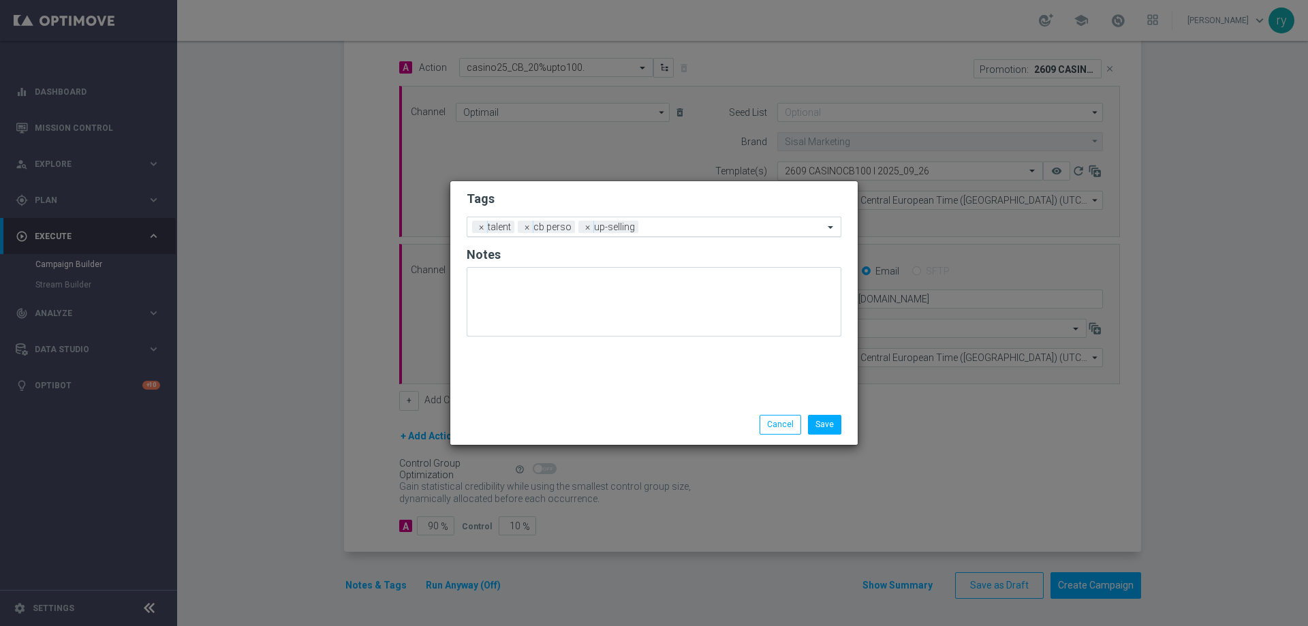
click at [648, 231] on input "text" at bounding box center [734, 228] width 180 height 12
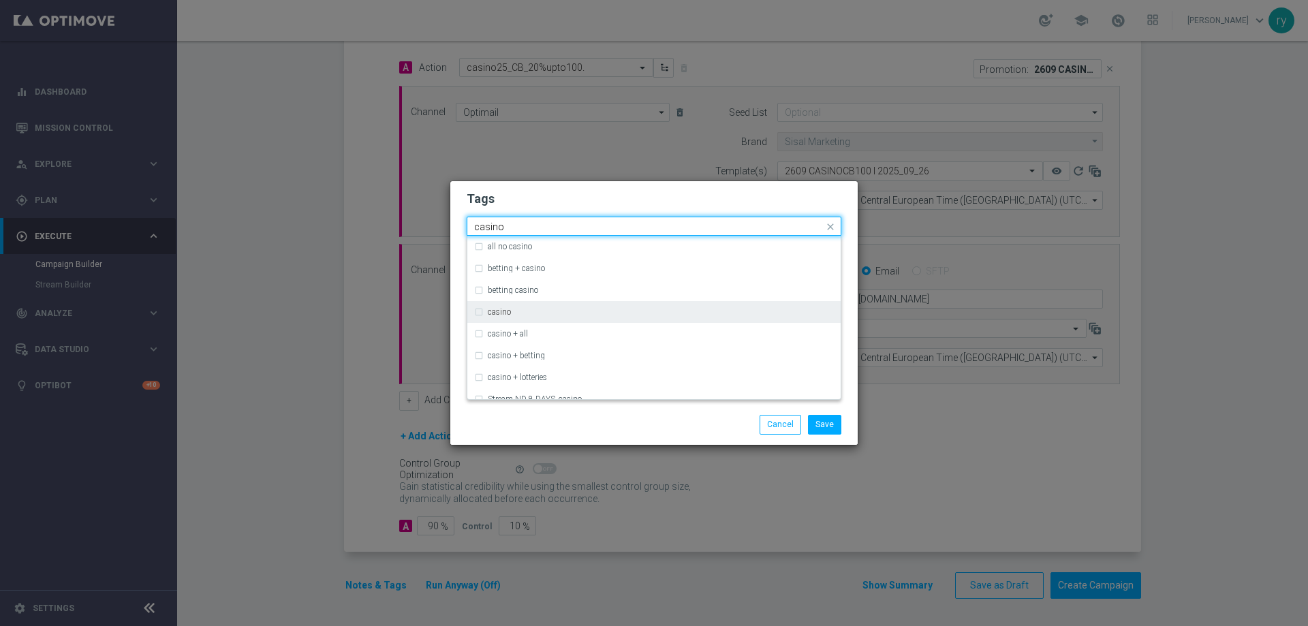
click at [546, 307] on div "casino" at bounding box center [654, 312] width 360 height 22
type input "casino"
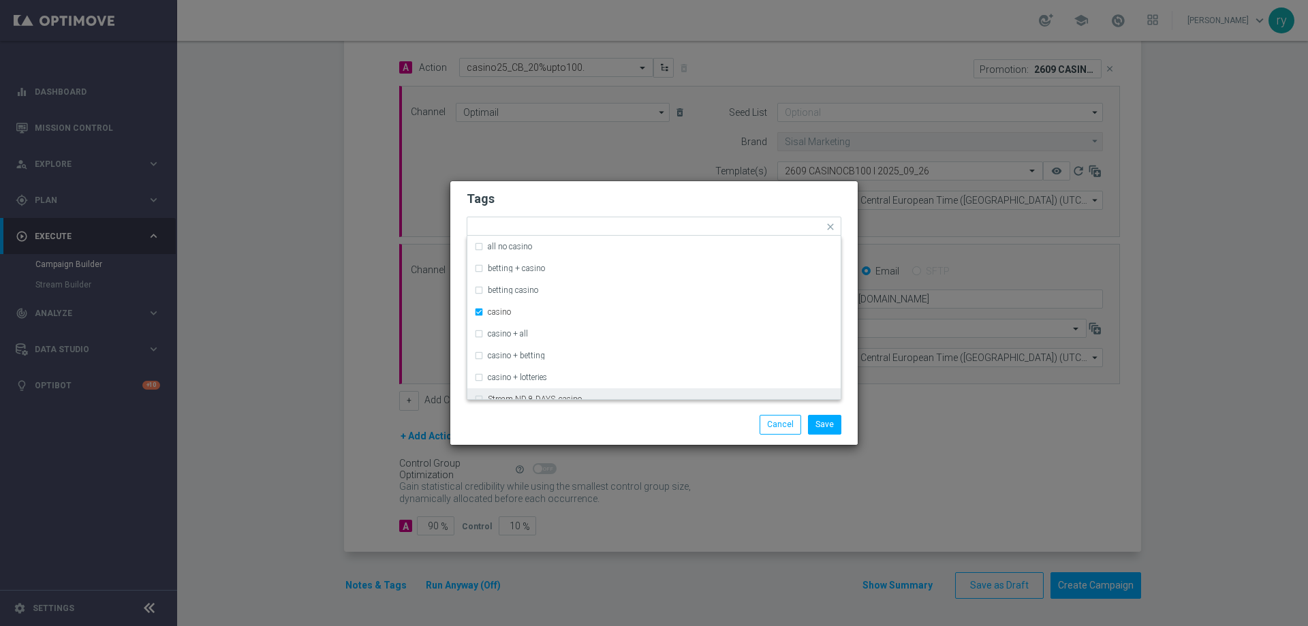
click at [584, 432] on div "Save Cancel" at bounding box center [653, 424] width 395 height 19
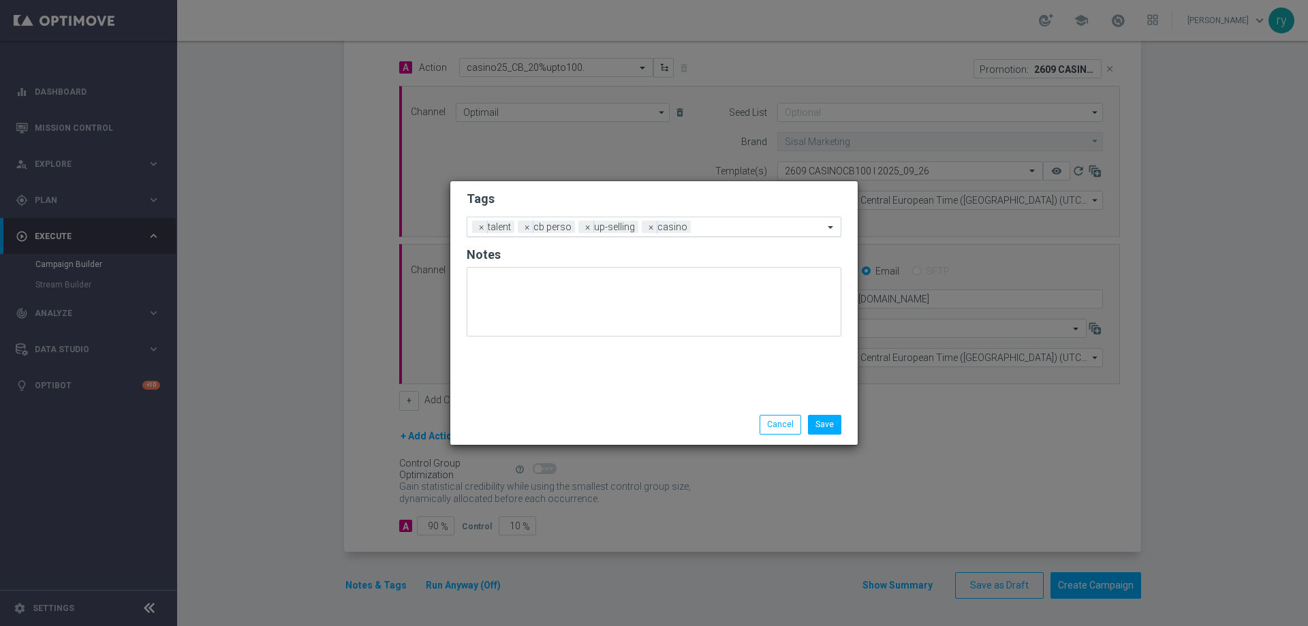
click at [719, 224] on input "text" at bounding box center [759, 228] width 127 height 12
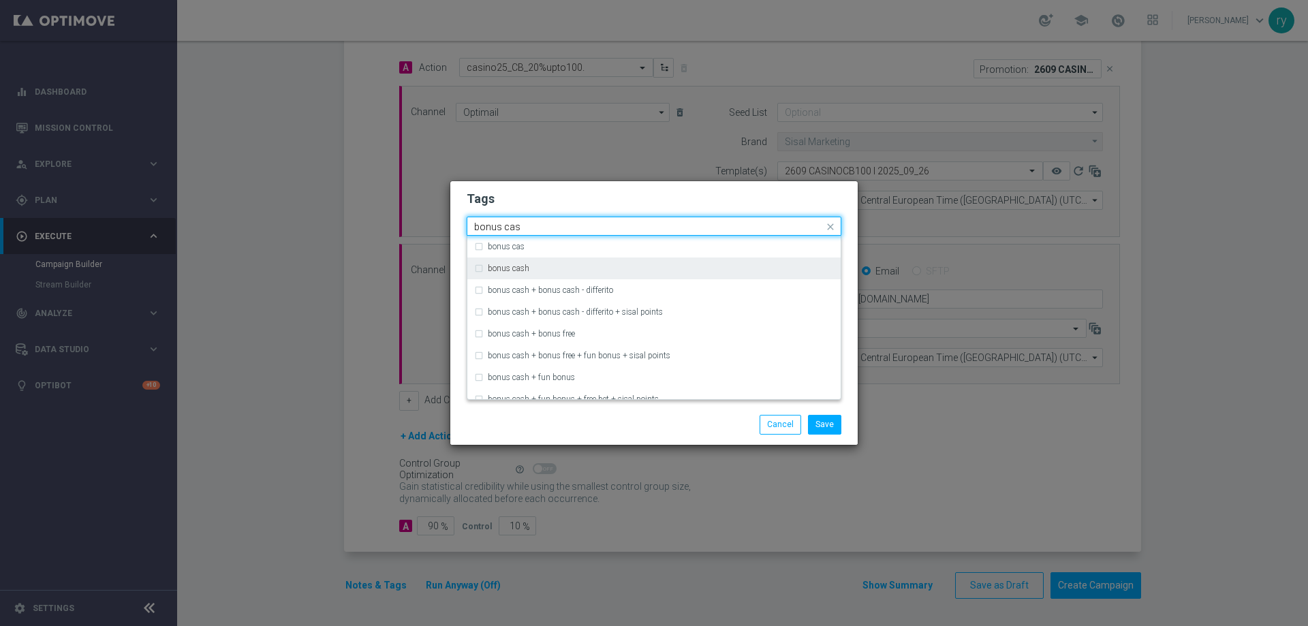
click at [537, 267] on div "bonus cash" at bounding box center [661, 268] width 346 height 8
type input "bonus cas"
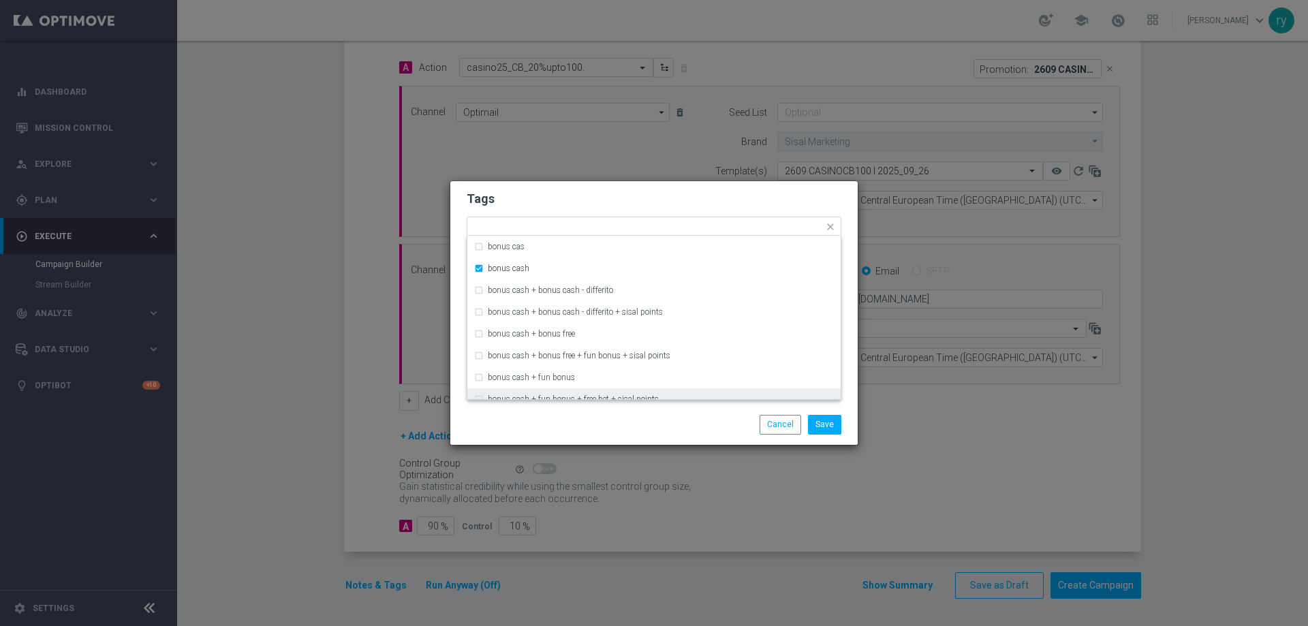
click at [626, 408] on div "Save Cancel" at bounding box center [653, 425] width 407 height 40
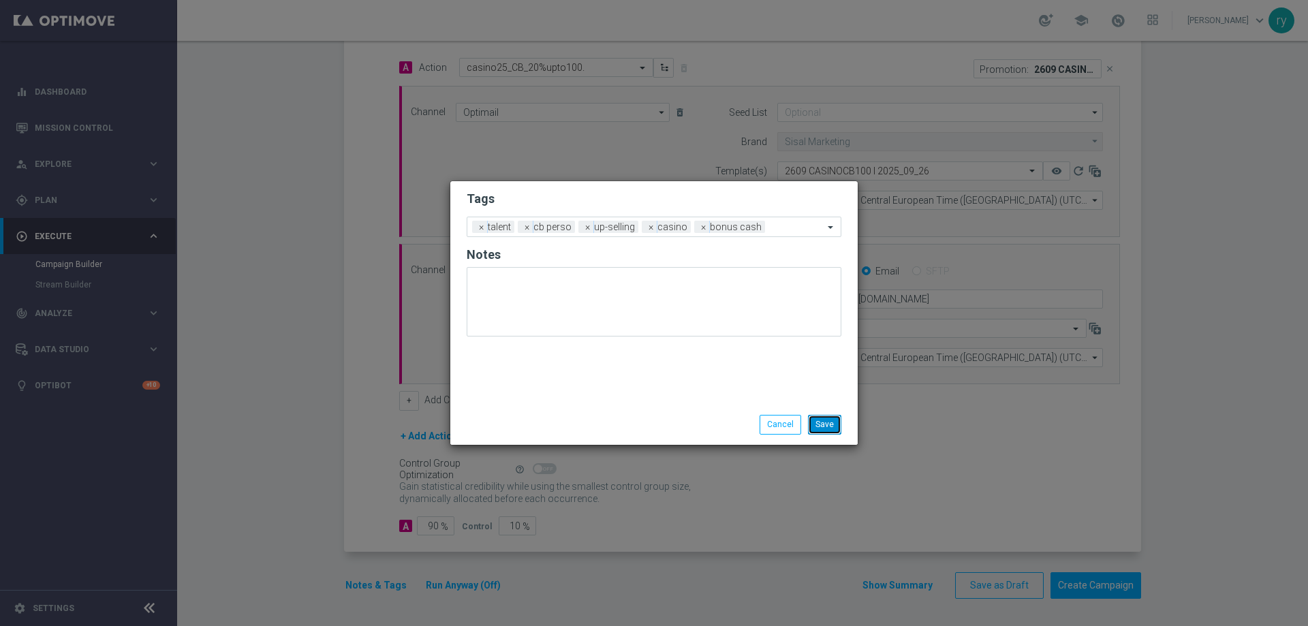
click at [822, 429] on button "Save" at bounding box center [824, 424] width 33 height 19
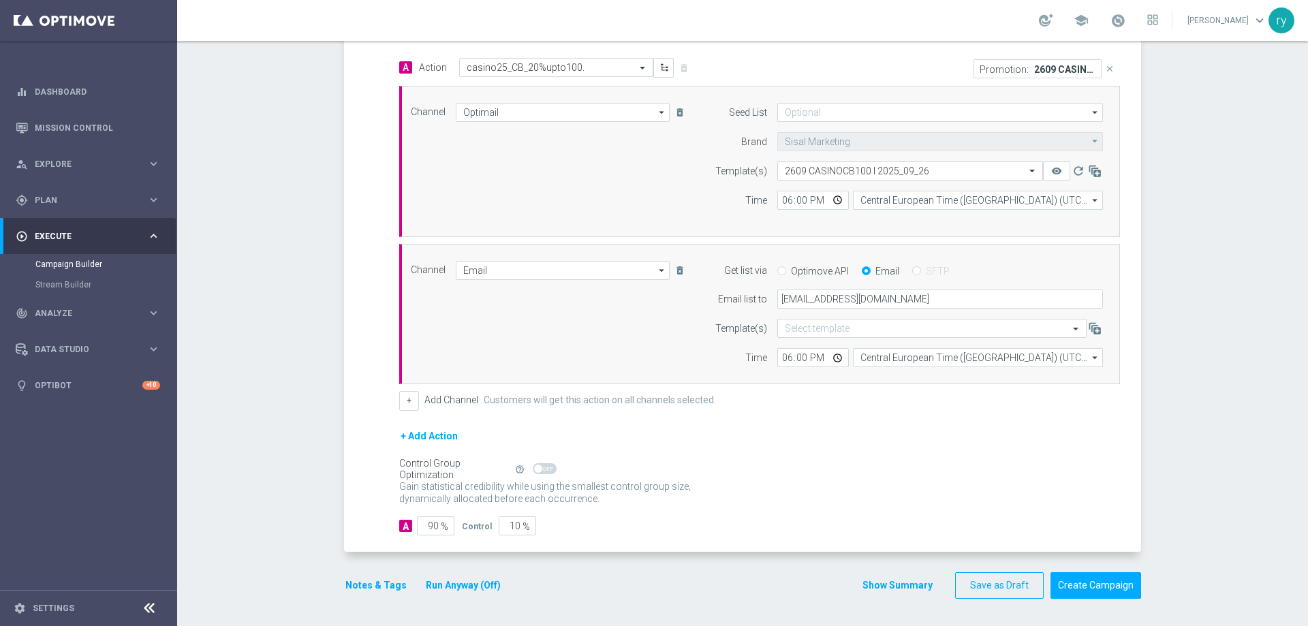
click at [864, 578] on button "Show Summary" at bounding box center [898, 586] width 72 height 16
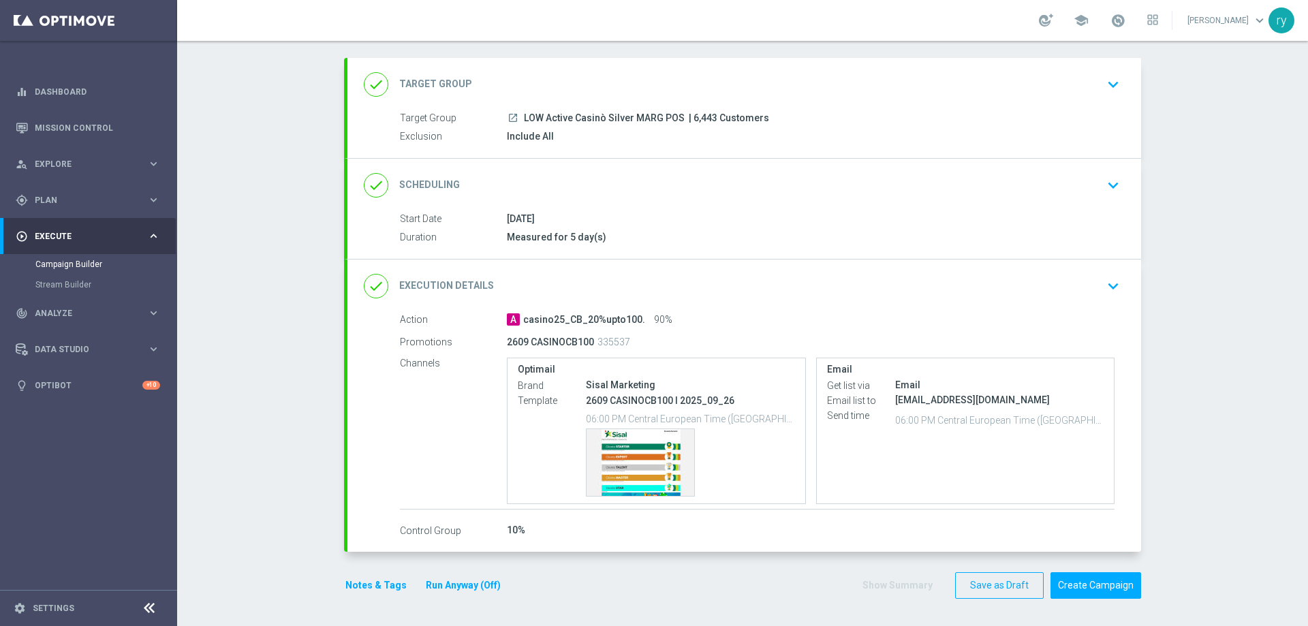
scroll to position [64, 0]
click at [1091, 592] on button "Create Campaign" at bounding box center [1095, 585] width 91 height 27
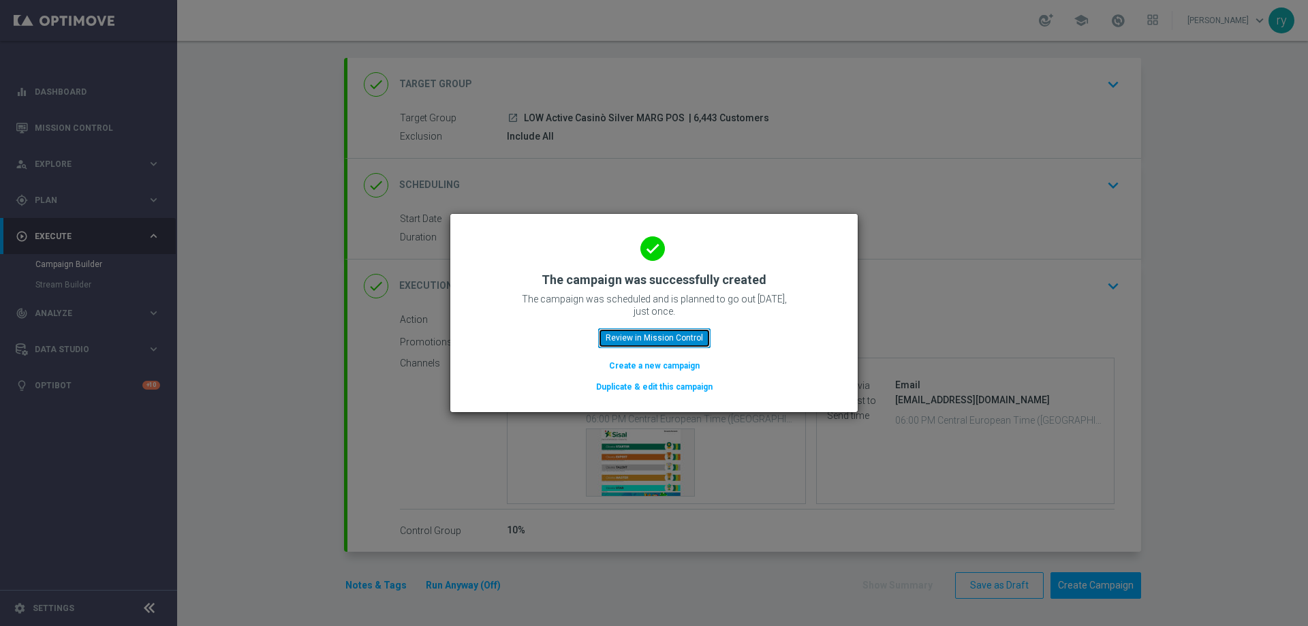
click at [666, 342] on button "Review in Mission Control" at bounding box center [654, 337] width 112 height 19
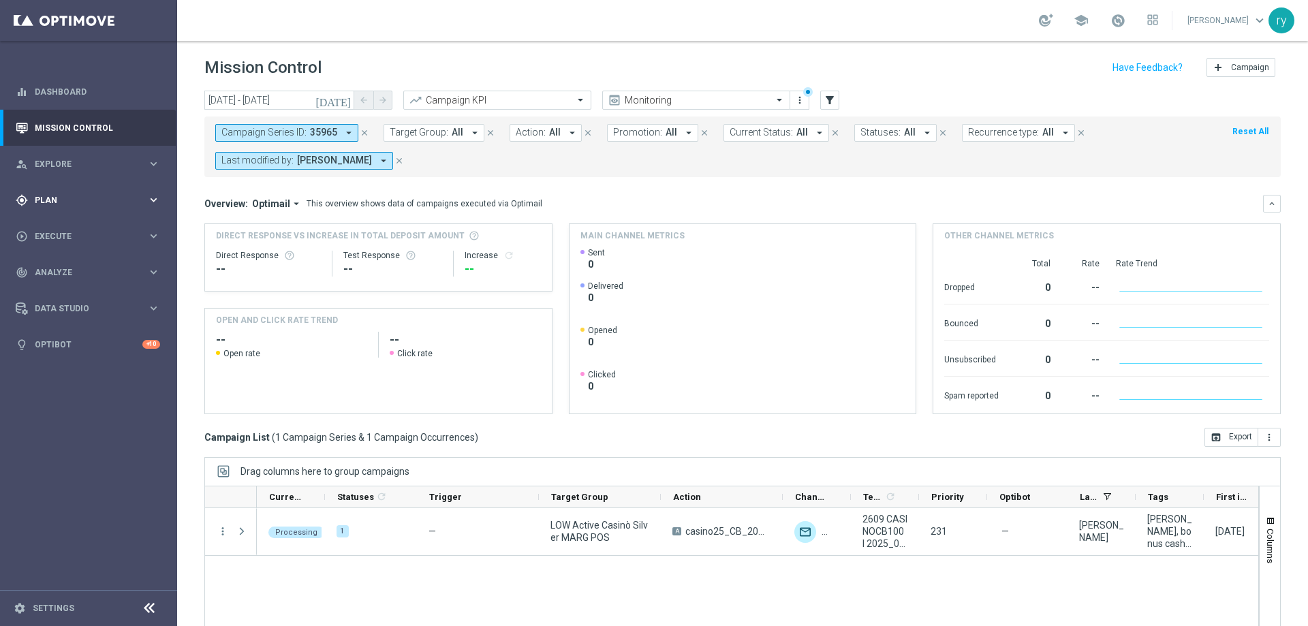
click at [129, 202] on span "Plan" at bounding box center [91, 200] width 112 height 8
click at [55, 286] on link "Optimail" at bounding box center [91, 289] width 99 height 11
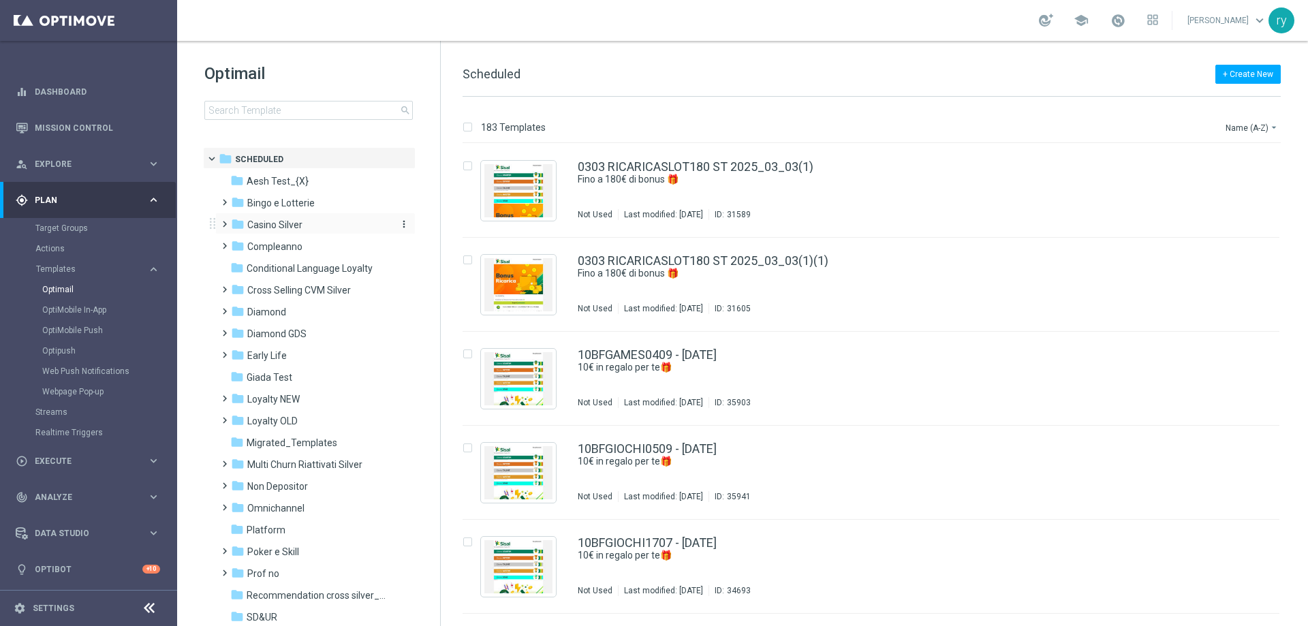
click at [291, 228] on span "Casino Silver" at bounding box center [274, 225] width 55 height 12
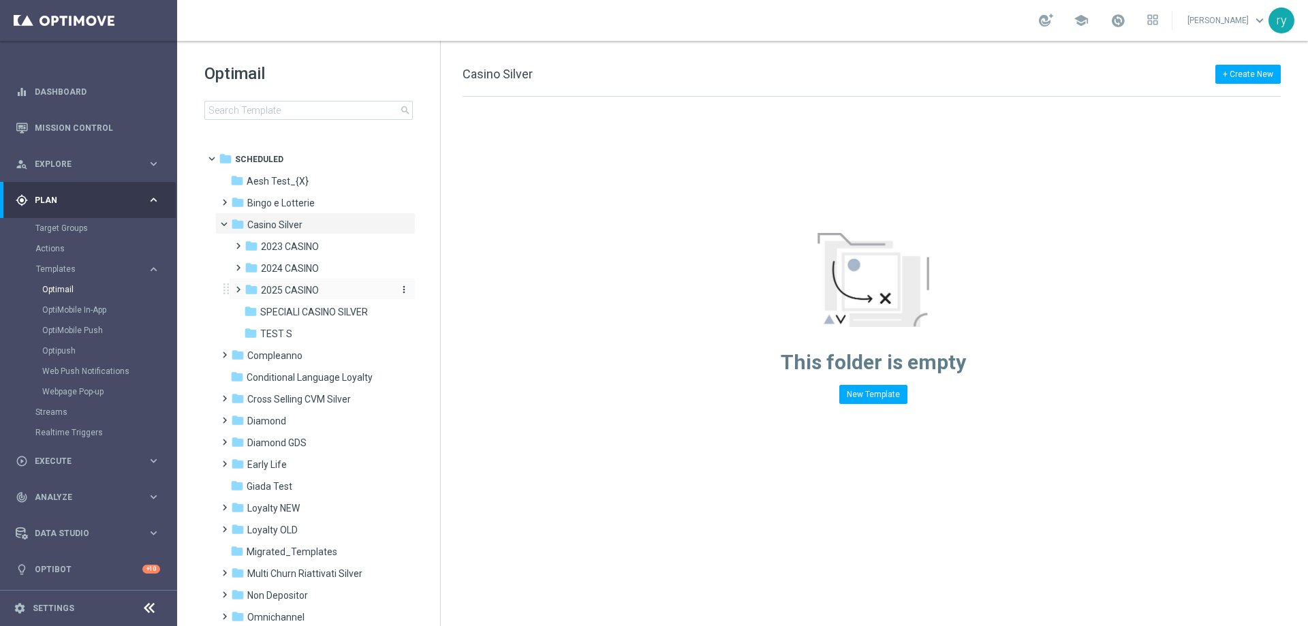
click at [304, 292] on span "2025 CASINO" at bounding box center [290, 290] width 58 height 12
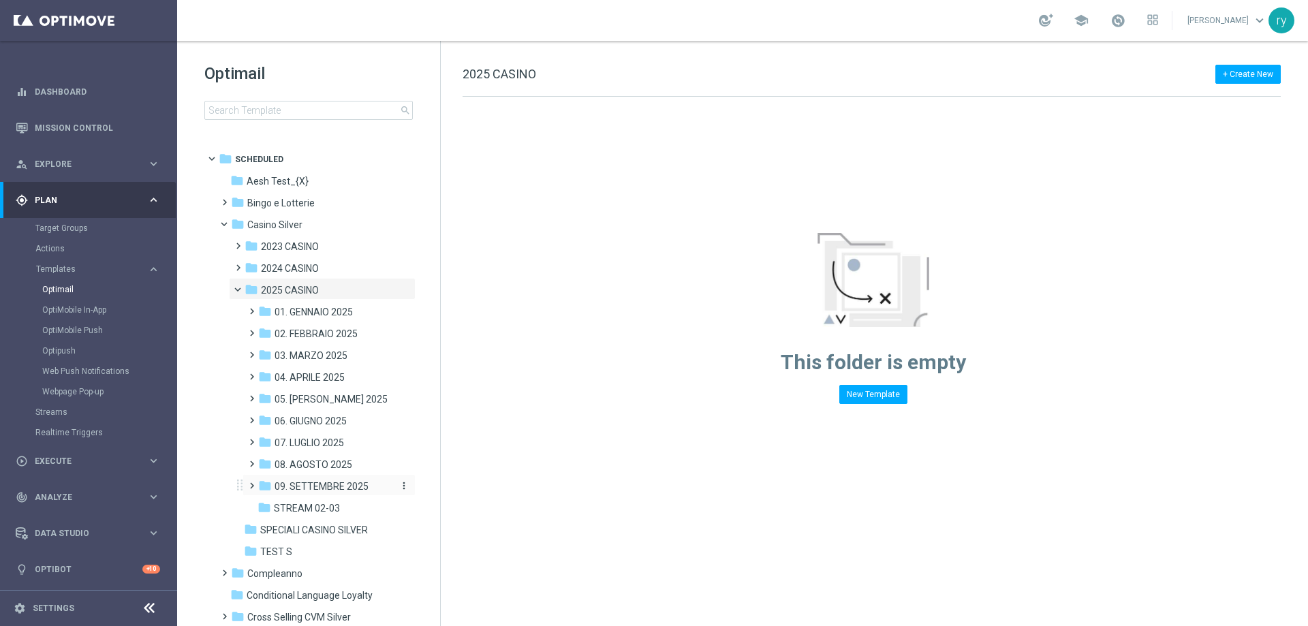
click at [329, 490] on span "09. SETTEMBRE 2025" at bounding box center [322, 486] width 94 height 12
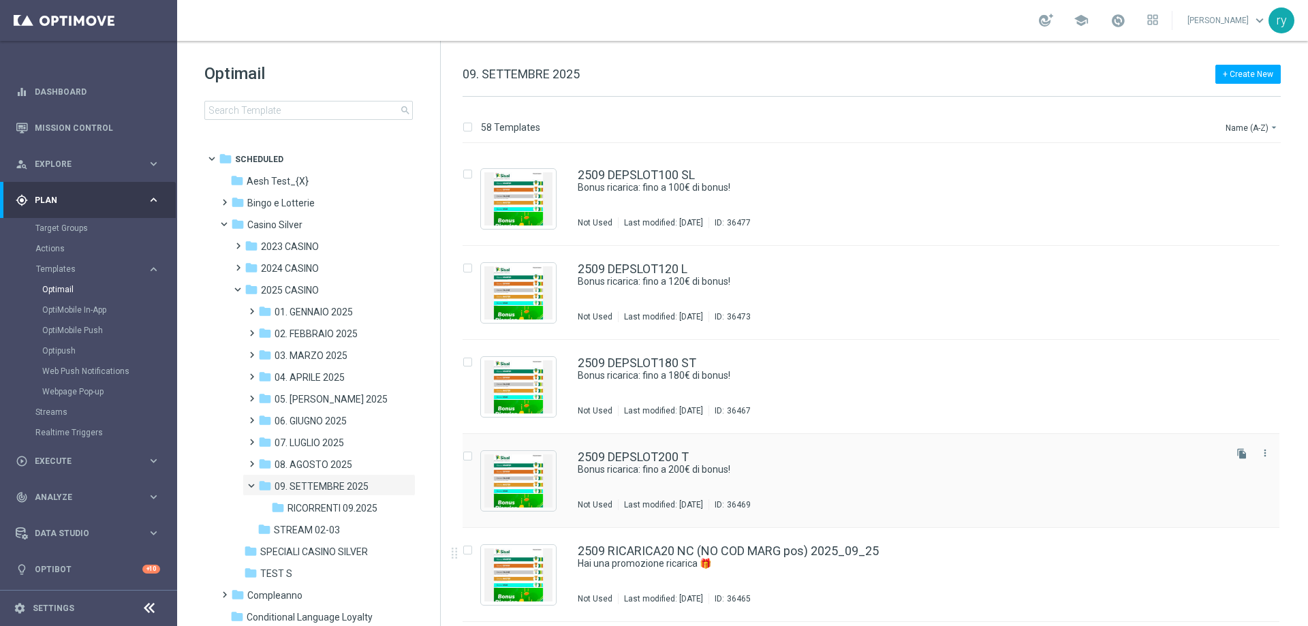
scroll to position [4970, 0]
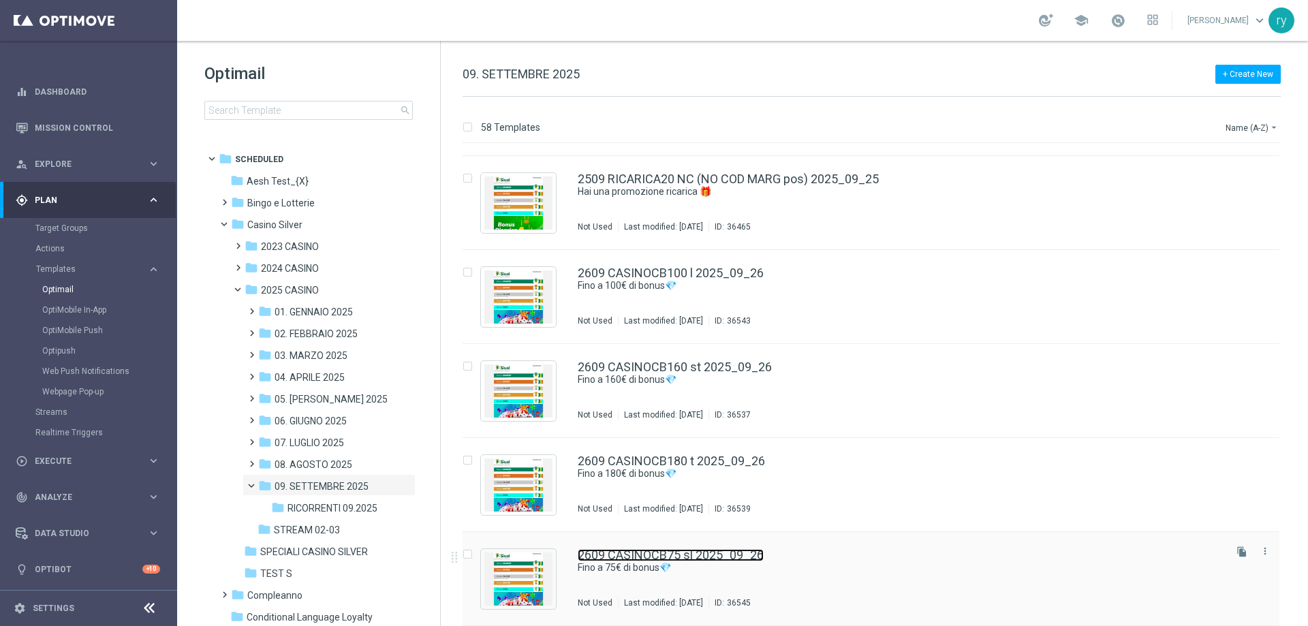
click at [691, 559] on link "2609 CASINOCB75 sl 2025_09_26" at bounding box center [671, 555] width 186 height 12
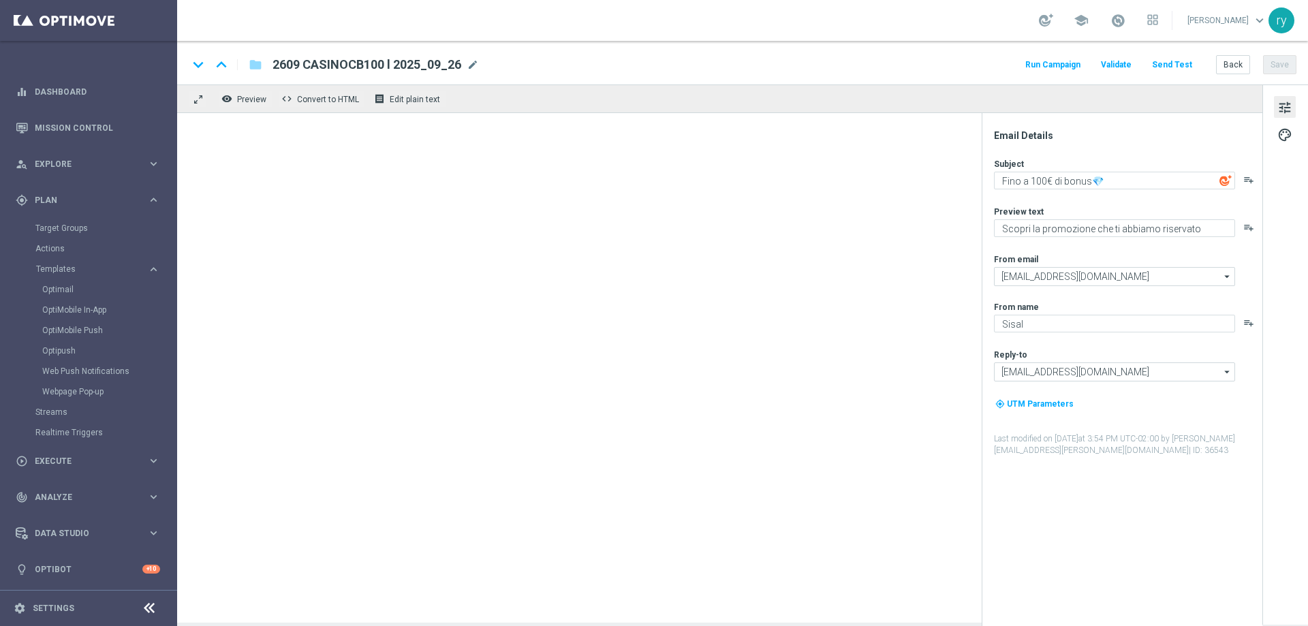
type textarea "Fino a 75€ di bonus💎"
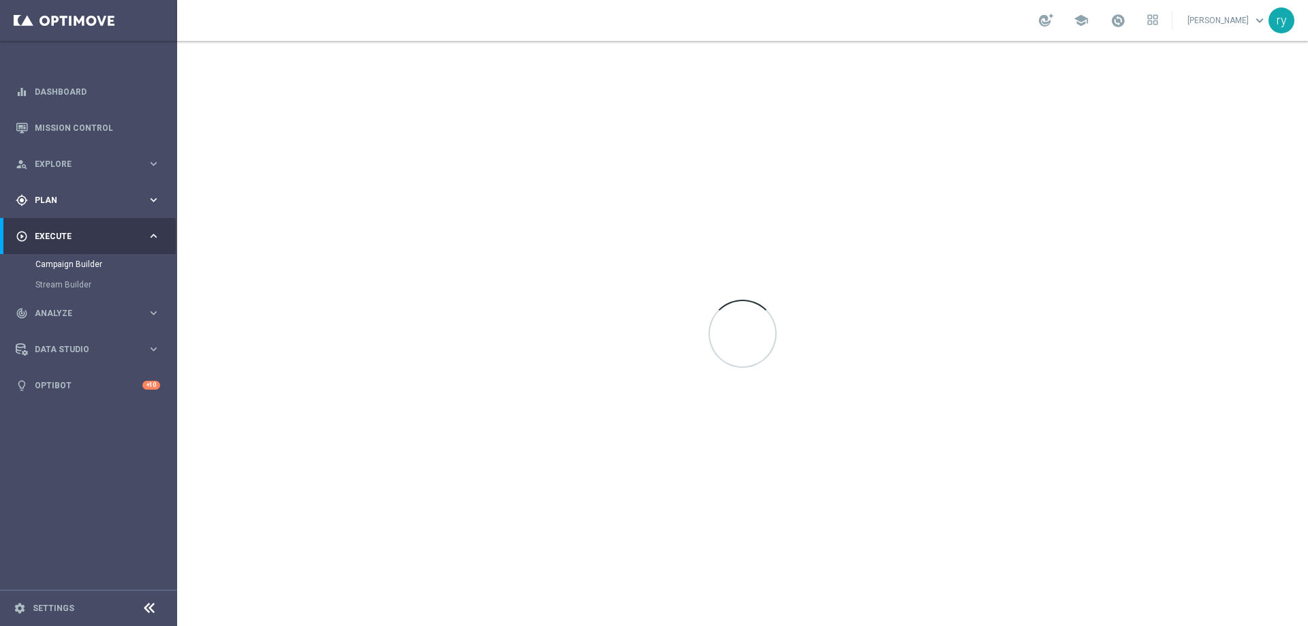
click at [75, 202] on span "Plan" at bounding box center [91, 200] width 112 height 8
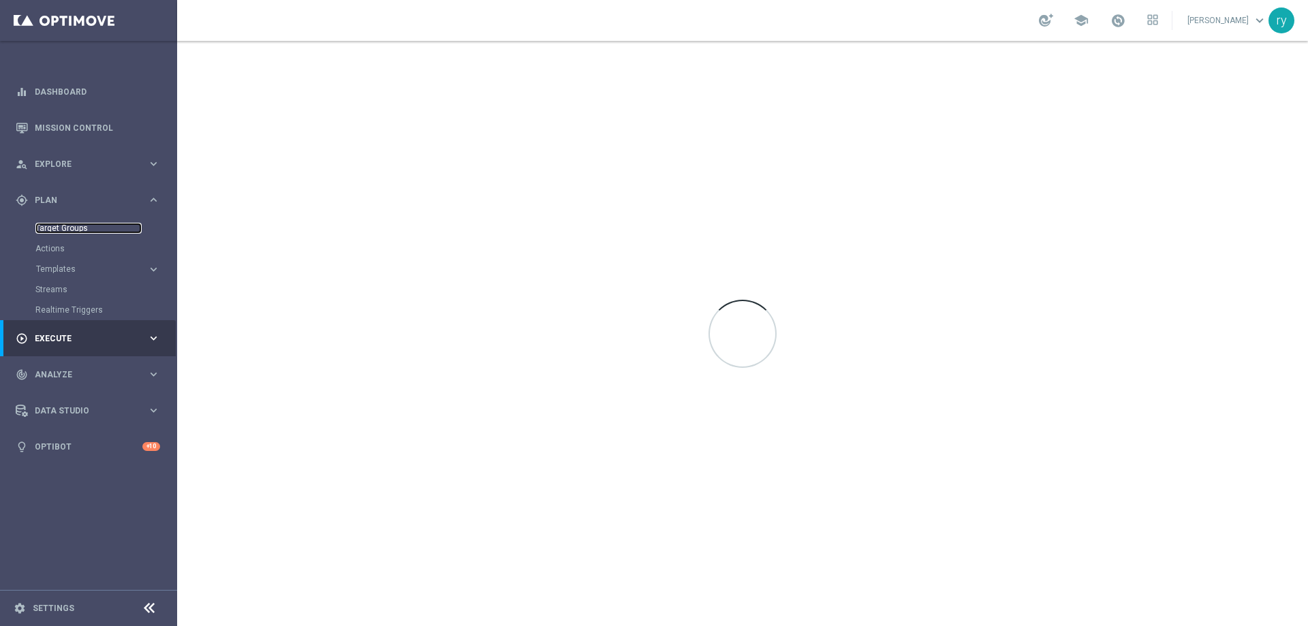
click at [75, 230] on link "Target Groups" at bounding box center [88, 228] width 106 height 11
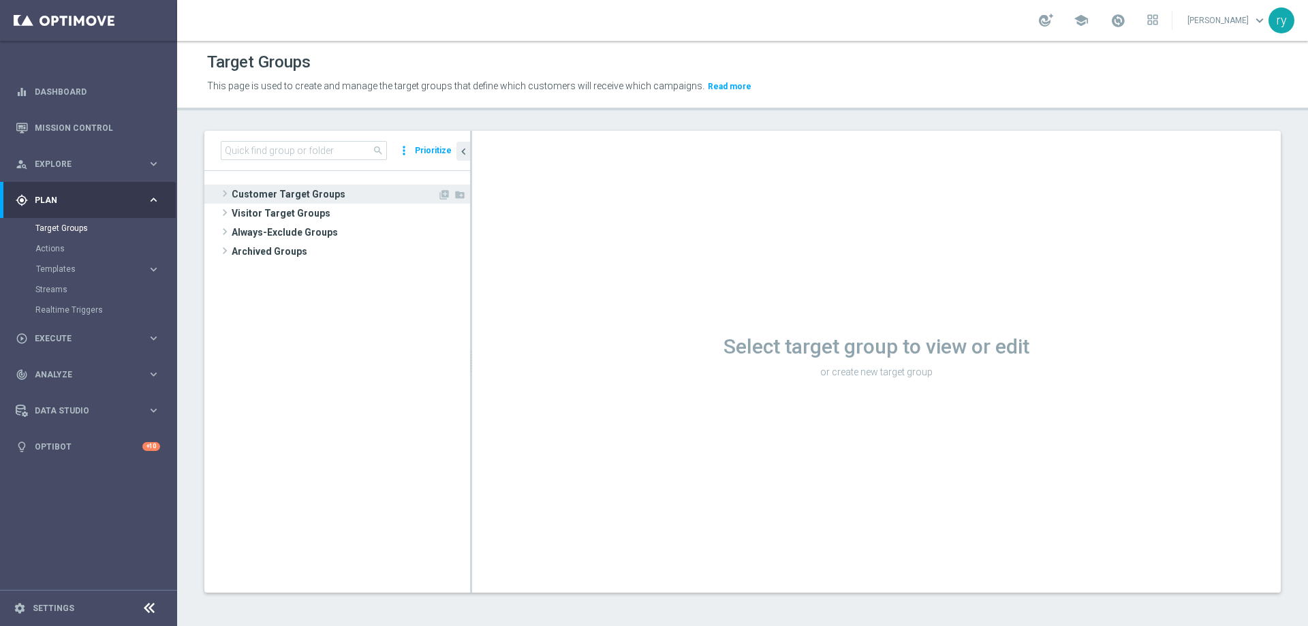
click at [224, 195] on span at bounding box center [225, 193] width 14 height 16
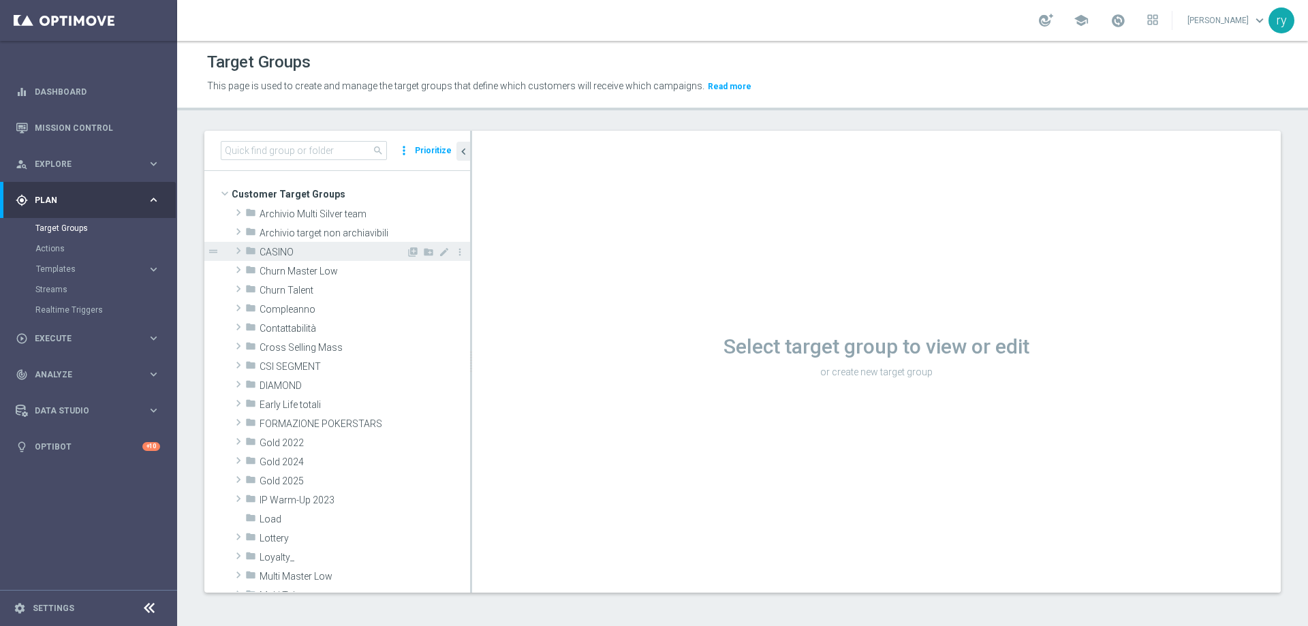
click at [272, 247] on span "CASINO" at bounding box center [333, 253] width 146 height 12
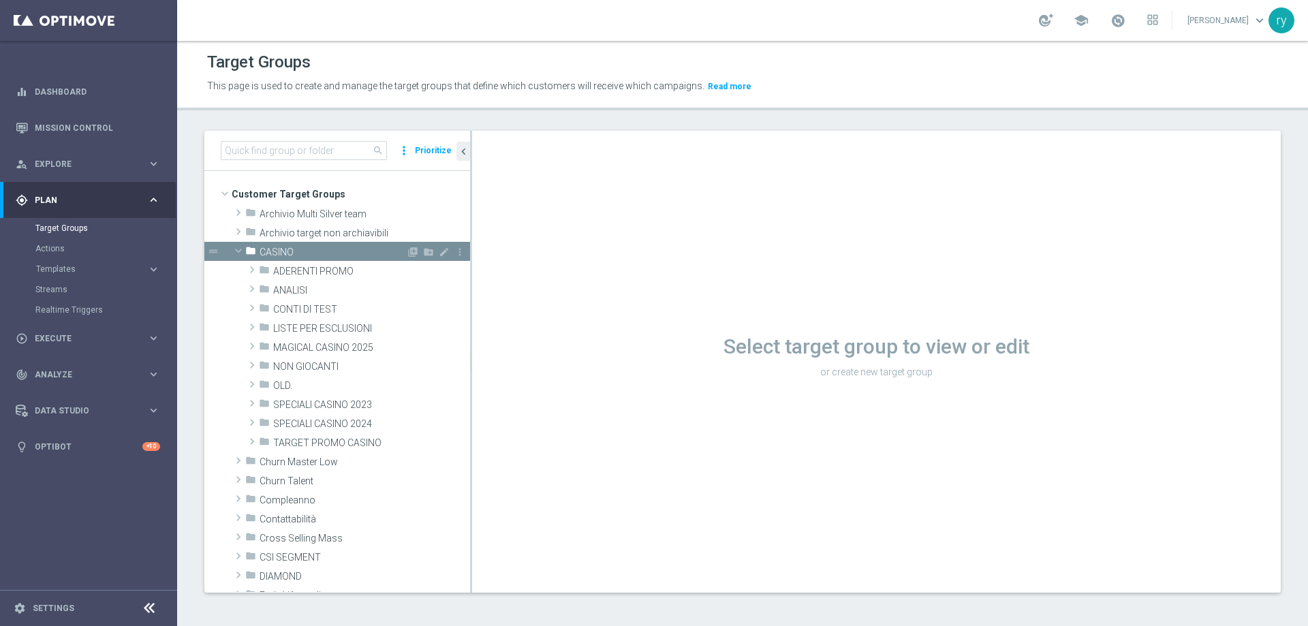
click at [238, 252] on span at bounding box center [238, 251] width 16 height 14
click at [287, 248] on span "CASINO" at bounding box center [333, 253] width 146 height 12
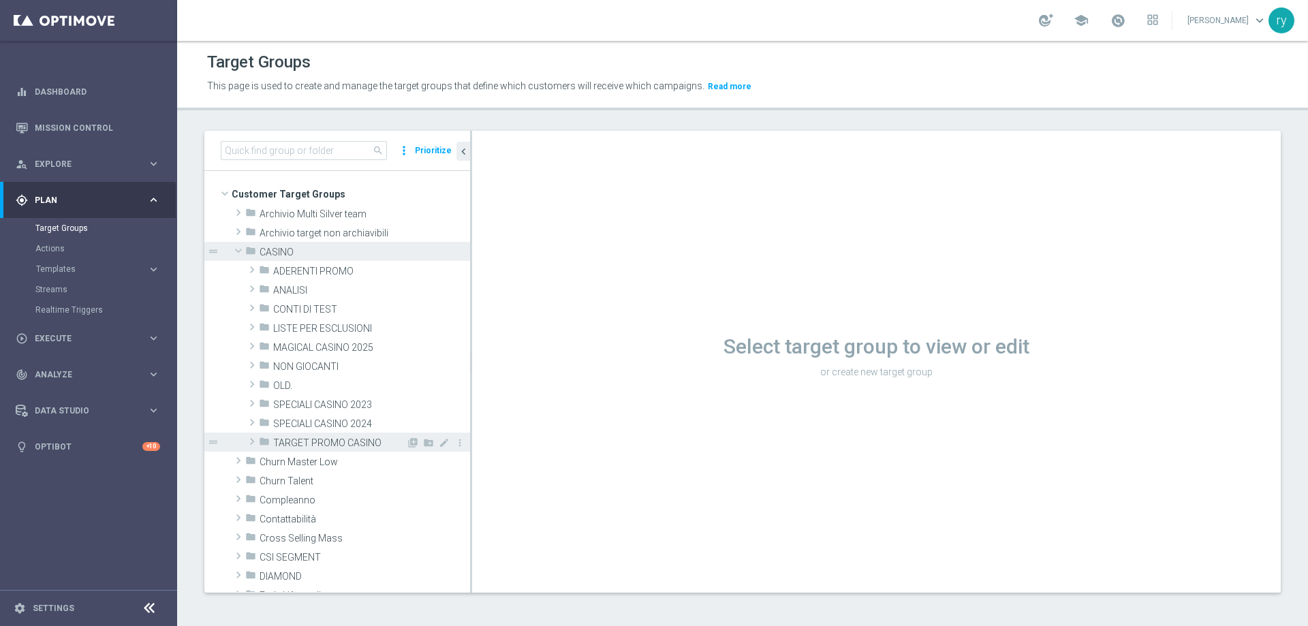
click at [324, 441] on span "TARGET PROMO CASINO" at bounding box center [339, 443] width 133 height 12
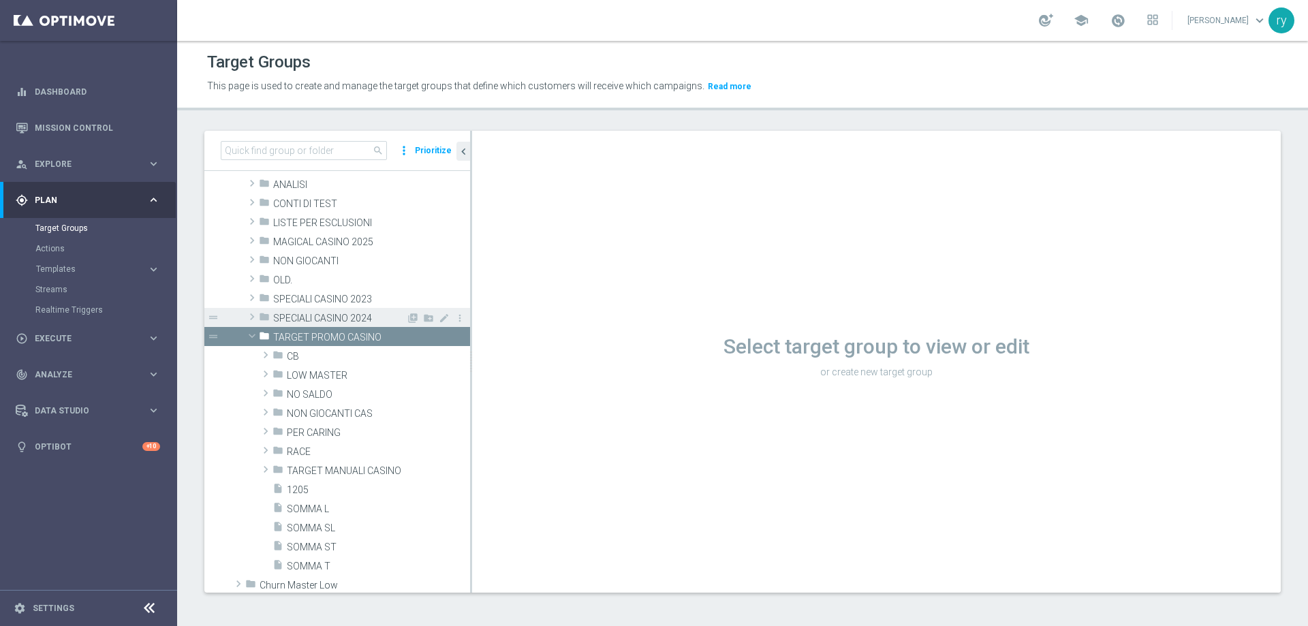
scroll to position [136, 0]
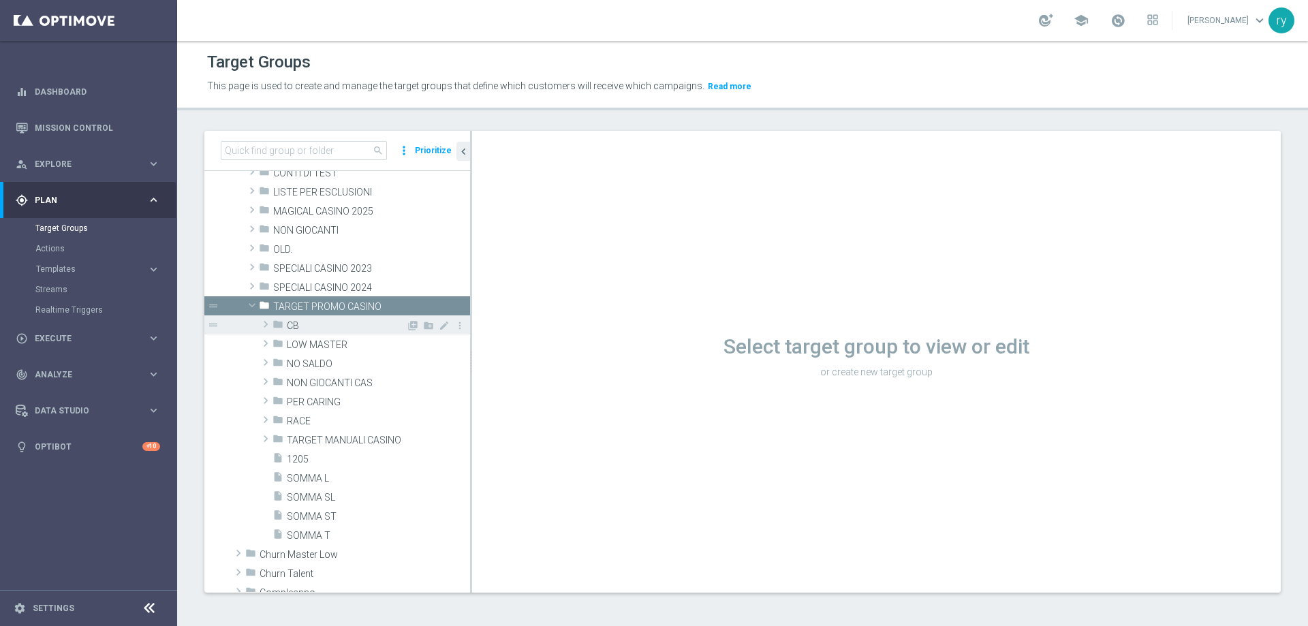
click at [320, 328] on span "CB" at bounding box center [346, 326] width 119 height 12
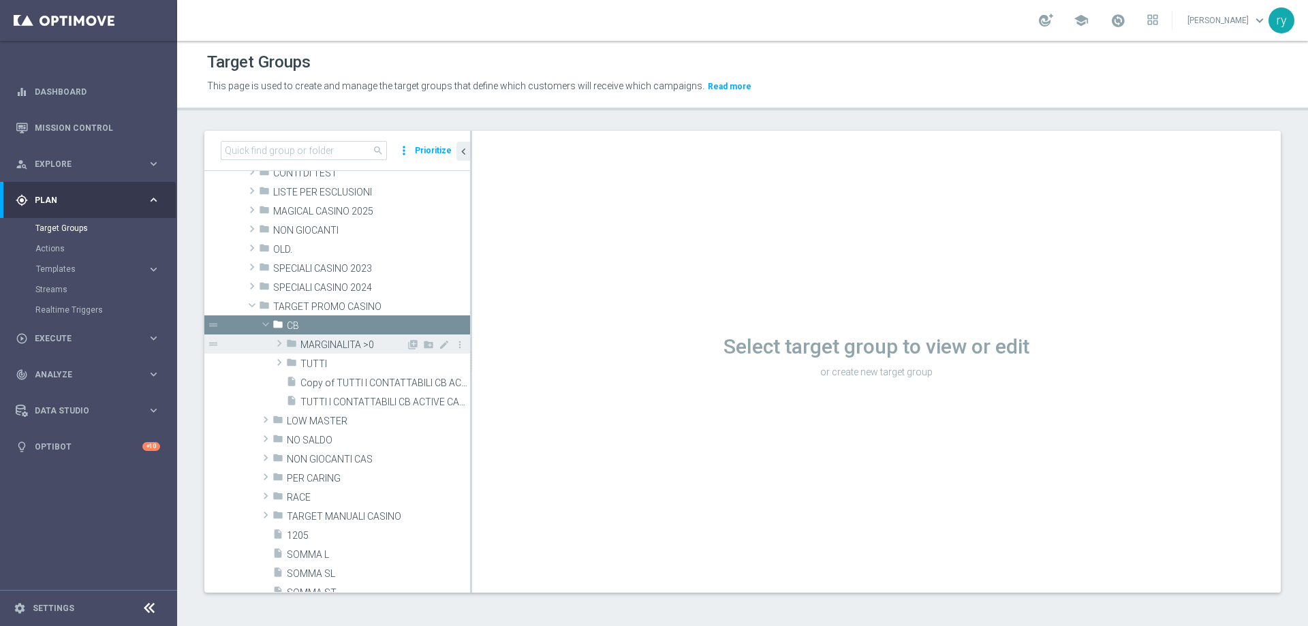
click at [335, 345] on span "MARGINALITA >0" at bounding box center [353, 345] width 106 height 12
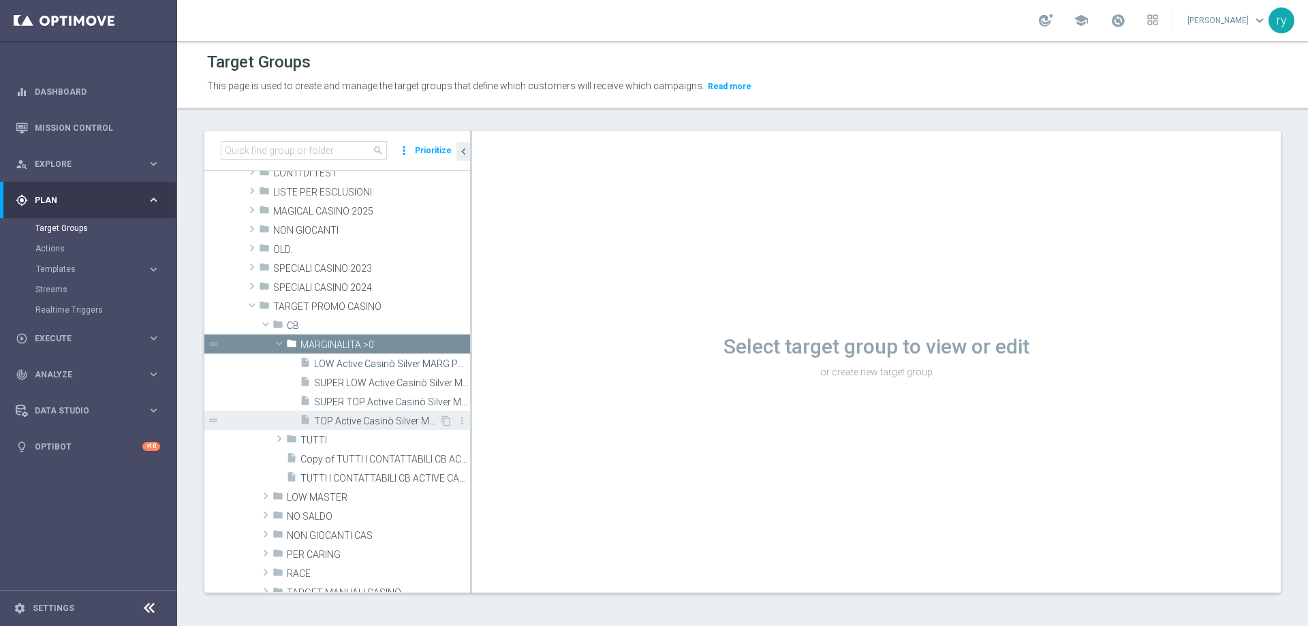
click at [347, 424] on span "TOP Active Casinò Silver MARG POS" at bounding box center [376, 422] width 125 height 12
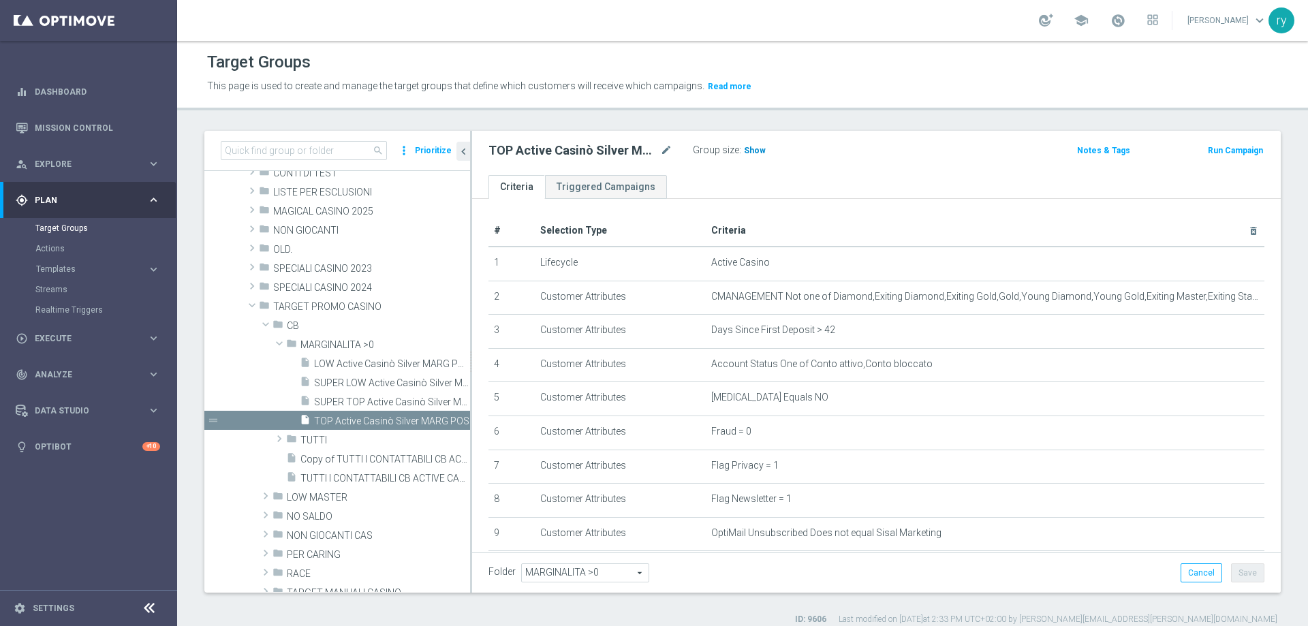
click at [755, 150] on span "Show" at bounding box center [755, 151] width 22 height 10
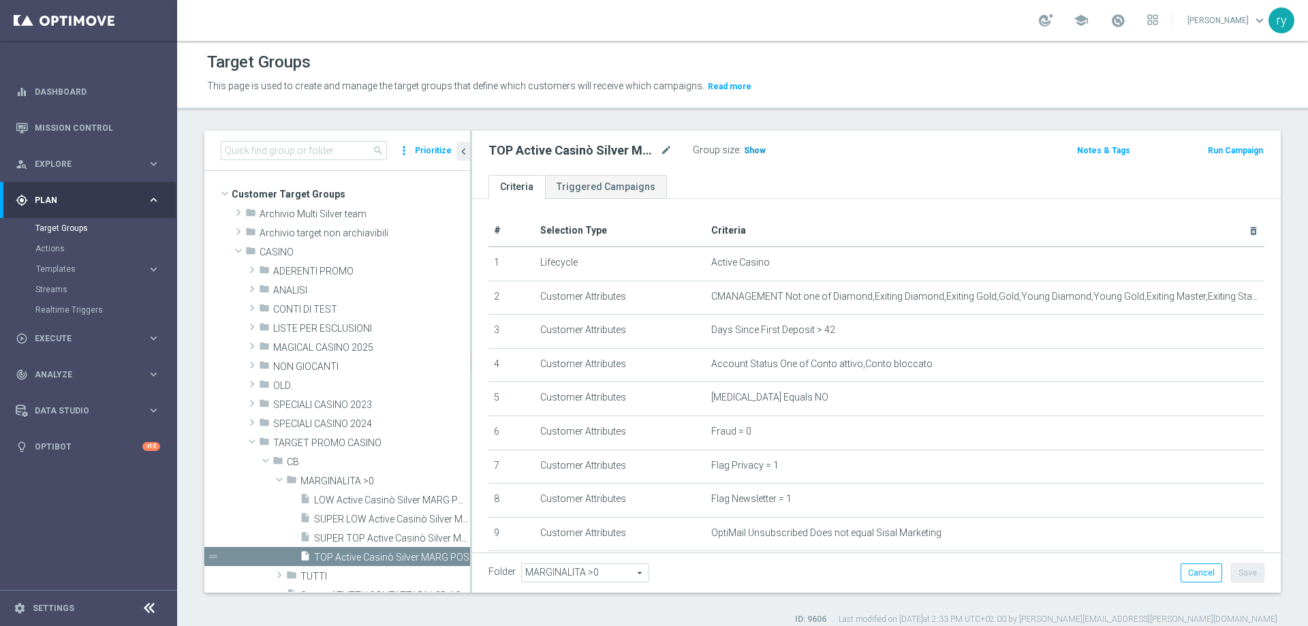
click at [751, 148] on span "Show" at bounding box center [755, 151] width 22 height 10
click at [375, 492] on div "insert_drive_file LOW Active Casinò Silver MARG POS" at bounding box center [370, 499] width 140 height 19
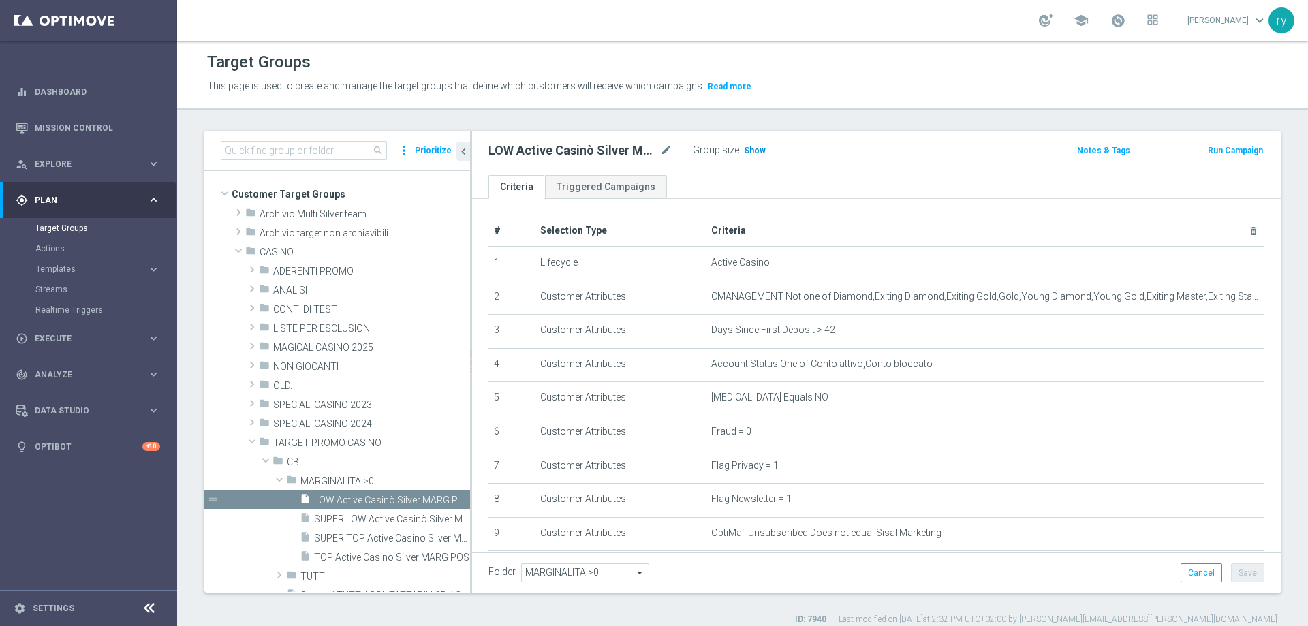
click at [747, 148] on span "Show" at bounding box center [755, 151] width 22 height 10
click at [350, 520] on span "SUPER LOW Active Casinò Silver MARG POS" at bounding box center [376, 520] width 125 height 12
type textarea "( 1 and 2 and 3 and 4 and 5 and 6 and 7 and 8 and 9 and 10 and 11 and 12 and 13…"
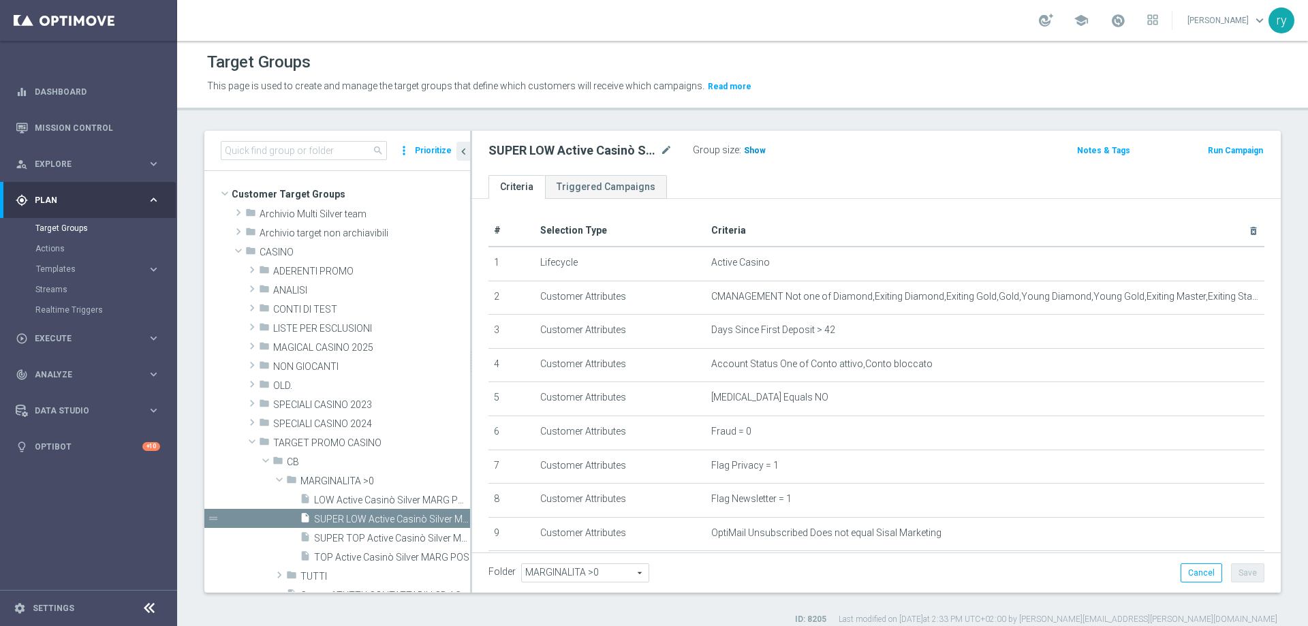
click at [749, 151] on span "Show" at bounding box center [755, 151] width 22 height 10
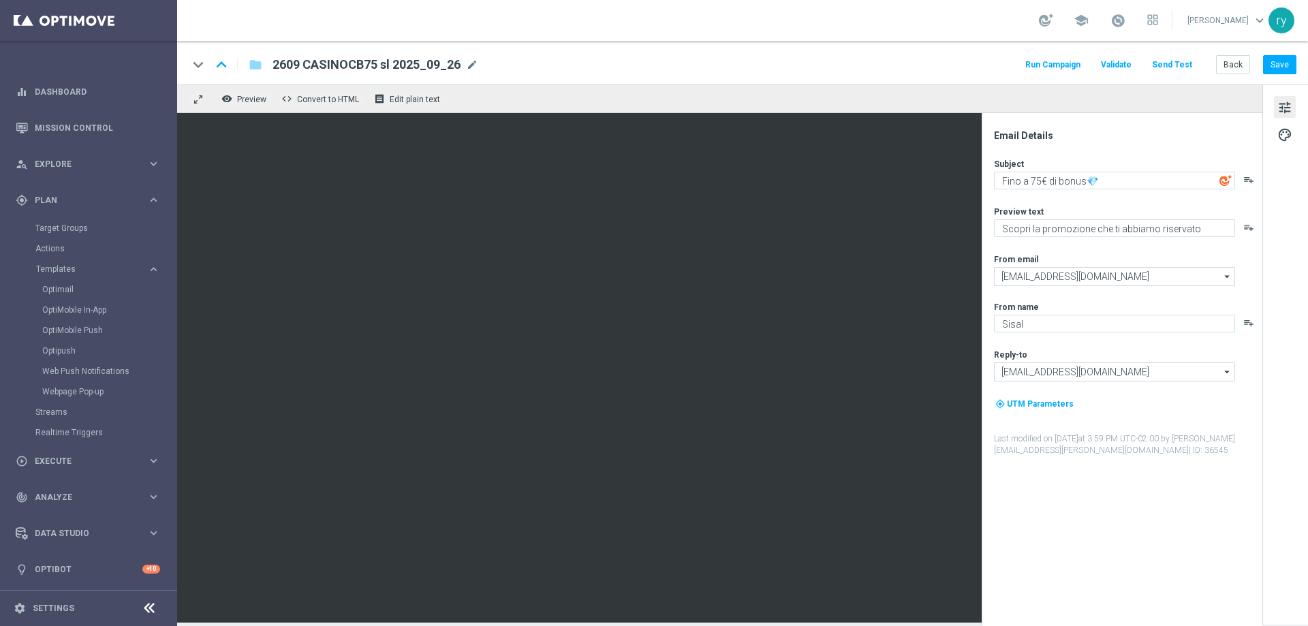
click at [1052, 68] on button "Run Campaign" at bounding box center [1052, 65] width 59 height 18
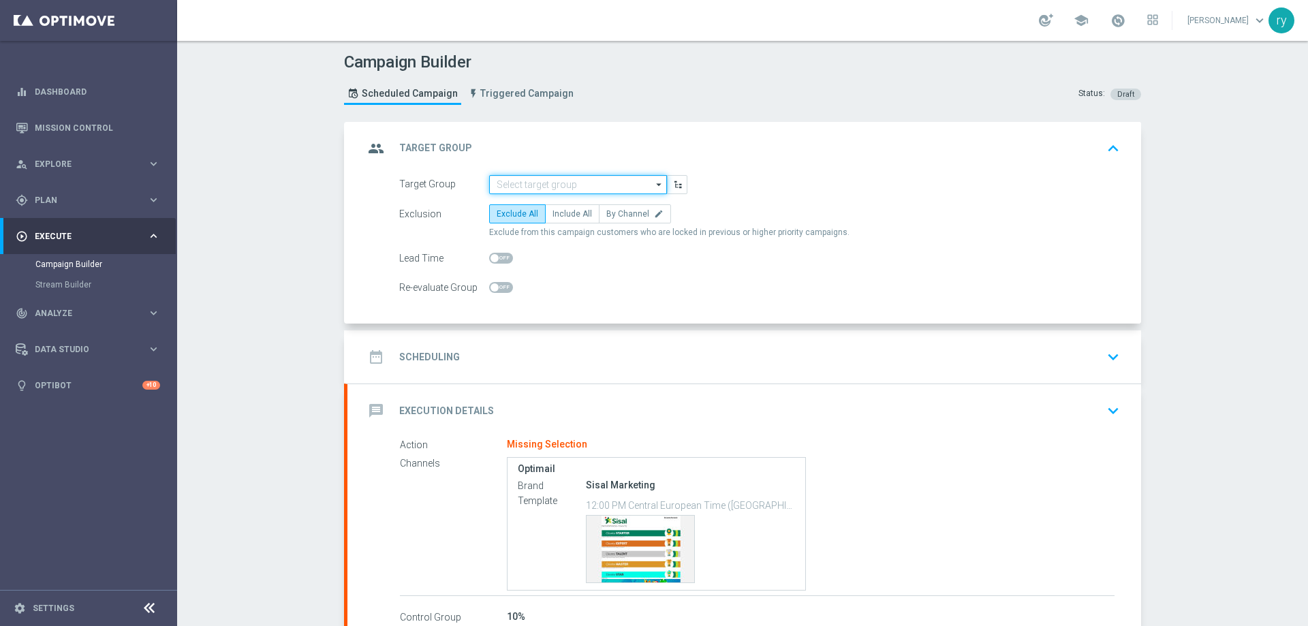
click at [531, 186] on input at bounding box center [578, 184] width 178 height 19
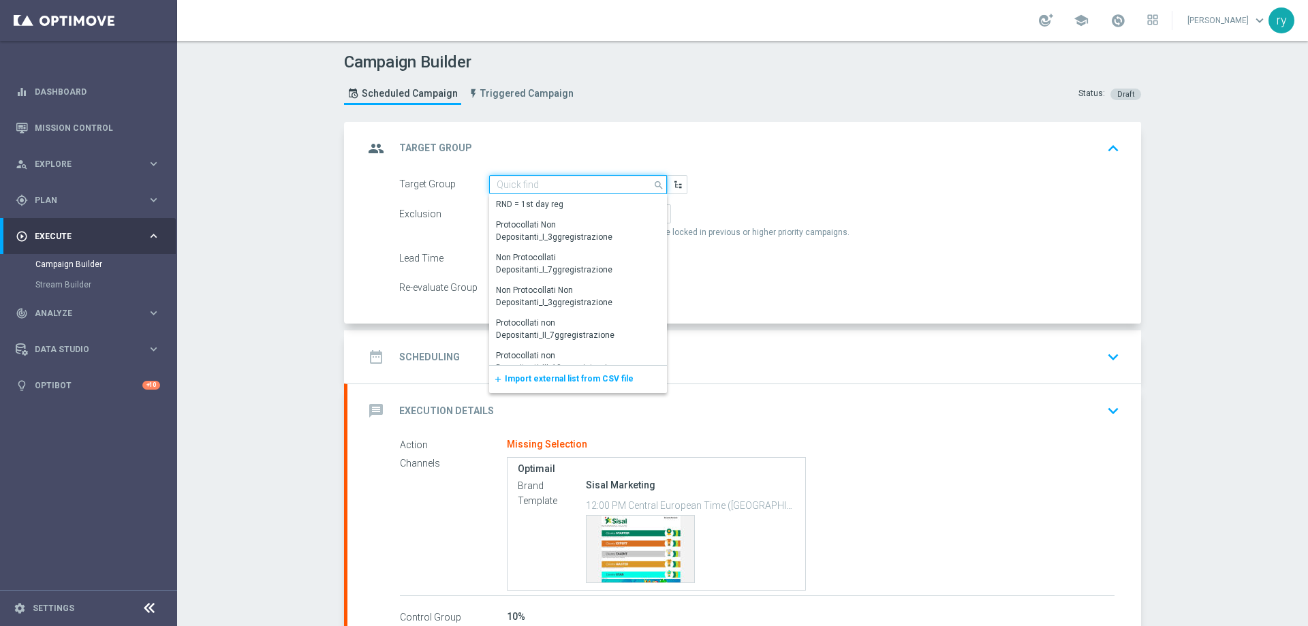
paste input "SUPER LOW Active Casinò Silver MARG POS"
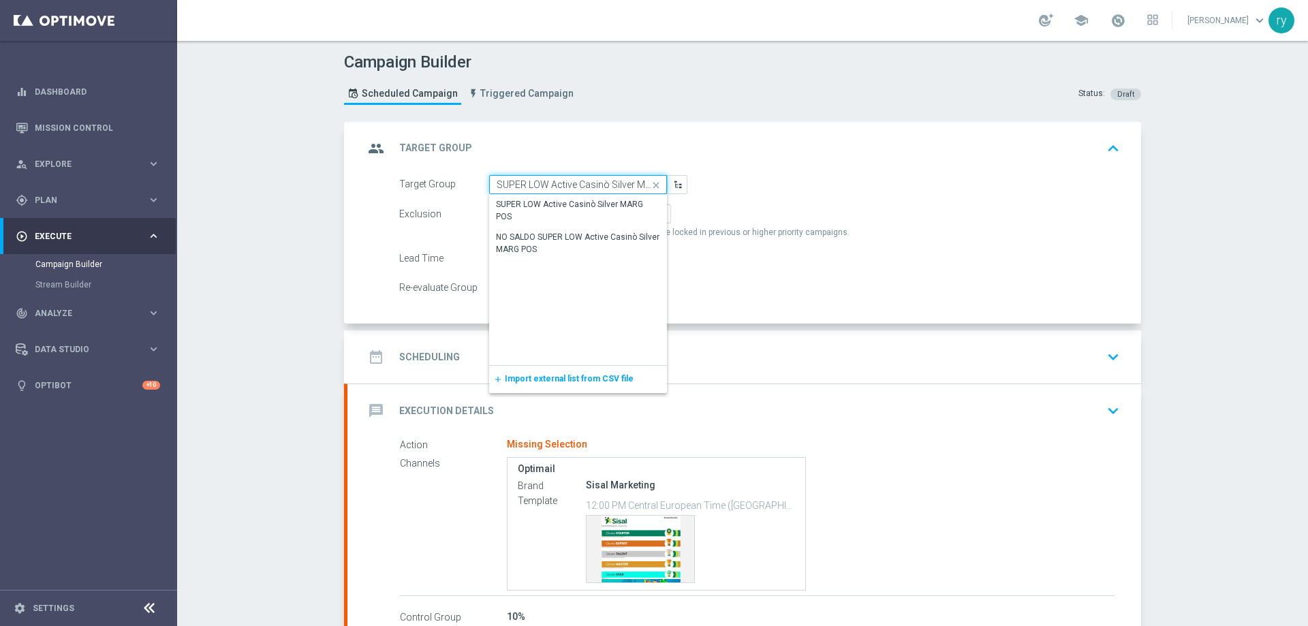
scroll to position [0, 29]
click at [536, 205] on div "SUPER LOW Active Casinò Silver MARG POS" at bounding box center [578, 210] width 164 height 25
type input "SUPER LOW Active Casinò Silver MARG POS"
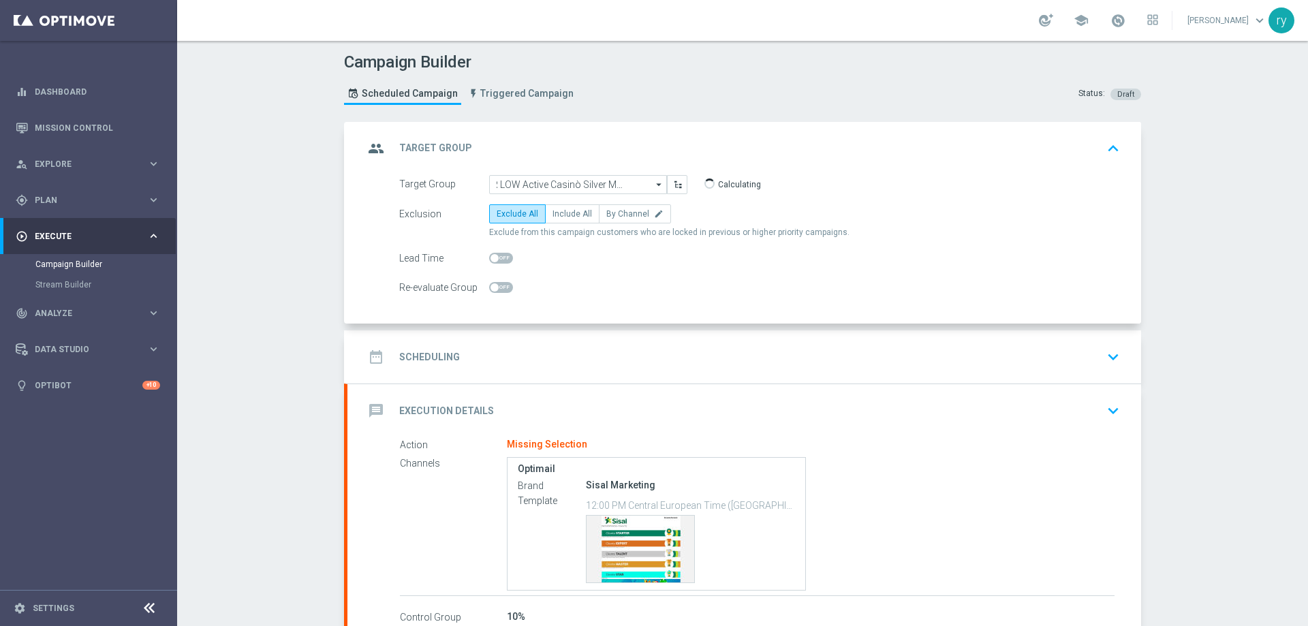
scroll to position [0, 0]
click at [557, 202] on form "Target Group SUPER LOW Active Casinò Silver MARG POS SUPER LOW Active Casinò Si…" at bounding box center [759, 236] width 721 height 123
click at [557, 215] on span "Include All" at bounding box center [572, 214] width 40 height 10
click at [557, 215] on input "Include All" at bounding box center [556, 216] width 9 height 9
radio input "true"
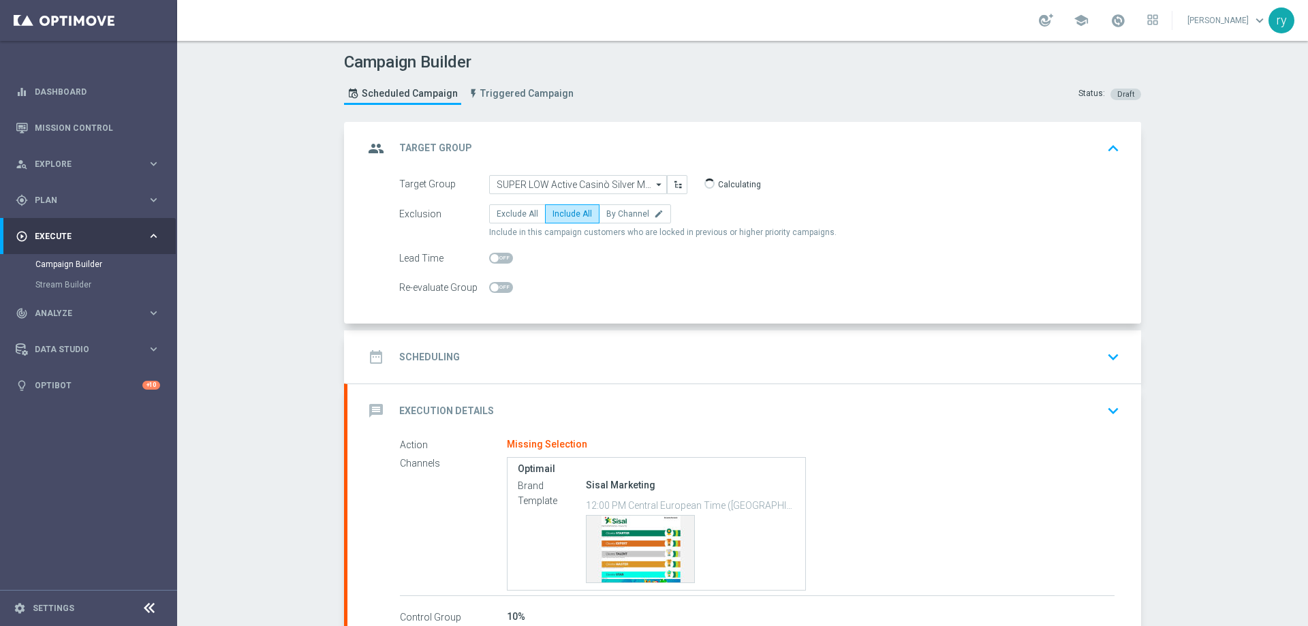
click at [544, 352] on div "date_range Scheduling keyboard_arrow_down" at bounding box center [744, 357] width 761 height 26
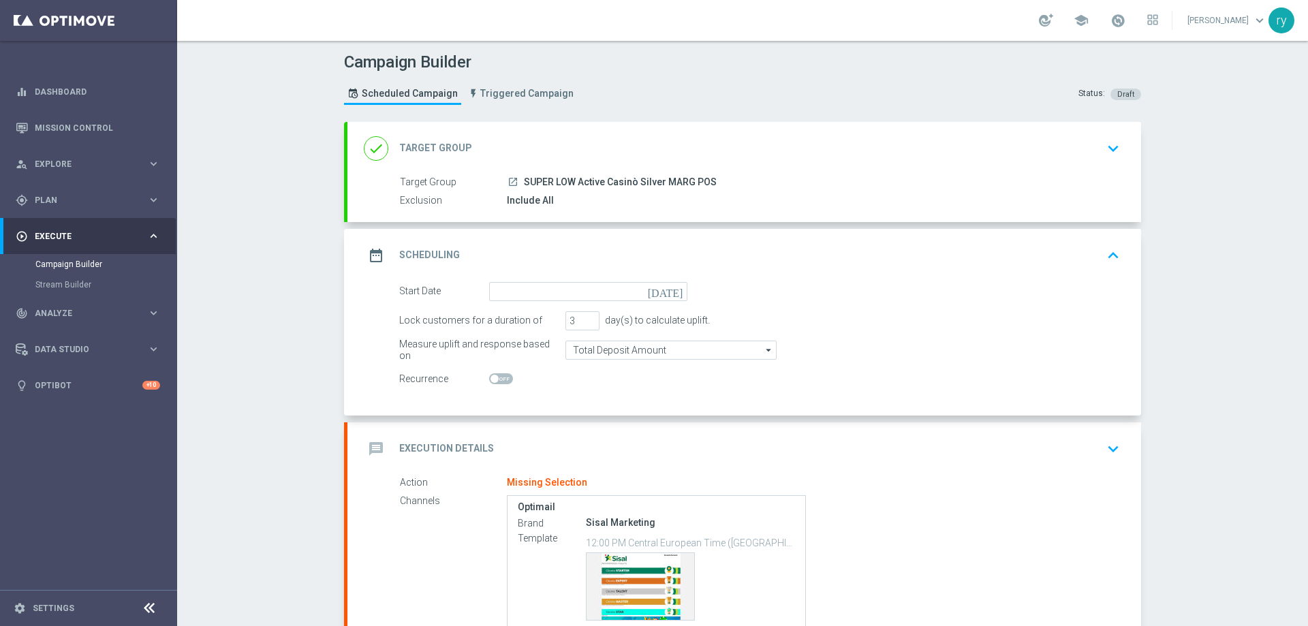
click at [672, 292] on icon "today" at bounding box center [668, 289] width 40 height 15
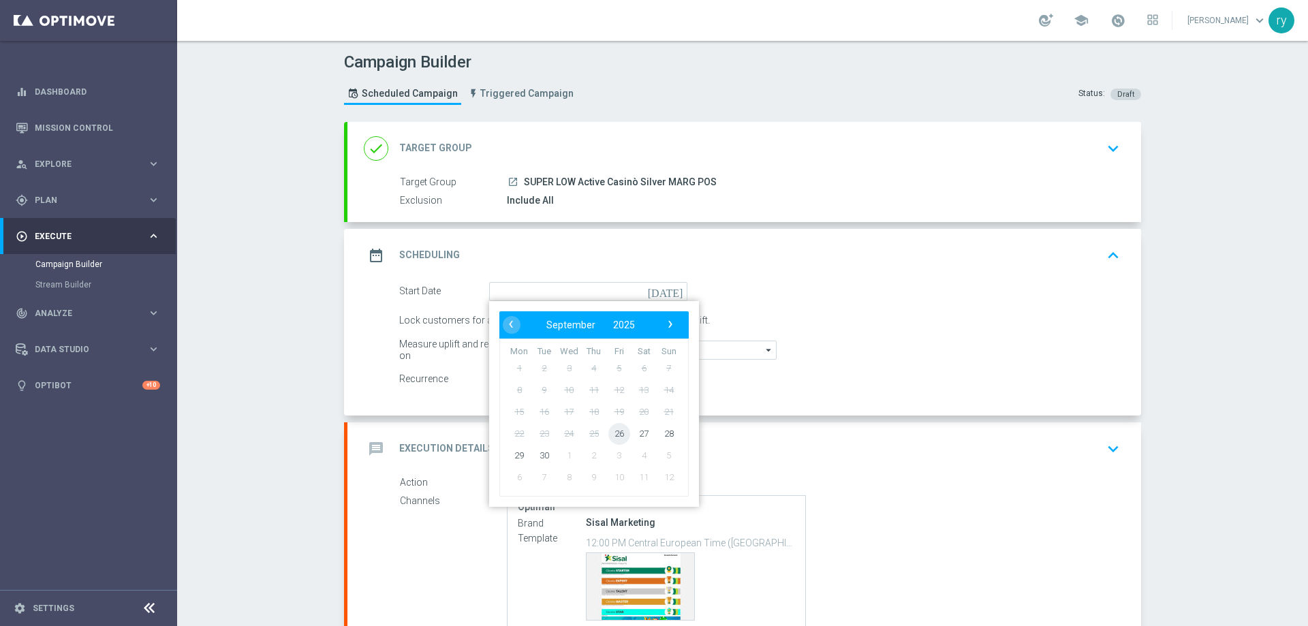
click at [613, 434] on span "26" at bounding box center [619, 433] width 22 height 22
type input "26 Sep 2025"
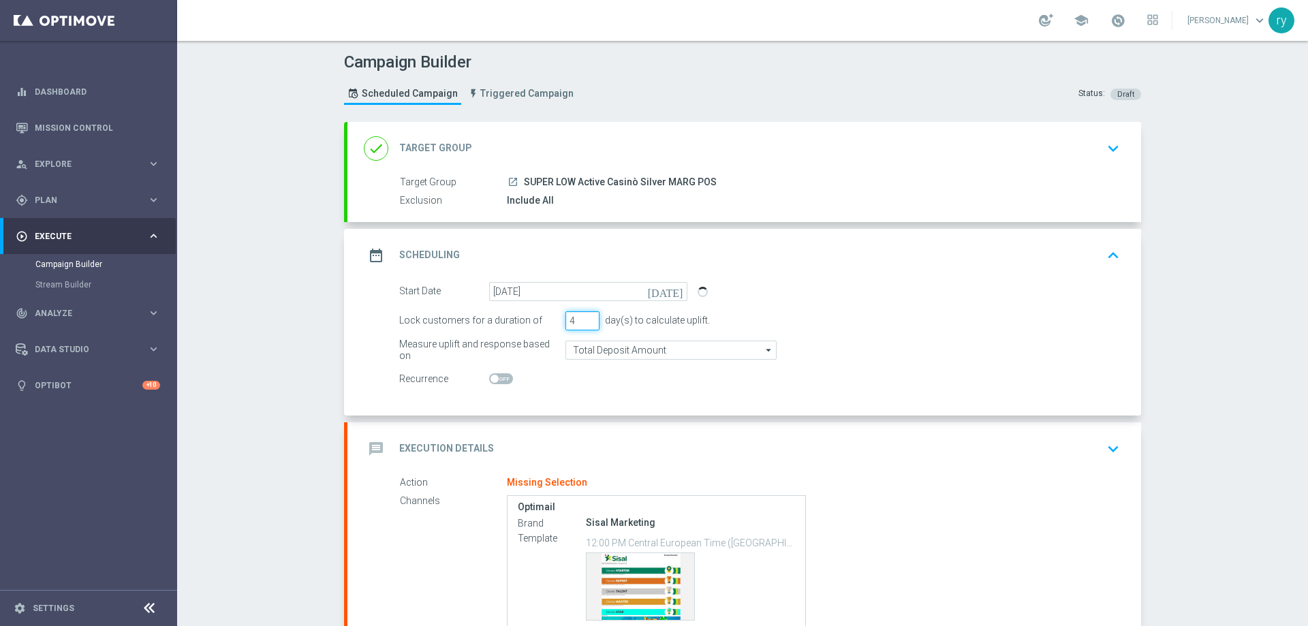
click at [582, 318] on input "4" at bounding box center [582, 320] width 34 height 19
type input "5"
click at [582, 318] on input "5" at bounding box center [582, 320] width 34 height 19
click at [588, 356] on input "Total Deposit Amount" at bounding box center [670, 350] width 211 height 19
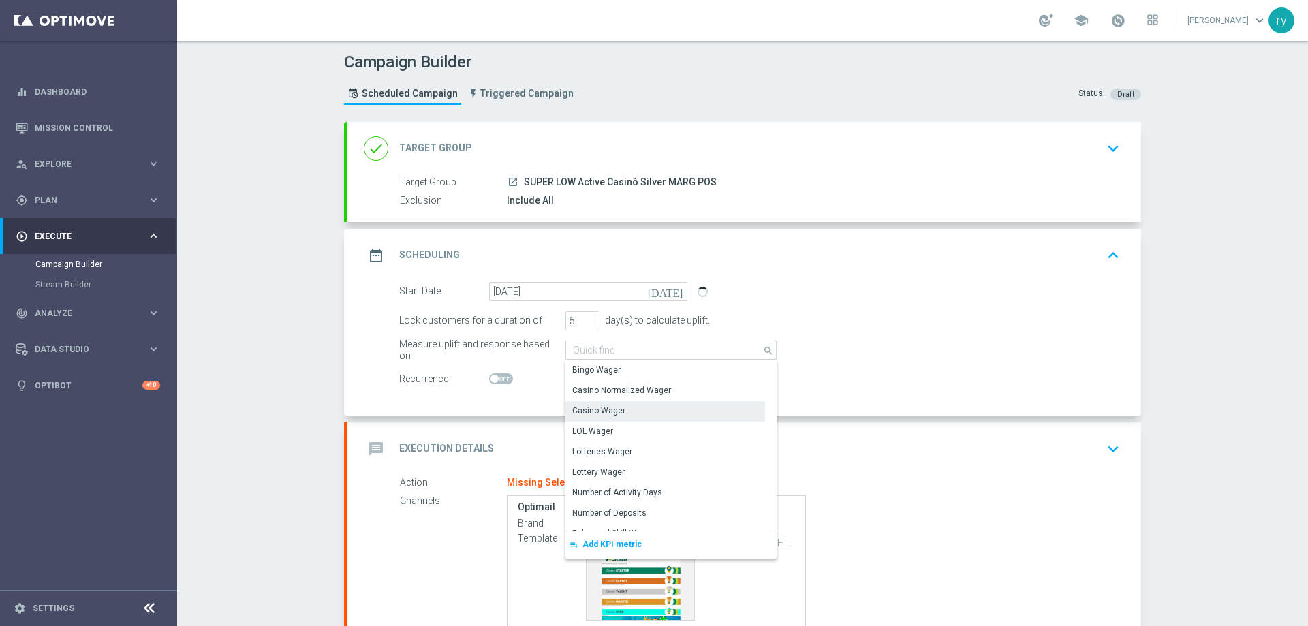
click at [589, 409] on div "Casino Wager" at bounding box center [598, 411] width 53 height 12
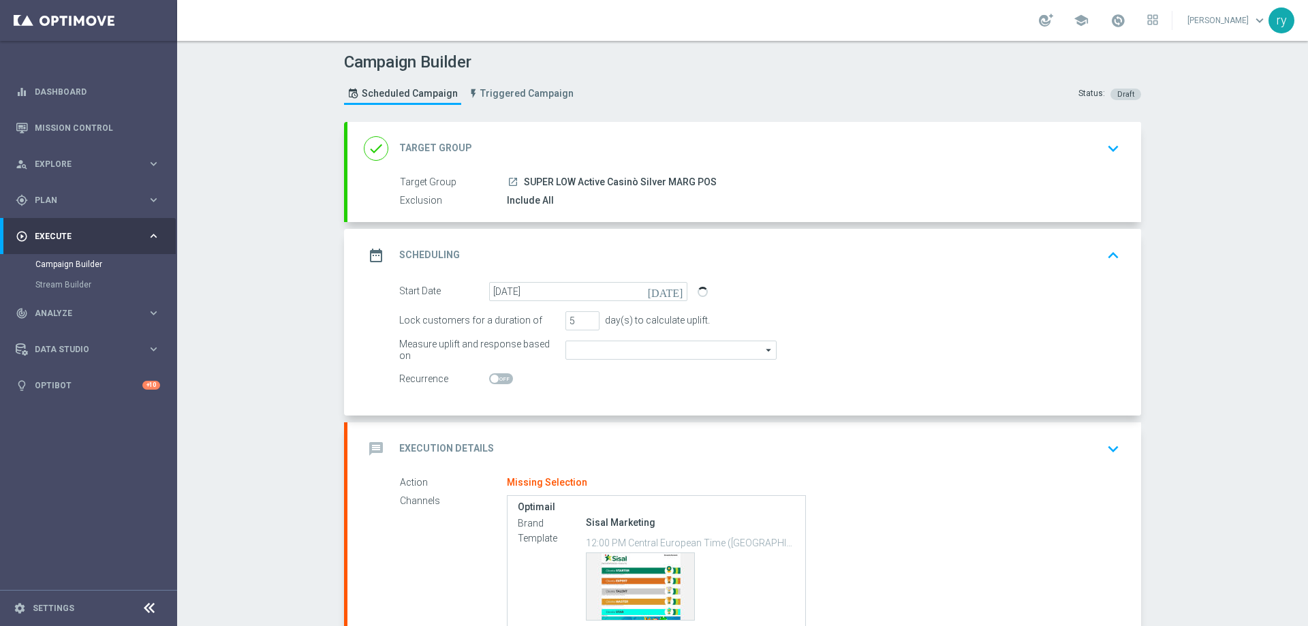
type input "Casino Wager"
click at [299, 364] on div "Campaign Builder Scheduled Campaign Triggered Campaign Status: Draft done Targe…" at bounding box center [742, 333] width 1131 height 585
click at [470, 430] on div "message Execution Details keyboard_arrow_down" at bounding box center [744, 448] width 794 height 53
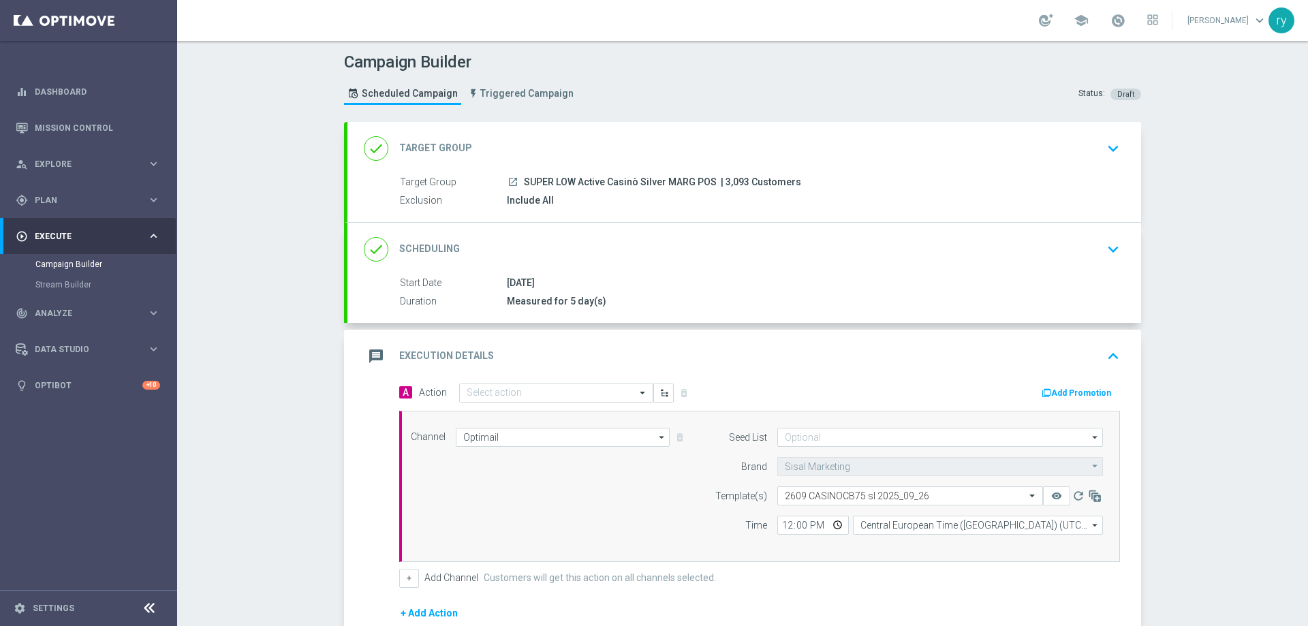
click at [1082, 383] on div "Add Promotion" at bounding box center [945, 392] width 371 height 18
click at [1078, 391] on button "Add Promotion" at bounding box center [1078, 393] width 76 height 15
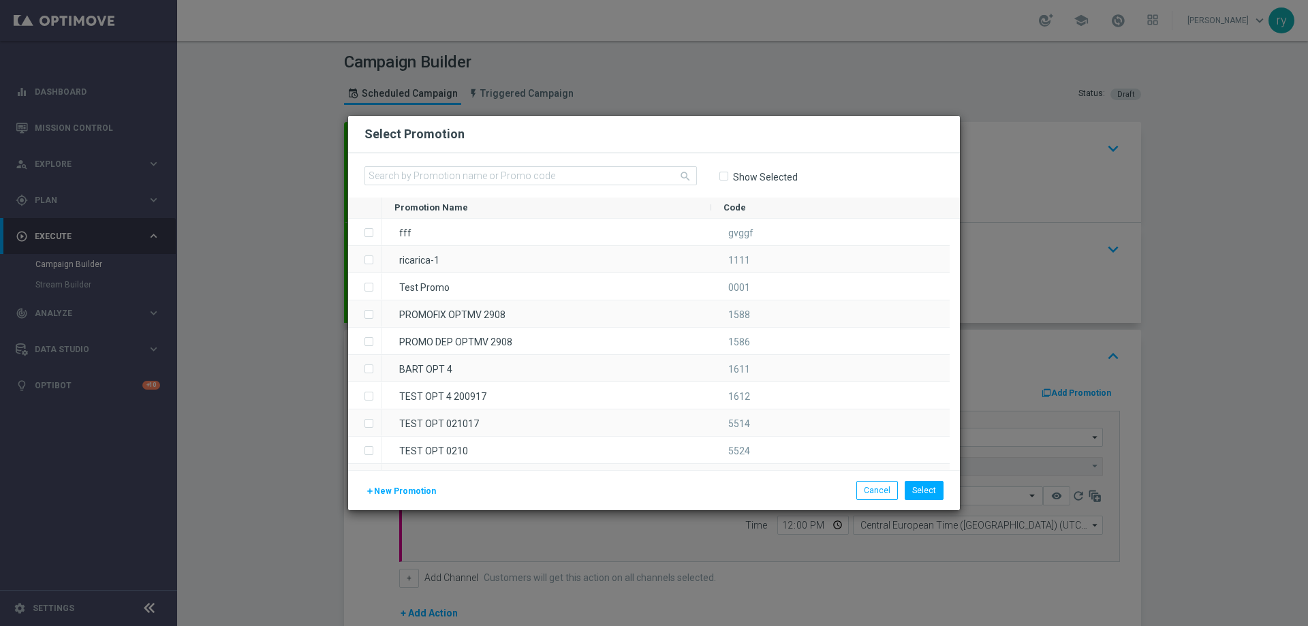
click at [422, 161] on div "search Show Selected" at bounding box center [654, 175] width 612 height 44
click at [422, 176] on input "text" at bounding box center [530, 175] width 332 height 19
paste input "335538"
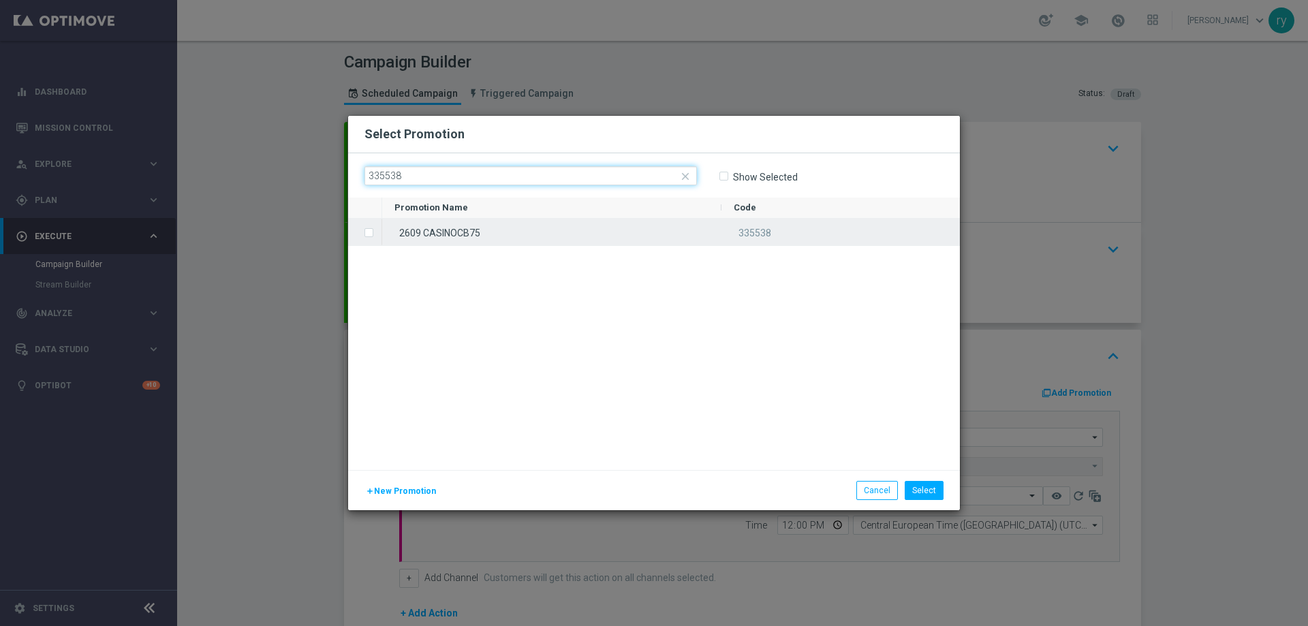
type input "335538"
click at [430, 227] on div "2609 CASINOCB75" at bounding box center [551, 232] width 339 height 27
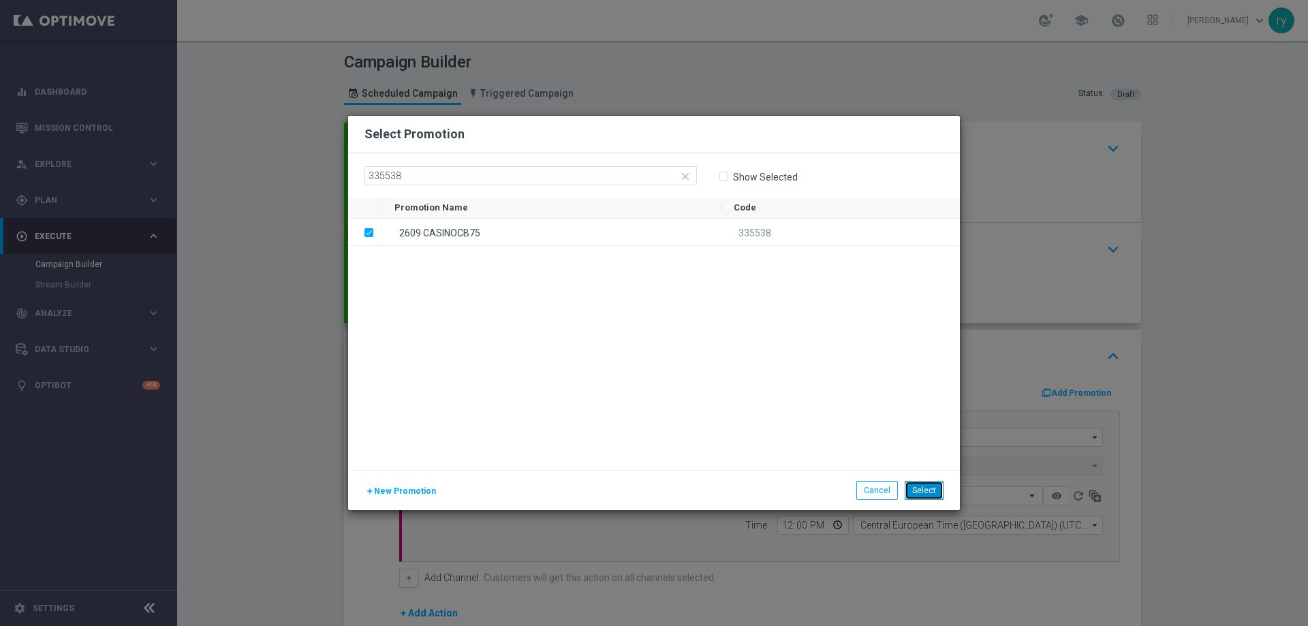
click at [921, 484] on button "Select" at bounding box center [924, 490] width 39 height 19
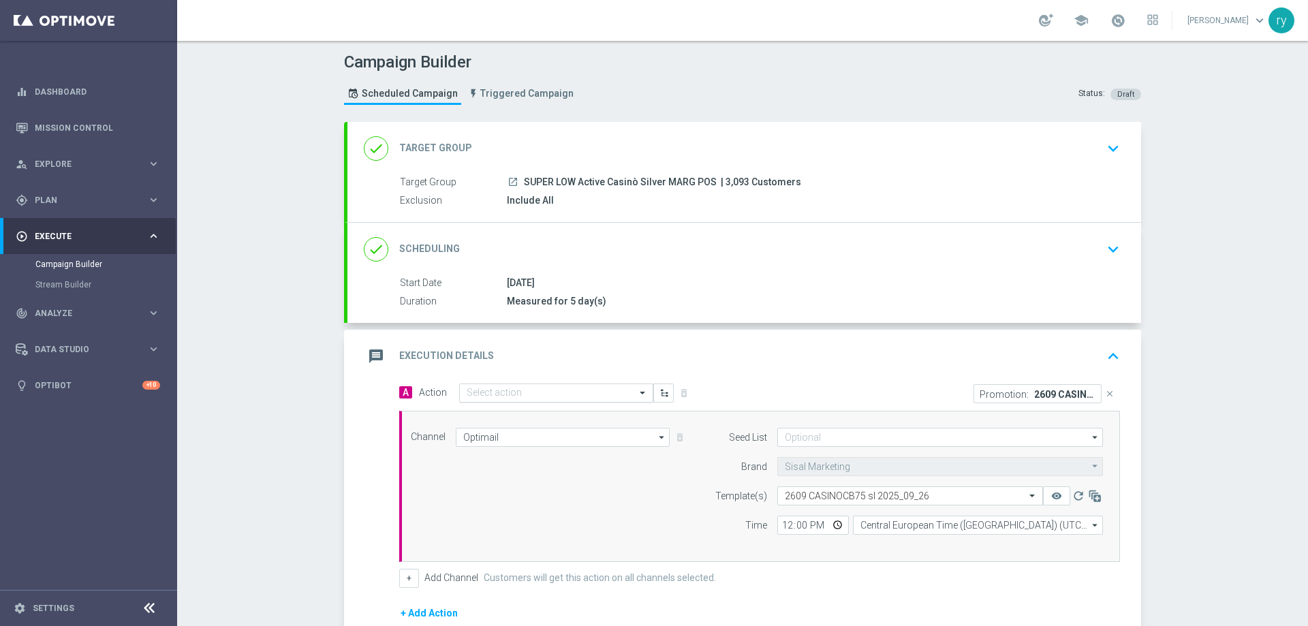
click at [507, 392] on input "text" at bounding box center [543, 394] width 152 height 12
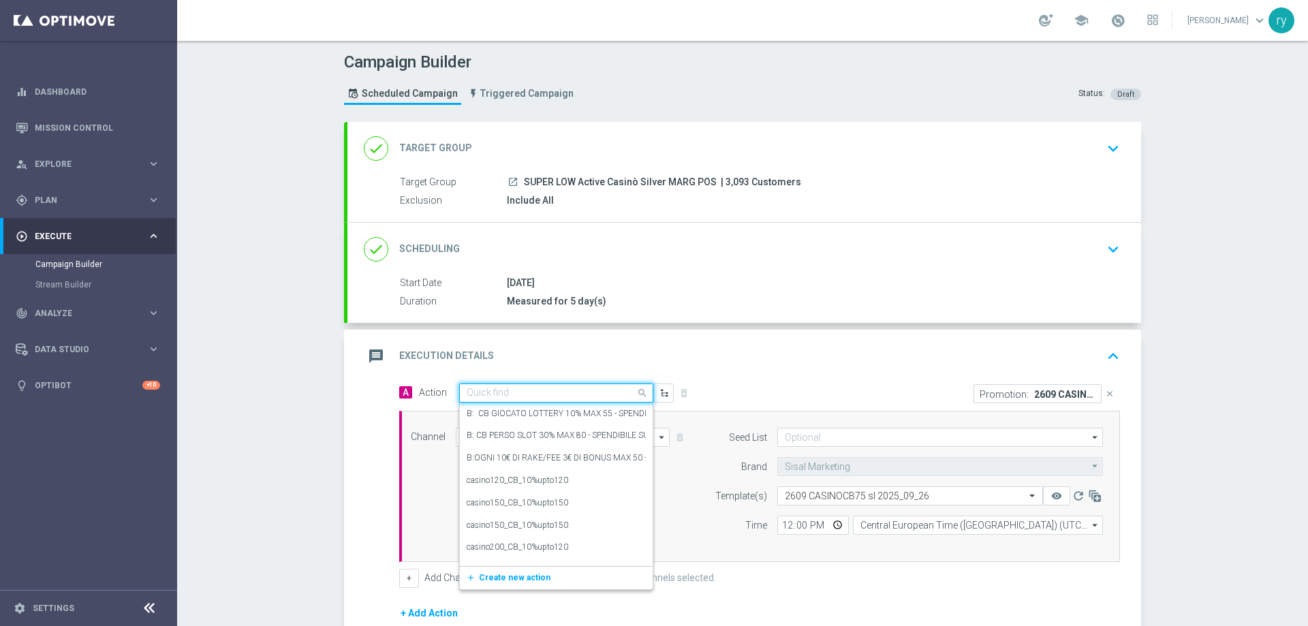
paste input "comparto no entry_25%upto75"
type input "comparto no entry_25%upto75"
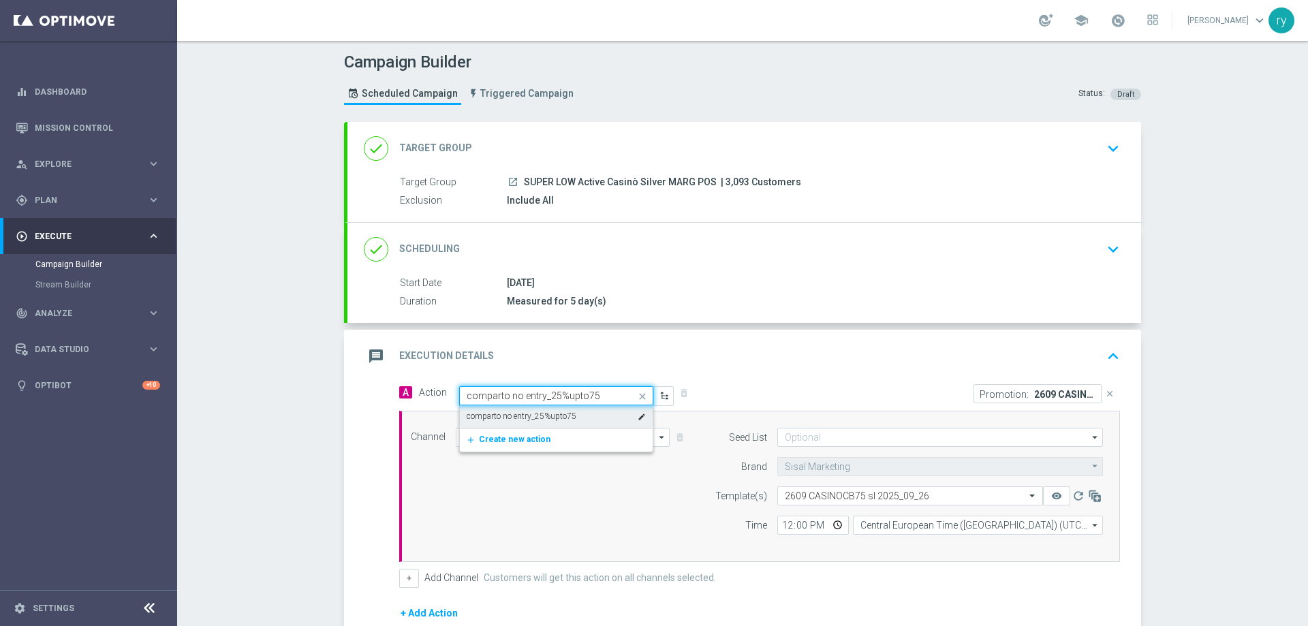
click at [513, 412] on label "comparto no entry_25%upto75" at bounding box center [522, 417] width 110 height 12
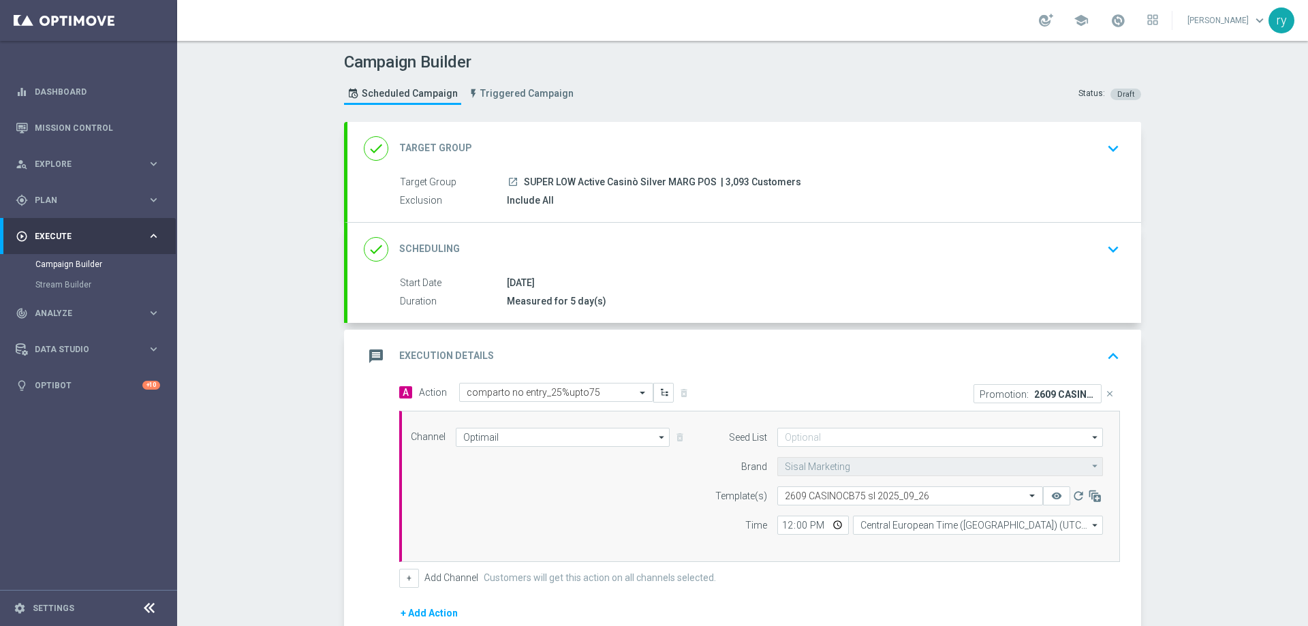
click at [283, 474] on div "Campaign Builder Scheduled Campaign Triggered Campaign Status: Draft done Targe…" at bounding box center [742, 333] width 1131 height 585
click at [354, 468] on div "A Action Select action comparto no entry_25%upto75 delete_forever Promotion: 26…" at bounding box center [744, 556] width 794 height 347
click at [783, 528] on input "12:00" at bounding box center [813, 525] width 72 height 19
type input "18:00"
click at [662, 518] on div "Channel Optimail Optimail arrow_drop_down Drag here to set row groups Drag here…" at bounding box center [757, 486] width 713 height 117
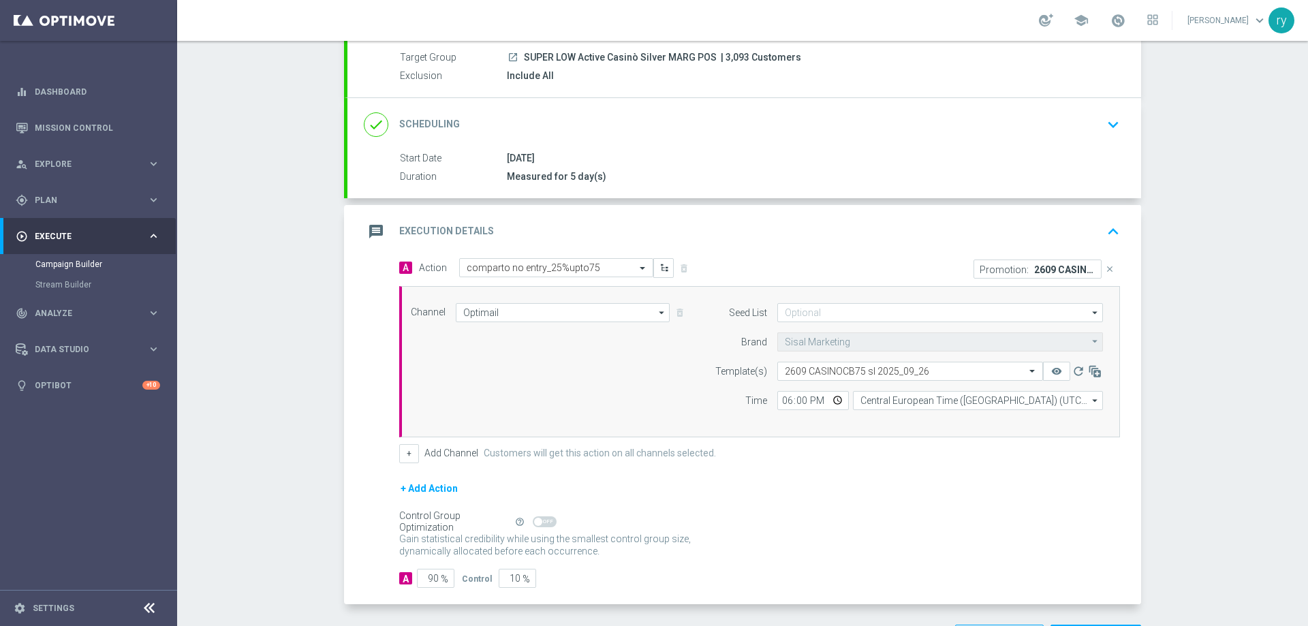
scroll to position [136, 0]
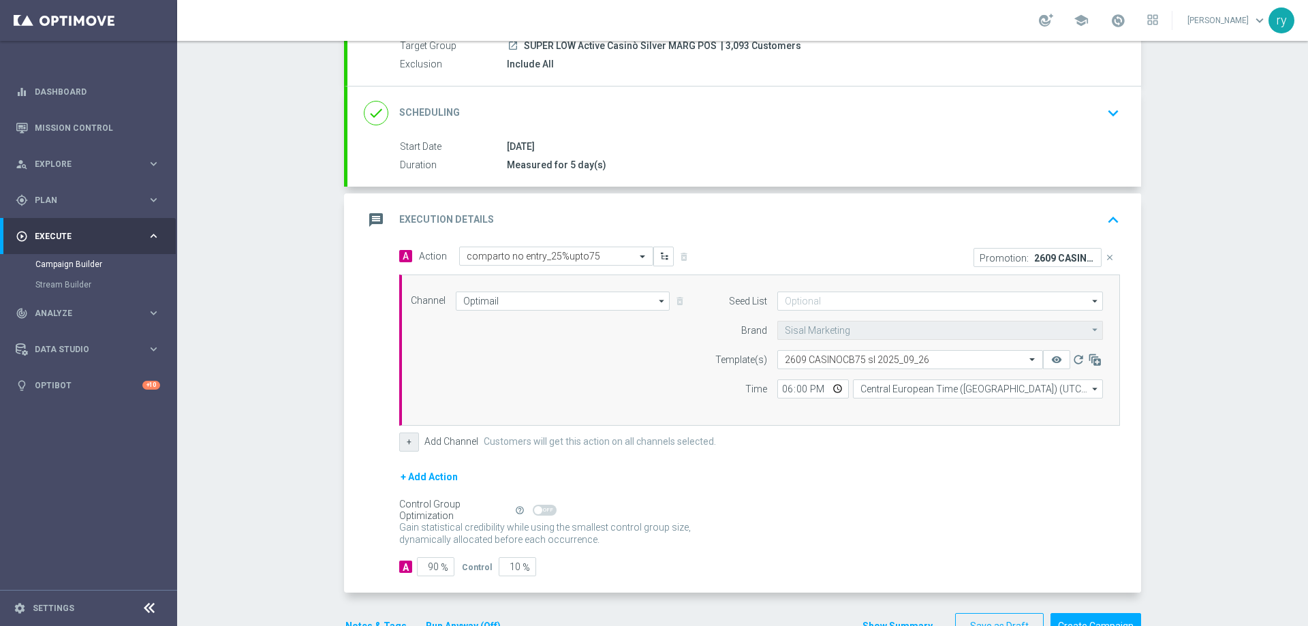
click at [403, 446] on button "+" at bounding box center [409, 442] width 20 height 19
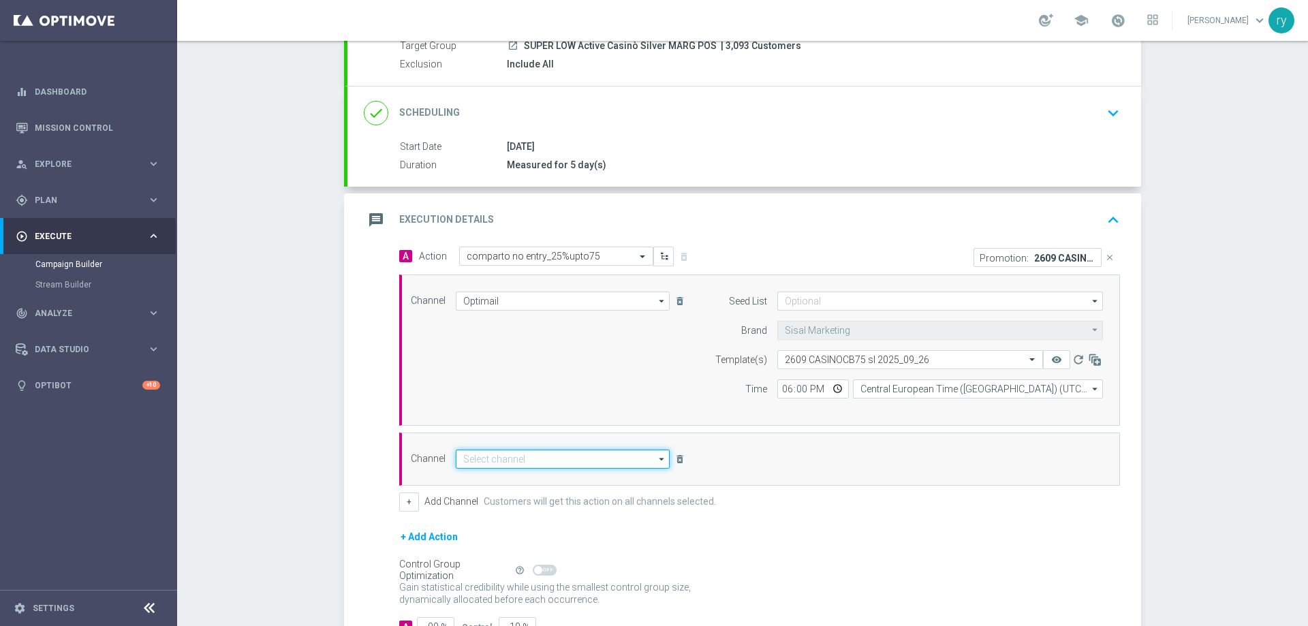
click at [467, 462] on input at bounding box center [563, 459] width 214 height 19
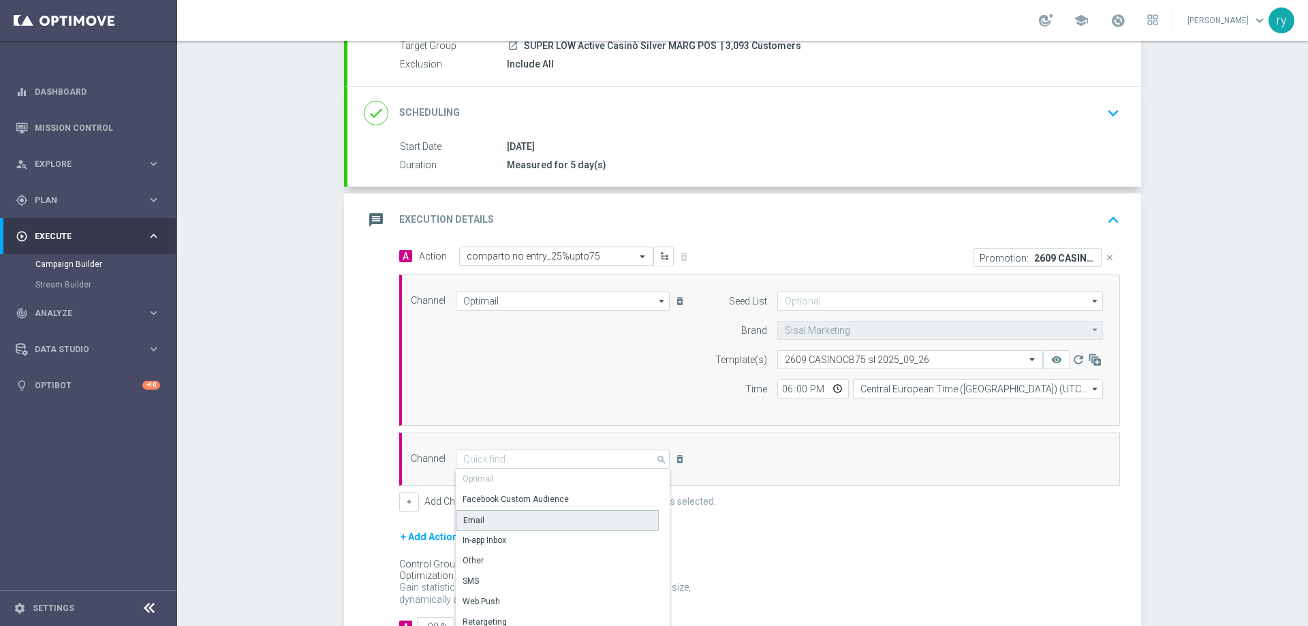
click at [516, 524] on div "Email" at bounding box center [557, 520] width 203 height 20
type input "Email"
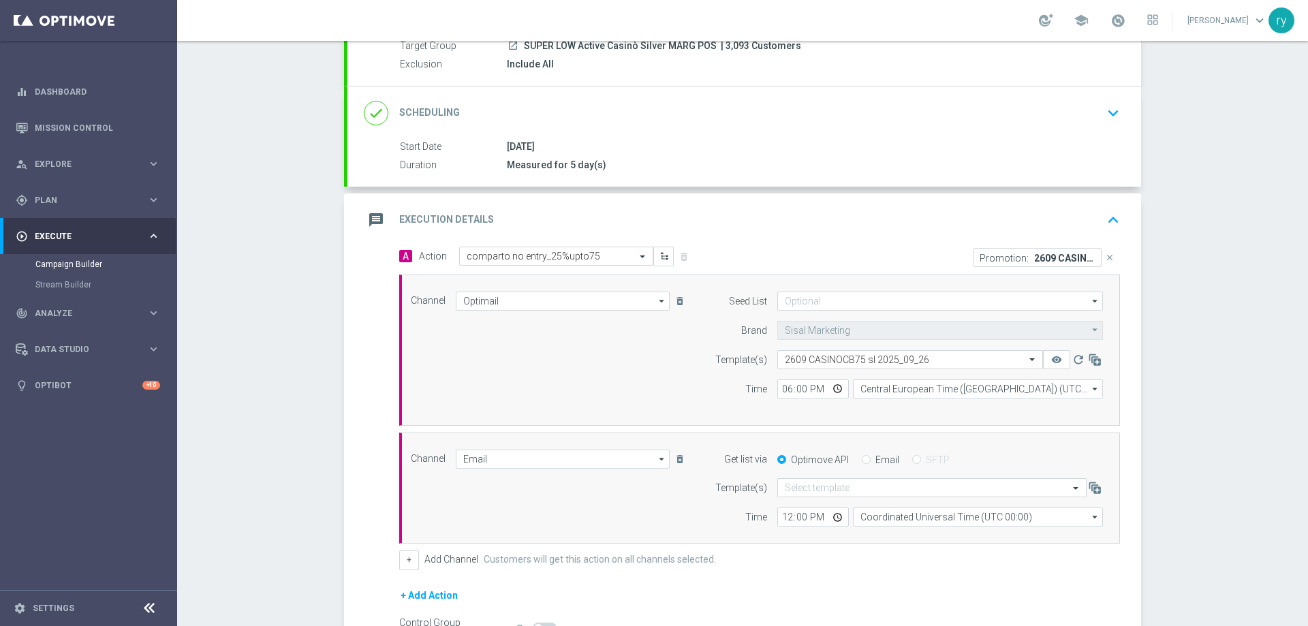
click at [866, 458] on div "Email" at bounding box center [880, 460] width 37 height 12
click at [862, 458] on input "Email" at bounding box center [866, 460] width 9 height 9
radio input "true"
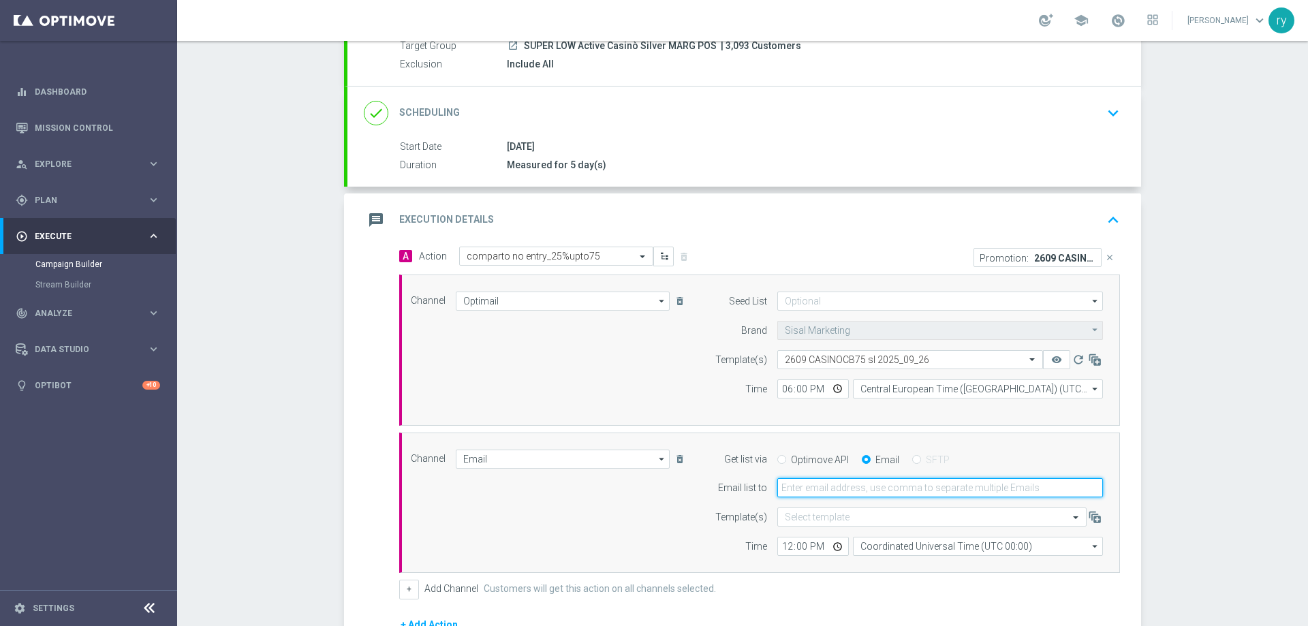
click at [842, 488] on input "email" at bounding box center [940, 487] width 326 height 19
type input "radina.yordanova@sisal.it"
click at [778, 546] on input "12:00" at bounding box center [813, 546] width 72 height 19
type input "18:00"
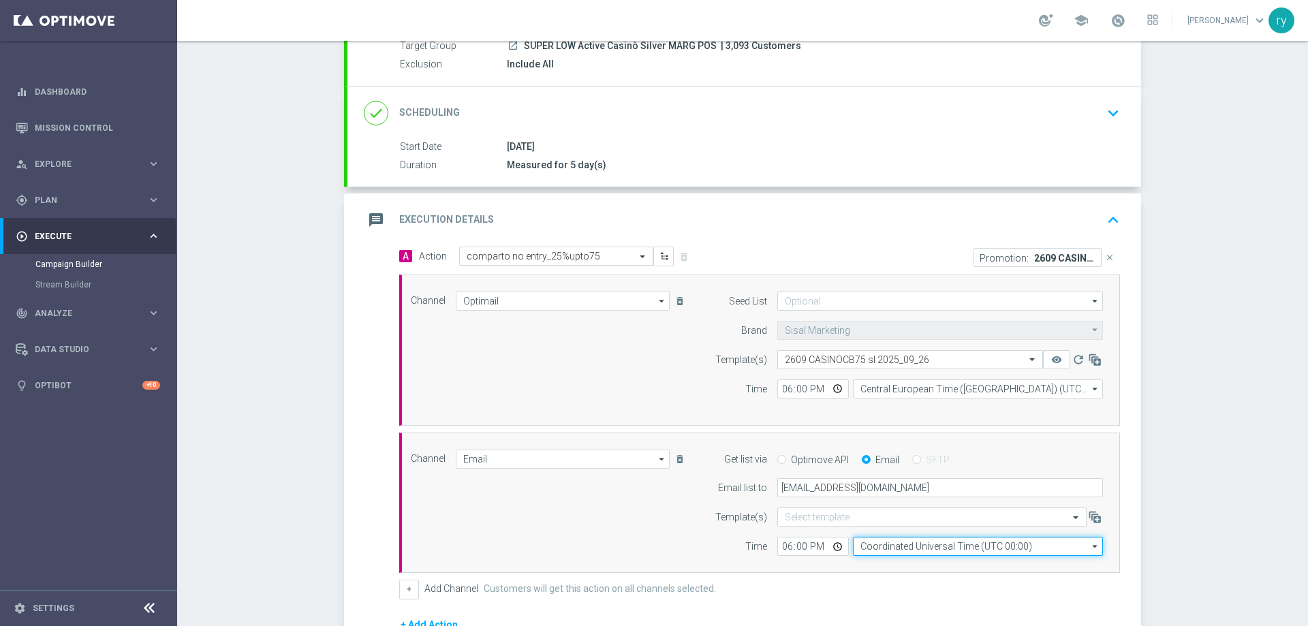
click at [860, 547] on input "Coordinated Universal Time (UTC 00:00)" at bounding box center [978, 546] width 250 height 19
click at [882, 559] on div "Central European Time (Berlin) (UTC +02:00)" at bounding box center [978, 566] width 250 height 19
type input "Central European Time (Berlin) (UTC +02:00)"
click at [337, 543] on section "done Target Group keyboard_arrow_down Target Group launch SUPER LOW Active Casi…" at bounding box center [742, 393] width 817 height 815
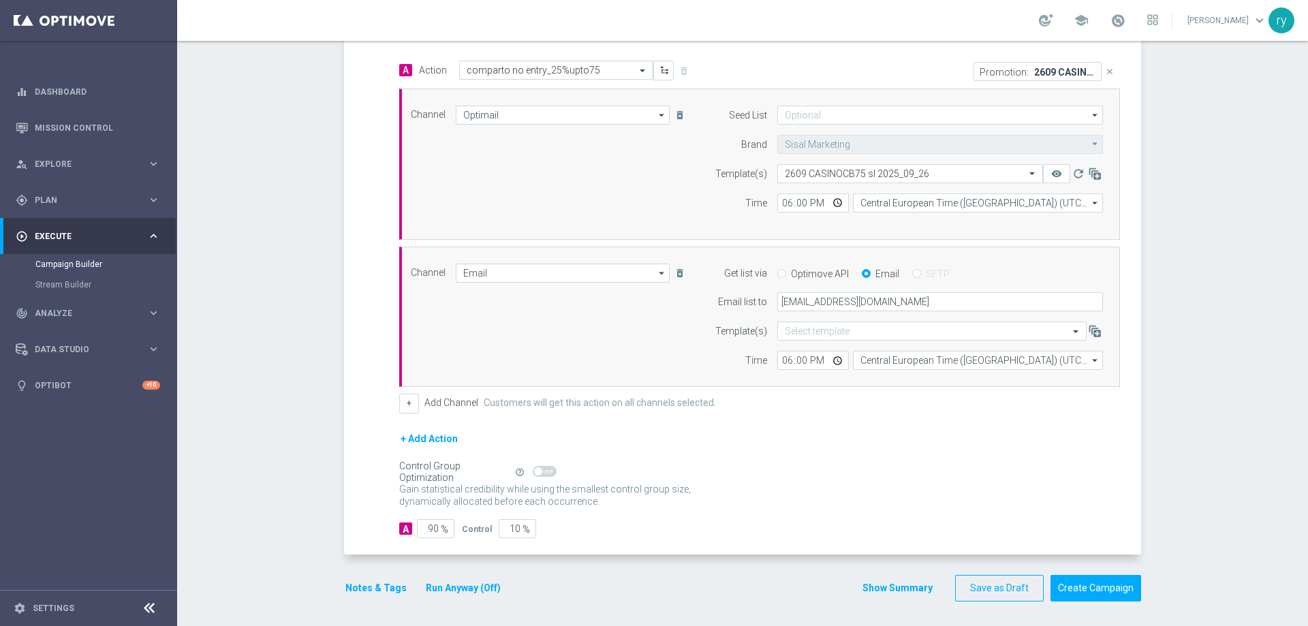
scroll to position [325, 0]
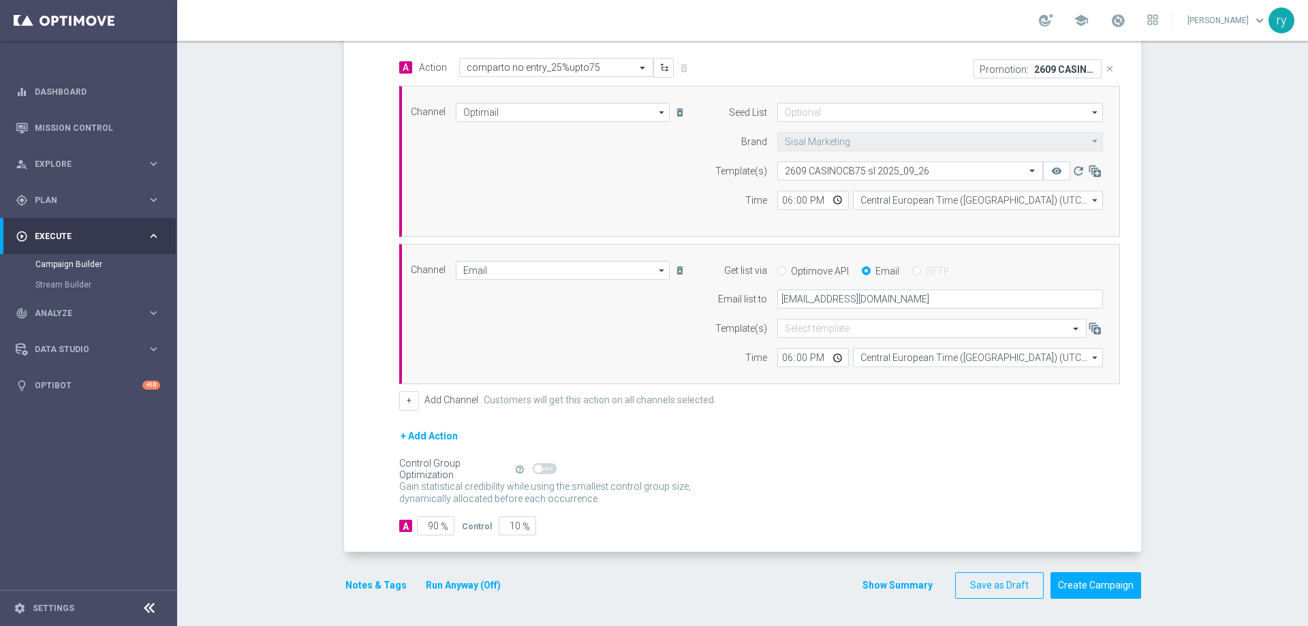
click at [368, 576] on div "Notes & Tags Run Anyway (Off)" at bounding box center [431, 585] width 174 height 27
click at [365, 587] on button "Notes & Tags" at bounding box center [376, 585] width 64 height 17
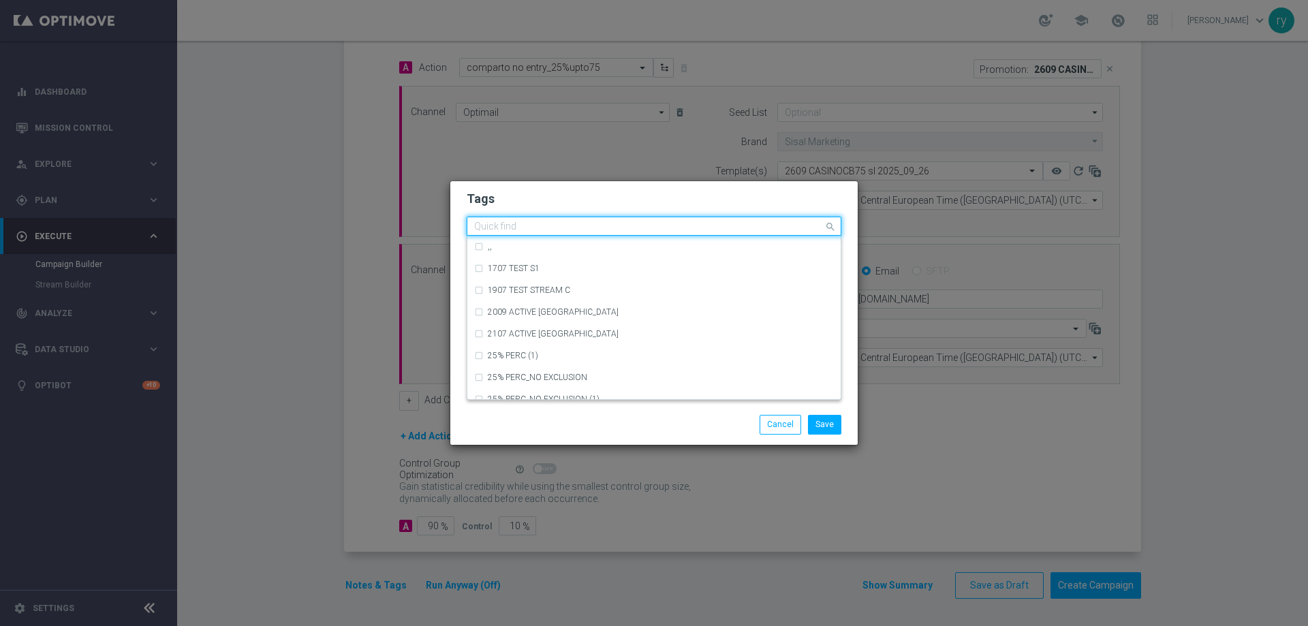
click at [540, 219] on div "Quick find" at bounding box center [645, 226] width 356 height 17
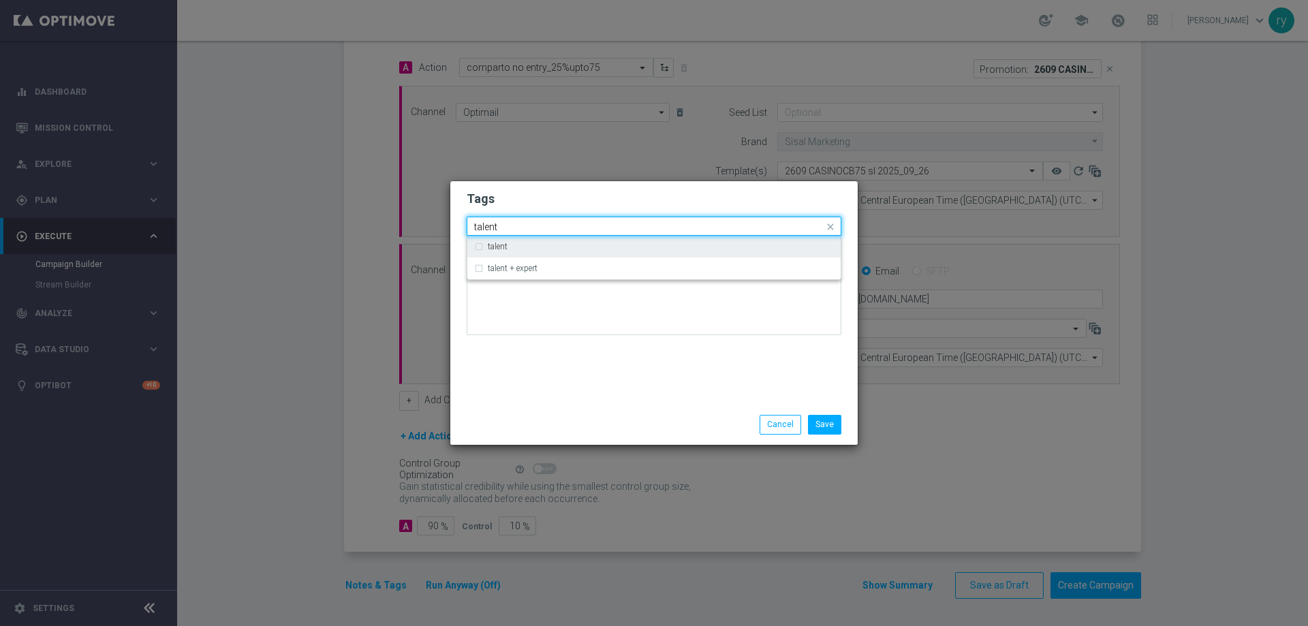
click at [518, 243] on div "talent" at bounding box center [661, 247] width 346 height 8
type input "talent"
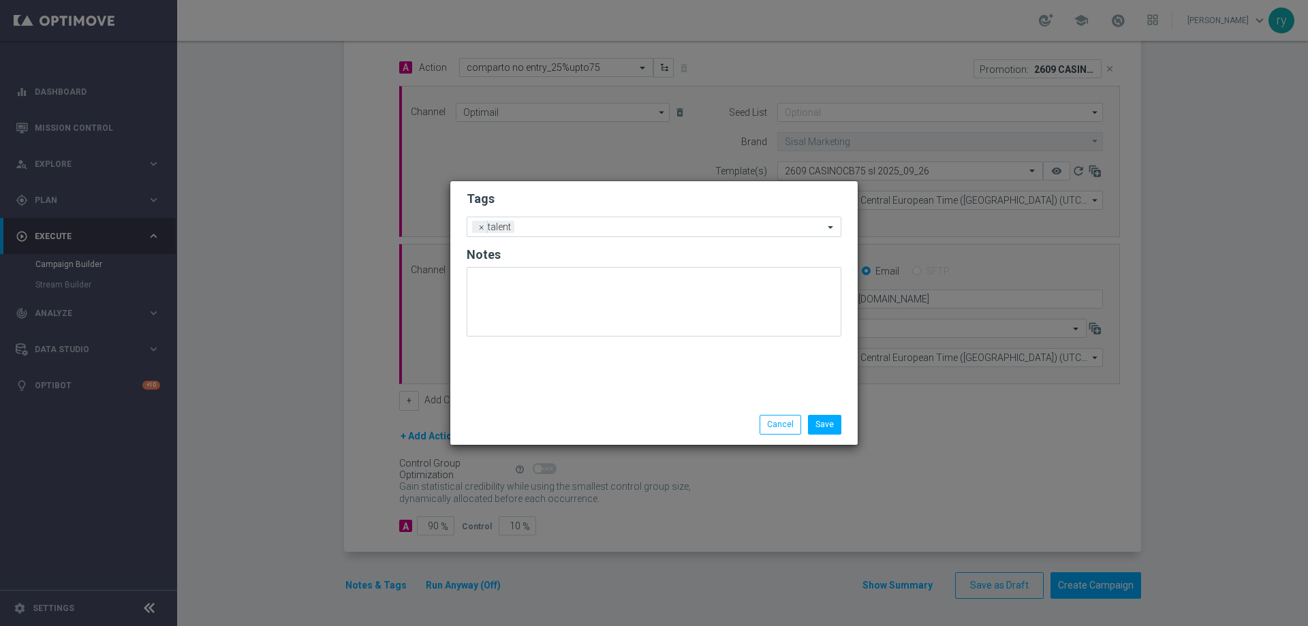
click at [536, 354] on div "Tags Add a new tag × talent Notes" at bounding box center [653, 292] width 407 height 223
click at [567, 237] on ng-select "Add a new tag × talent" at bounding box center [654, 227] width 375 height 20
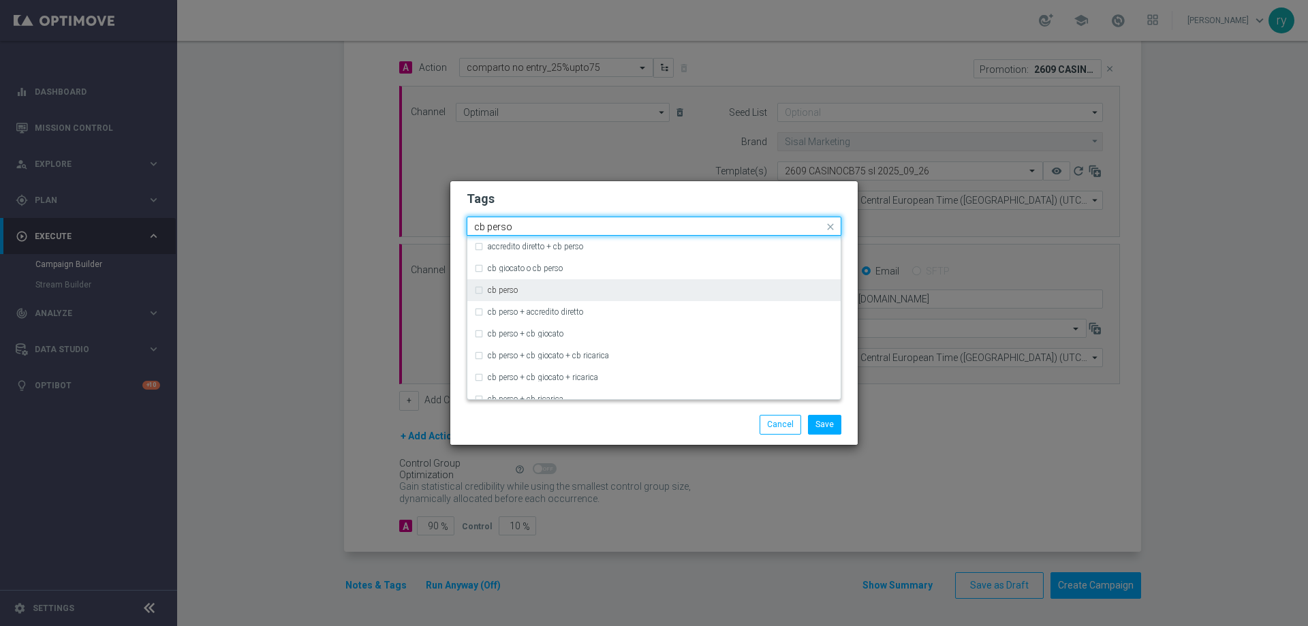
click at [558, 291] on div "cb perso" at bounding box center [661, 290] width 346 height 8
type input "cb perso"
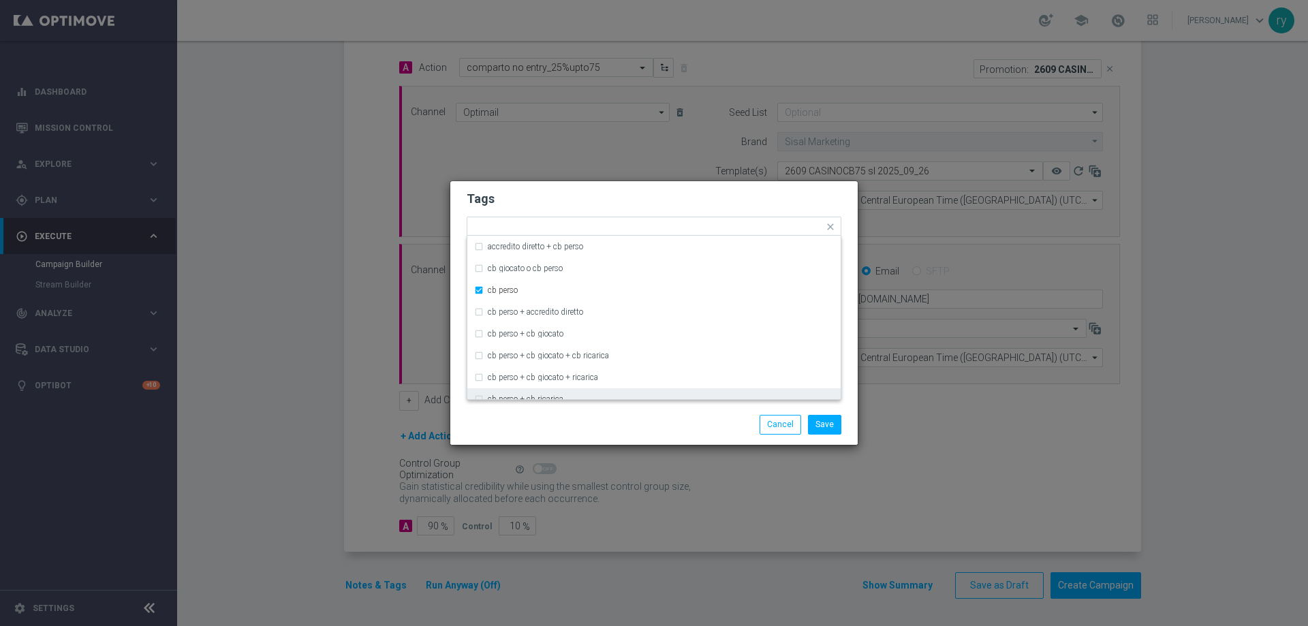
click at [554, 422] on div "Save Cancel" at bounding box center [653, 424] width 395 height 19
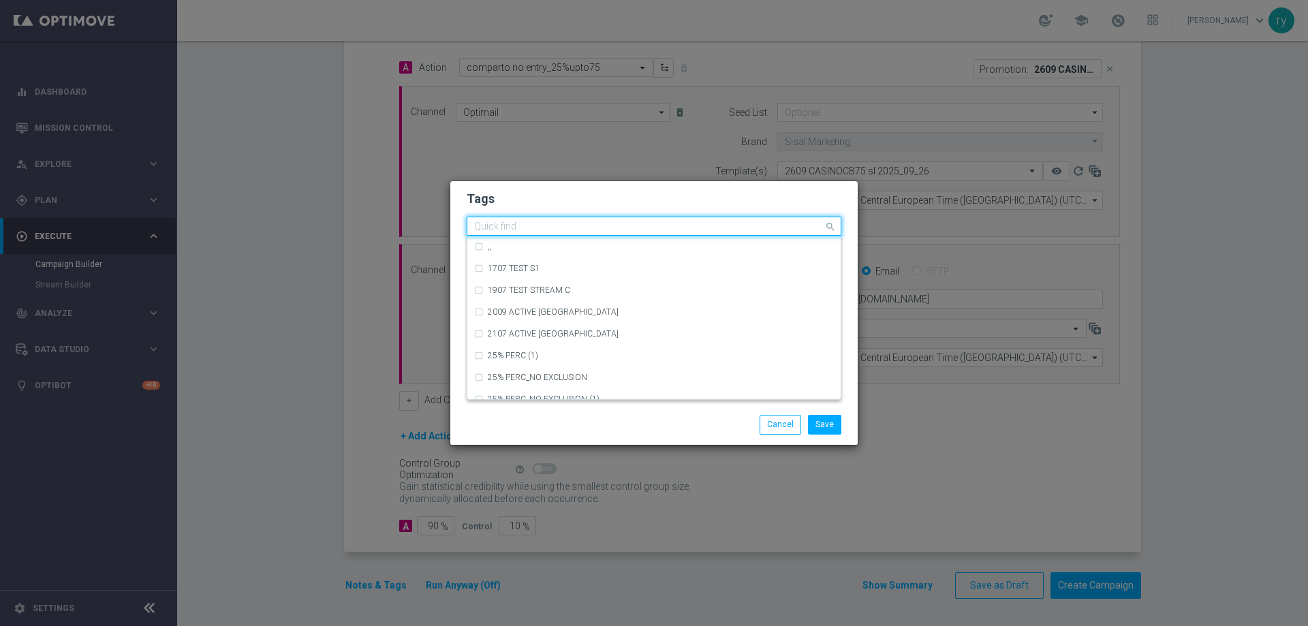
click at [616, 229] on input "text" at bounding box center [648, 227] width 349 height 12
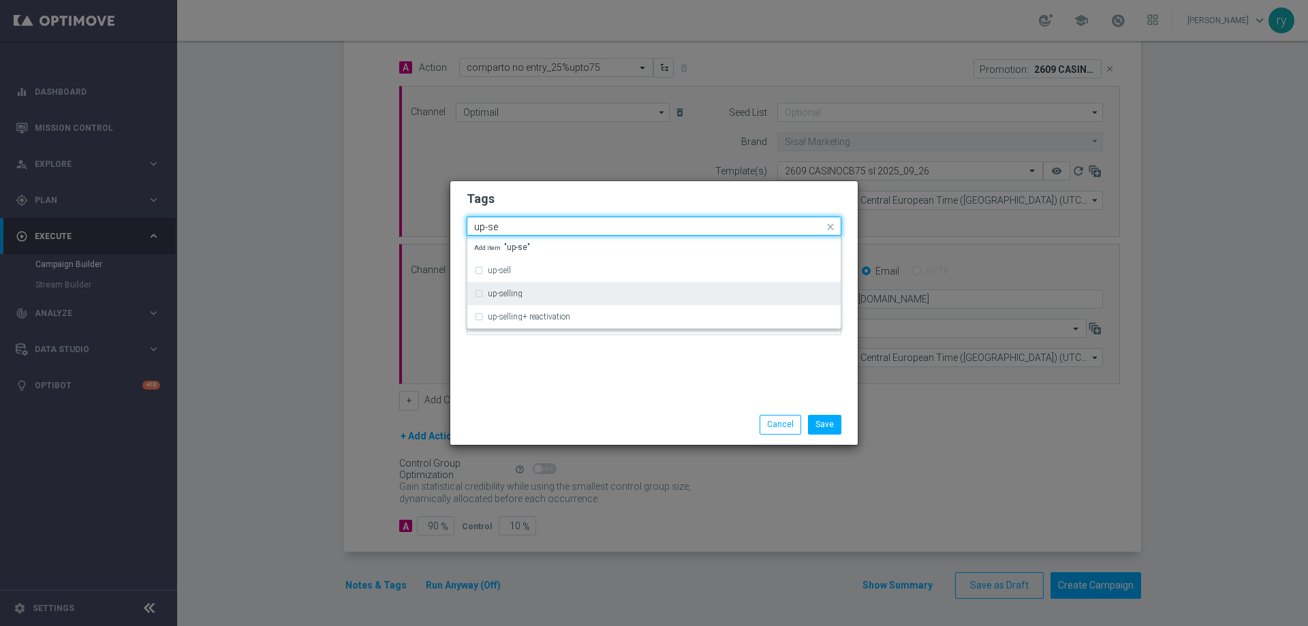
click at [559, 290] on div "up-selling" at bounding box center [661, 294] width 346 height 8
type input "up-se"
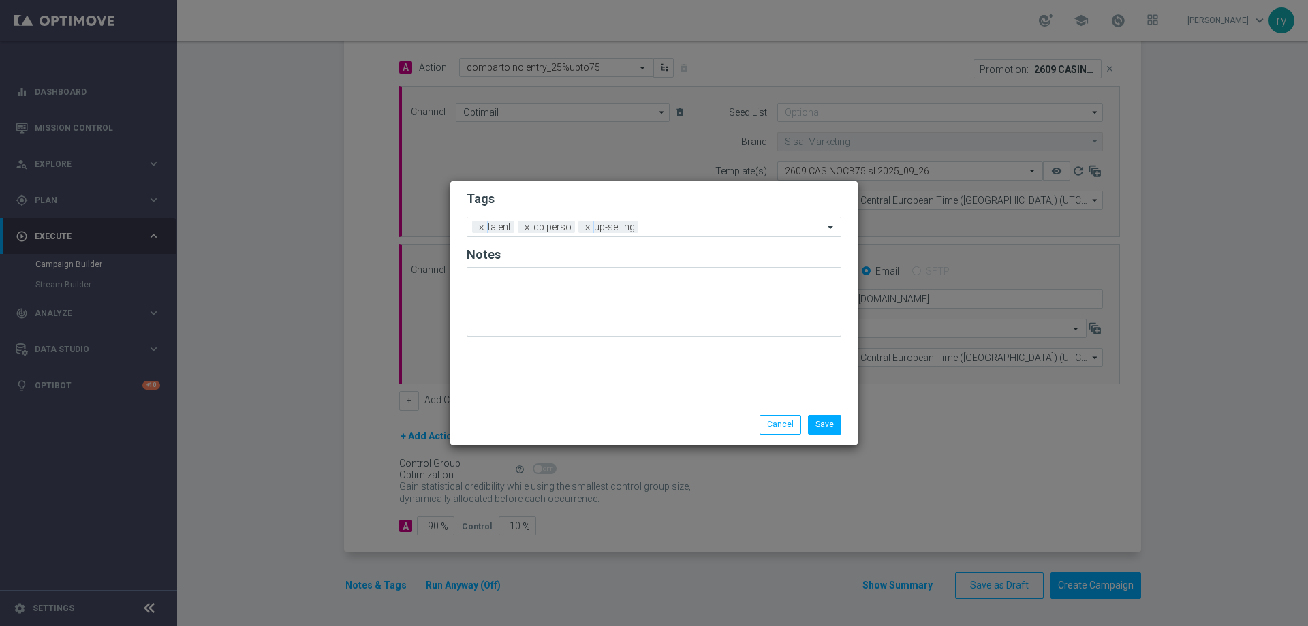
click at [575, 370] on div "Tags Add a new tag × talent × cb perso × up-selling Notes" at bounding box center [653, 292] width 407 height 223
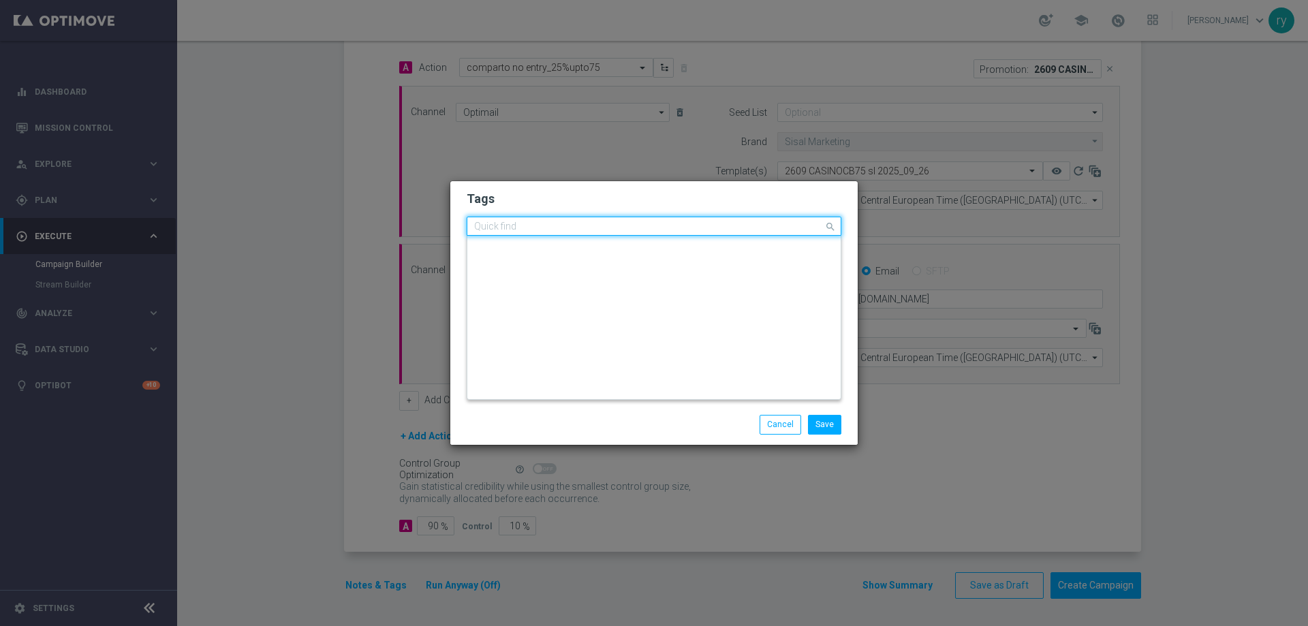
click at [652, 223] on input "text" at bounding box center [648, 227] width 349 height 12
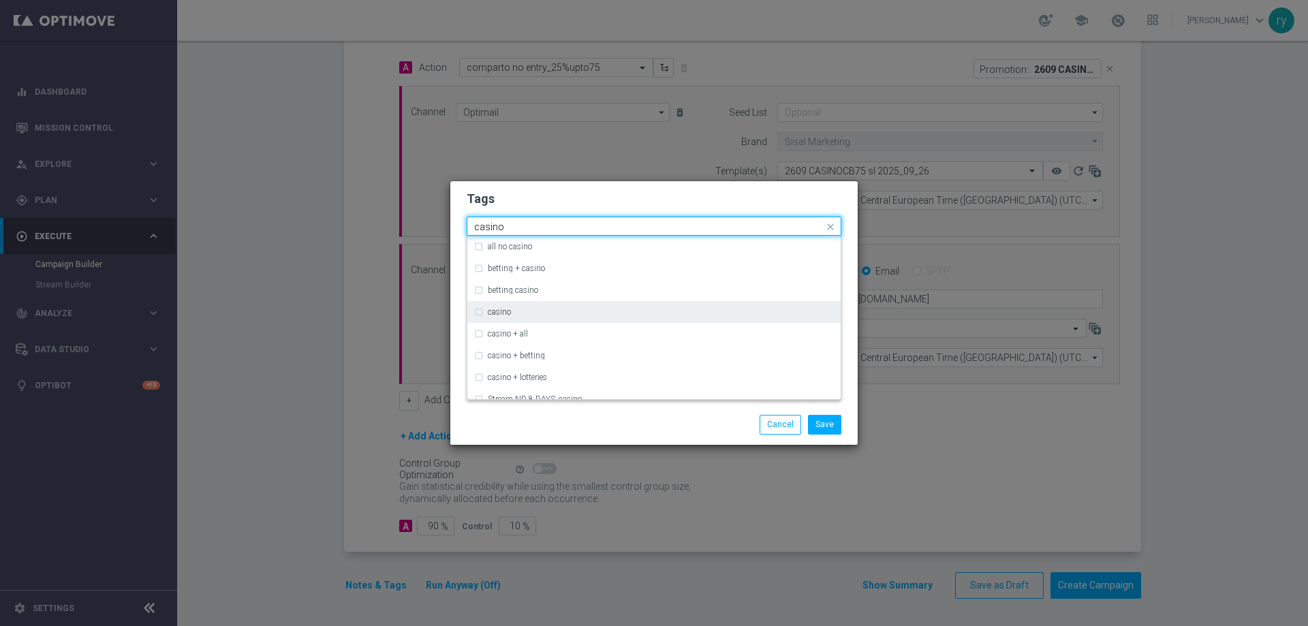
click at [485, 313] on div "casino" at bounding box center [654, 312] width 360 height 22
type input "casino"
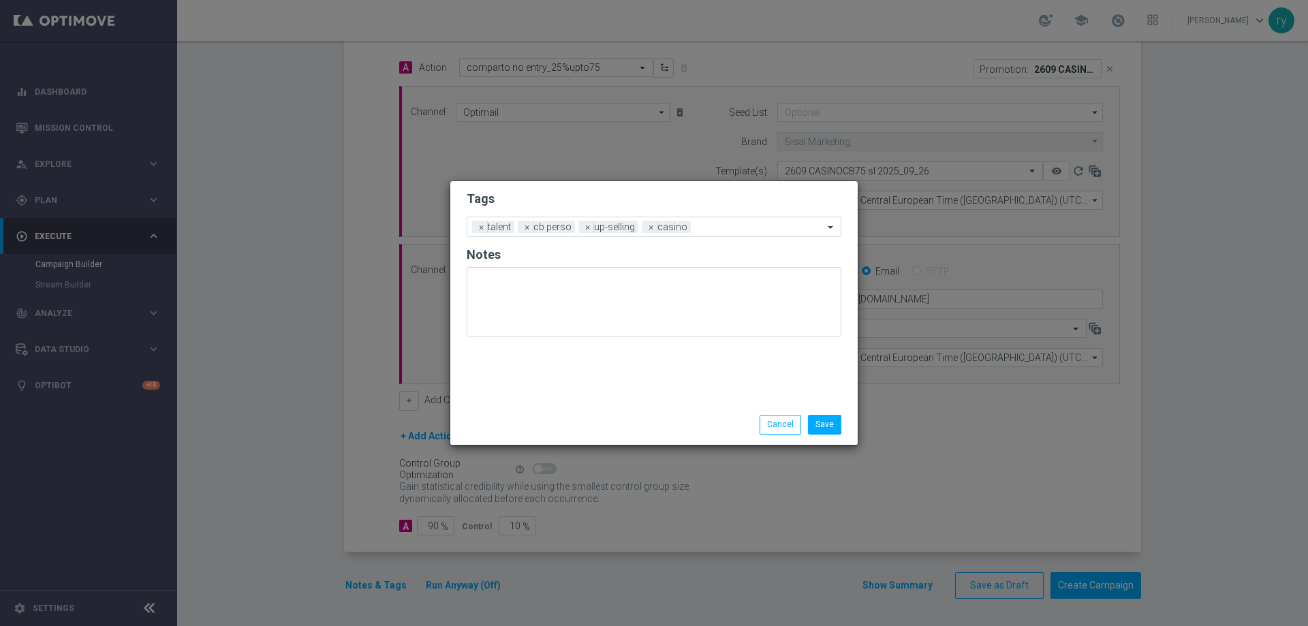
click at [532, 421] on div "Save Cancel" at bounding box center [653, 424] width 395 height 19
click at [712, 220] on div "Add a new tag × talent × cb perso × up-selling × casino" at bounding box center [645, 226] width 356 height 19
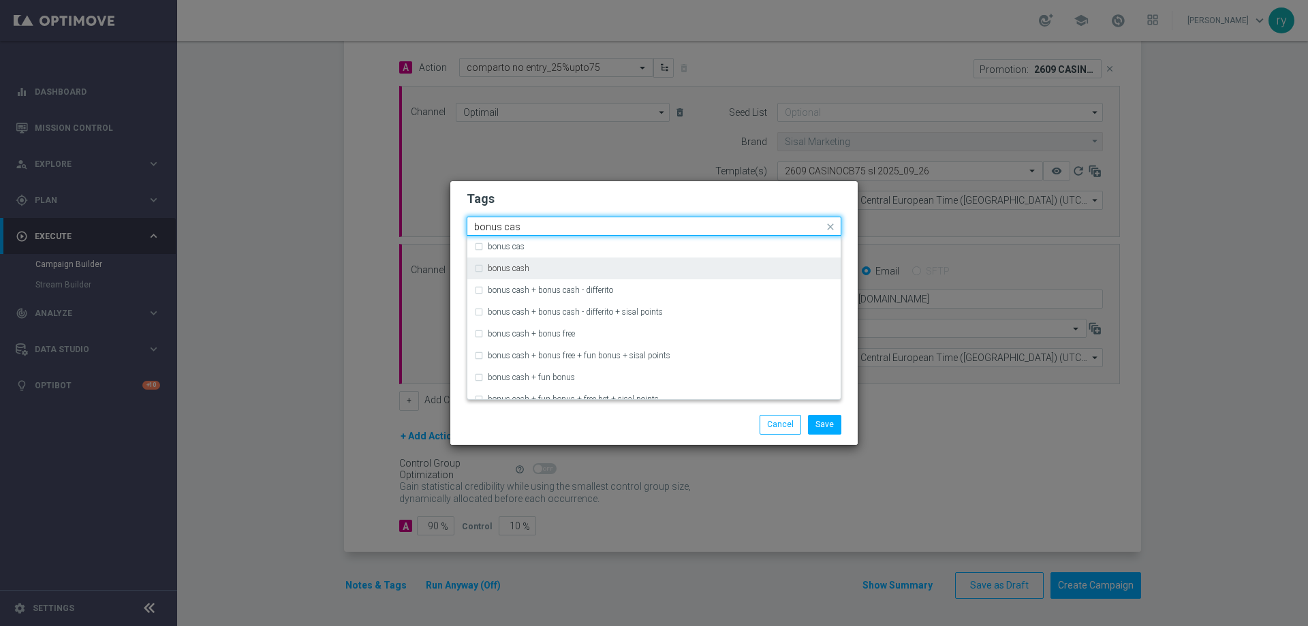
click at [596, 270] on div "bonus cash" at bounding box center [661, 268] width 346 height 8
type input "bonus cas"
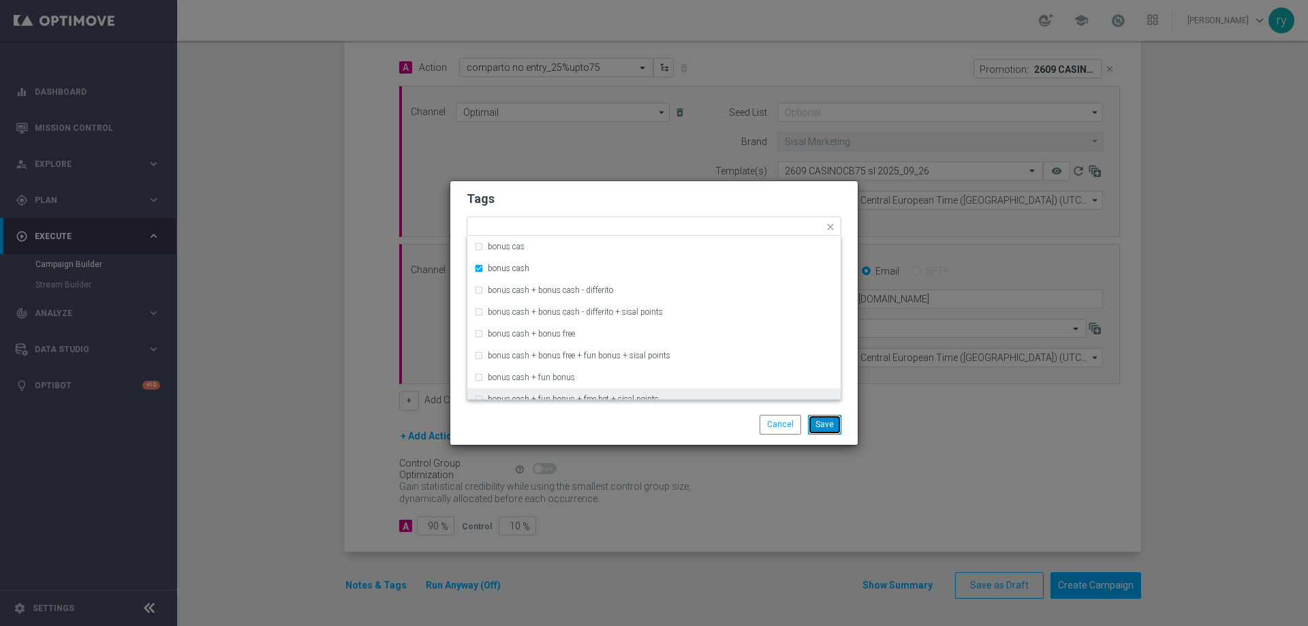
click at [827, 428] on button "Save" at bounding box center [824, 424] width 33 height 19
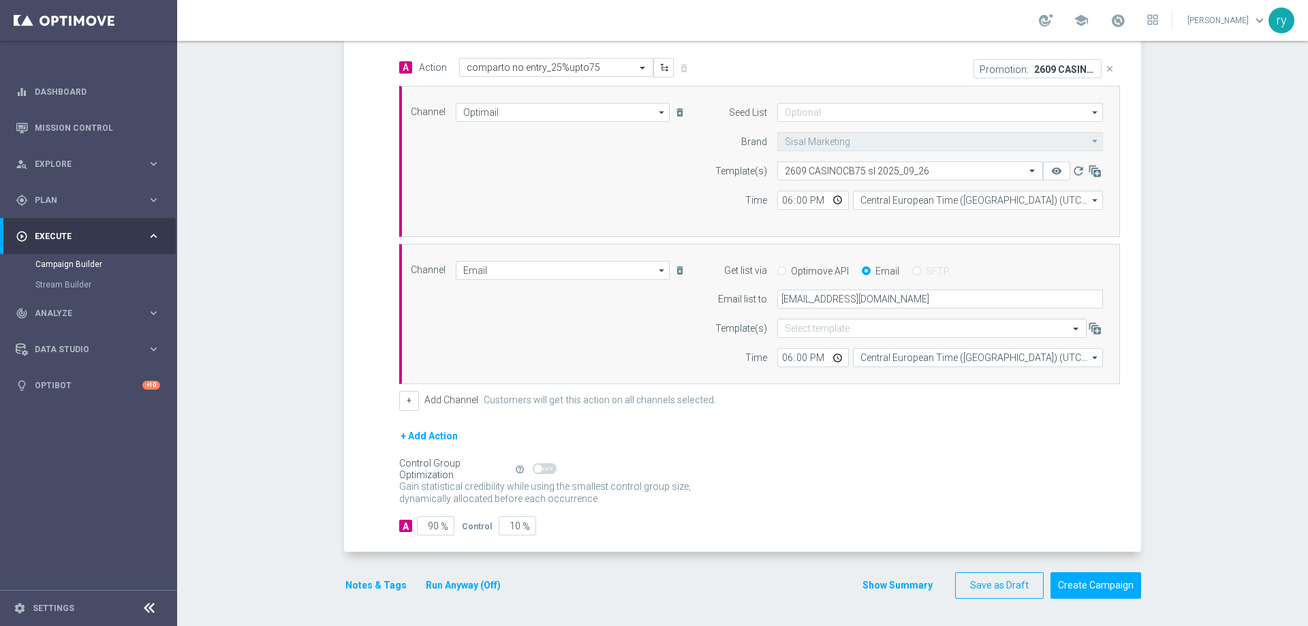
click at [871, 583] on button "Show Summary" at bounding box center [898, 586] width 72 height 16
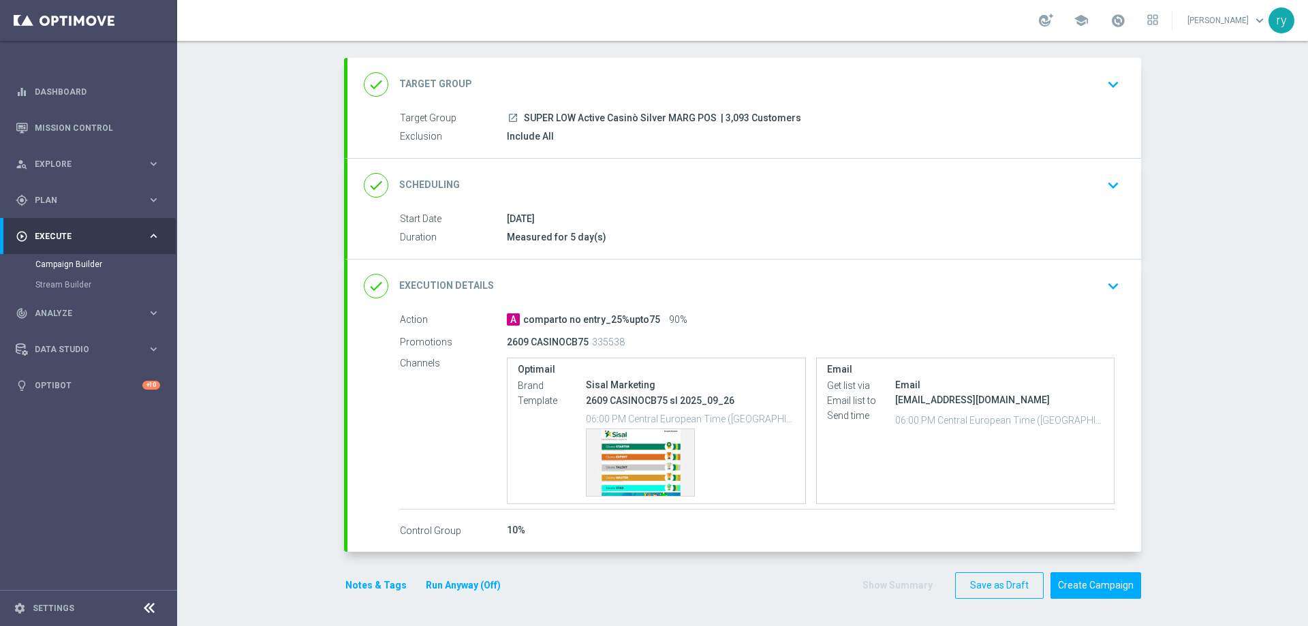
scroll to position [64, 0]
click at [308, 328] on div "Campaign Builder Scheduled Campaign Triggered Campaign Status: Draft done Targe…" at bounding box center [742, 333] width 1131 height 585
click at [345, 584] on button "Notes & Tags" at bounding box center [376, 585] width 64 height 17
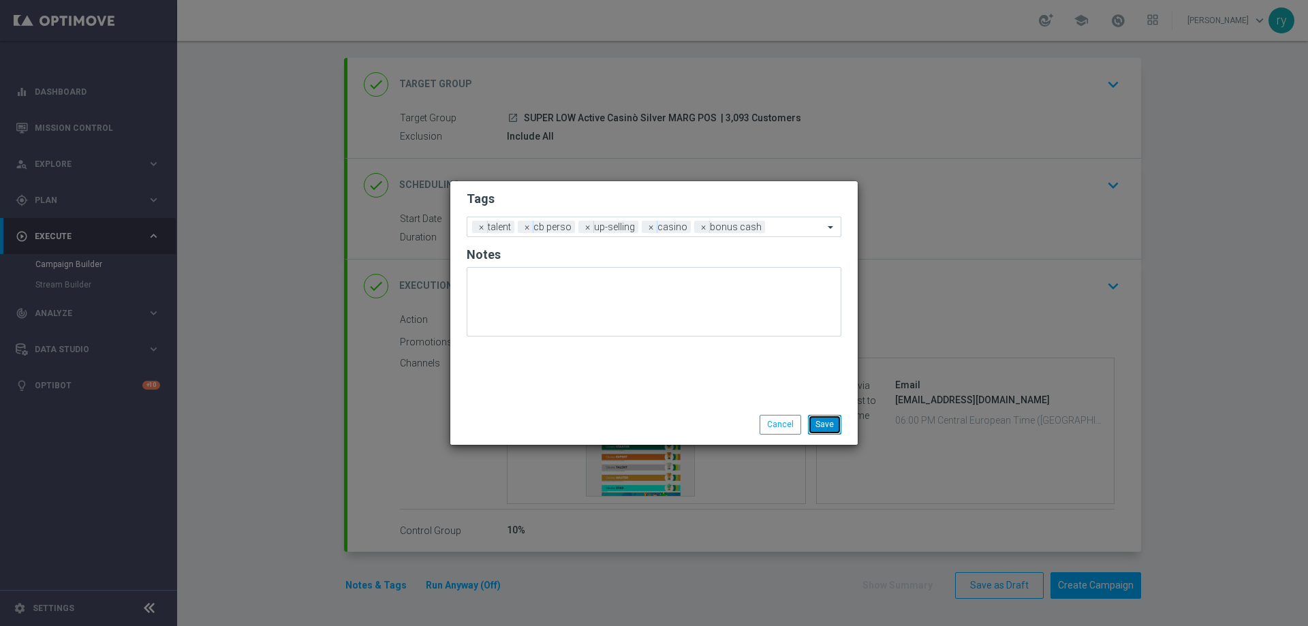
click at [817, 422] on button "Save" at bounding box center [824, 424] width 33 height 19
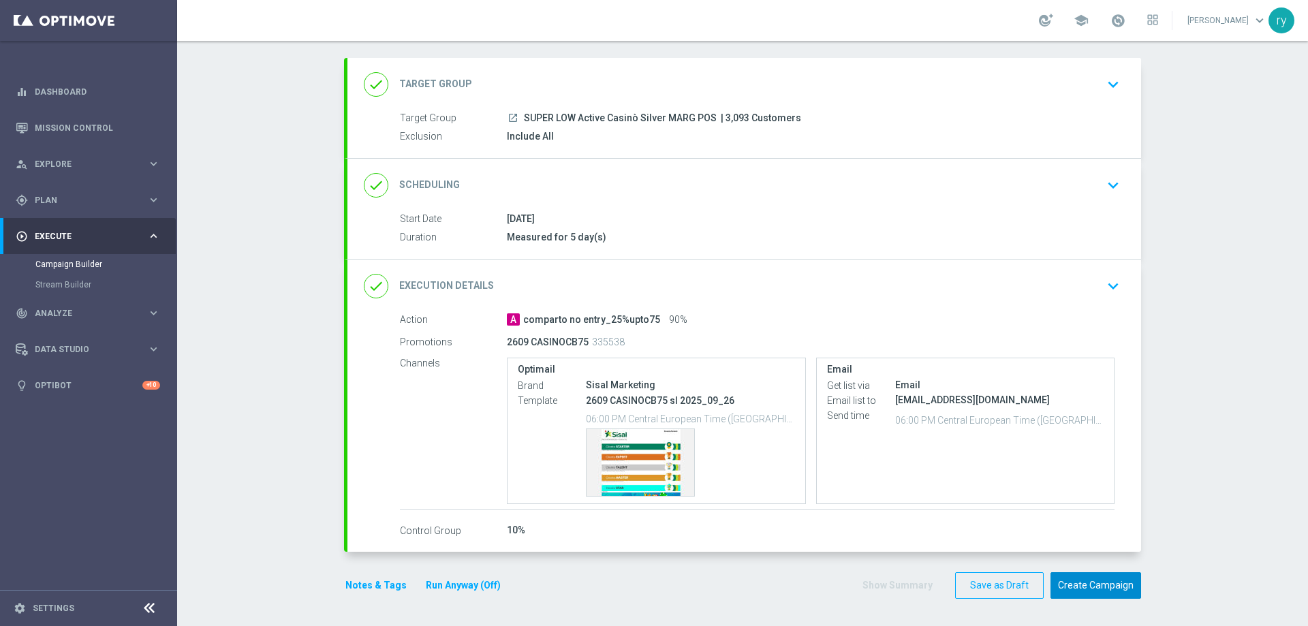
click at [1061, 582] on button "Create Campaign" at bounding box center [1095, 585] width 91 height 27
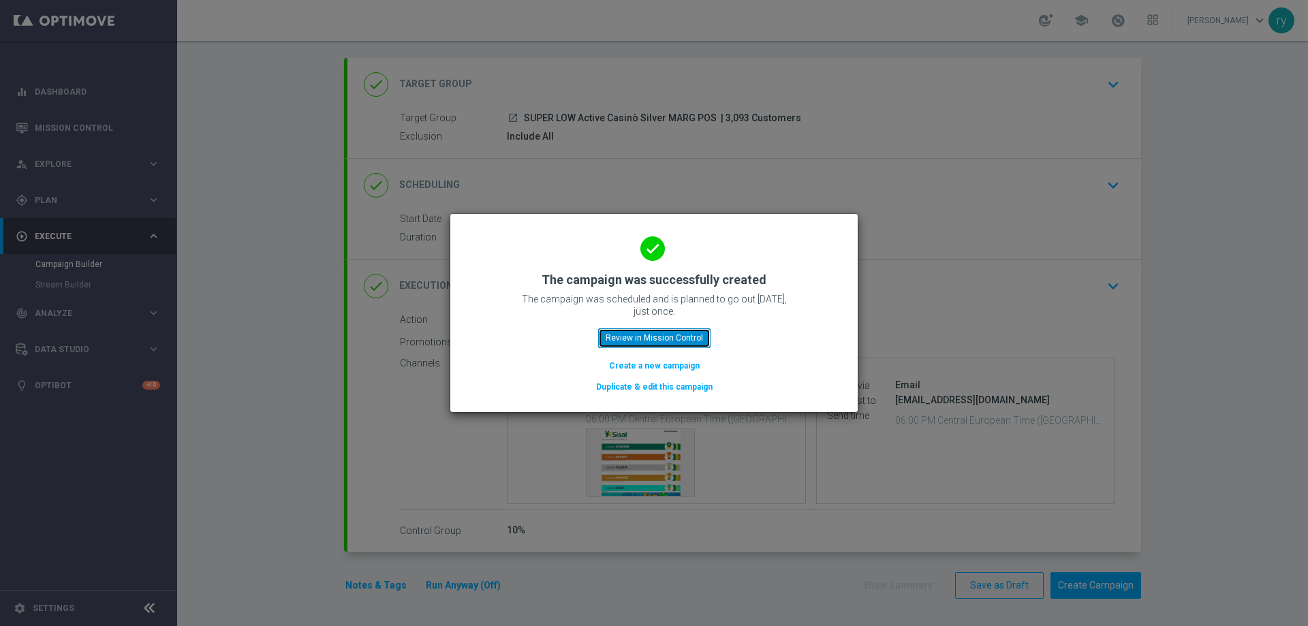
click at [641, 334] on button "Review in Mission Control" at bounding box center [654, 337] width 112 height 19
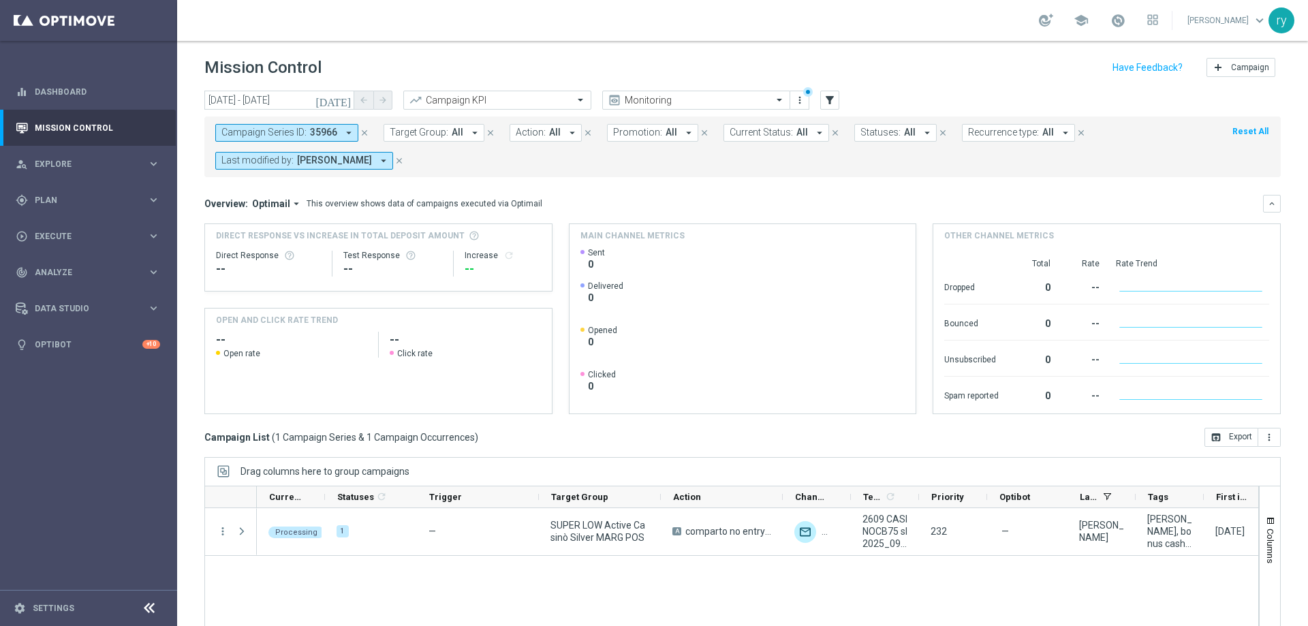
click at [346, 132] on icon "arrow_drop_down" at bounding box center [349, 133] width 12 height 12
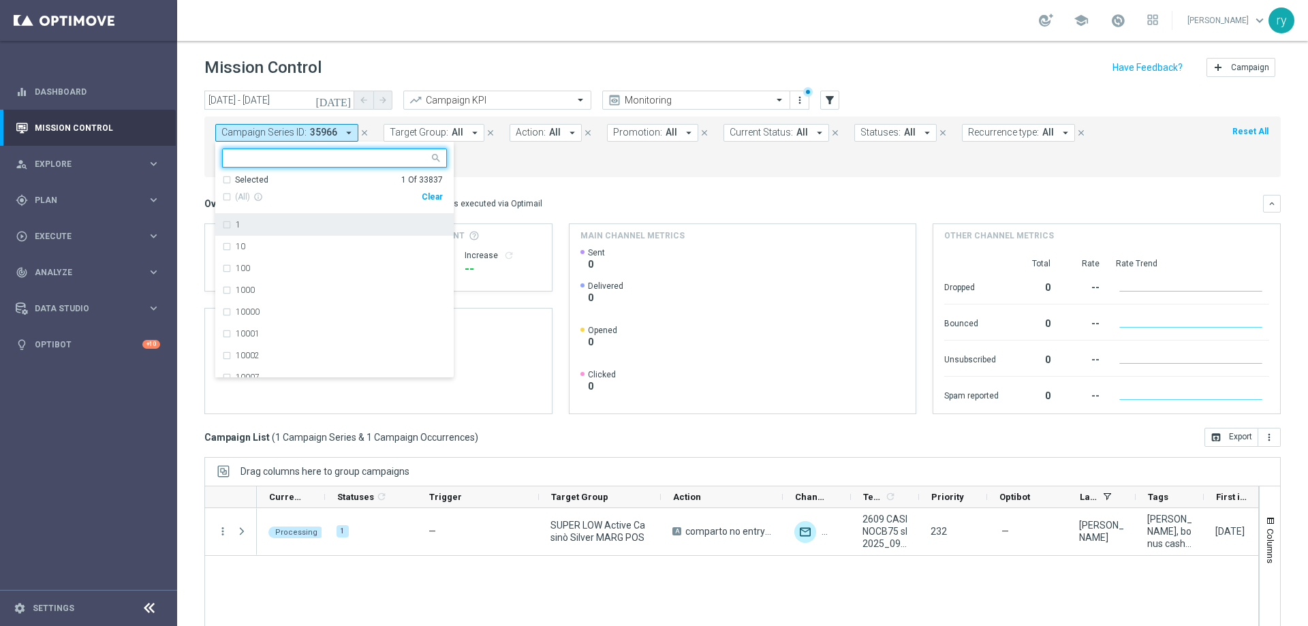
click at [0, 0] on div "Clear" at bounding box center [0, 0] width 0 height 0
click at [541, 178] on mini-dashboard "Overview: Optimail arrow_drop_down This overview shows data of campaigns execut…" at bounding box center [742, 302] width 1076 height 251
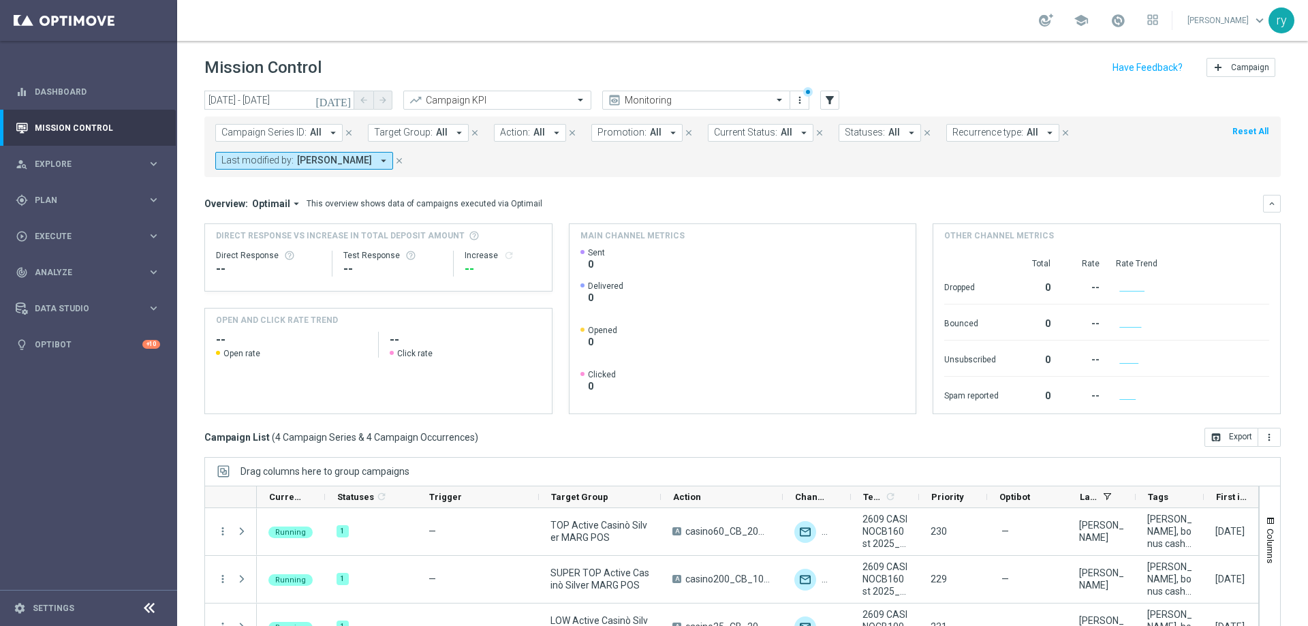
scroll to position [83, 0]
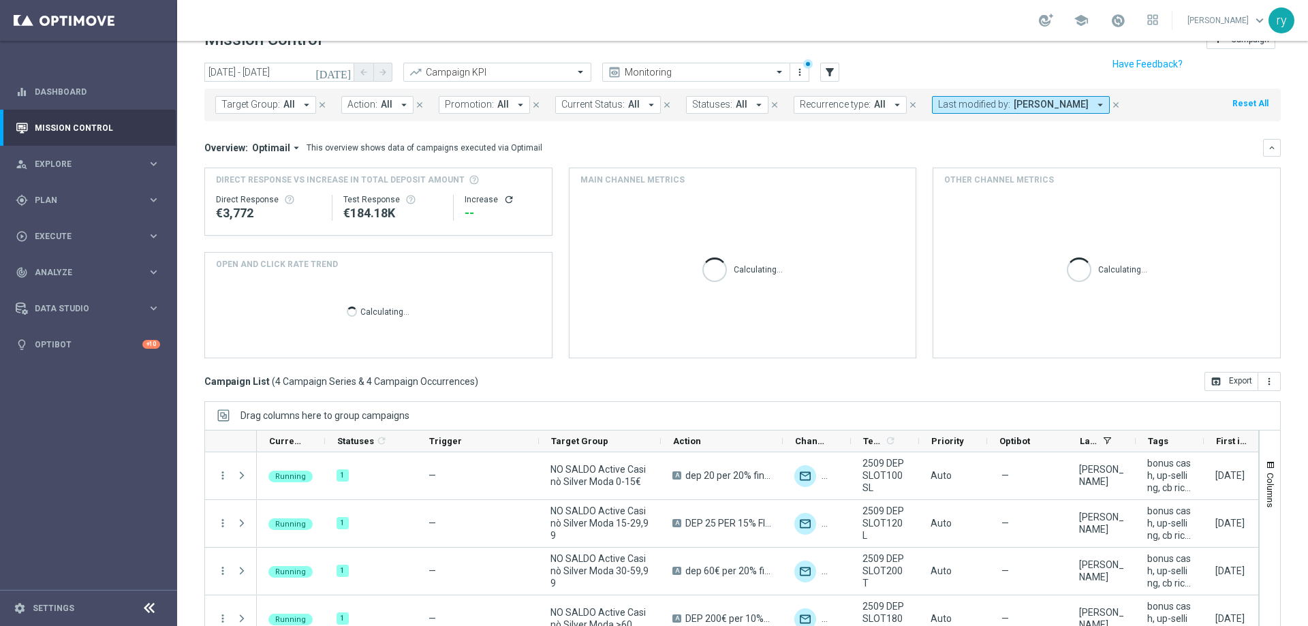
scroll to position [55, 0]
